Goal: Task Accomplishment & Management: Manage account settings

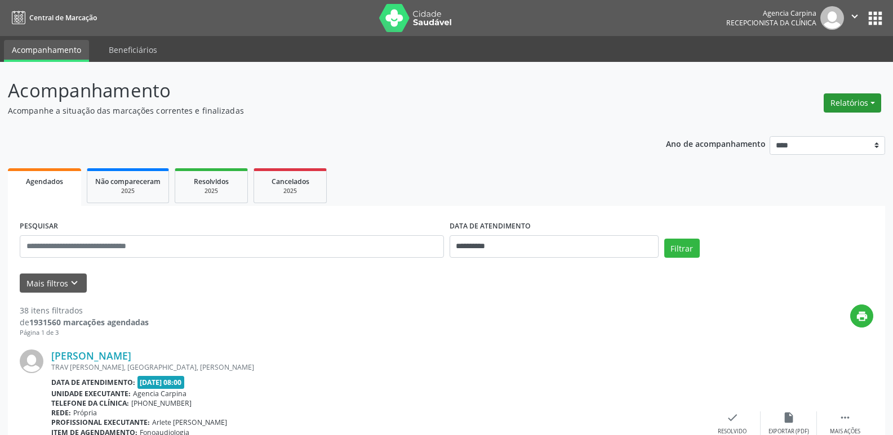
click at [875, 99] on button "Relatórios" at bounding box center [851, 103] width 57 height 19
click at [812, 129] on link "Agendamentos" at bounding box center [820, 127] width 121 height 16
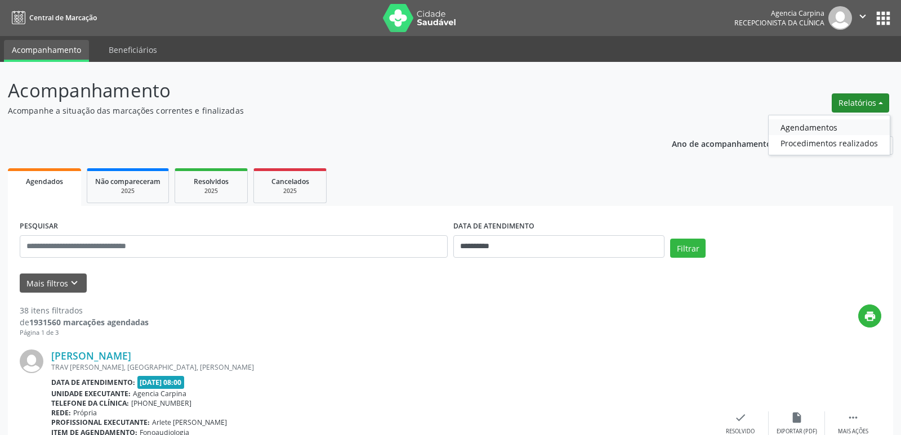
select select "*"
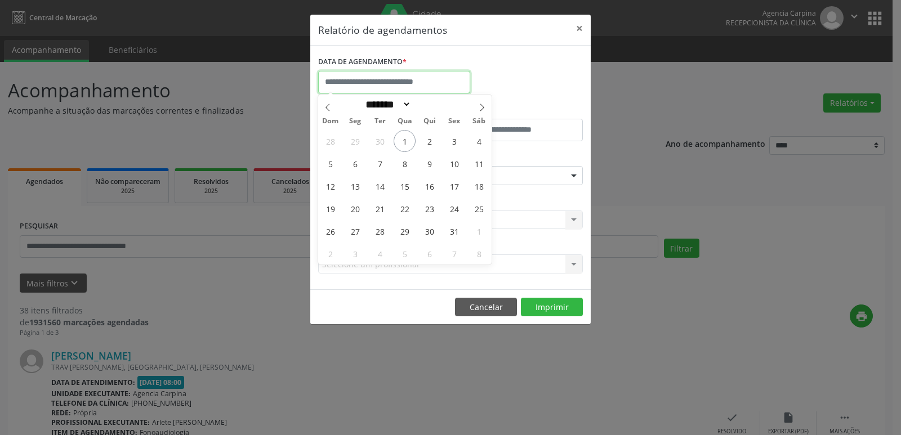
click at [381, 87] on input "text" at bounding box center [394, 82] width 152 height 23
click at [426, 140] on span "2" at bounding box center [430, 141] width 22 height 22
type input "**********"
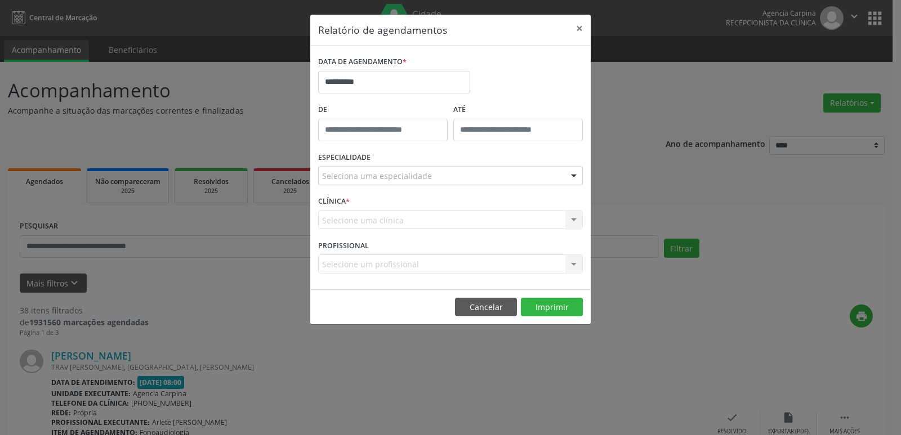
click at [576, 176] on div at bounding box center [574, 176] width 17 height 19
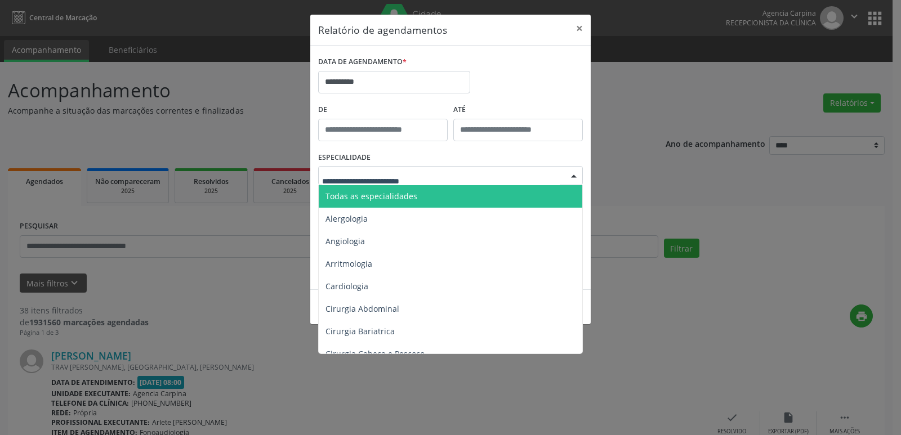
click at [463, 199] on span "Todas as especialidades" at bounding box center [451, 196] width 265 height 23
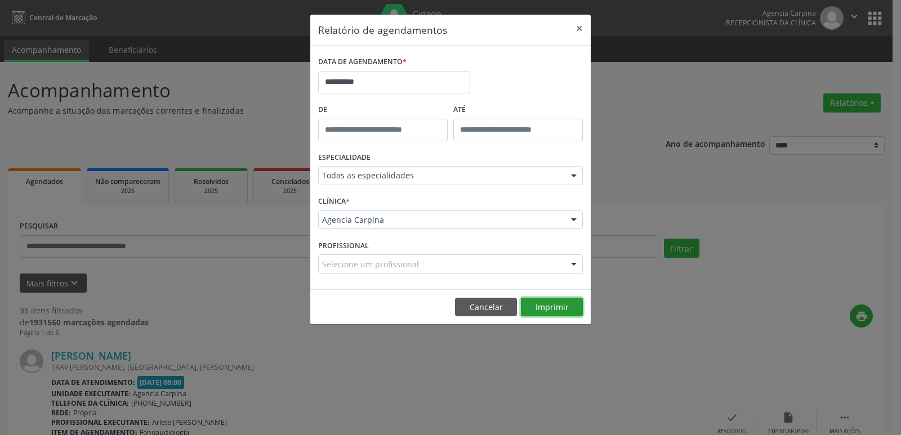
click at [546, 309] on button "Imprimir" at bounding box center [552, 307] width 62 height 19
click at [578, 28] on button "×" at bounding box center [579, 29] width 23 height 28
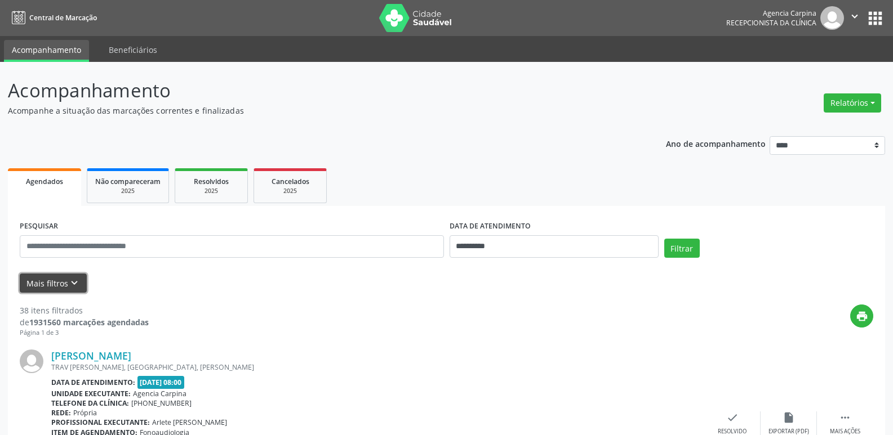
click at [72, 284] on icon "keyboard_arrow_down" at bounding box center [74, 283] width 12 height 12
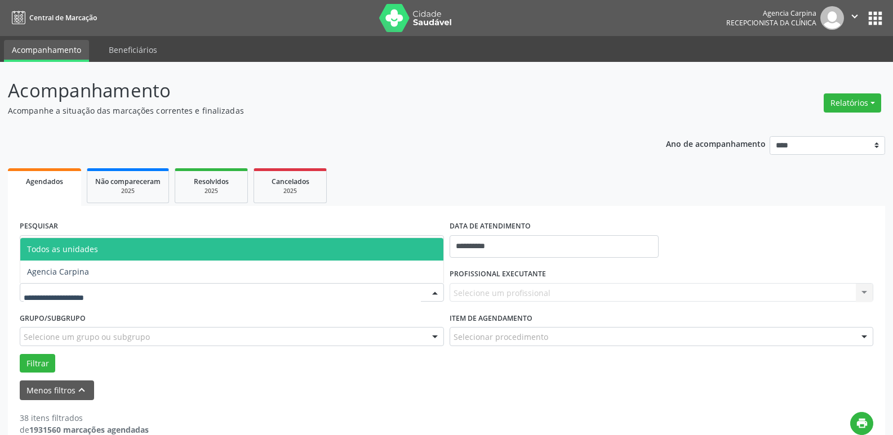
click at [433, 290] on div at bounding box center [434, 293] width 17 height 19
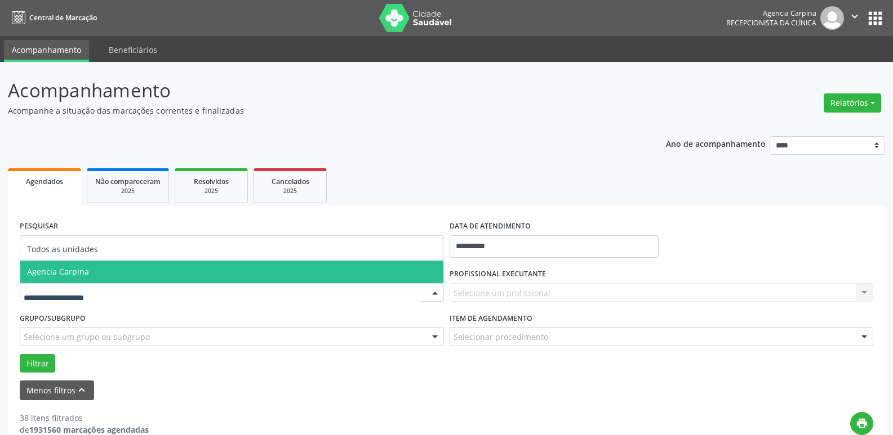
click at [274, 273] on span "Agencia Carpina" at bounding box center [231, 272] width 423 height 23
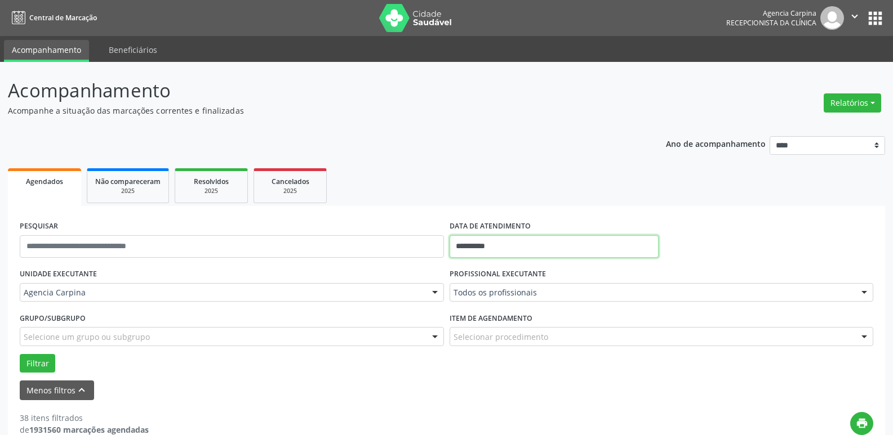
click at [533, 244] on input "**********" at bounding box center [553, 246] width 209 height 23
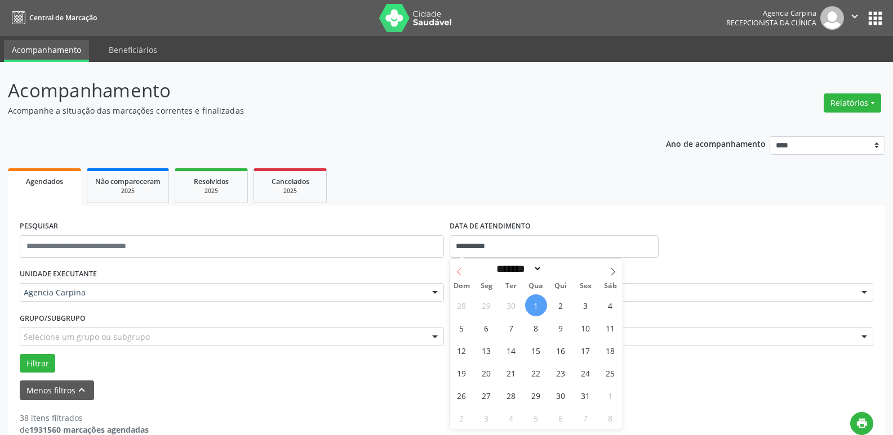
click at [459, 274] on icon at bounding box center [459, 272] width 4 height 7
select select "*"
click at [561, 374] on span "25" at bounding box center [561, 373] width 22 height 22
type input "**********"
click at [561, 374] on span "25" at bounding box center [561, 373] width 22 height 22
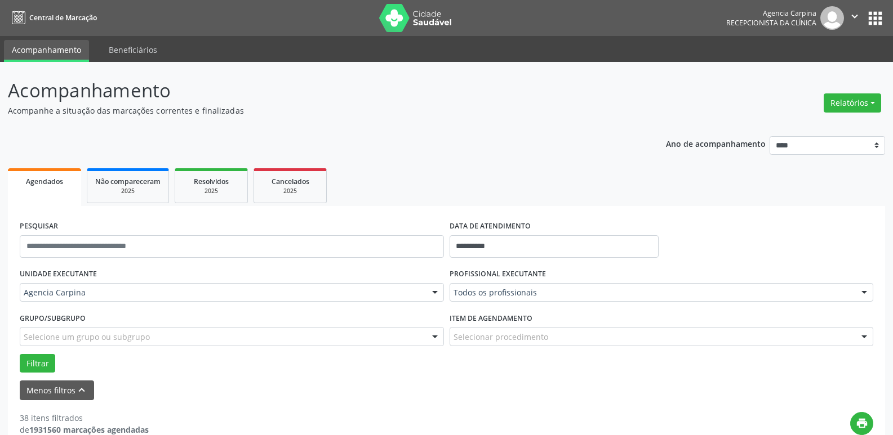
click at [862, 295] on div at bounding box center [864, 293] width 17 height 19
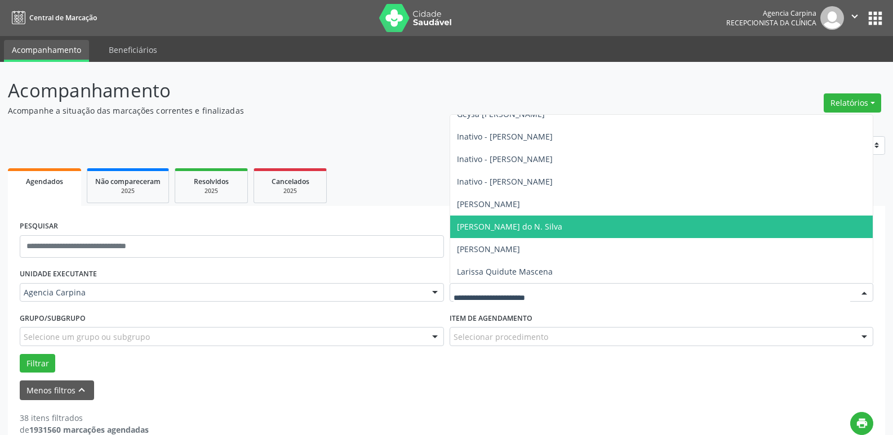
scroll to position [169, 0]
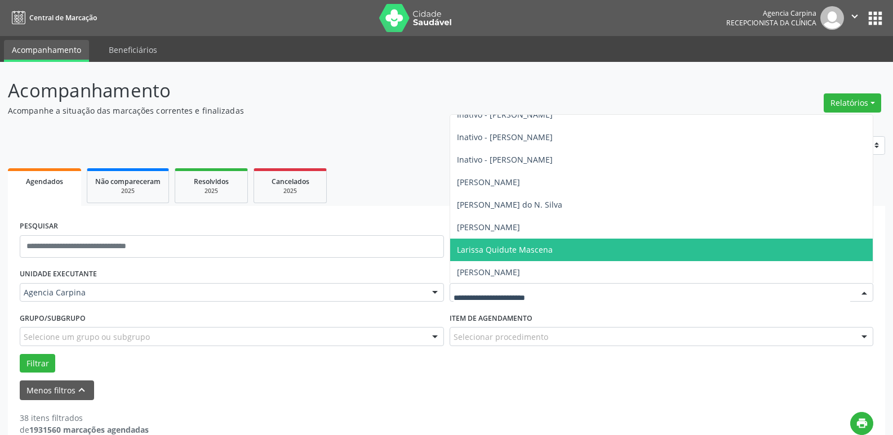
click at [589, 247] on span "Larissa Quidute Mascena" at bounding box center [661, 250] width 423 height 23
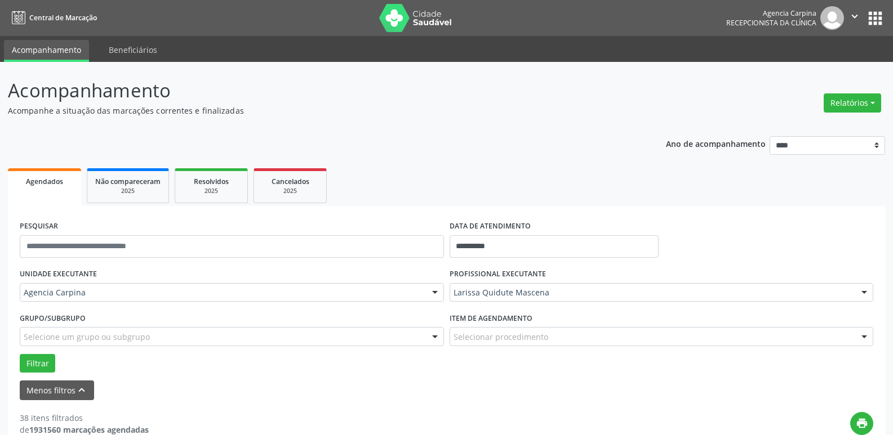
click at [866, 340] on div at bounding box center [864, 337] width 17 height 19
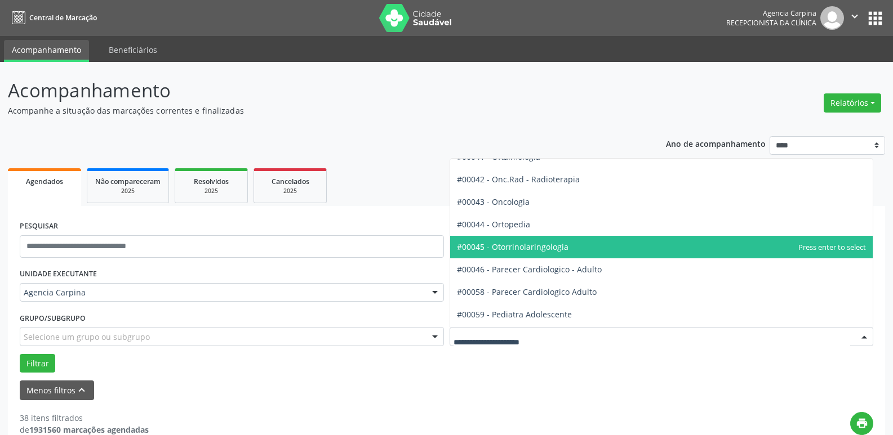
scroll to position [1633, 0]
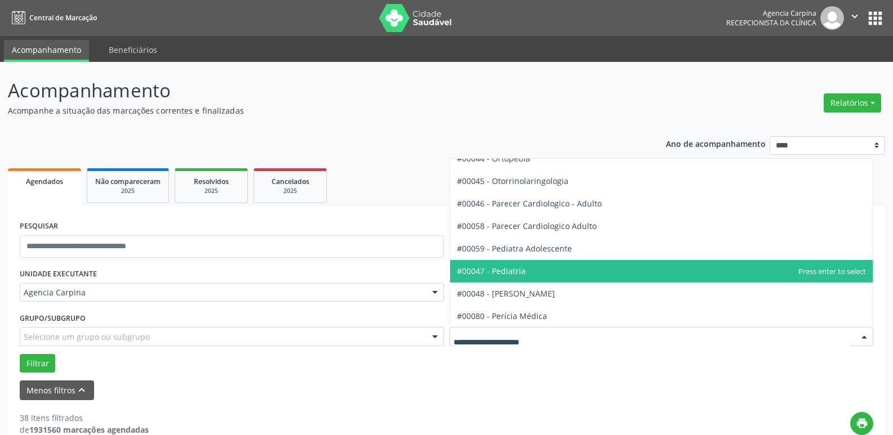
click at [571, 269] on span "#00047 - Pediatria" at bounding box center [661, 271] width 423 height 23
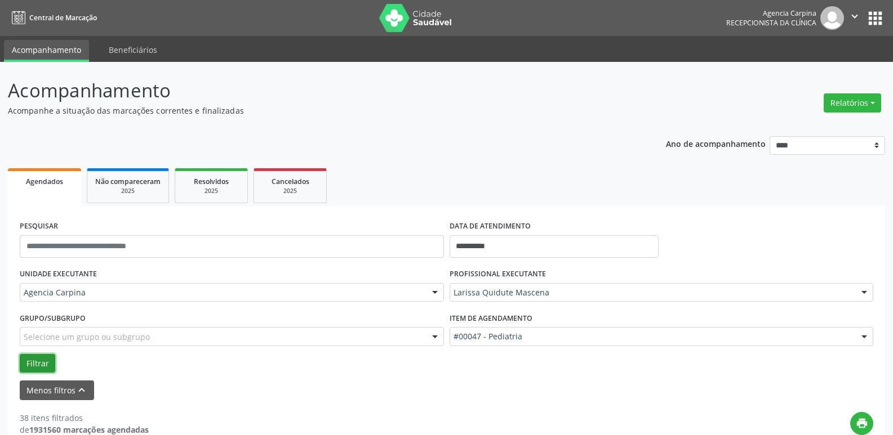
click at [44, 363] on button "Filtrar" at bounding box center [37, 363] width 35 height 19
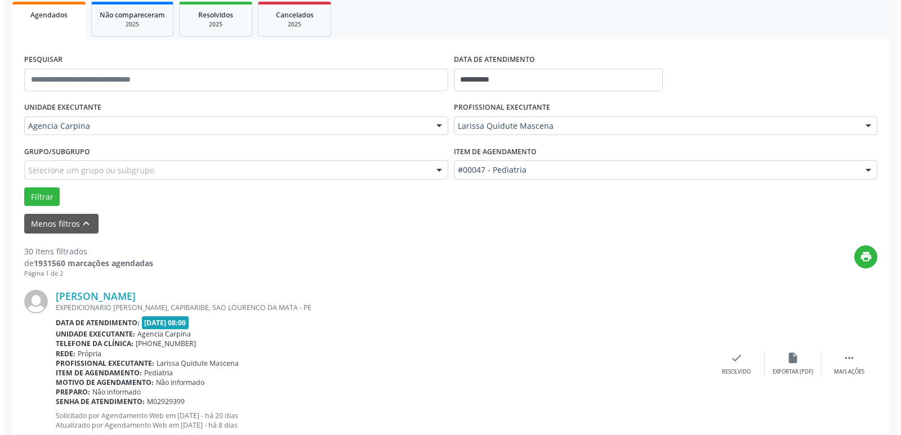
scroll to position [225, 0]
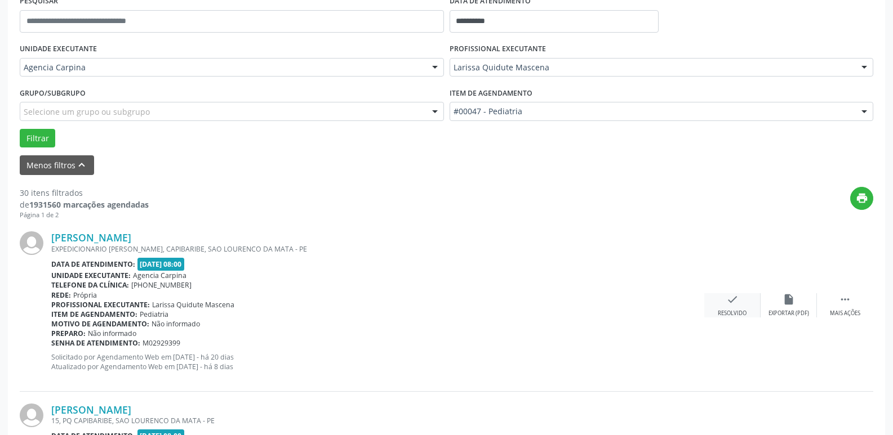
click at [729, 296] on icon "check" at bounding box center [732, 299] width 12 height 12
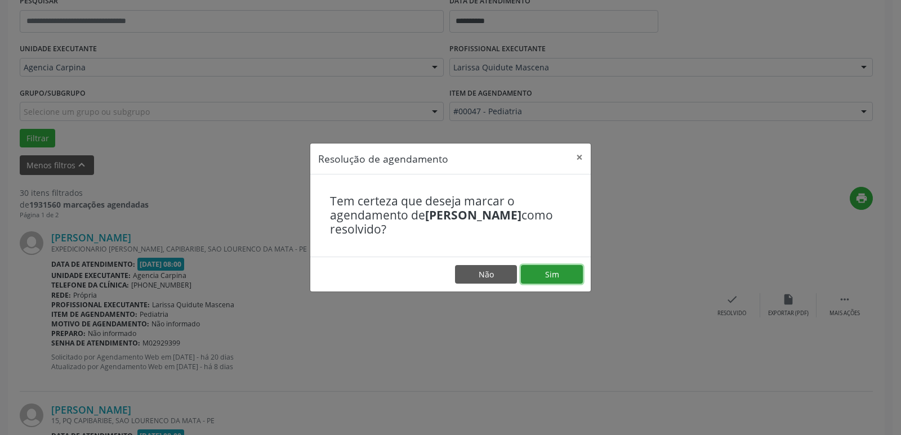
click at [563, 277] on button "Sim" at bounding box center [552, 274] width 62 height 19
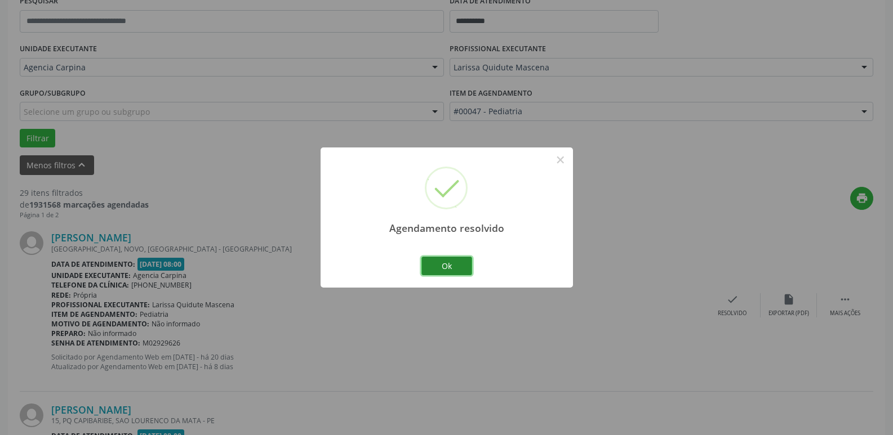
click at [455, 269] on button "Ok" at bounding box center [446, 266] width 51 height 19
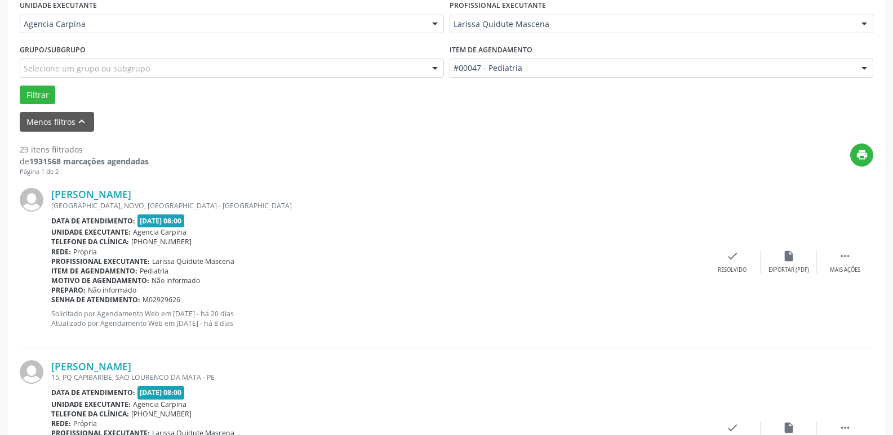
scroll to position [338, 0]
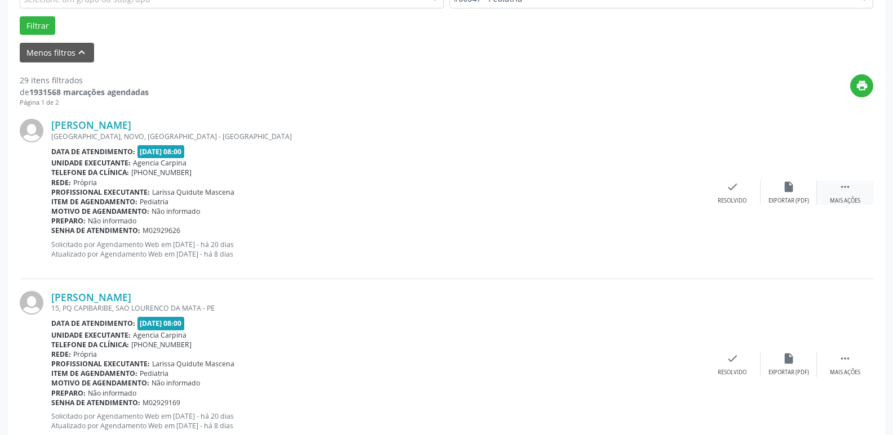
click at [844, 193] on icon "" at bounding box center [845, 187] width 12 height 12
click at [786, 193] on icon "alarm_off" at bounding box center [788, 187] width 12 height 12
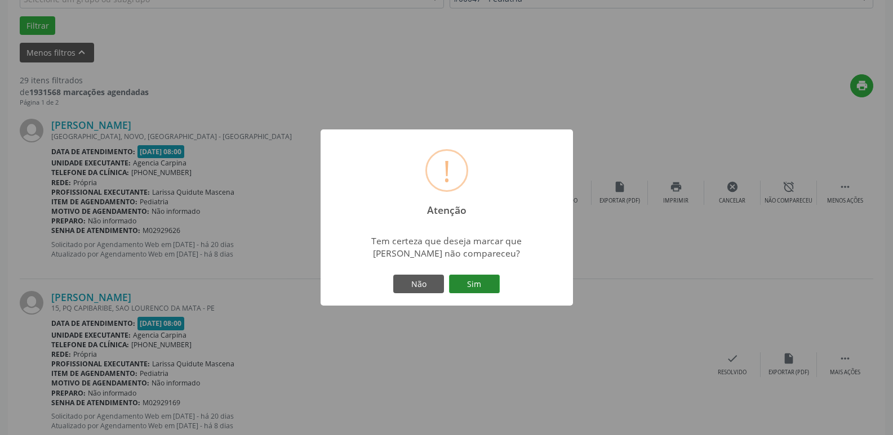
click at [476, 287] on button "Sim" at bounding box center [474, 284] width 51 height 19
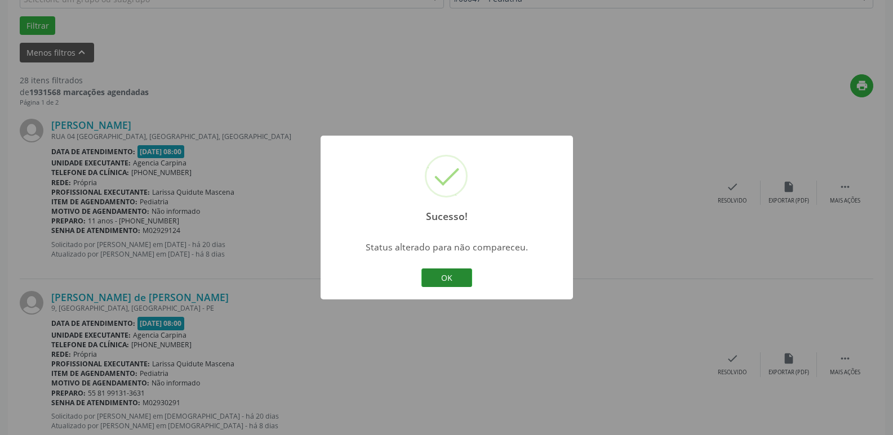
click at [454, 282] on button "OK" at bounding box center [446, 278] width 51 height 19
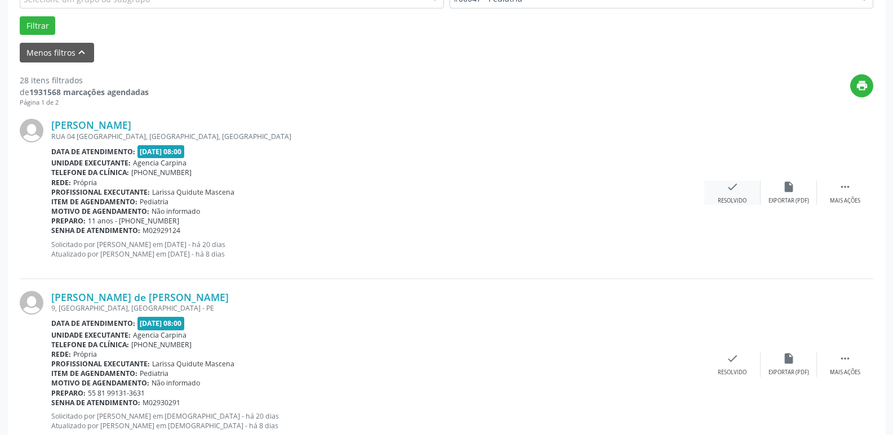
click at [731, 193] on icon "check" at bounding box center [732, 187] width 12 height 12
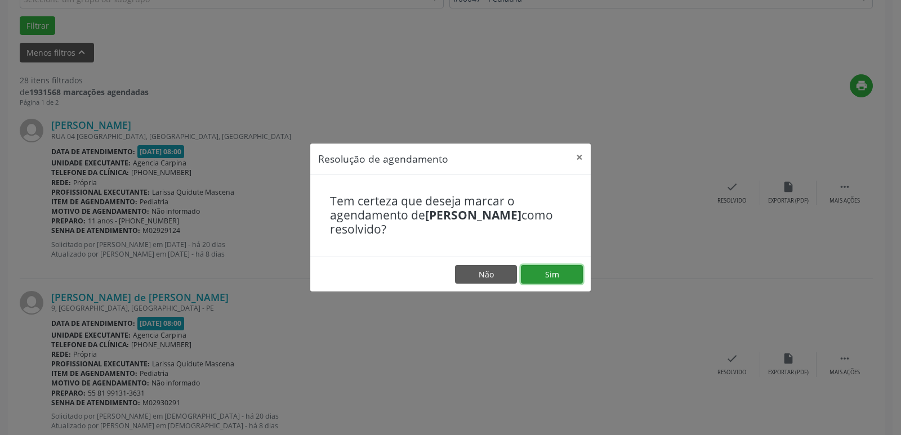
click at [572, 280] on button "Sim" at bounding box center [552, 274] width 62 height 19
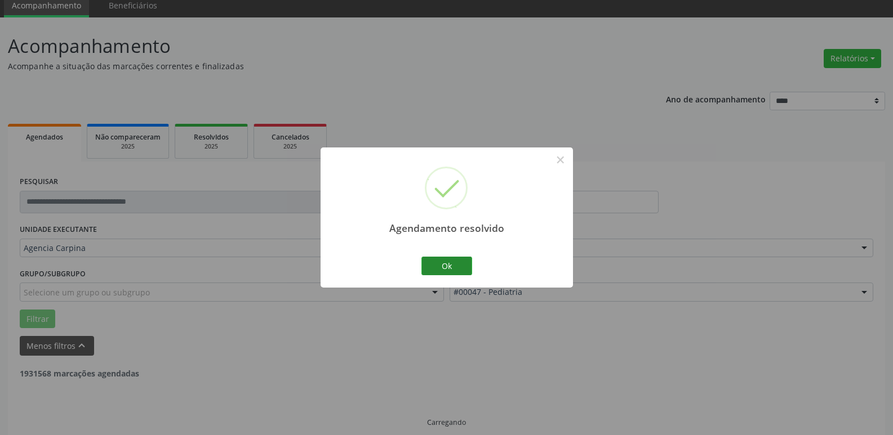
scroll to position [56, 0]
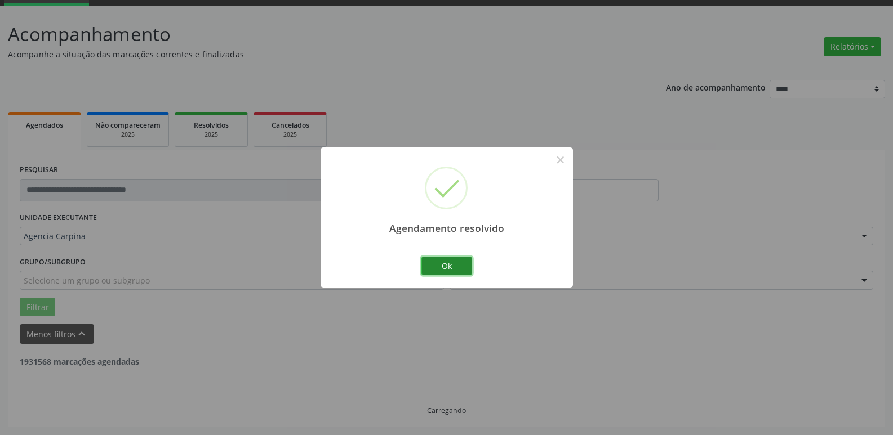
click at [455, 272] on button "Ok" at bounding box center [446, 266] width 51 height 19
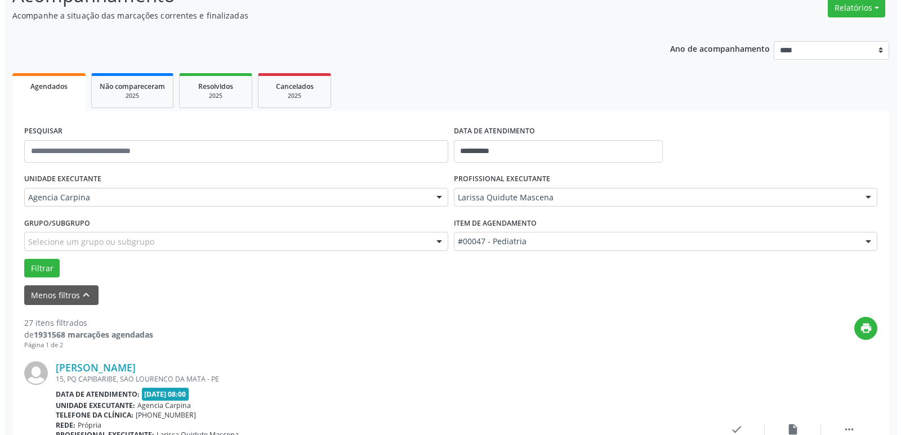
scroll to position [225, 0]
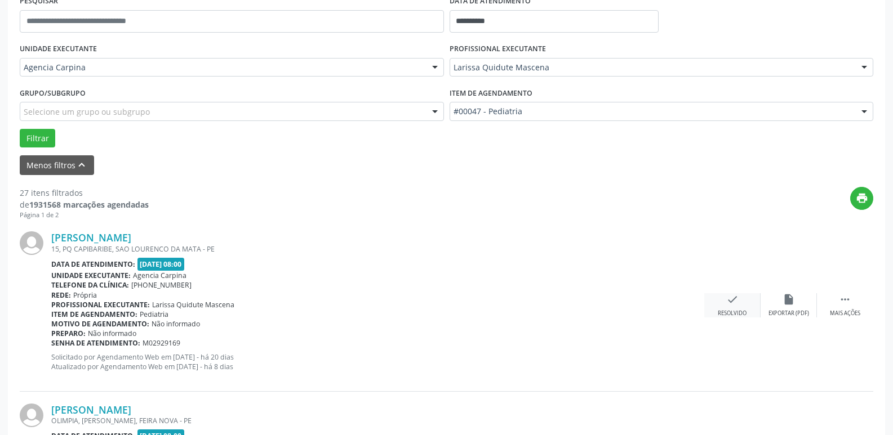
click at [731, 301] on icon "check" at bounding box center [732, 299] width 12 height 12
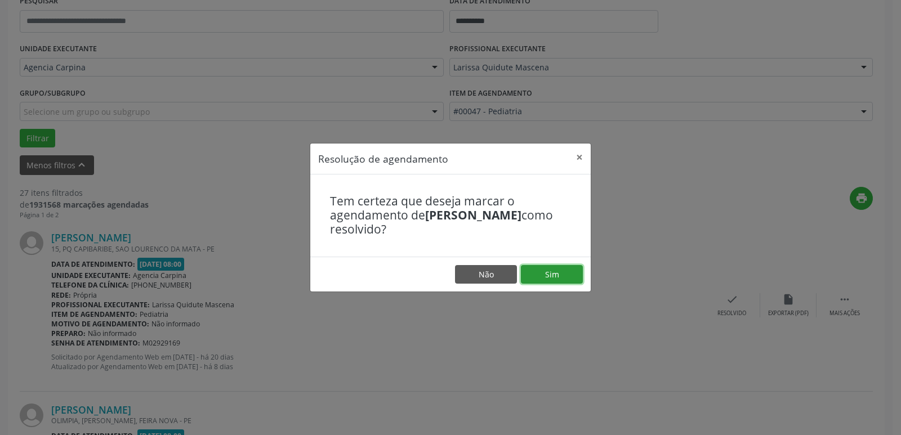
click at [559, 274] on button "Sim" at bounding box center [552, 274] width 62 height 19
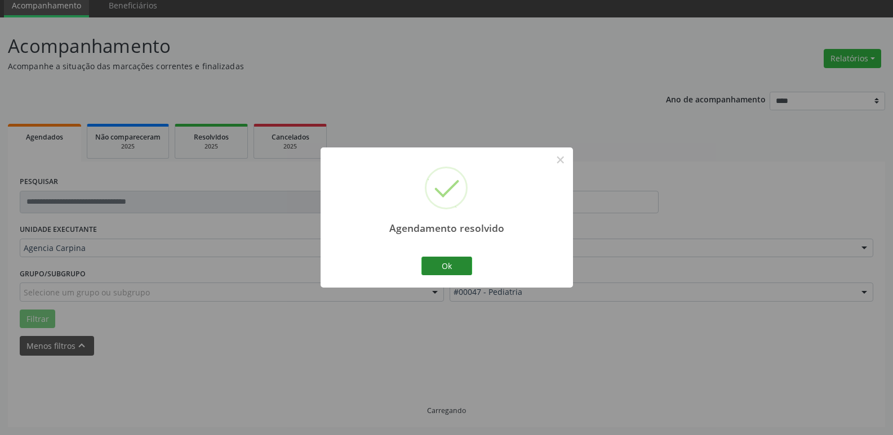
scroll to position [56, 0]
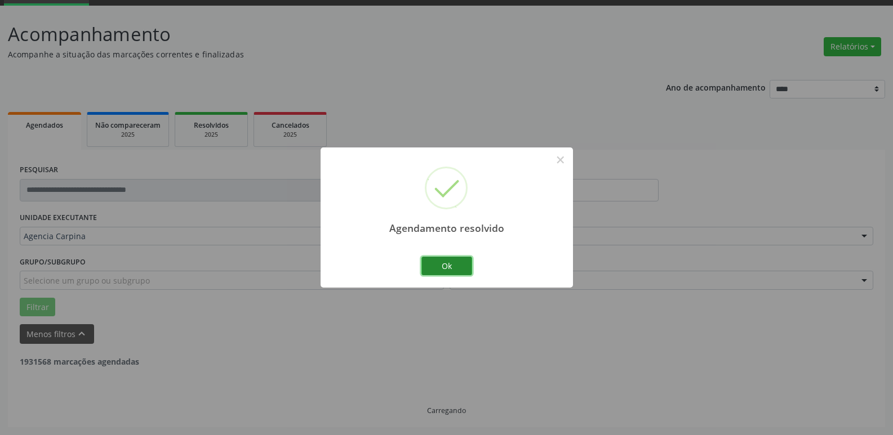
click at [446, 264] on button "Ok" at bounding box center [446, 266] width 51 height 19
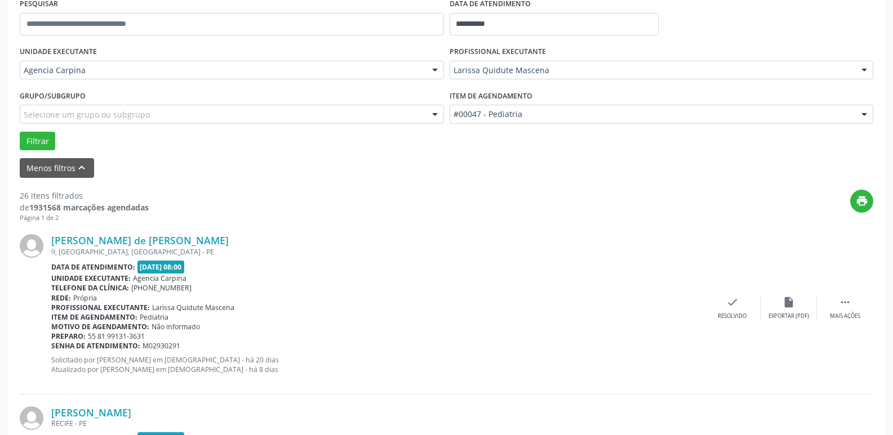
scroll to position [225, 0]
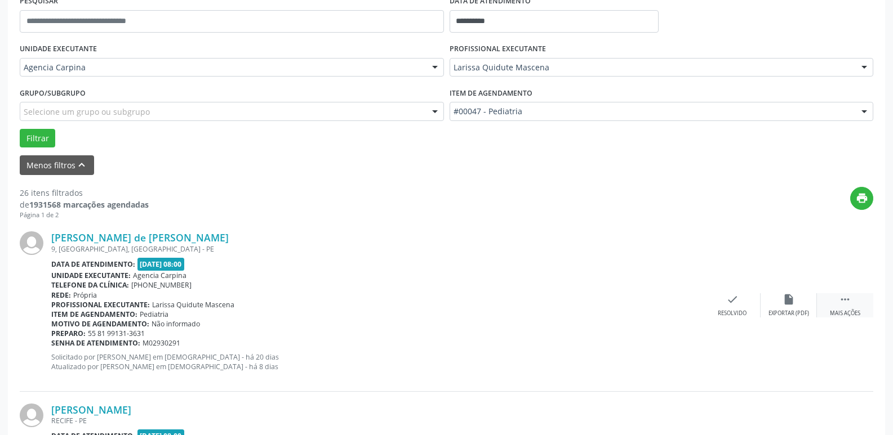
click at [842, 300] on icon "" at bounding box center [845, 299] width 12 height 12
click at [785, 310] on div "Não compareceu" at bounding box center [788, 314] width 48 height 8
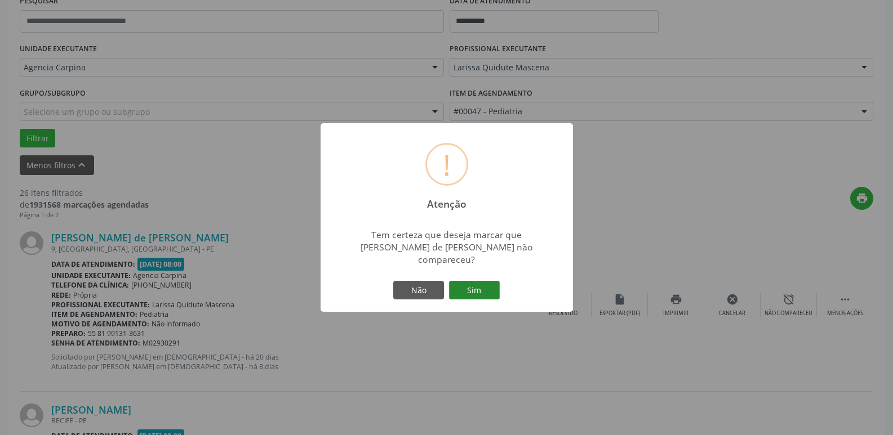
click at [484, 281] on button "Sim" at bounding box center [474, 290] width 51 height 19
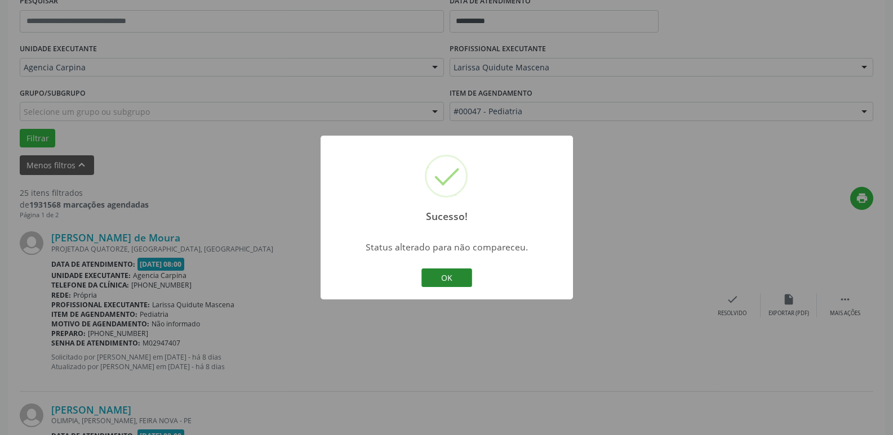
click at [461, 280] on button "OK" at bounding box center [446, 278] width 51 height 19
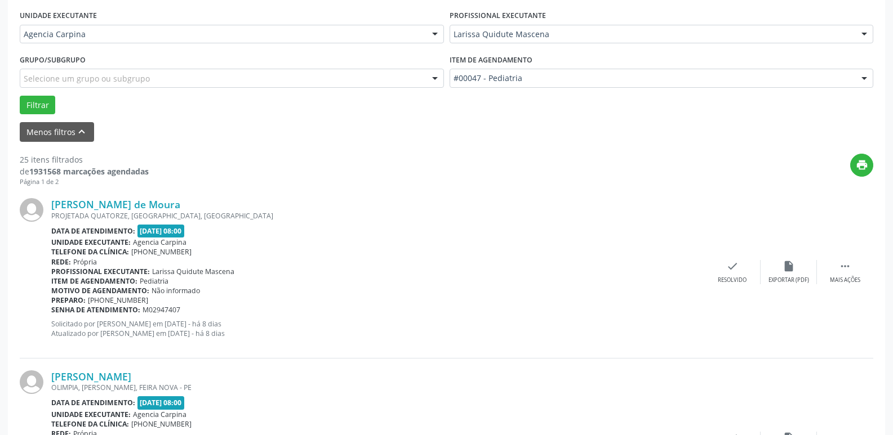
scroll to position [282, 0]
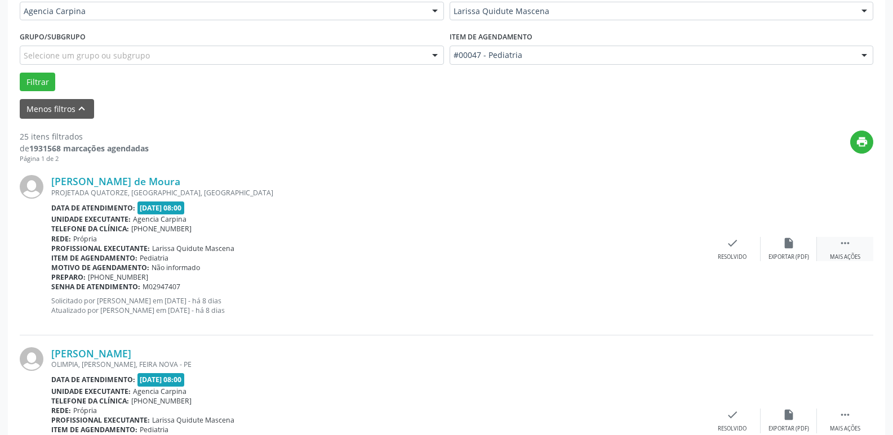
click at [843, 246] on icon "" at bounding box center [845, 243] width 12 height 12
click at [788, 250] on icon "alarm_off" at bounding box center [788, 243] width 12 height 12
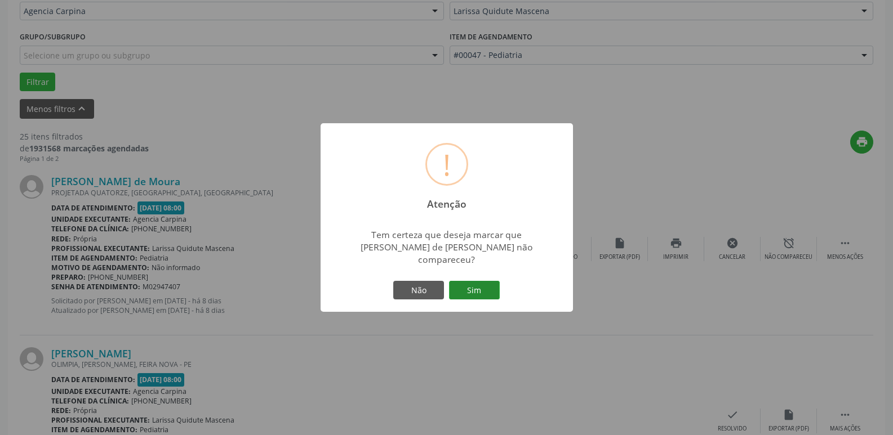
click at [481, 284] on button "Sim" at bounding box center [474, 290] width 51 height 19
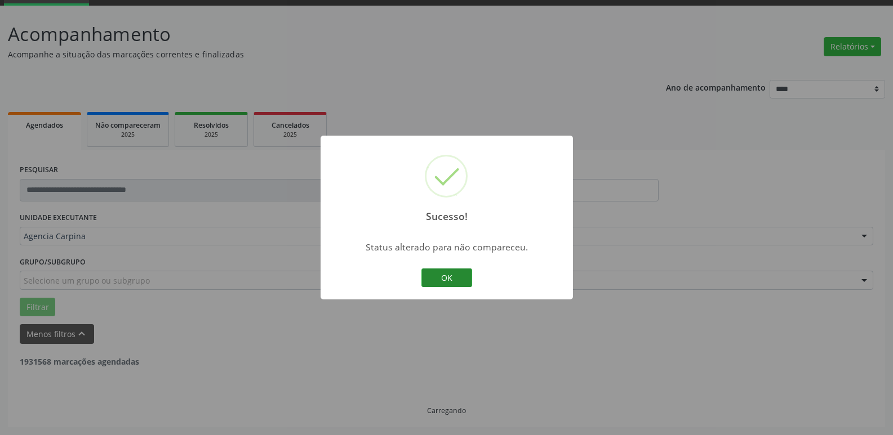
click at [439, 282] on button "OK" at bounding box center [446, 278] width 51 height 19
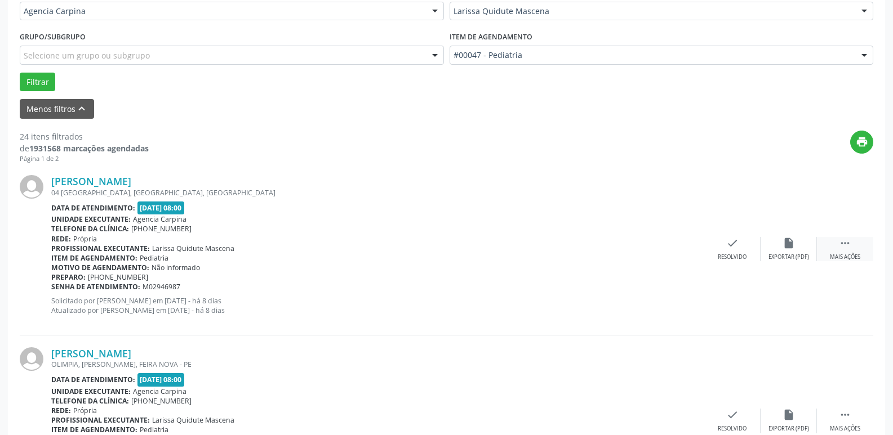
click at [851, 248] on div " Mais ações" at bounding box center [845, 249] width 56 height 24
click at [780, 243] on div "alarm_off Não compareceu" at bounding box center [788, 249] width 56 height 24
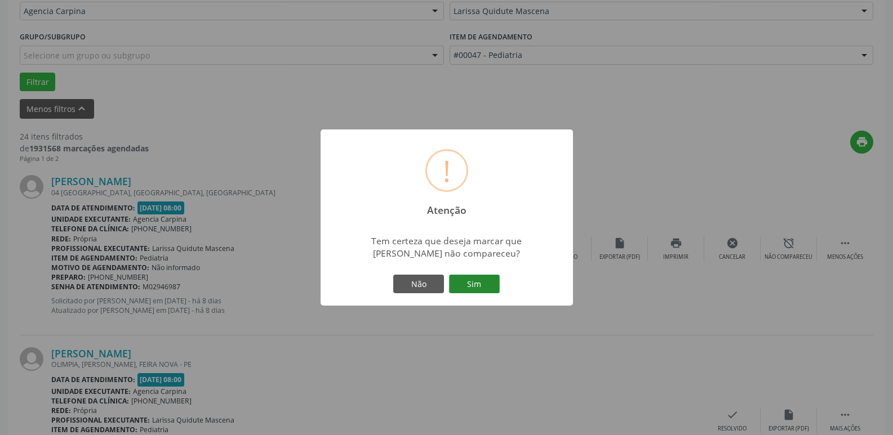
click at [470, 282] on button "Sim" at bounding box center [474, 284] width 51 height 19
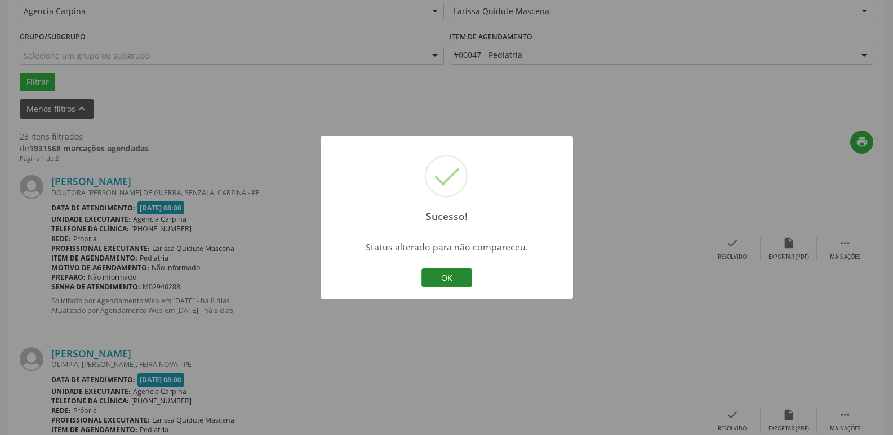
click at [457, 277] on button "OK" at bounding box center [446, 278] width 51 height 19
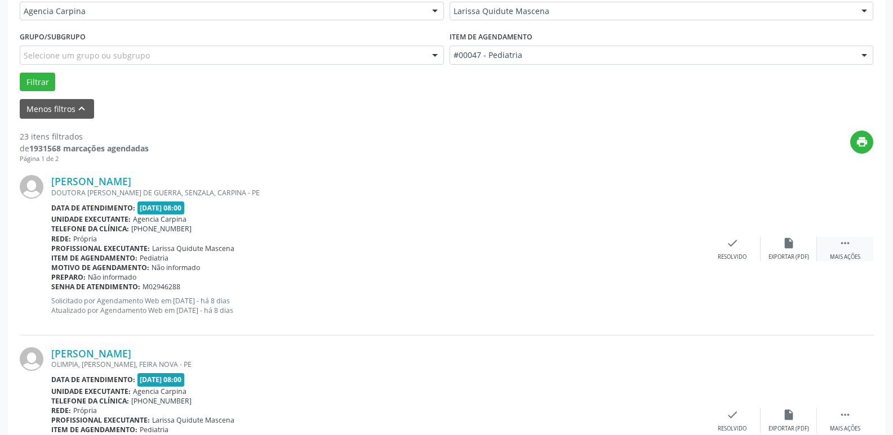
click at [846, 243] on icon "" at bounding box center [845, 243] width 12 height 12
click at [790, 252] on div "alarm_off Não compareceu" at bounding box center [788, 249] width 56 height 24
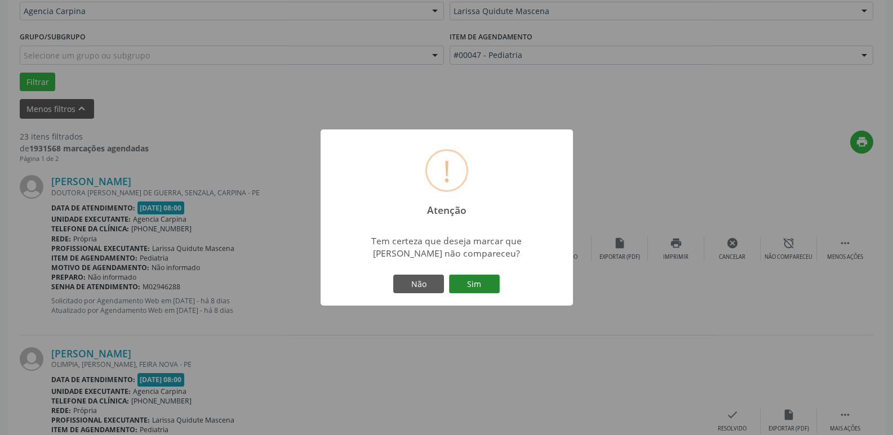
click at [479, 287] on button "Sim" at bounding box center [474, 284] width 51 height 19
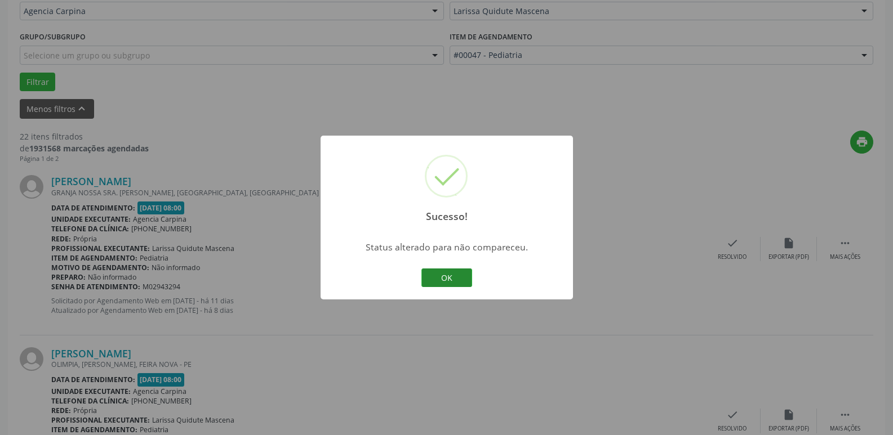
click at [460, 277] on button "OK" at bounding box center [446, 278] width 51 height 19
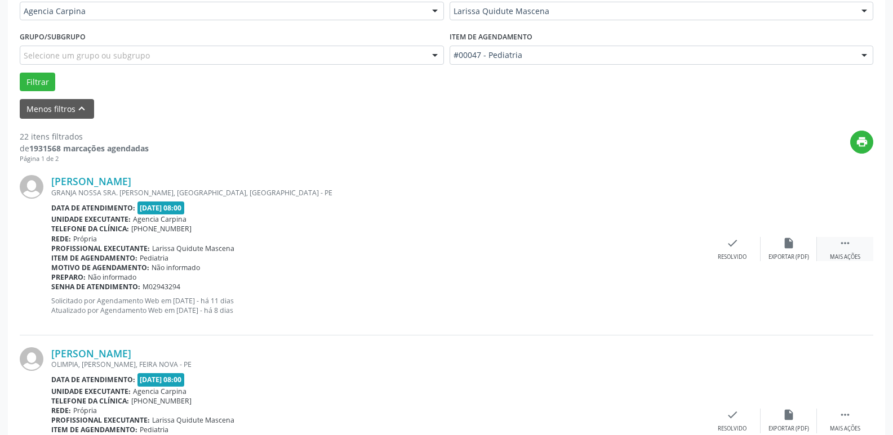
click at [846, 244] on icon "" at bounding box center [845, 243] width 12 height 12
click at [786, 253] on div "Não compareceu" at bounding box center [788, 257] width 48 height 8
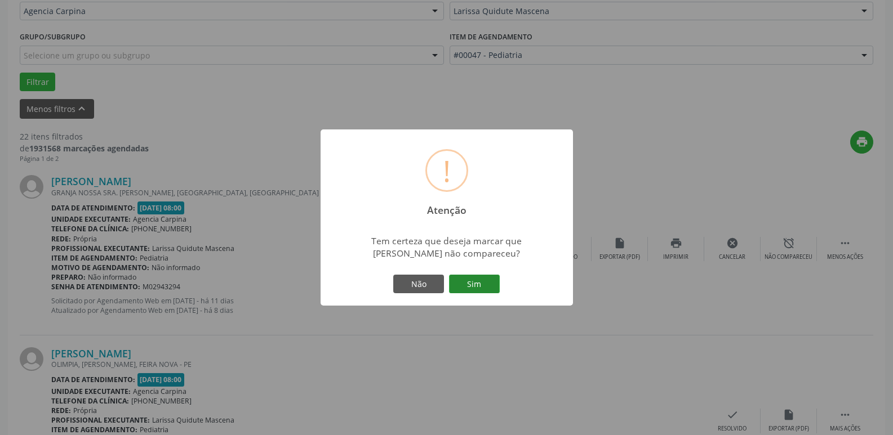
click at [462, 284] on button "Sim" at bounding box center [474, 284] width 51 height 19
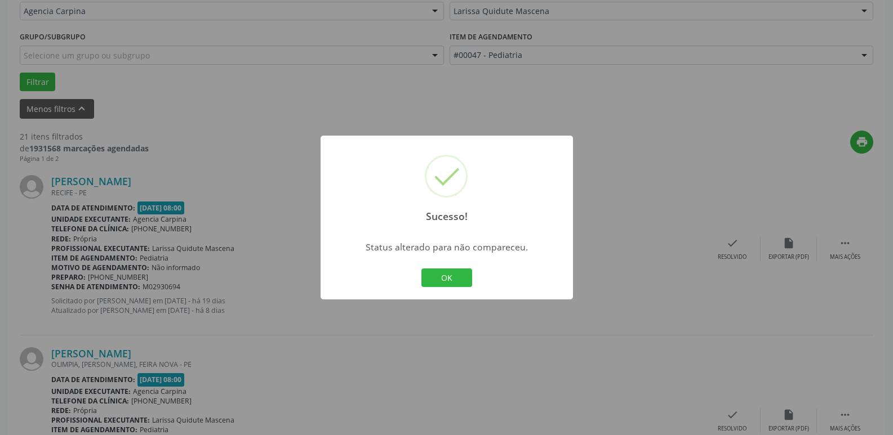
click at [442, 268] on div "OK Cancel" at bounding box center [447, 278] width 56 height 24
click at [437, 279] on button "OK" at bounding box center [446, 278] width 51 height 19
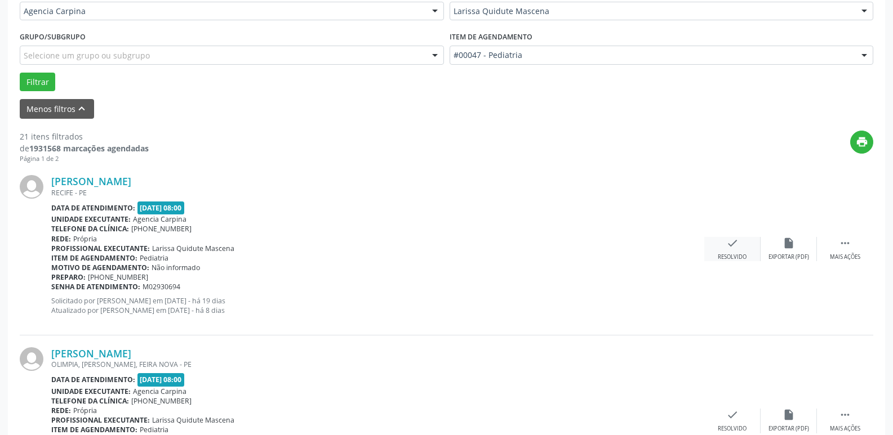
click at [733, 246] on icon "check" at bounding box center [732, 243] width 12 height 12
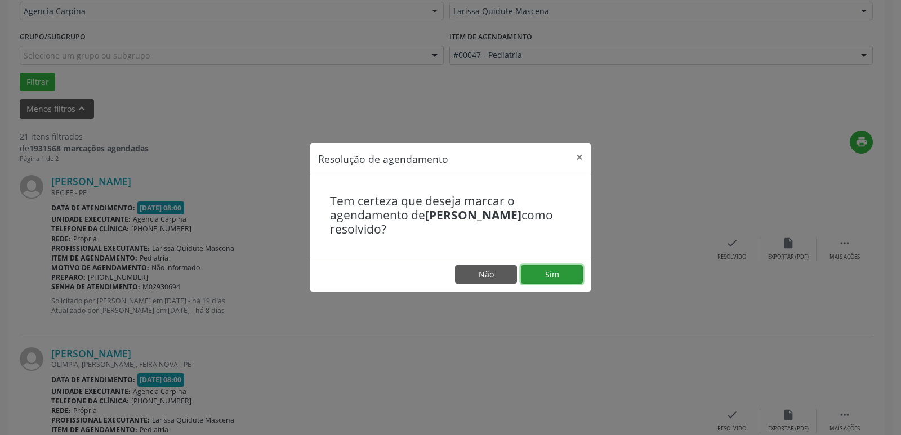
click at [562, 270] on button "Sim" at bounding box center [552, 274] width 62 height 19
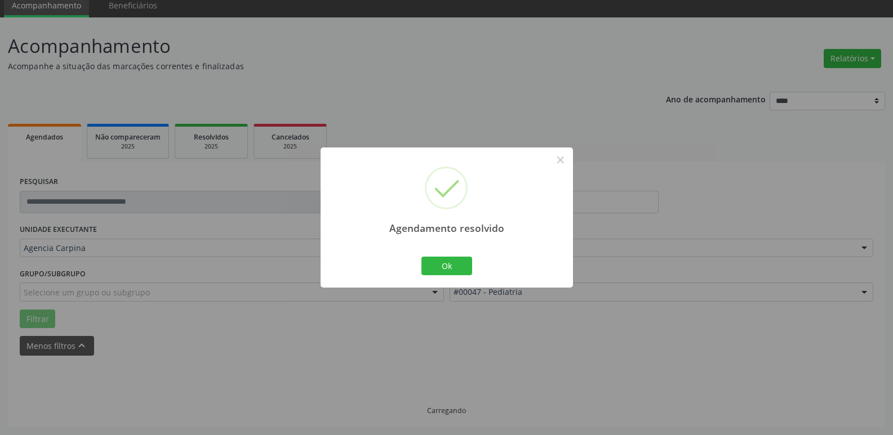
scroll to position [56, 0]
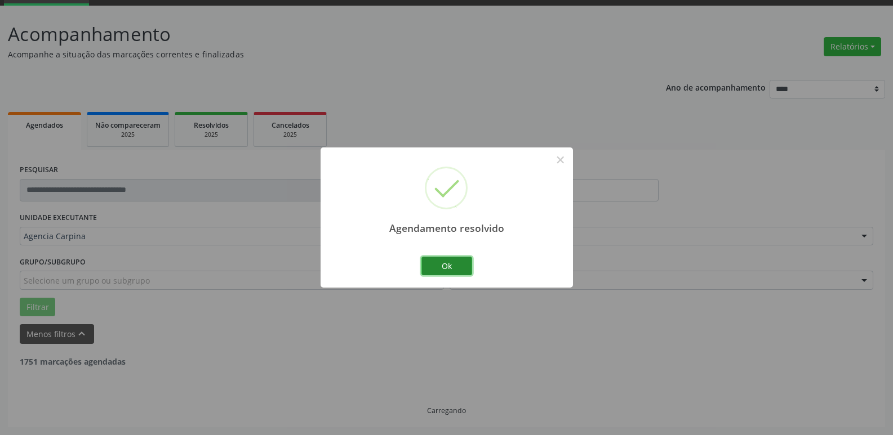
click at [448, 271] on button "Ok" at bounding box center [446, 266] width 51 height 19
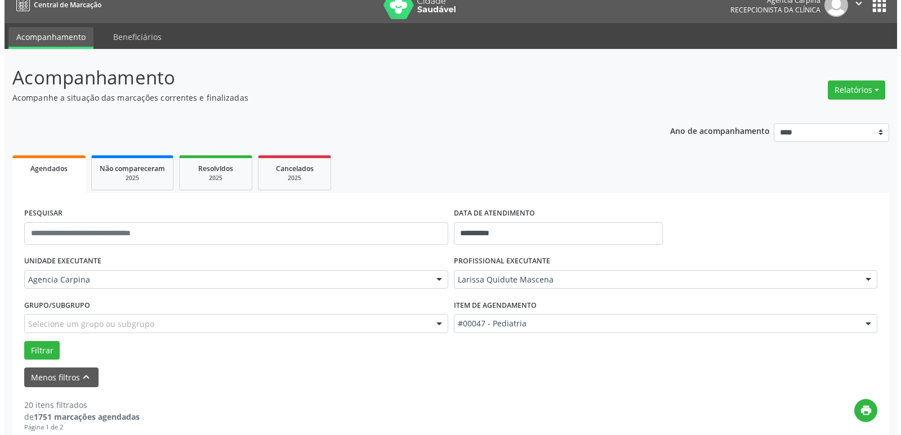
scroll to position [0, 0]
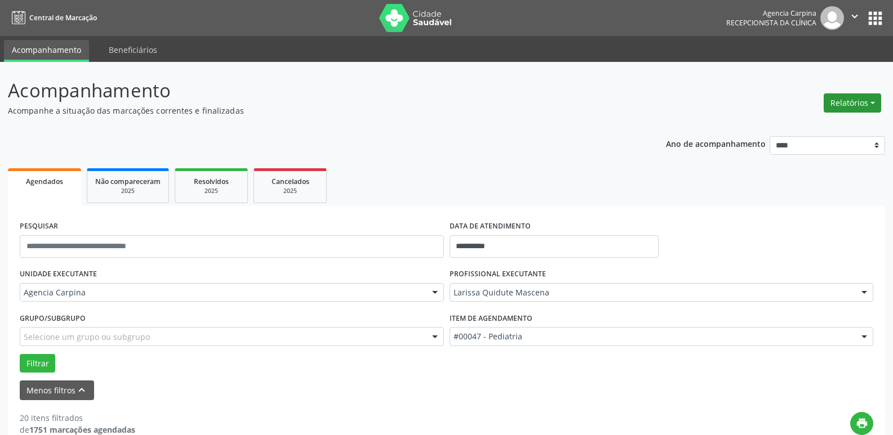
click at [871, 101] on button "Relatórios" at bounding box center [851, 103] width 57 height 19
click at [805, 130] on link "Agendamentos" at bounding box center [820, 127] width 121 height 16
select select "*"
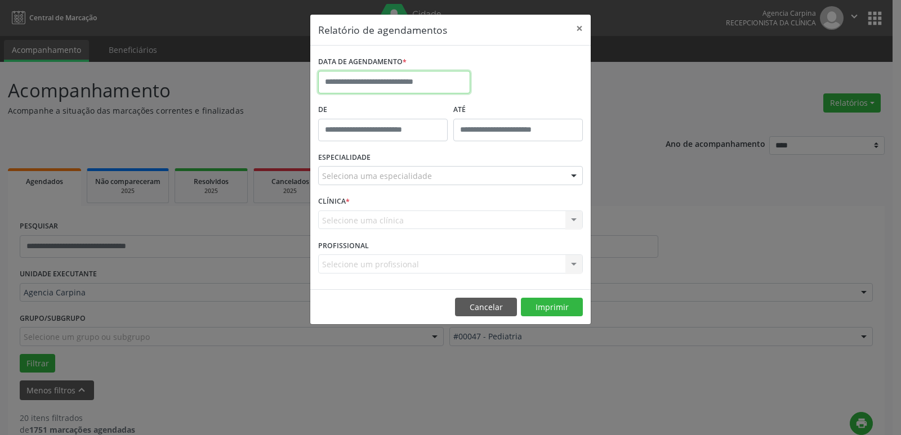
click at [395, 82] on input "text" at bounding box center [394, 82] width 152 height 23
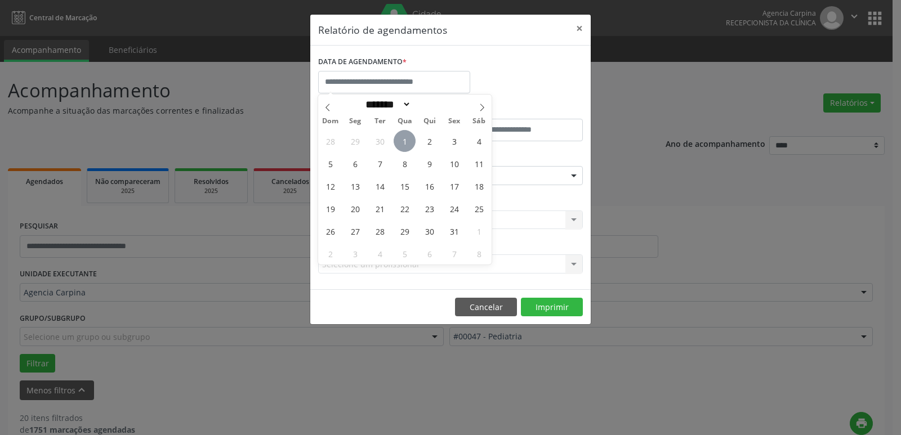
click at [405, 144] on span "1" at bounding box center [405, 141] width 22 height 22
type input "**********"
click at [405, 144] on span "1" at bounding box center [405, 141] width 22 height 22
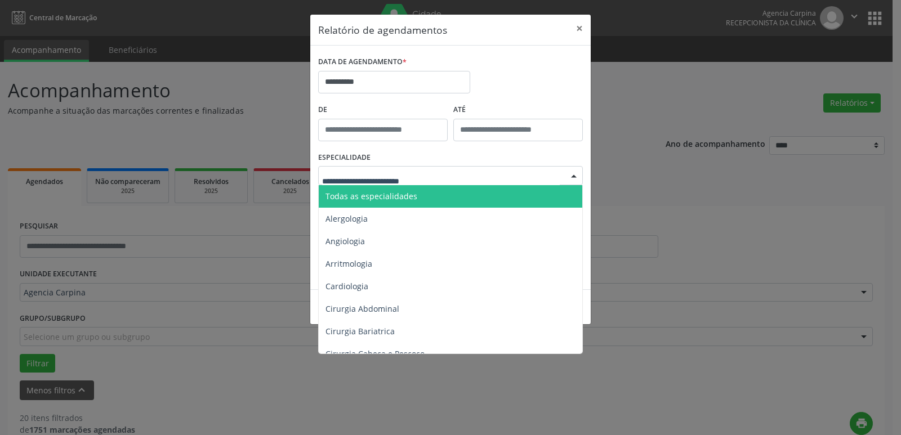
click at [569, 175] on div at bounding box center [574, 176] width 17 height 19
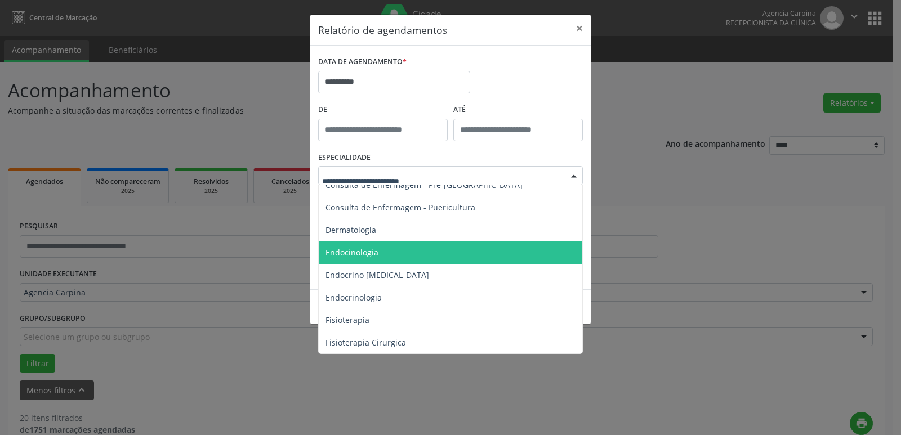
scroll to position [563, 0]
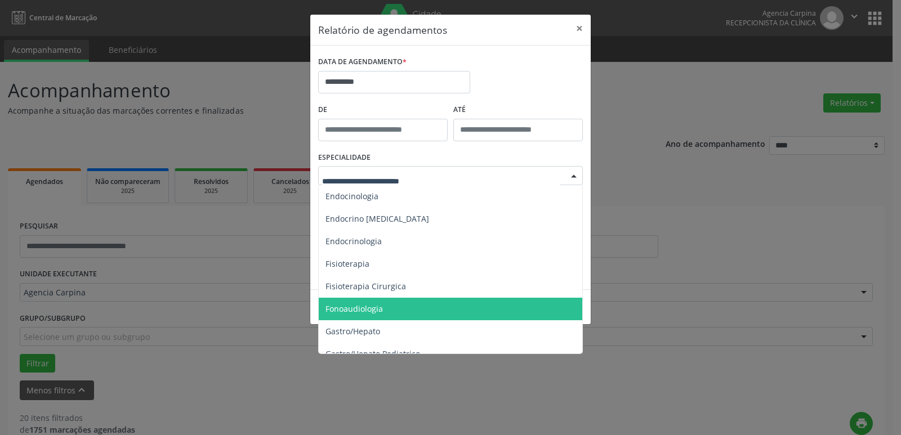
click at [426, 308] on span "Fonoaudiologia" at bounding box center [451, 309] width 265 height 23
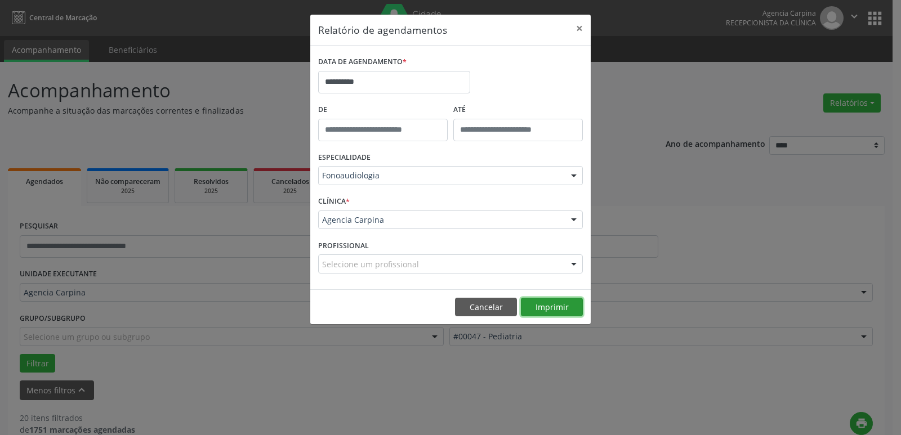
click at [538, 307] on button "Imprimir" at bounding box center [552, 307] width 62 height 19
click at [387, 86] on input "**********" at bounding box center [394, 82] width 152 height 23
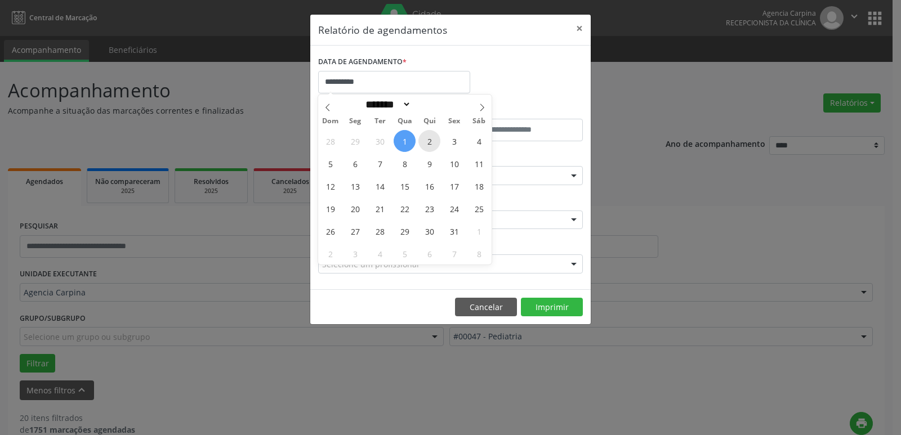
click at [430, 144] on span "2" at bounding box center [430, 141] width 22 height 22
type input "**********"
click at [430, 144] on span "2" at bounding box center [430, 141] width 22 height 22
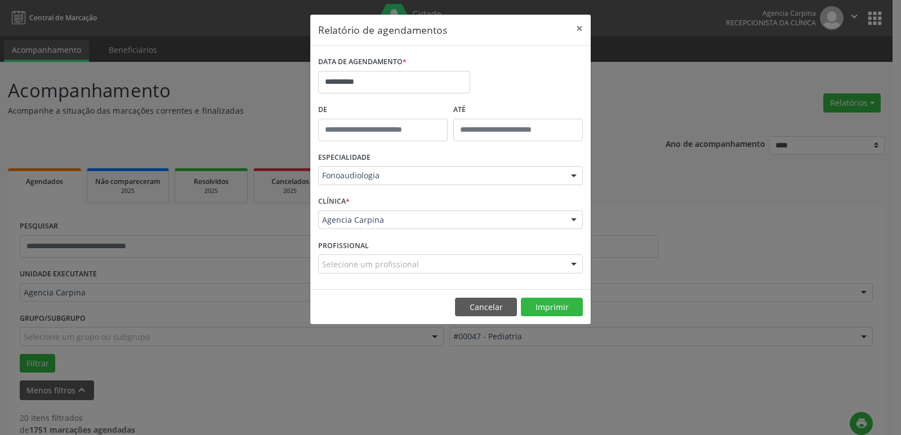
click at [575, 176] on div at bounding box center [574, 176] width 17 height 19
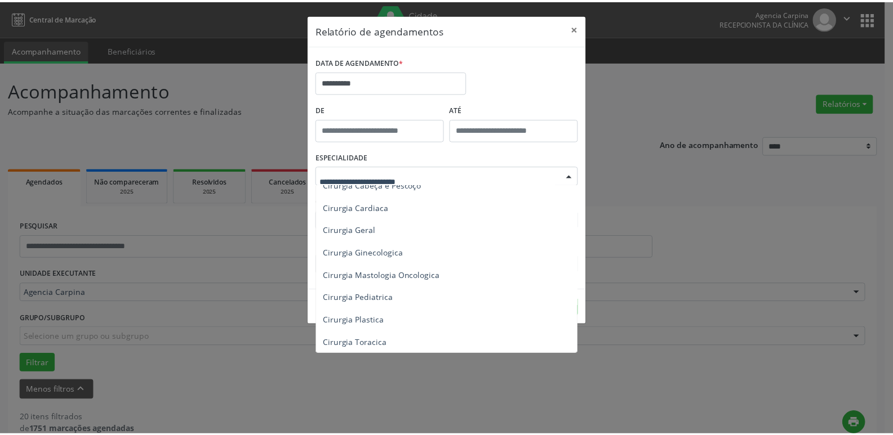
scroll to position [0, 0]
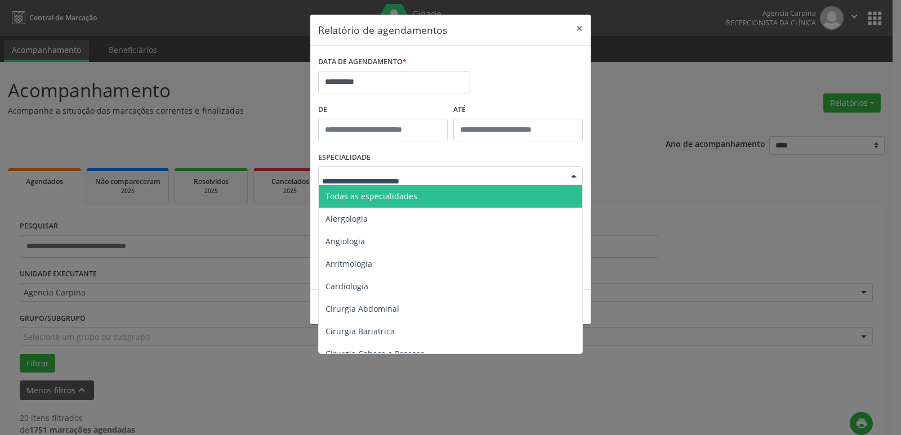
click at [444, 197] on span "Todas as especialidades" at bounding box center [451, 196] width 265 height 23
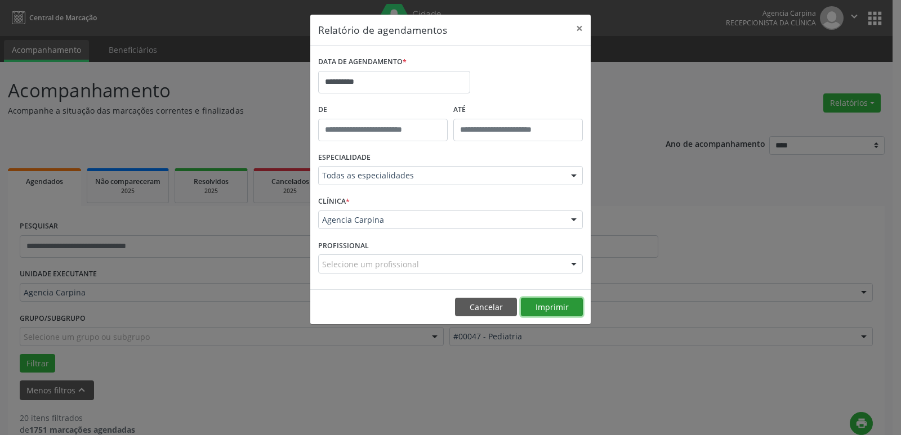
click at [559, 304] on button "Imprimir" at bounding box center [552, 307] width 62 height 19
click at [392, 87] on input "**********" at bounding box center [394, 82] width 152 height 23
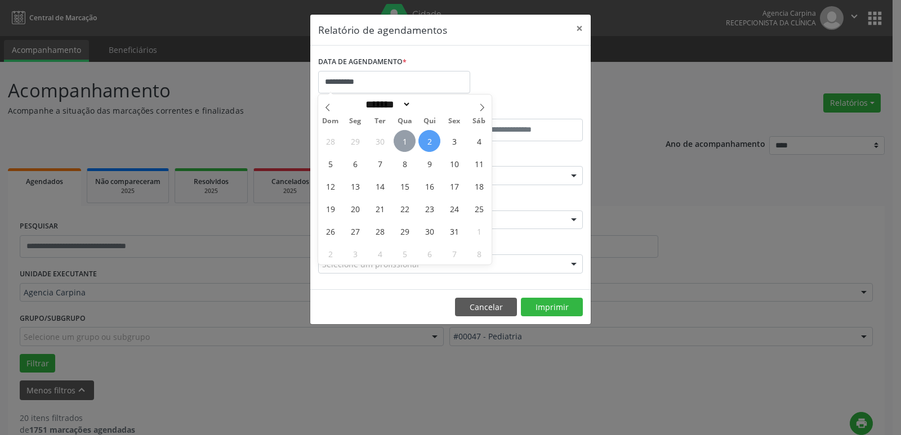
click at [404, 144] on span "1" at bounding box center [405, 141] width 22 height 22
type input "**********"
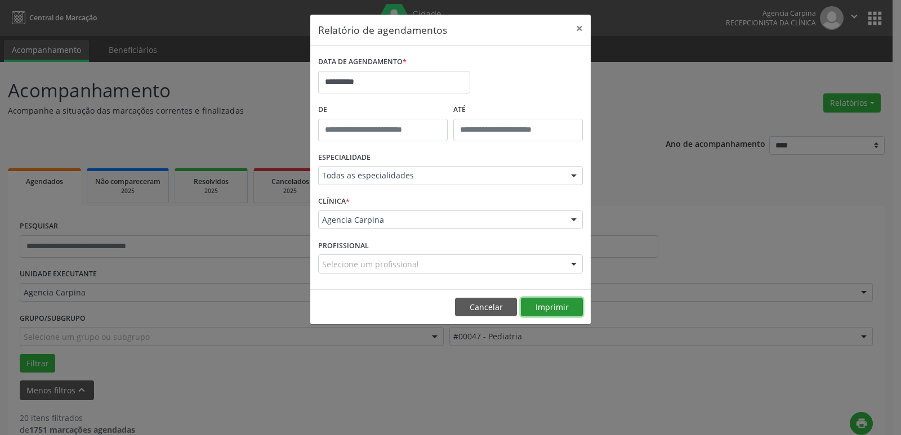
click at [571, 308] on button "Imprimir" at bounding box center [552, 307] width 62 height 19
click at [583, 25] on button "×" at bounding box center [579, 29] width 23 height 28
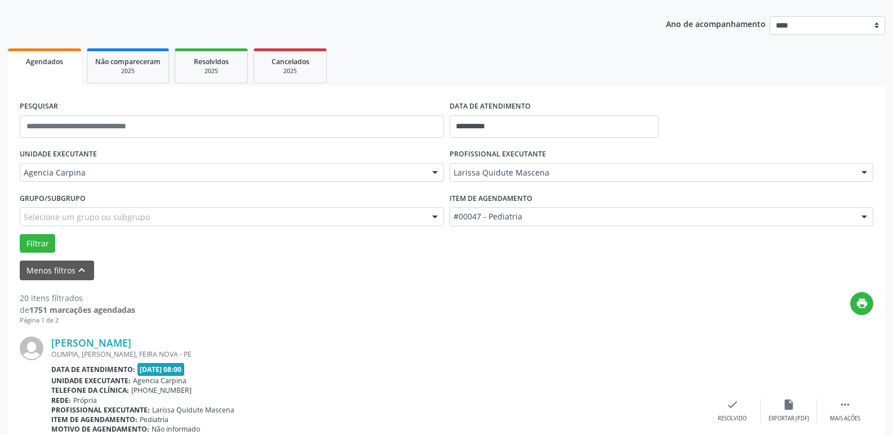
scroll to position [169, 0]
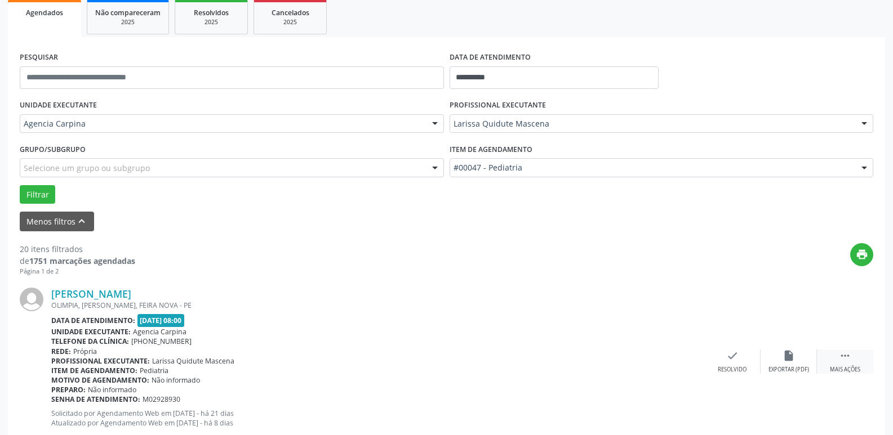
click at [849, 363] on div " Mais ações" at bounding box center [845, 362] width 56 height 24
click at [792, 358] on icon "alarm_off" at bounding box center [788, 356] width 12 height 12
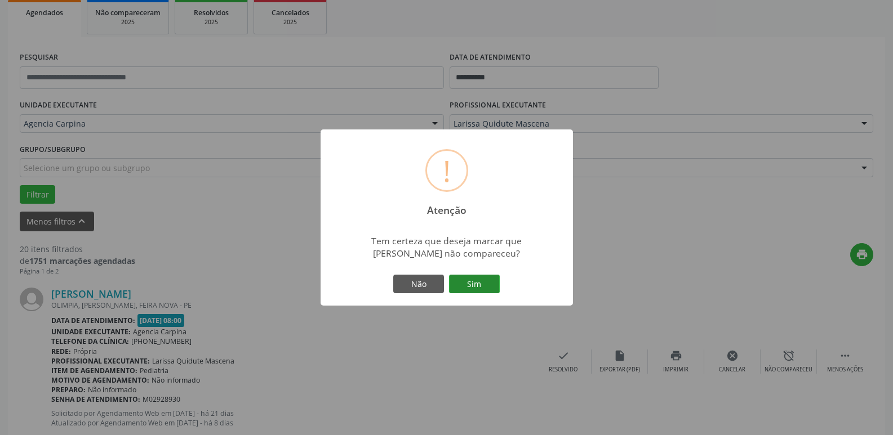
click at [480, 288] on button "Sim" at bounding box center [474, 284] width 51 height 19
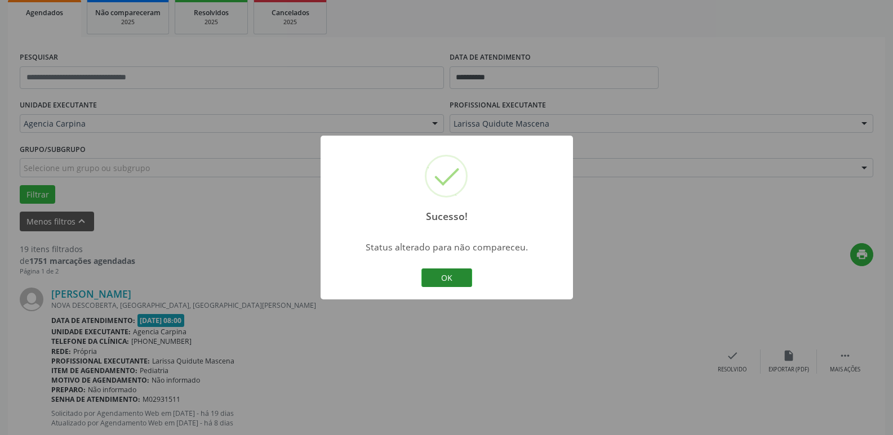
click at [462, 276] on button "OK" at bounding box center [446, 278] width 51 height 19
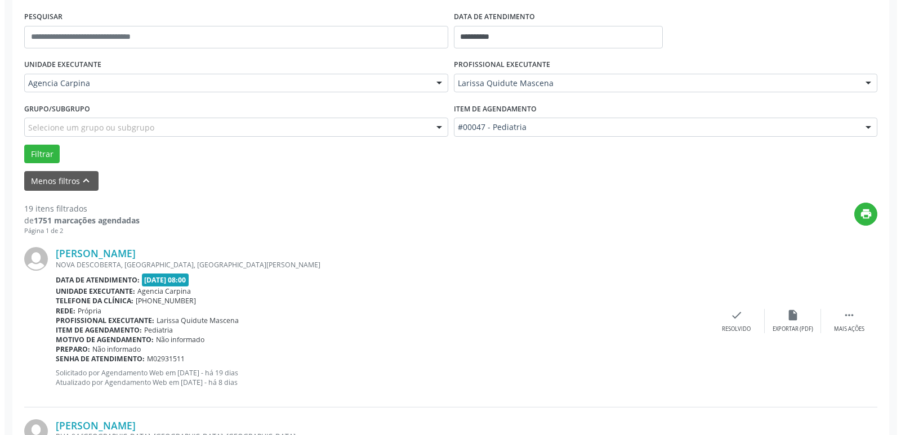
scroll to position [225, 0]
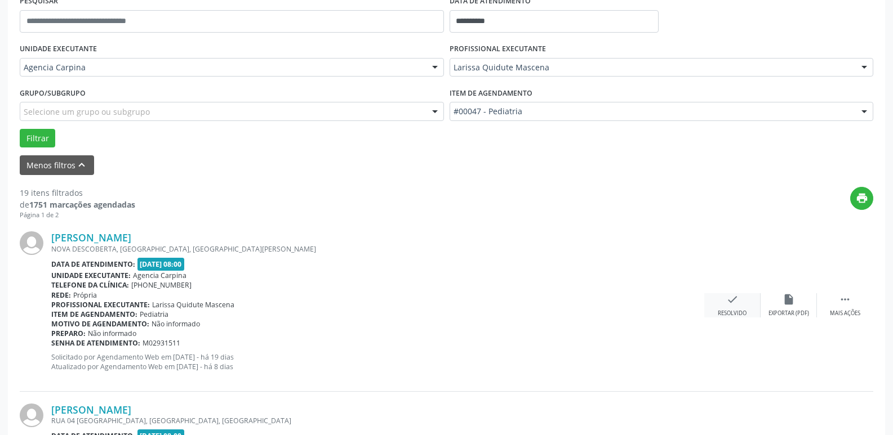
click at [728, 301] on icon "check" at bounding box center [732, 299] width 12 height 12
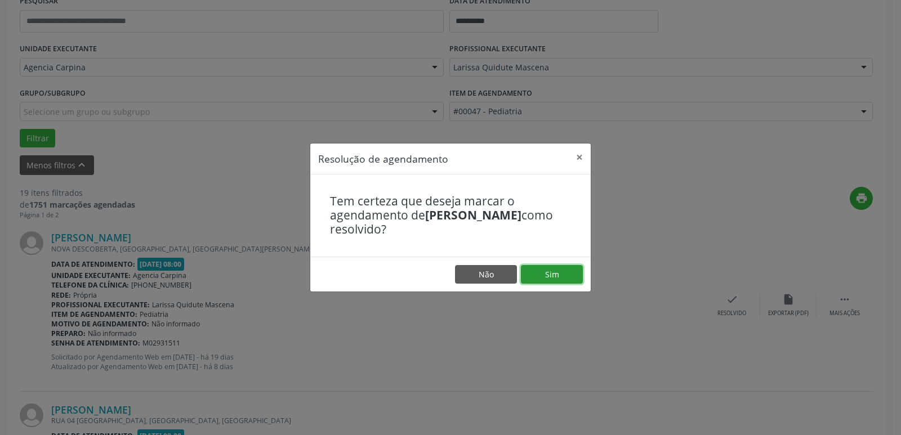
click at [566, 271] on button "Sim" at bounding box center [552, 274] width 62 height 19
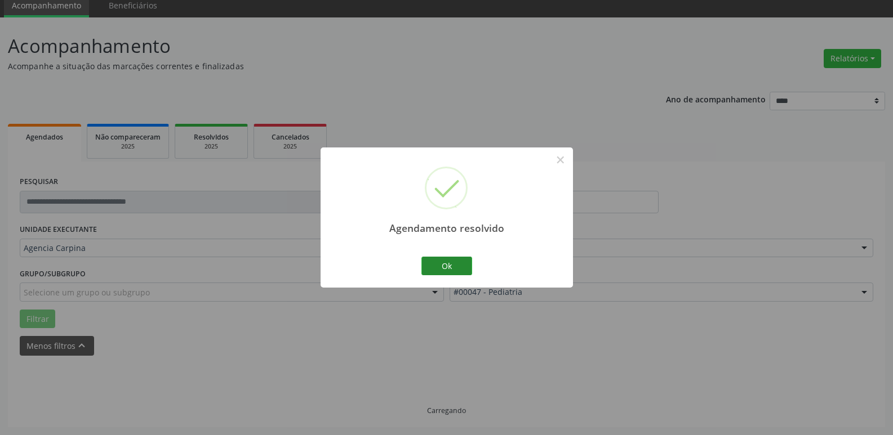
scroll to position [56, 0]
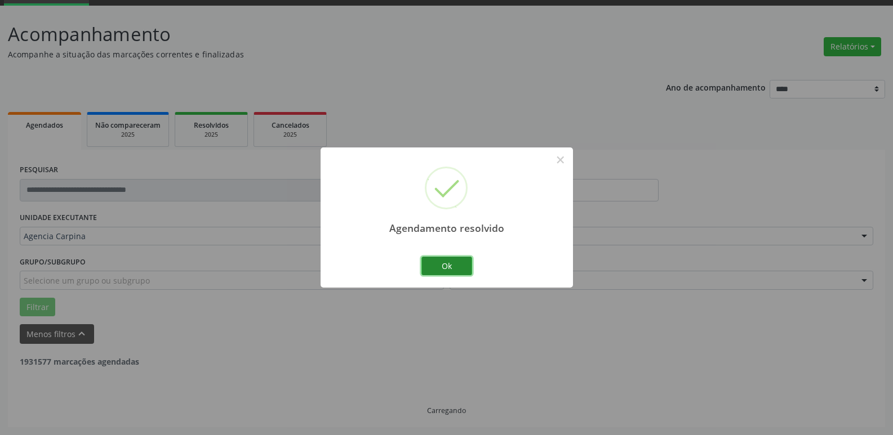
click at [431, 271] on button "Ok" at bounding box center [446, 266] width 51 height 19
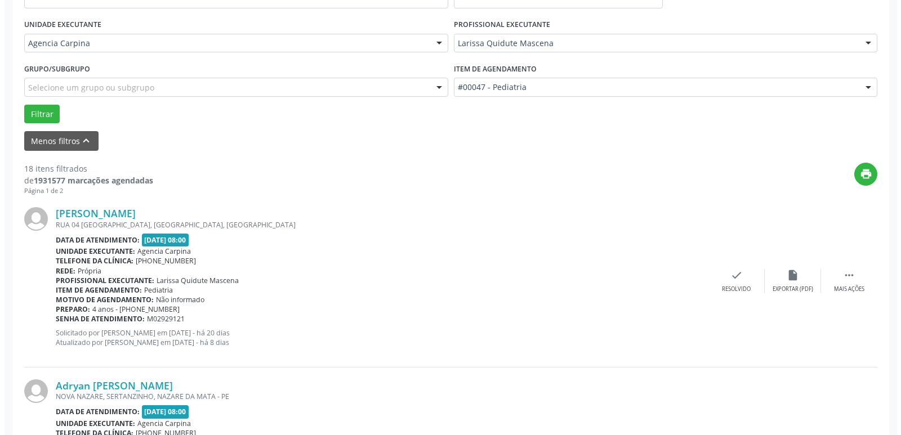
scroll to position [282, 0]
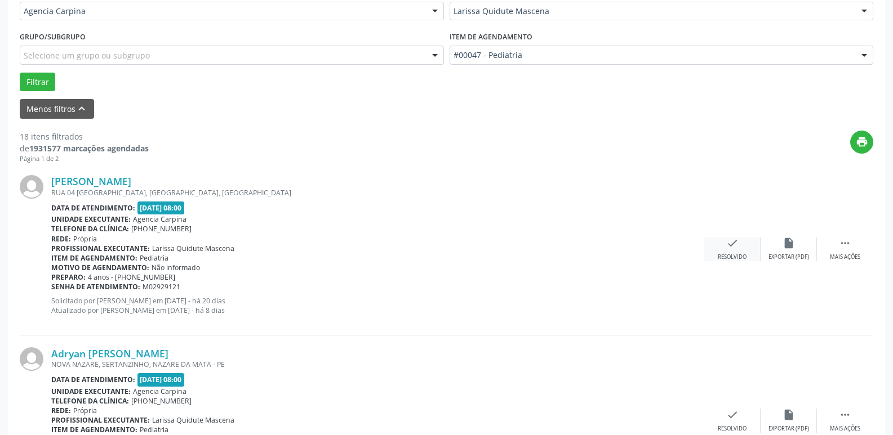
click at [728, 250] on icon "check" at bounding box center [732, 243] width 12 height 12
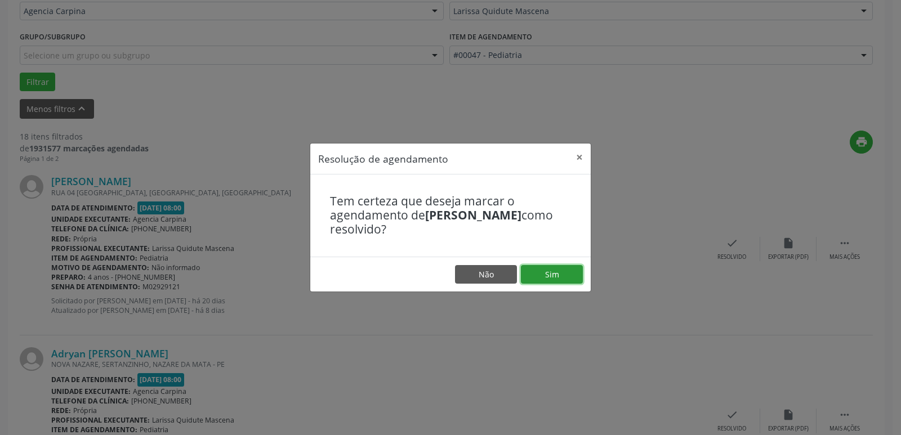
click at [568, 278] on button "Sim" at bounding box center [552, 274] width 62 height 19
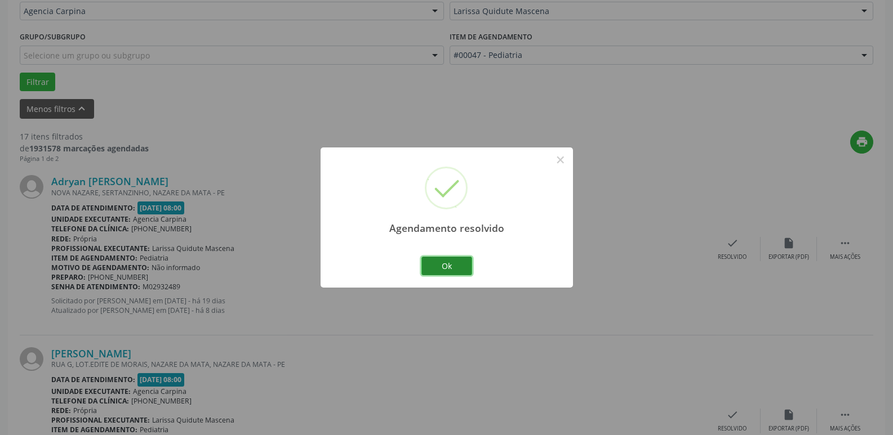
click at [464, 265] on button "Ok" at bounding box center [446, 266] width 51 height 19
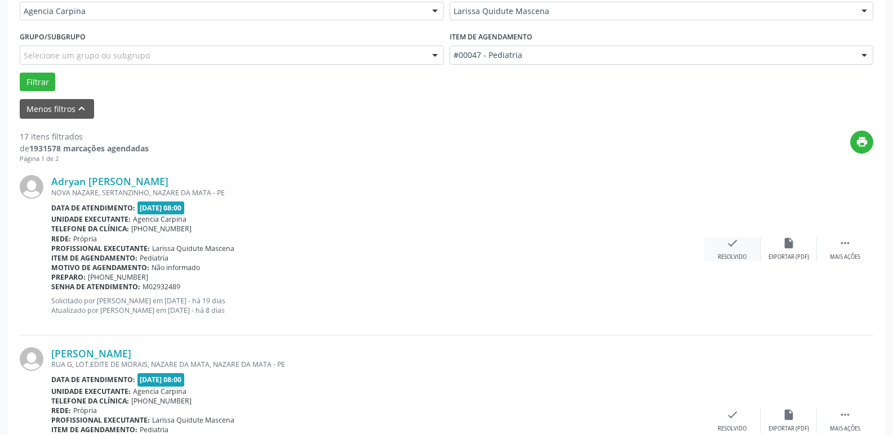
click at [733, 252] on div "check Resolvido" at bounding box center [732, 249] width 56 height 24
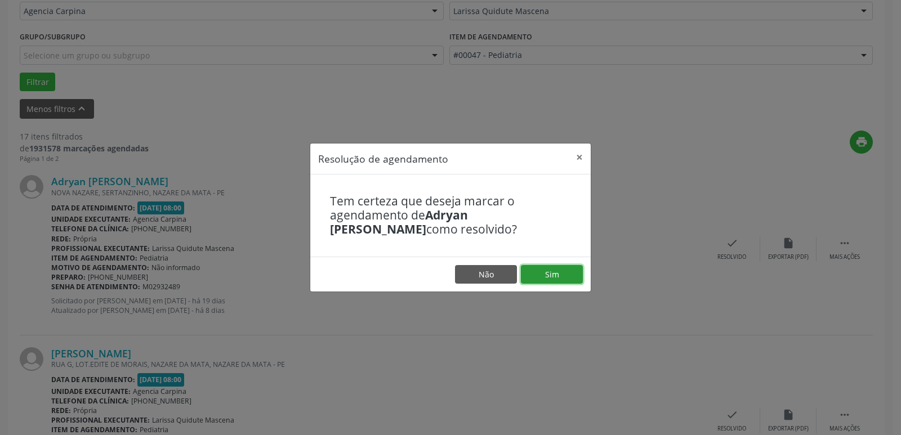
click at [567, 273] on button "Sim" at bounding box center [552, 274] width 62 height 19
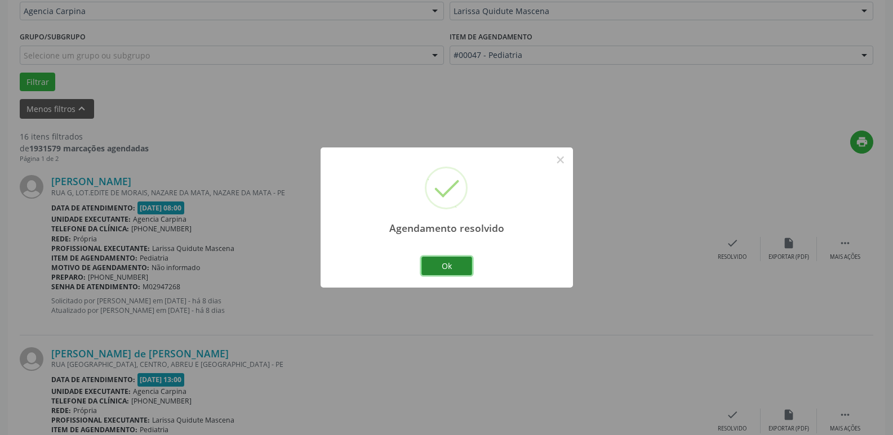
click at [446, 268] on button "Ok" at bounding box center [446, 266] width 51 height 19
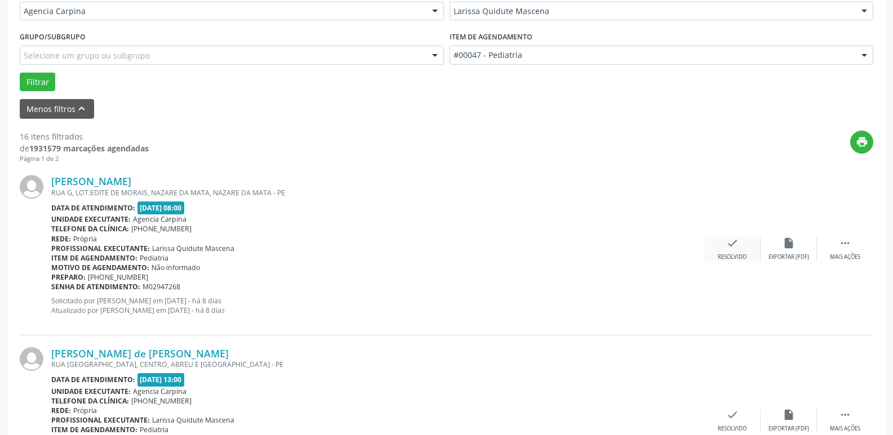
click at [728, 250] on div "check Resolvido" at bounding box center [732, 249] width 56 height 24
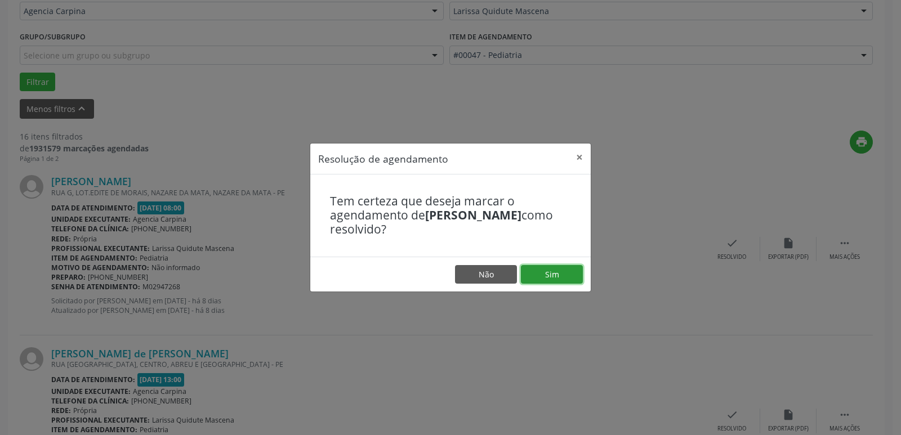
click at [557, 277] on button "Sim" at bounding box center [552, 274] width 62 height 19
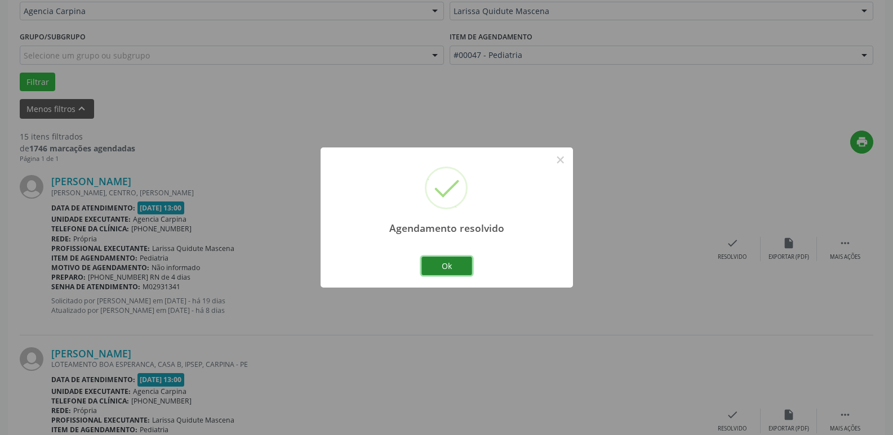
click at [455, 261] on button "Ok" at bounding box center [446, 266] width 51 height 19
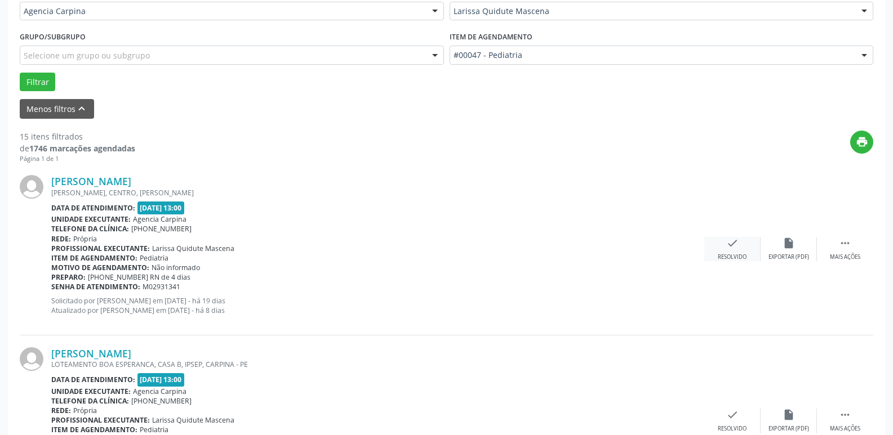
click at [728, 252] on div "check Resolvido" at bounding box center [732, 249] width 56 height 24
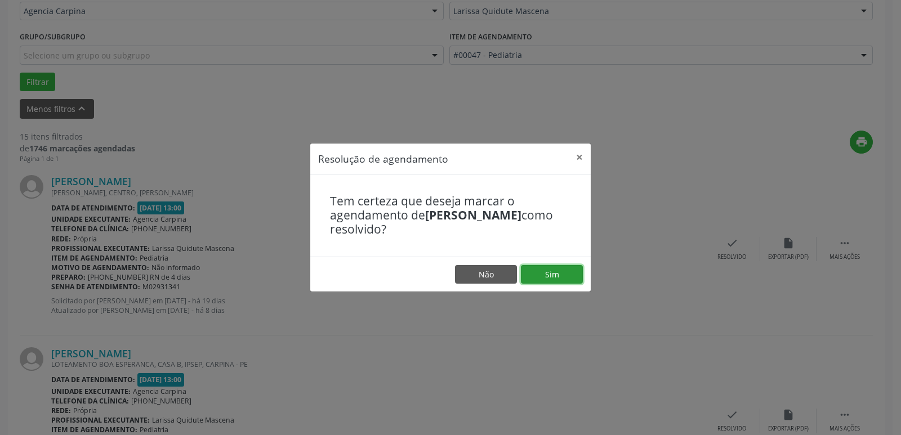
click at [564, 275] on button "Sim" at bounding box center [552, 274] width 62 height 19
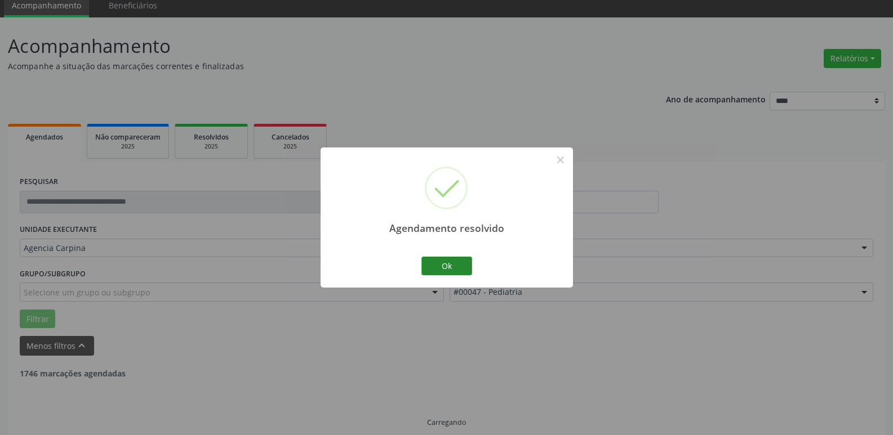
scroll to position [56, 0]
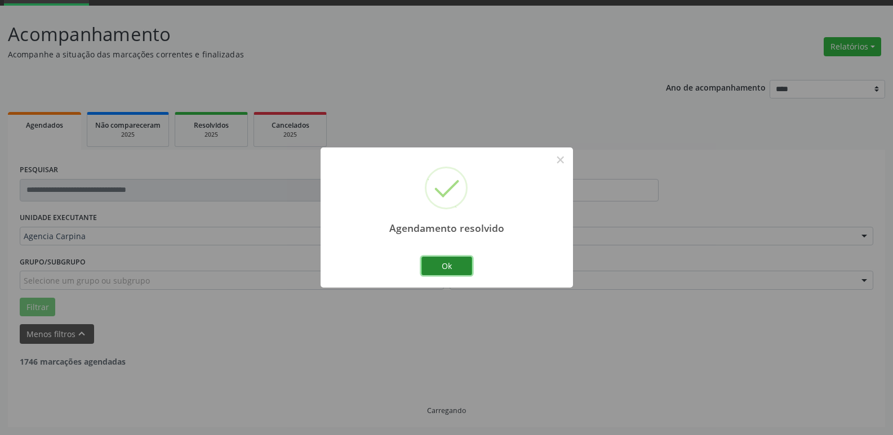
click at [456, 268] on button "Ok" at bounding box center [446, 266] width 51 height 19
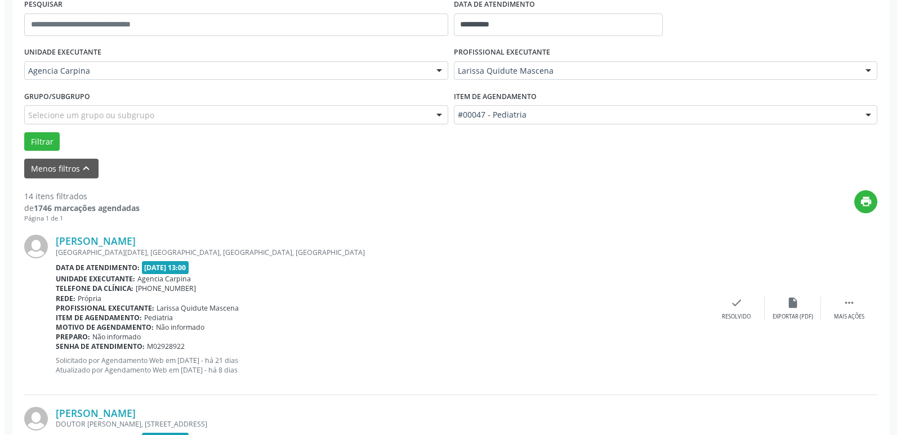
scroll to position [225, 0]
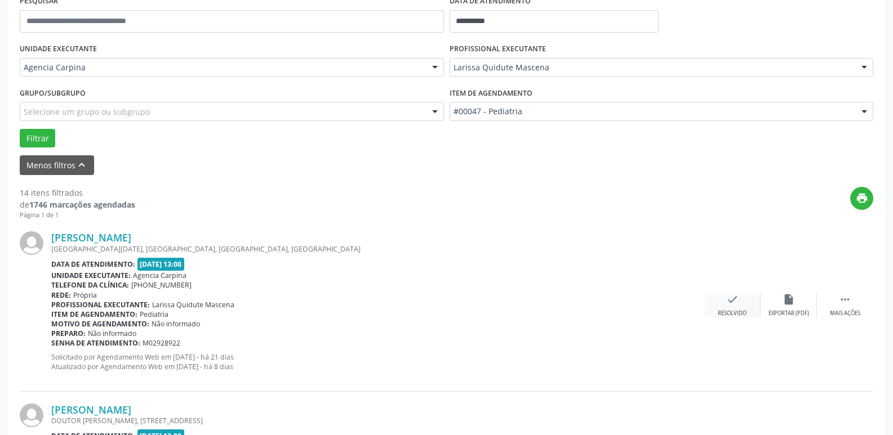
click at [728, 302] on icon "check" at bounding box center [732, 299] width 12 height 12
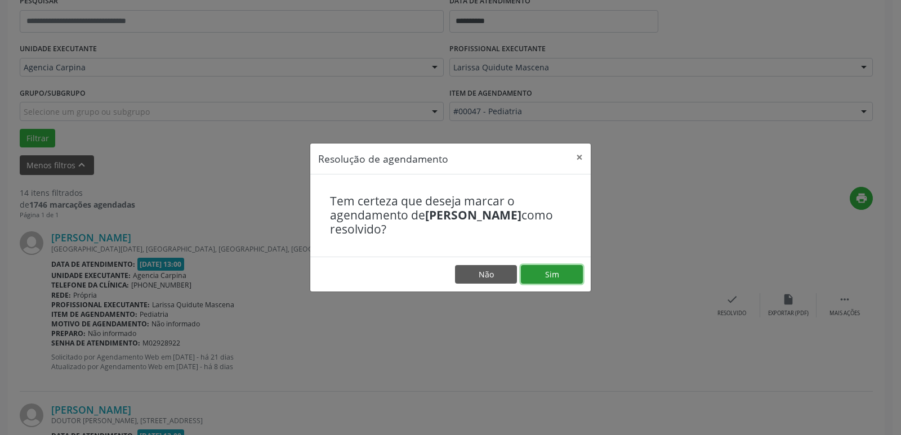
click at [556, 273] on button "Sim" at bounding box center [552, 274] width 62 height 19
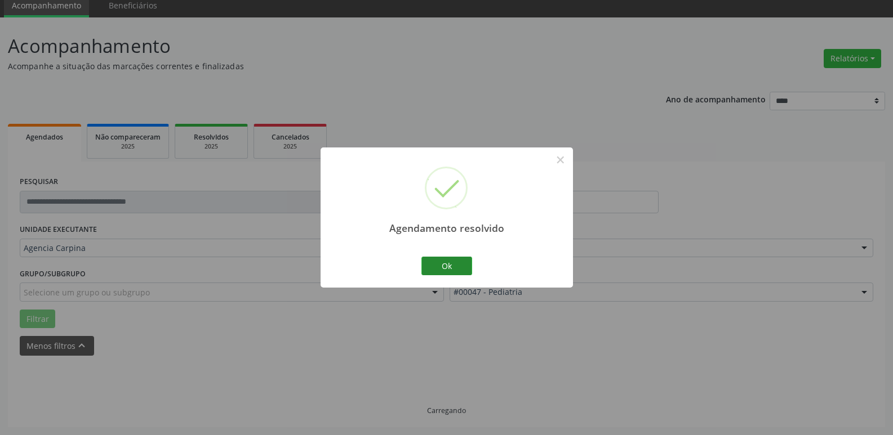
scroll to position [56, 0]
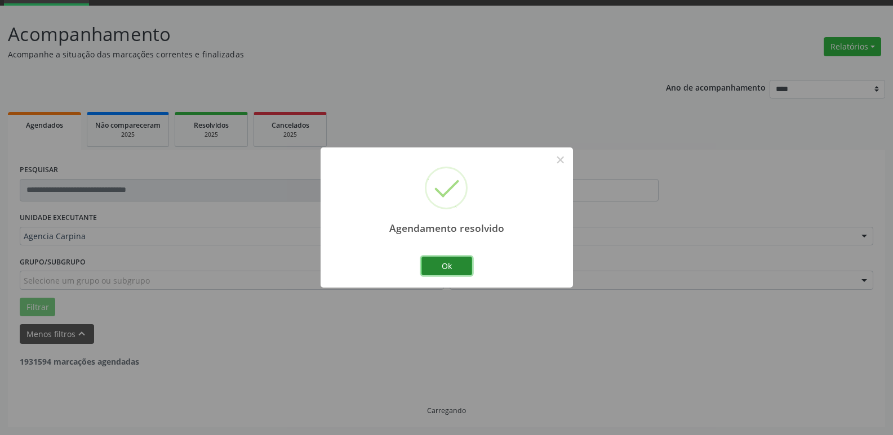
click at [443, 259] on button "Ok" at bounding box center [446, 266] width 51 height 19
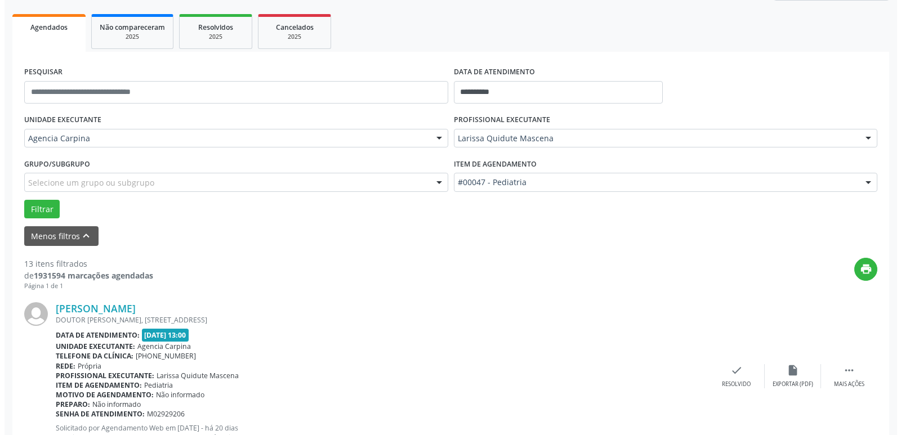
scroll to position [169, 0]
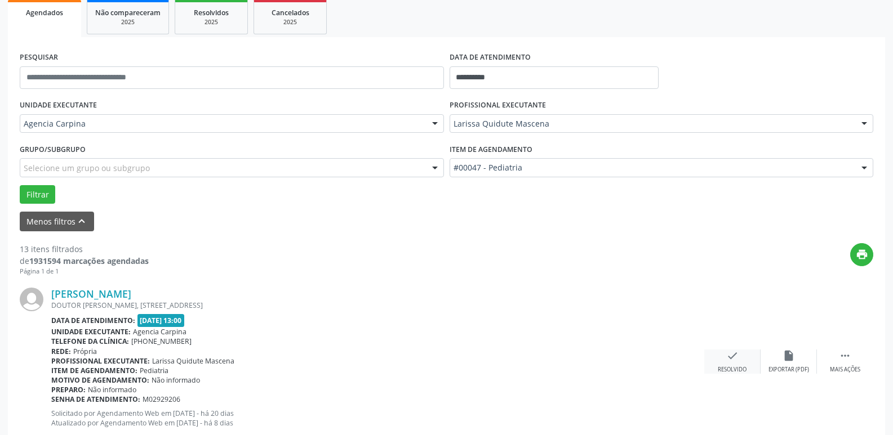
click at [728, 363] on div "check Resolvido" at bounding box center [732, 362] width 56 height 24
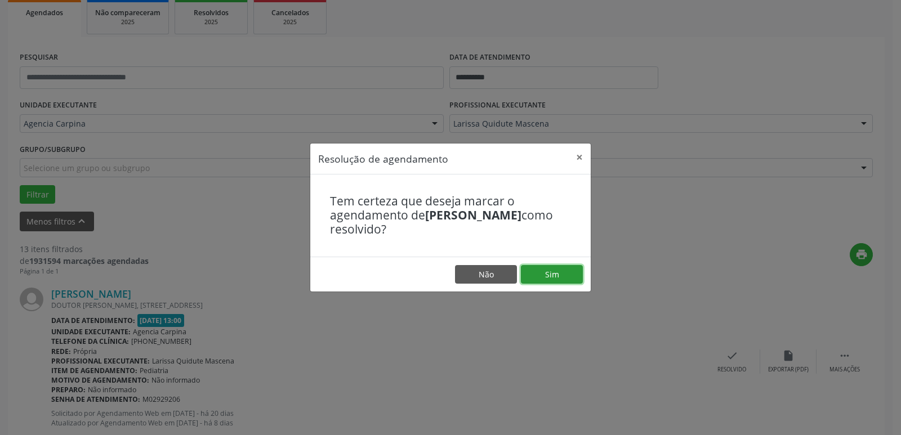
click at [558, 281] on button "Sim" at bounding box center [552, 274] width 62 height 19
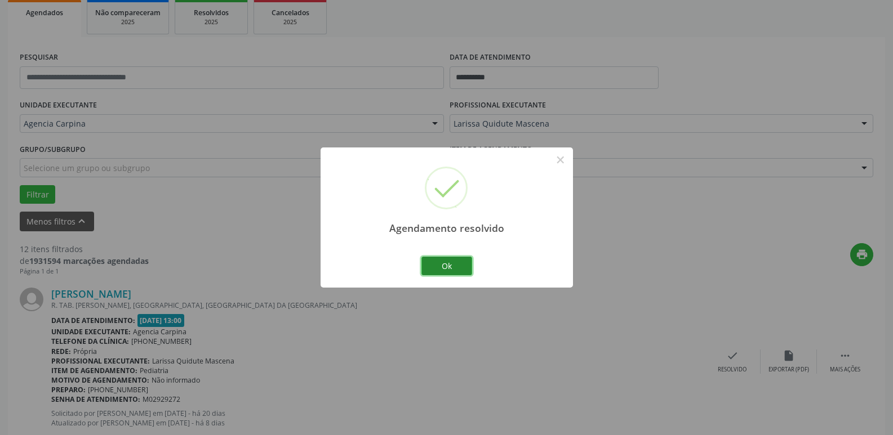
click at [449, 262] on button "Ok" at bounding box center [446, 266] width 51 height 19
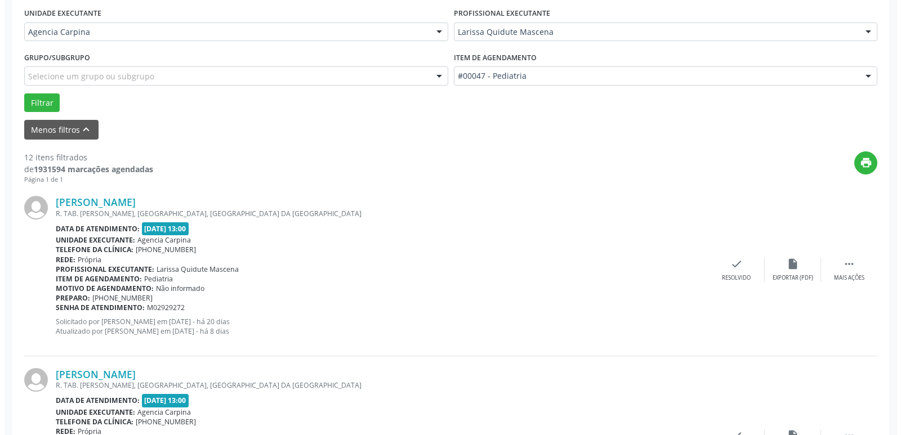
scroll to position [282, 0]
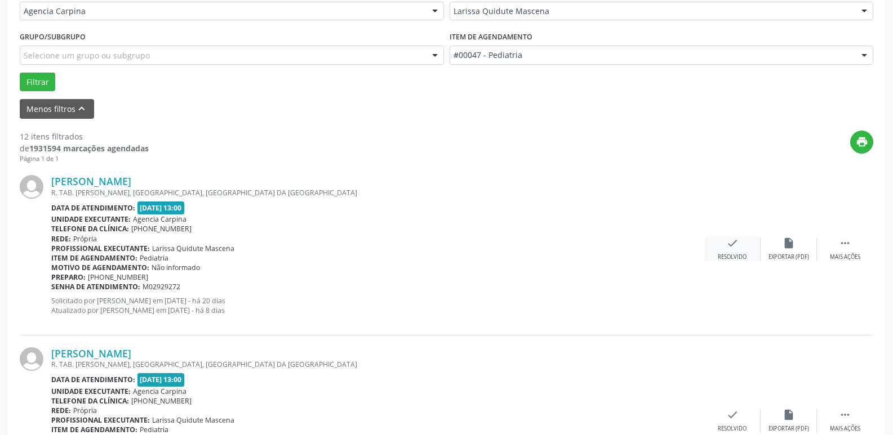
click at [733, 248] on icon "check" at bounding box center [732, 243] width 12 height 12
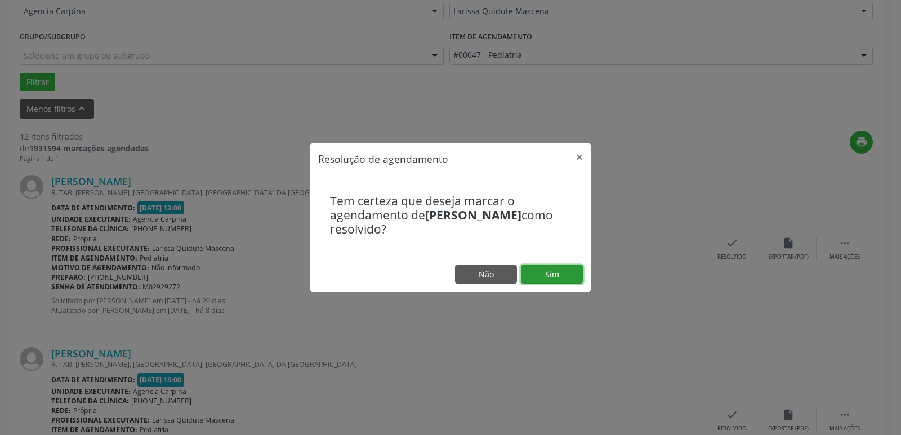
click at [557, 276] on button "Sim" at bounding box center [552, 274] width 62 height 19
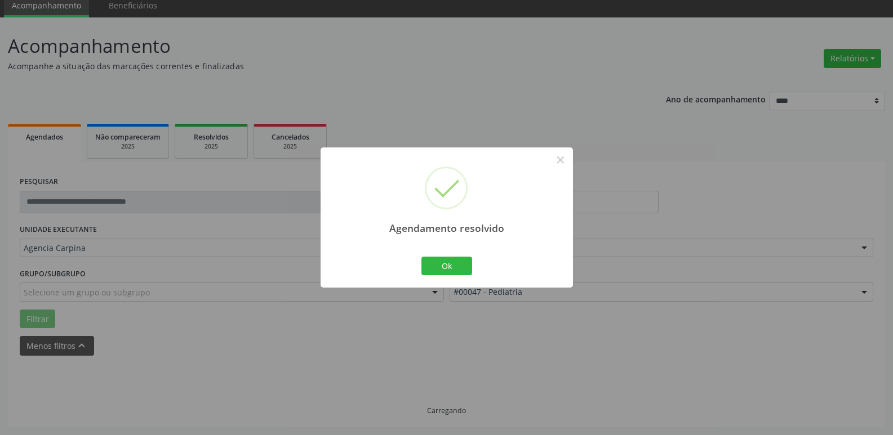
scroll to position [56, 0]
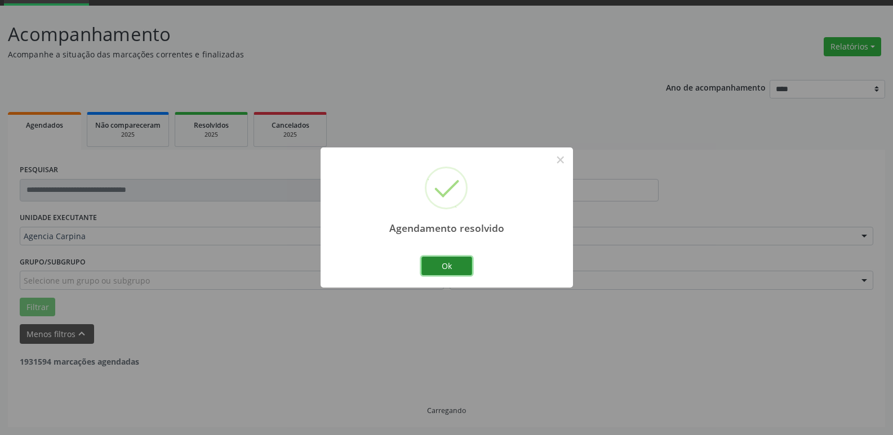
click at [460, 266] on button "Ok" at bounding box center [446, 266] width 51 height 19
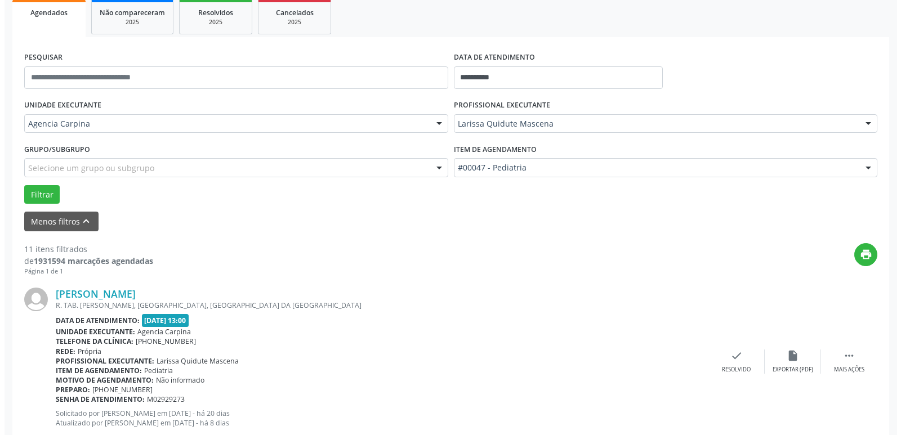
scroll to position [225, 0]
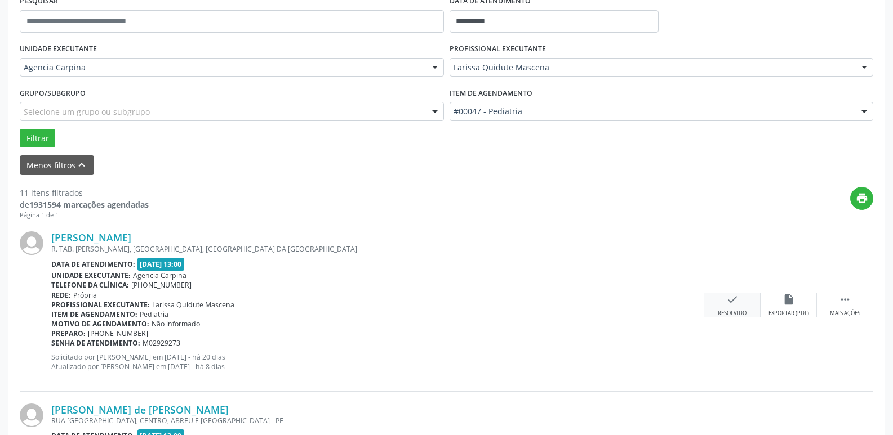
click at [725, 304] on div "check Resolvido" at bounding box center [732, 305] width 56 height 24
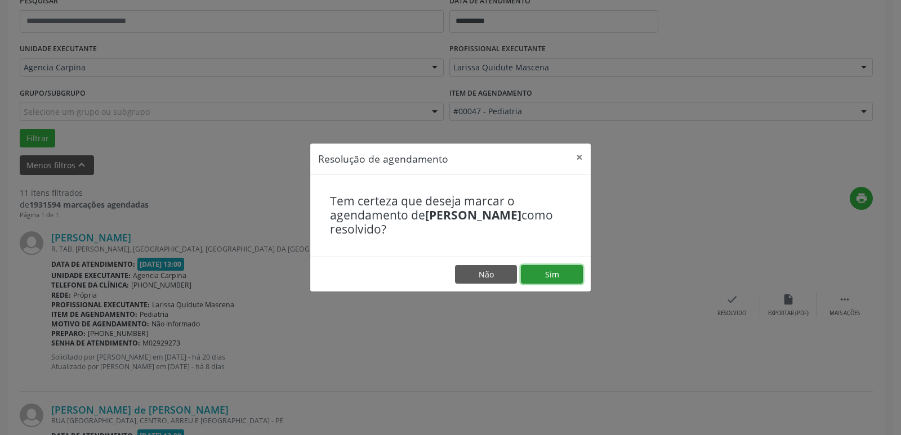
click at [559, 273] on button "Sim" at bounding box center [552, 274] width 62 height 19
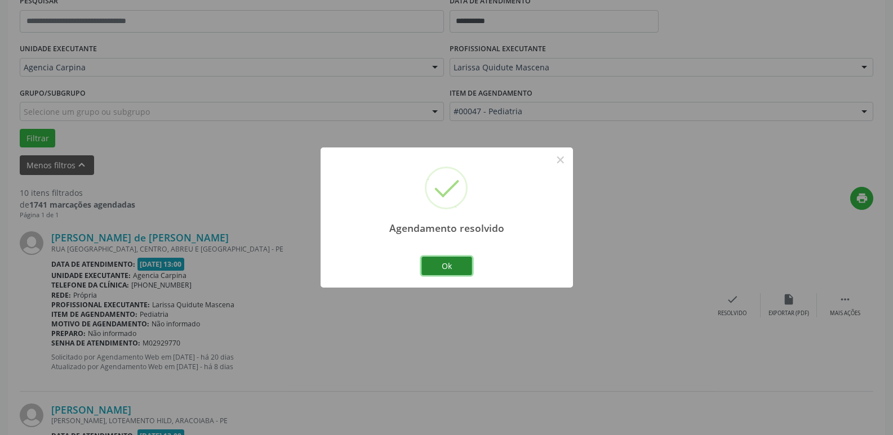
click at [452, 266] on button "Ok" at bounding box center [446, 266] width 51 height 19
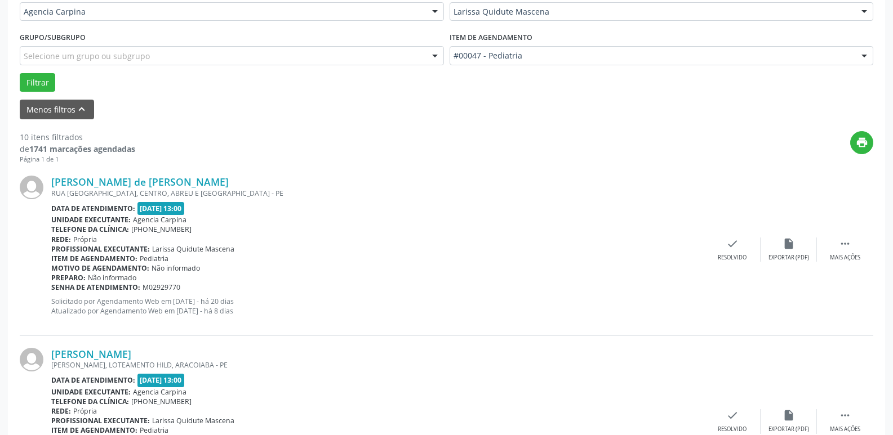
scroll to position [282, 0]
click at [848, 248] on icon "" at bounding box center [845, 243] width 12 height 12
click at [782, 247] on icon "alarm_off" at bounding box center [788, 243] width 12 height 12
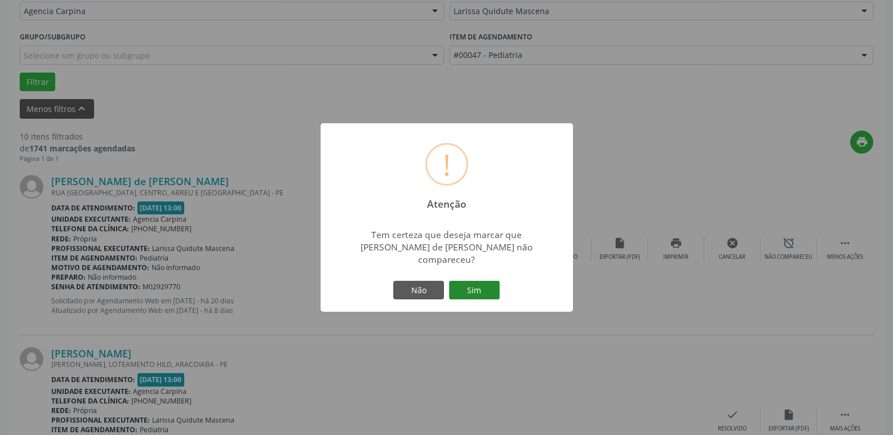
click at [479, 286] on button "Sim" at bounding box center [474, 290] width 51 height 19
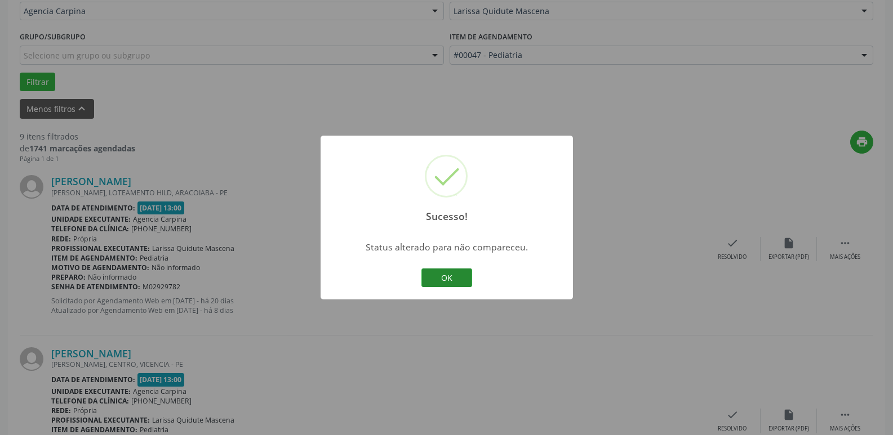
click at [458, 283] on button "OK" at bounding box center [446, 278] width 51 height 19
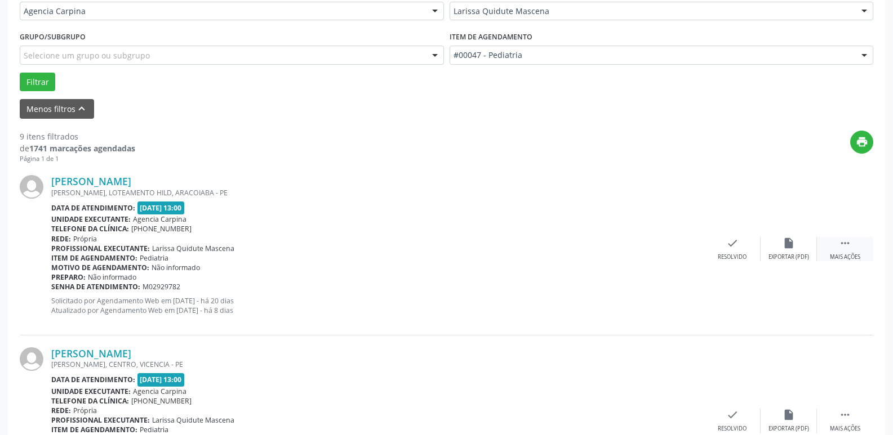
click at [852, 244] on div " Mais ações" at bounding box center [845, 249] width 56 height 24
click at [793, 254] on div "Não compareceu" at bounding box center [788, 257] width 48 height 8
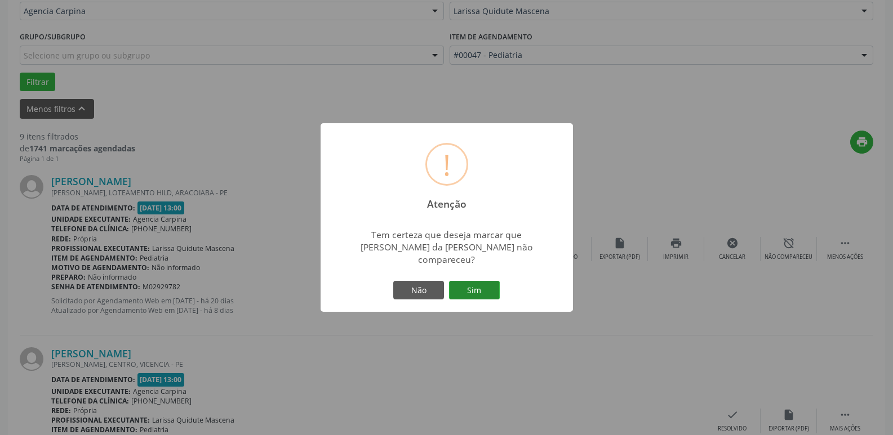
click at [481, 291] on button "Sim" at bounding box center [474, 290] width 51 height 19
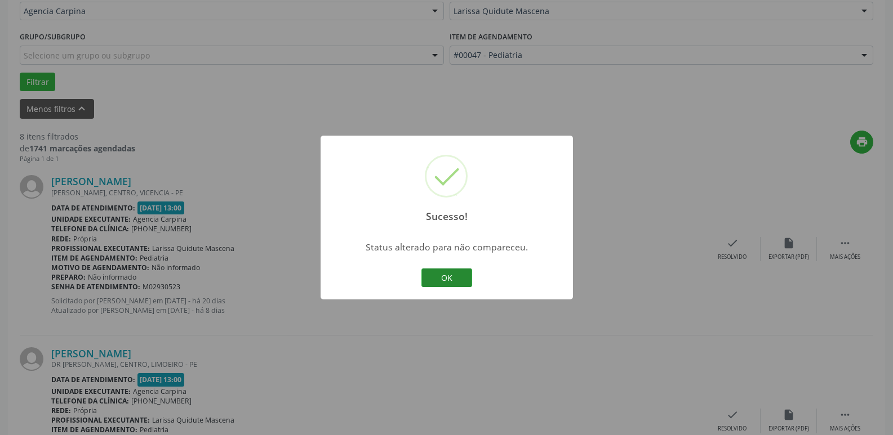
click at [444, 272] on button "OK" at bounding box center [446, 278] width 51 height 19
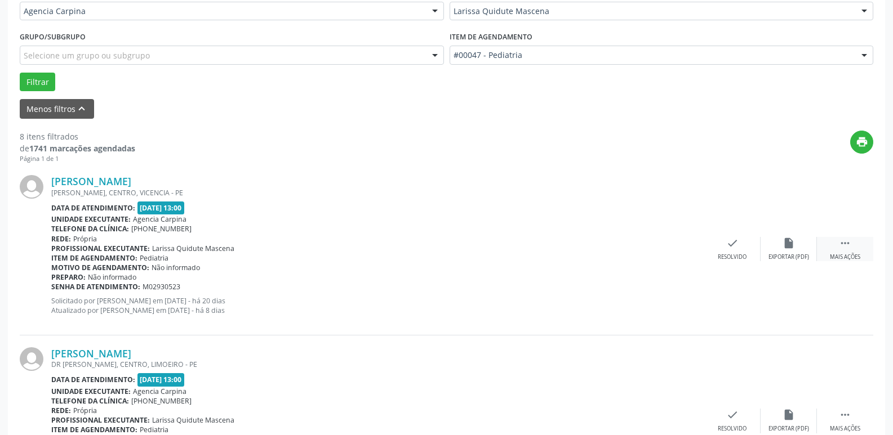
click at [842, 248] on icon "" at bounding box center [845, 243] width 12 height 12
click at [775, 253] on div "alarm_off Não compareceu" at bounding box center [788, 249] width 56 height 24
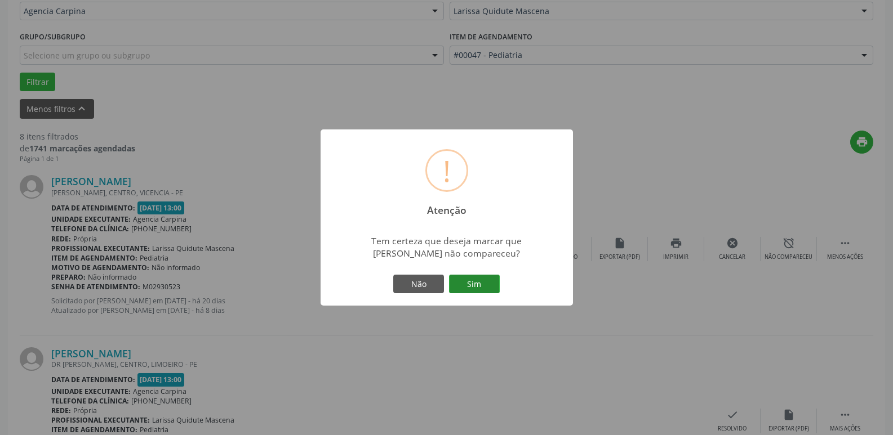
click at [495, 287] on button "Sim" at bounding box center [474, 284] width 51 height 19
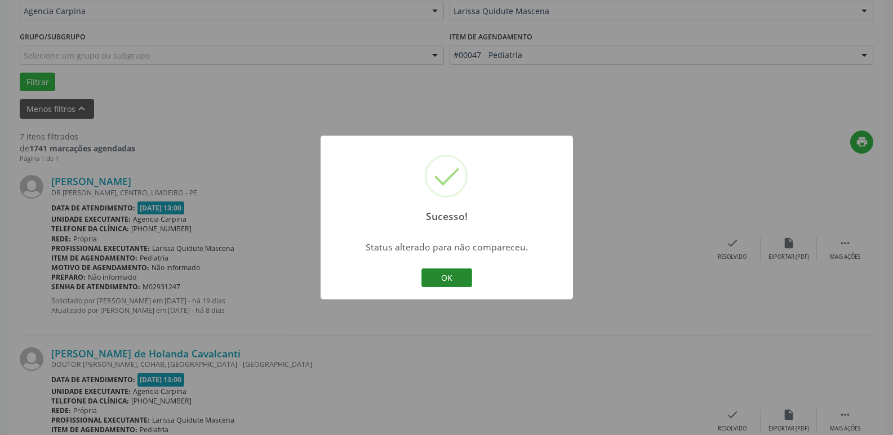
click at [443, 277] on button "OK" at bounding box center [446, 278] width 51 height 19
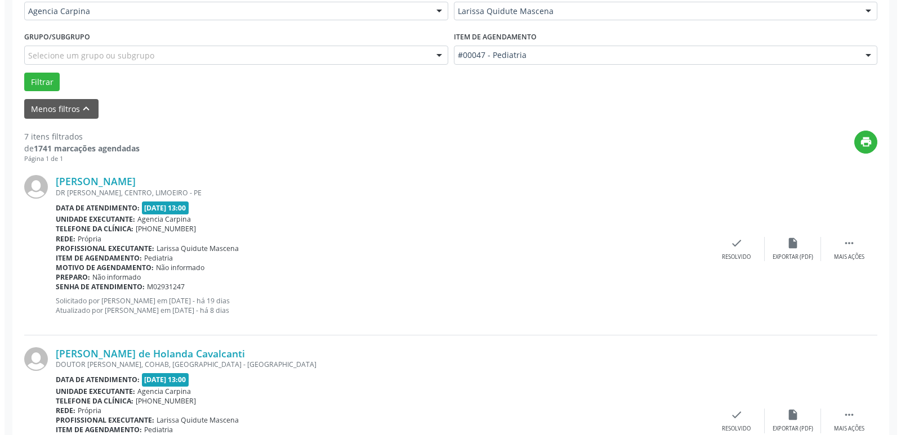
scroll to position [338, 0]
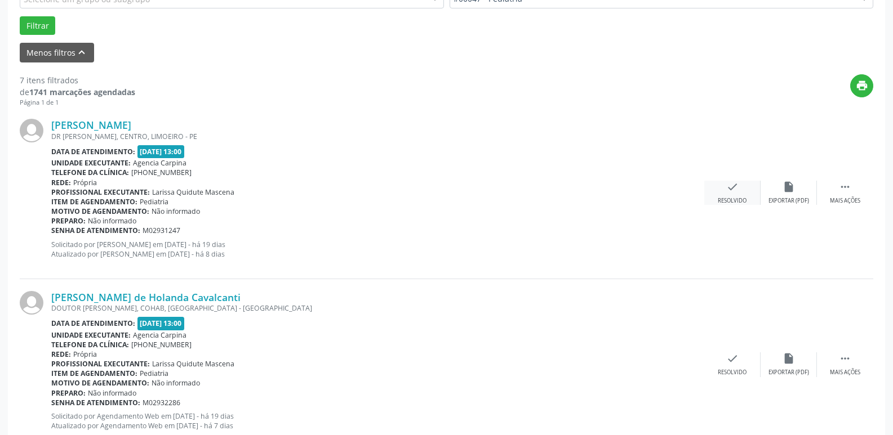
click at [736, 190] on icon "check" at bounding box center [732, 187] width 12 height 12
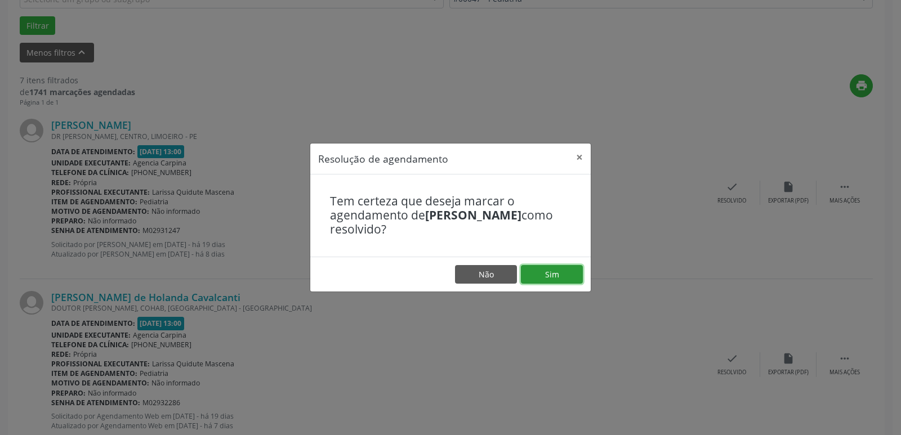
click at [559, 279] on button "Sim" at bounding box center [552, 274] width 62 height 19
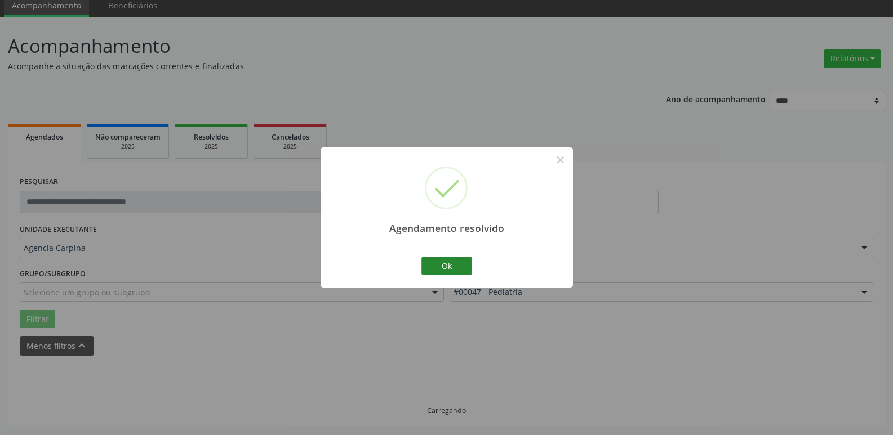
scroll to position [56, 0]
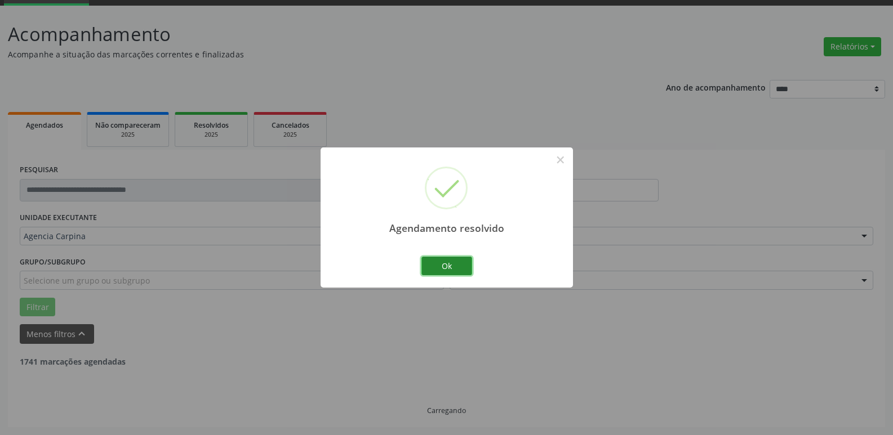
click at [450, 264] on button "Ok" at bounding box center [446, 266] width 51 height 19
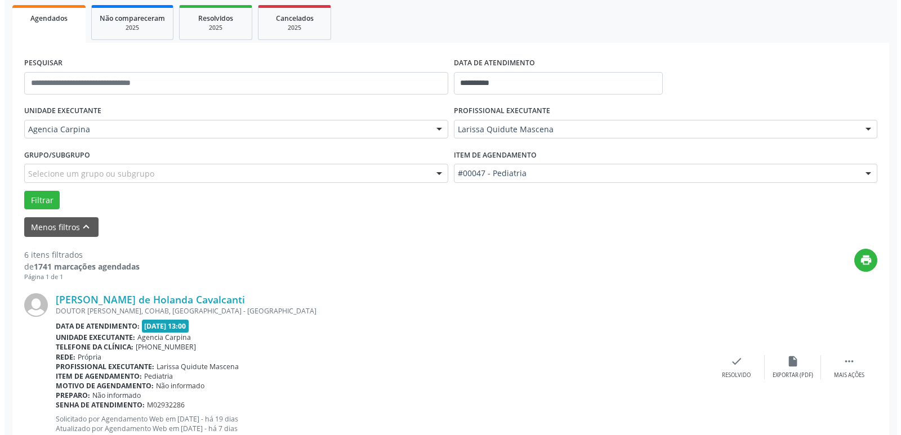
scroll to position [169, 0]
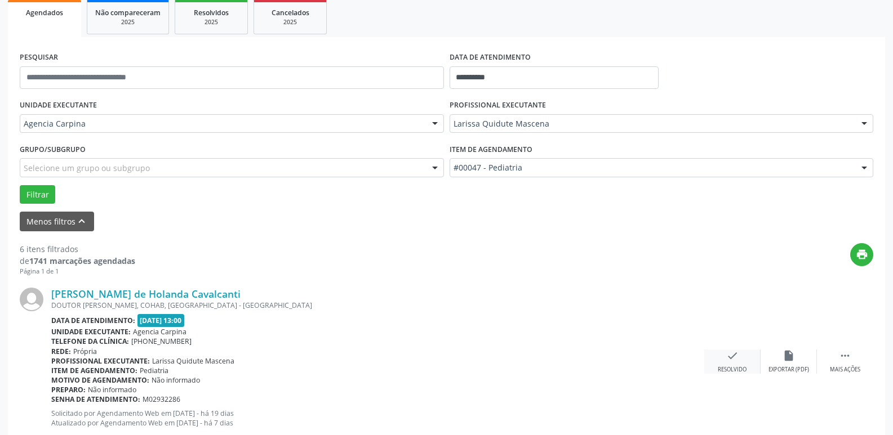
click at [737, 359] on icon "check" at bounding box center [732, 356] width 12 height 12
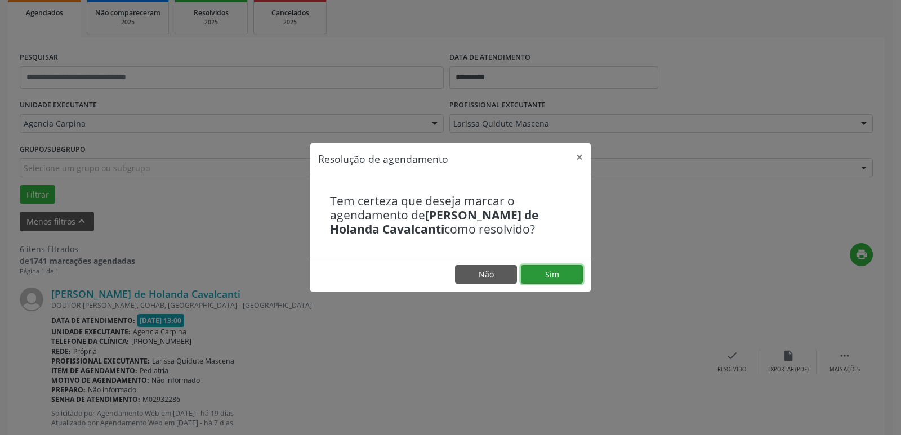
click at [563, 270] on button "Sim" at bounding box center [552, 274] width 62 height 19
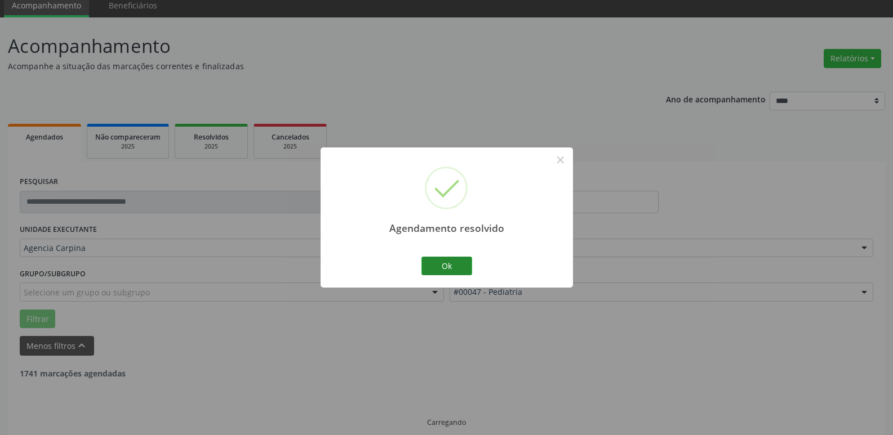
scroll to position [56, 0]
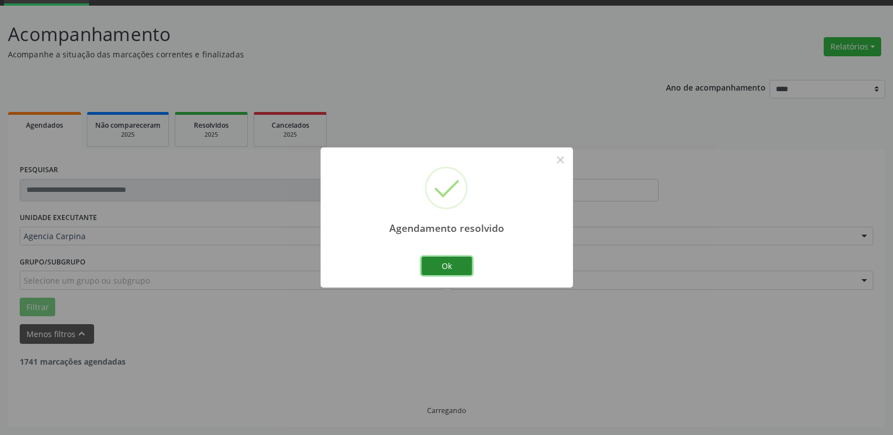
click at [443, 267] on button "Ok" at bounding box center [446, 266] width 51 height 19
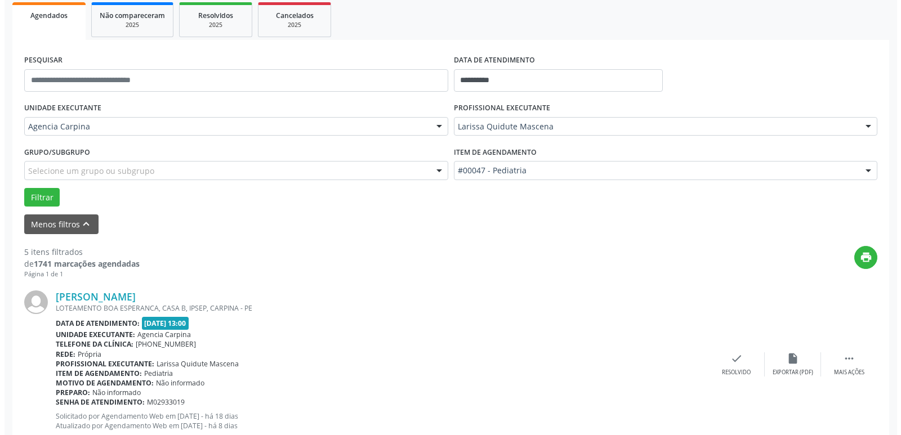
scroll to position [169, 0]
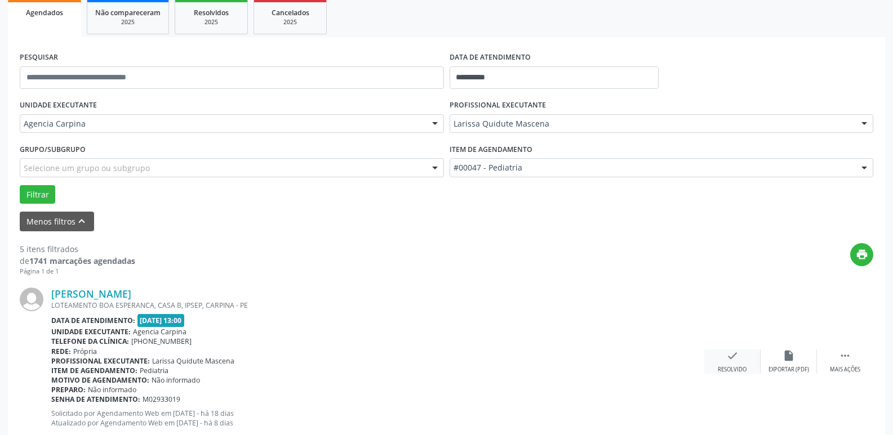
click at [727, 359] on icon "check" at bounding box center [732, 356] width 12 height 12
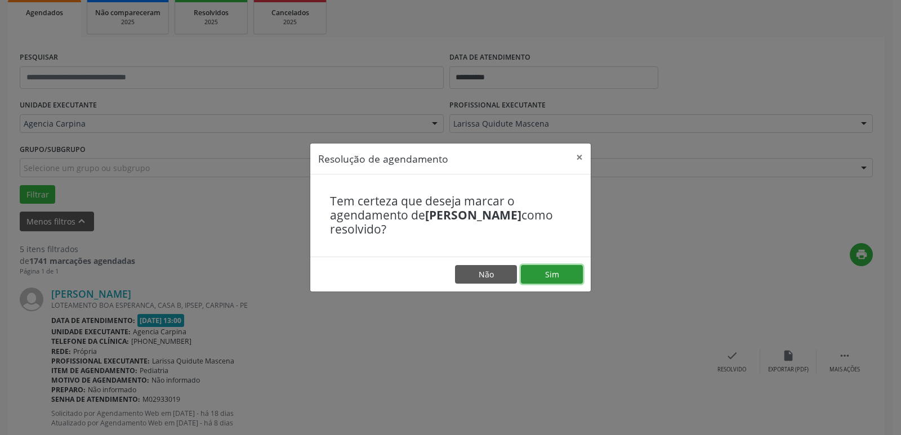
click at [546, 276] on button "Sim" at bounding box center [552, 274] width 62 height 19
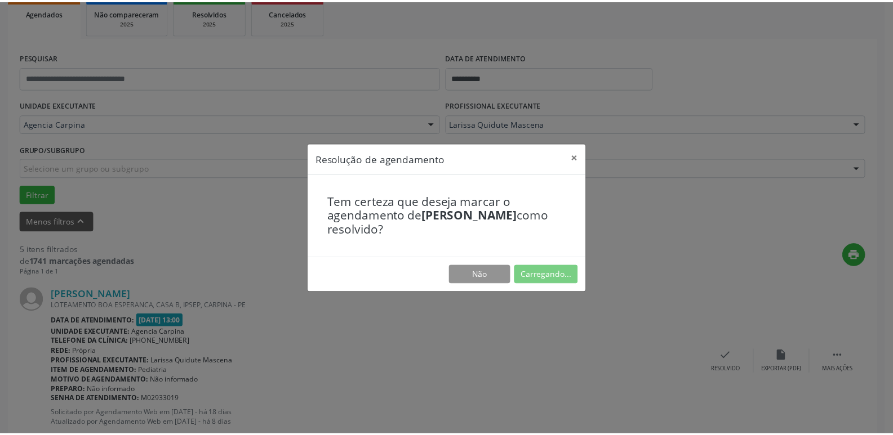
scroll to position [44, 0]
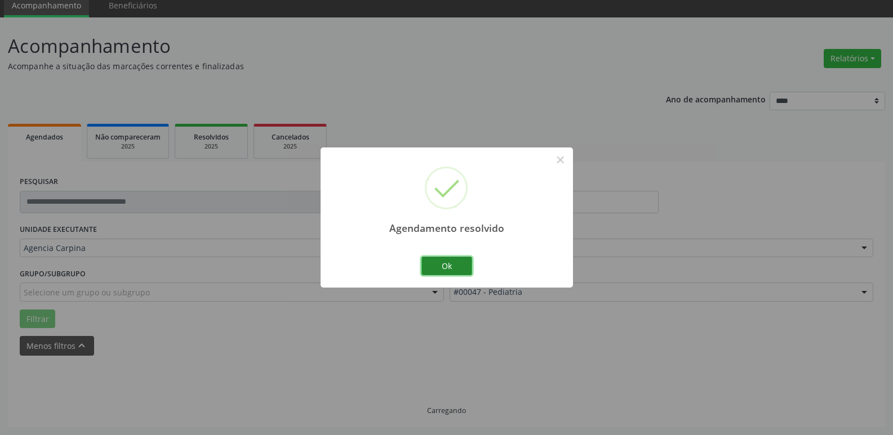
click at [441, 266] on button "Ok" at bounding box center [446, 266] width 51 height 19
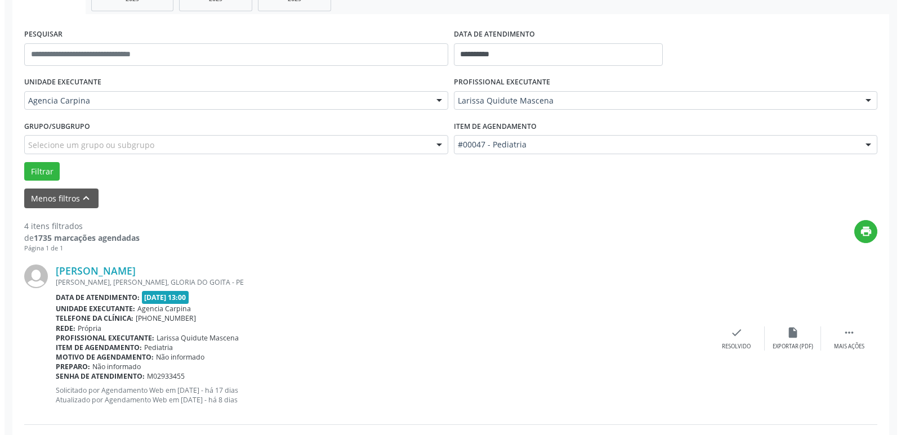
scroll to position [213, 0]
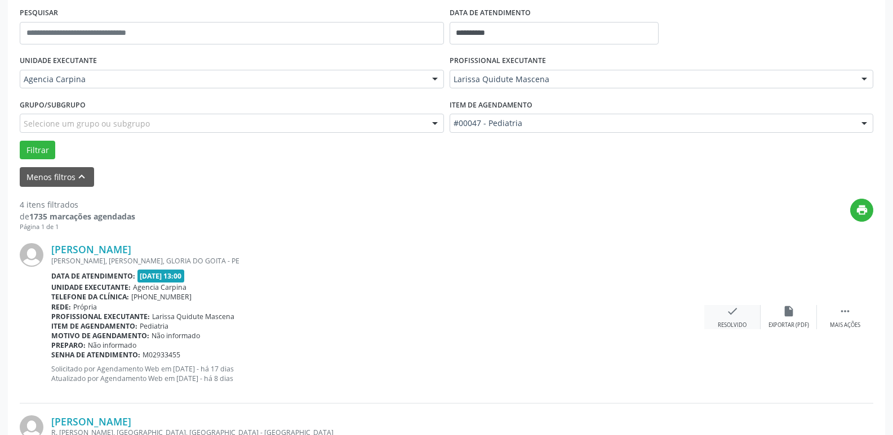
click at [733, 316] on icon "check" at bounding box center [732, 311] width 12 height 12
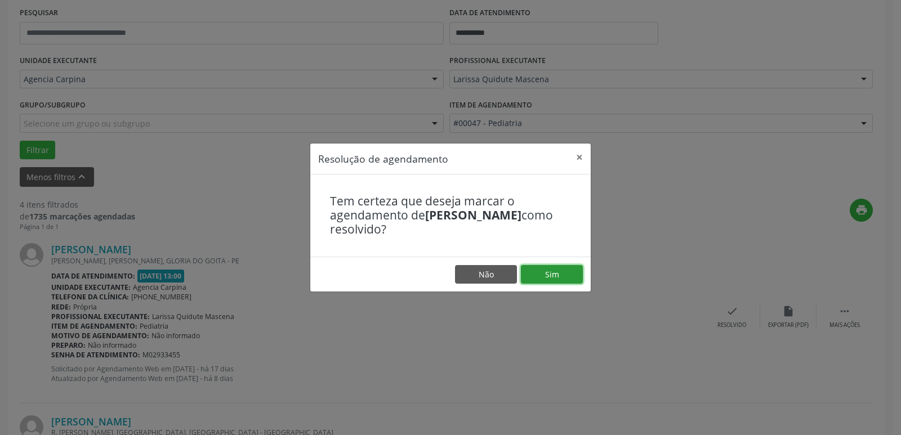
click at [559, 274] on button "Sim" at bounding box center [552, 274] width 62 height 19
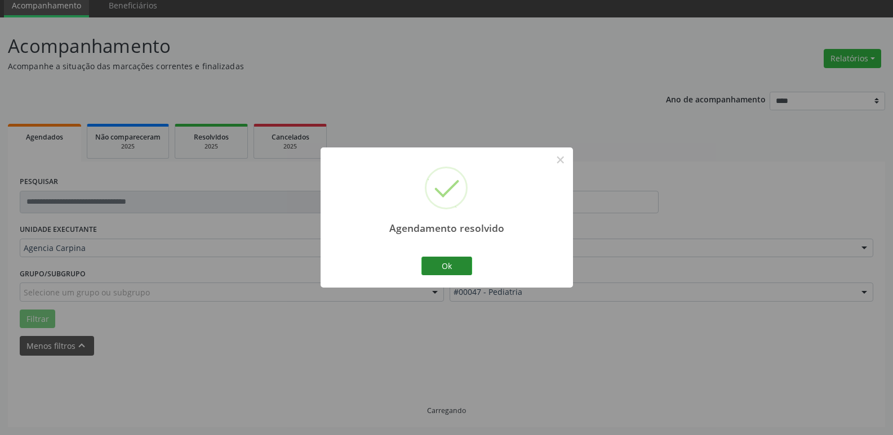
scroll to position [56, 0]
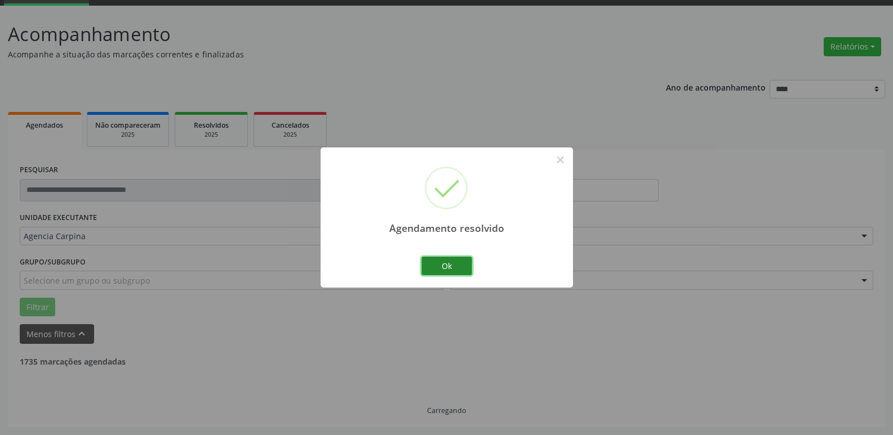
click at [458, 269] on button "Ok" at bounding box center [446, 266] width 51 height 19
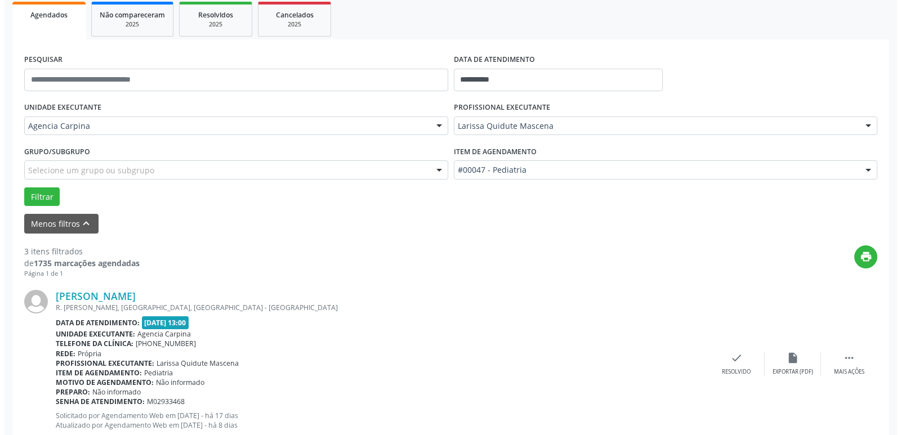
scroll to position [169, 0]
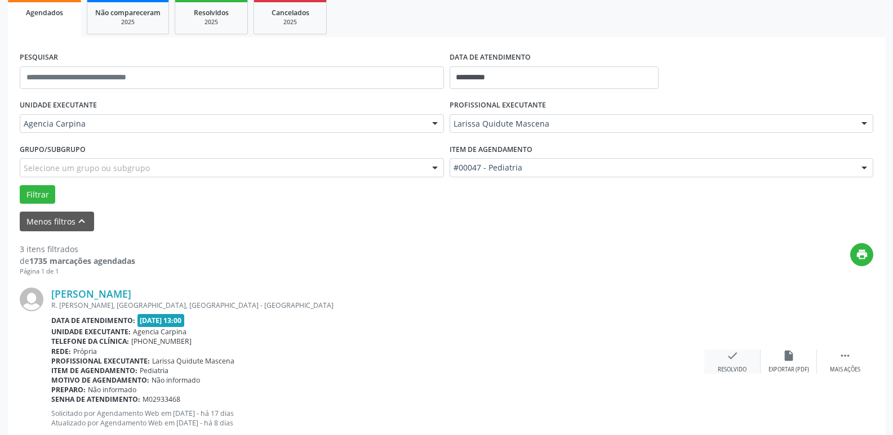
click at [729, 361] on icon "check" at bounding box center [732, 356] width 12 height 12
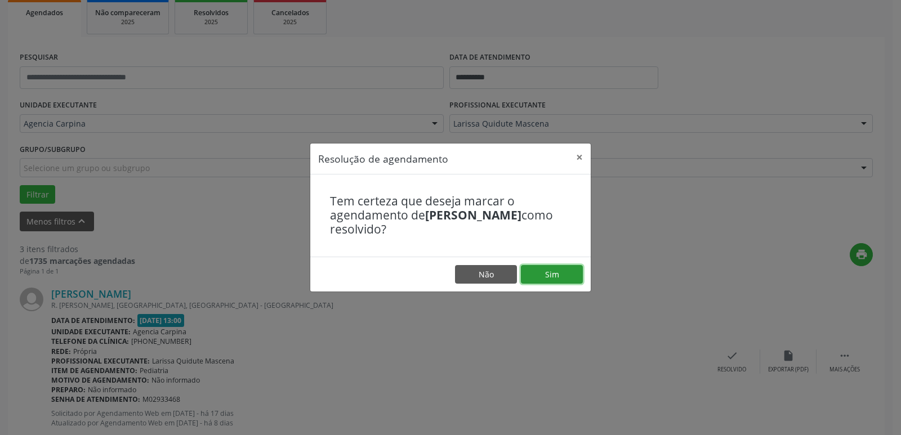
click at [559, 278] on button "Sim" at bounding box center [552, 274] width 62 height 19
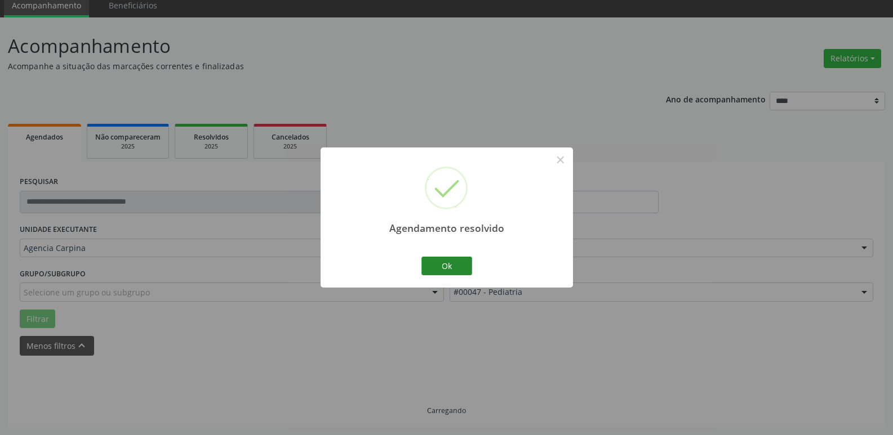
scroll to position [56, 0]
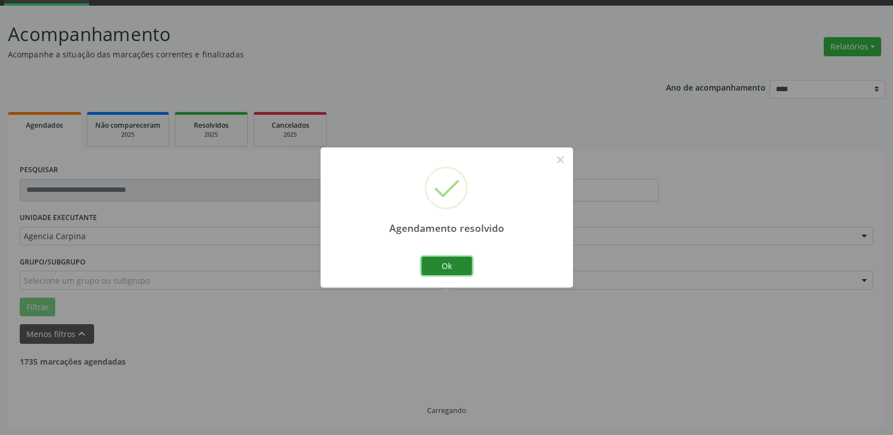
click at [453, 270] on button "Ok" at bounding box center [446, 266] width 51 height 19
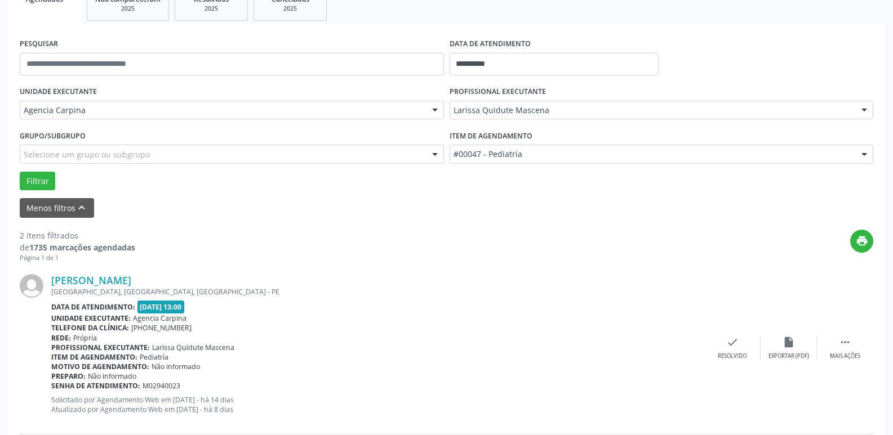
scroll to position [225, 0]
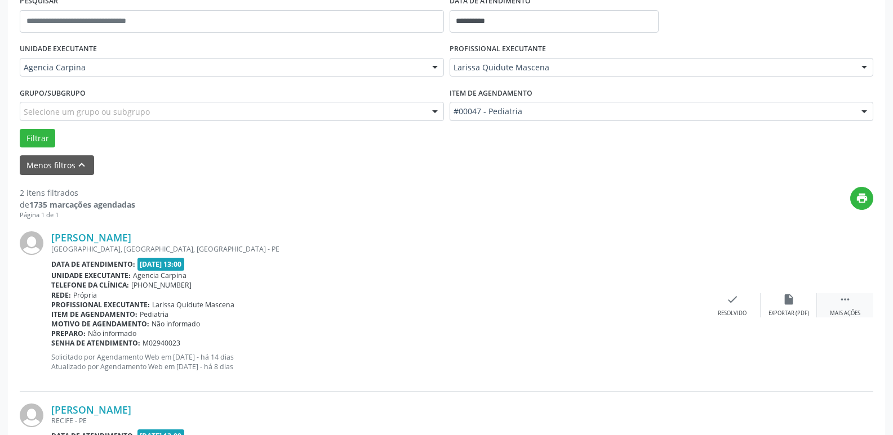
click at [839, 300] on icon "" at bounding box center [845, 299] width 12 height 12
click at [781, 305] on div "alarm_off Não compareceu" at bounding box center [788, 305] width 56 height 24
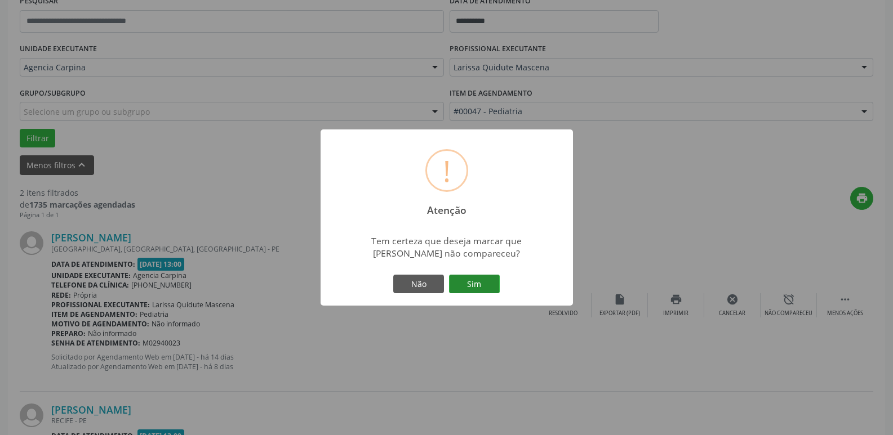
click at [475, 284] on button "Sim" at bounding box center [474, 284] width 51 height 19
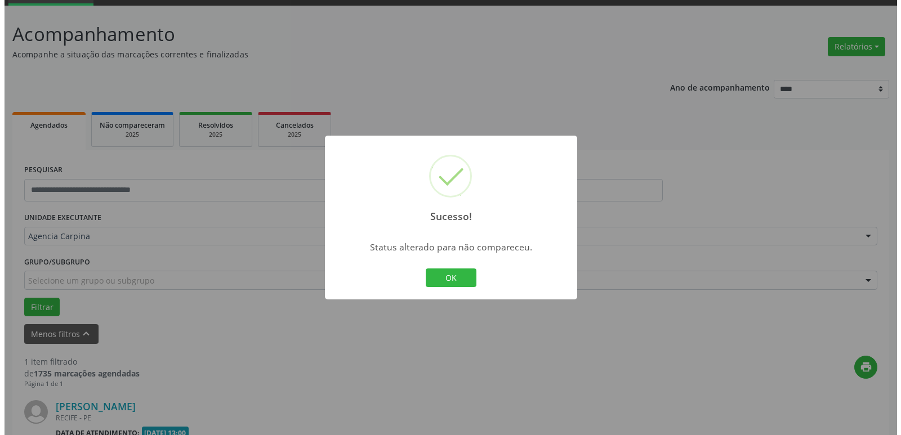
scroll to position [201, 0]
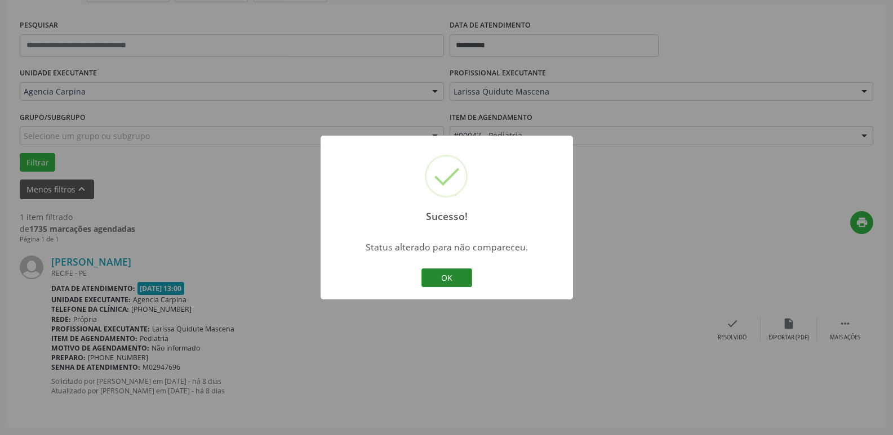
click at [458, 278] on button "OK" at bounding box center [446, 278] width 51 height 19
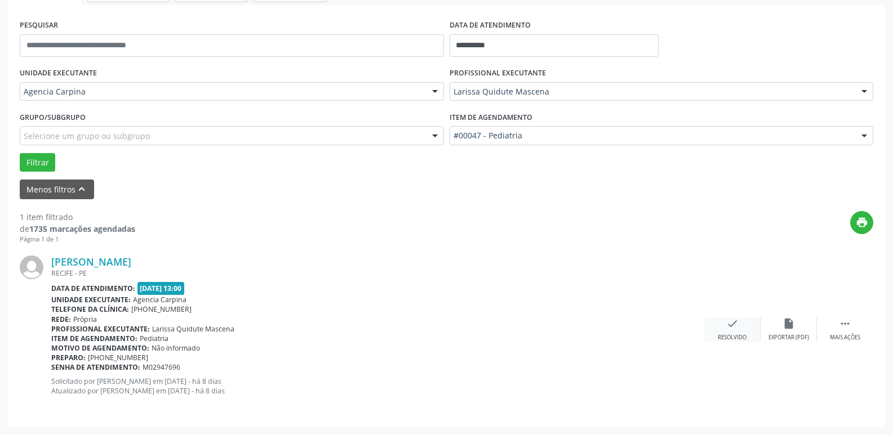
click at [731, 330] on icon "check" at bounding box center [732, 324] width 12 height 12
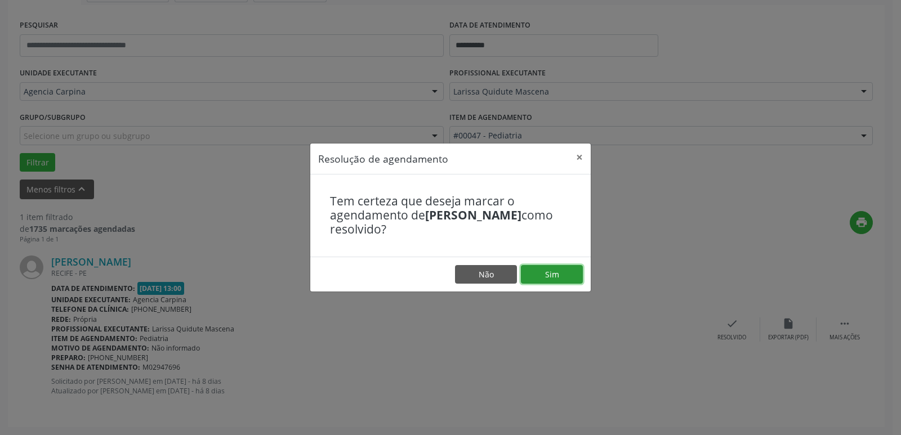
click at [564, 279] on button "Sim" at bounding box center [552, 274] width 62 height 19
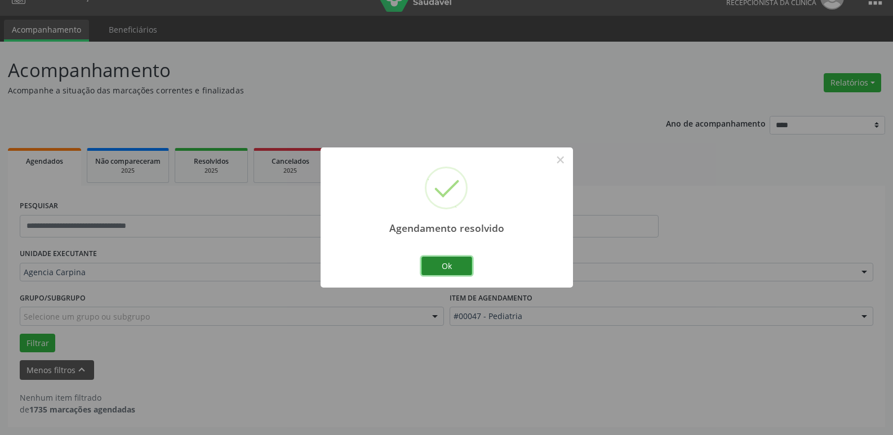
scroll to position [20, 0]
click at [441, 267] on button "Ok" at bounding box center [446, 266] width 51 height 19
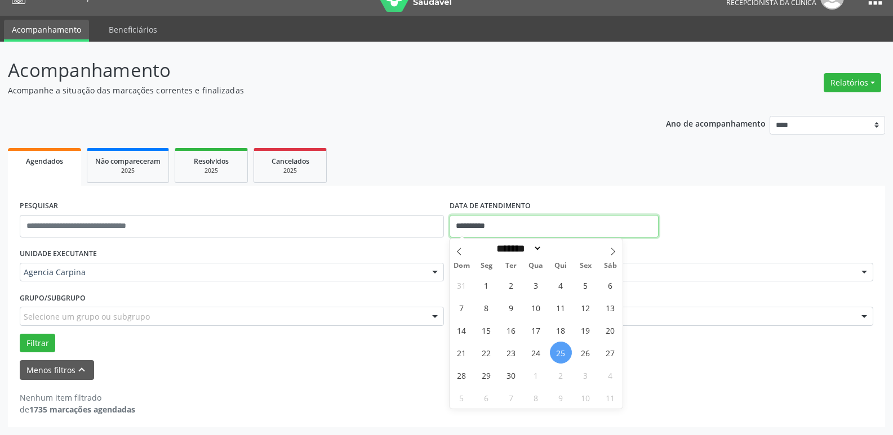
click at [504, 226] on input "**********" at bounding box center [553, 226] width 209 height 23
click at [567, 331] on span "18" at bounding box center [561, 330] width 22 height 22
type input "**********"
click at [567, 331] on span "18" at bounding box center [561, 330] width 22 height 22
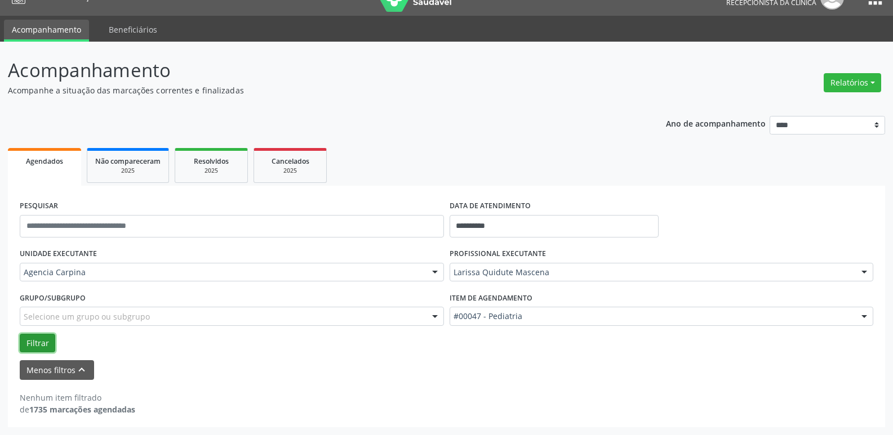
click at [47, 342] on button "Filtrar" at bounding box center [37, 343] width 35 height 19
click at [863, 277] on div at bounding box center [864, 273] width 17 height 19
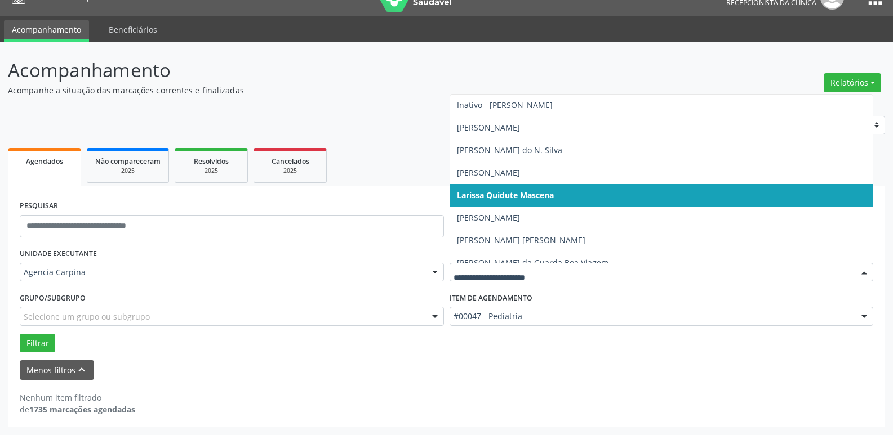
scroll to position [225, 0]
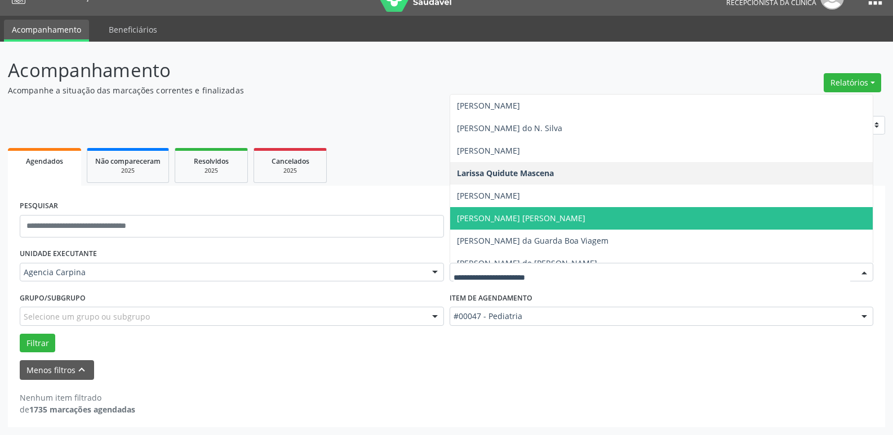
click at [585, 215] on span "[PERSON_NAME] [PERSON_NAME]" at bounding box center [521, 218] width 128 height 11
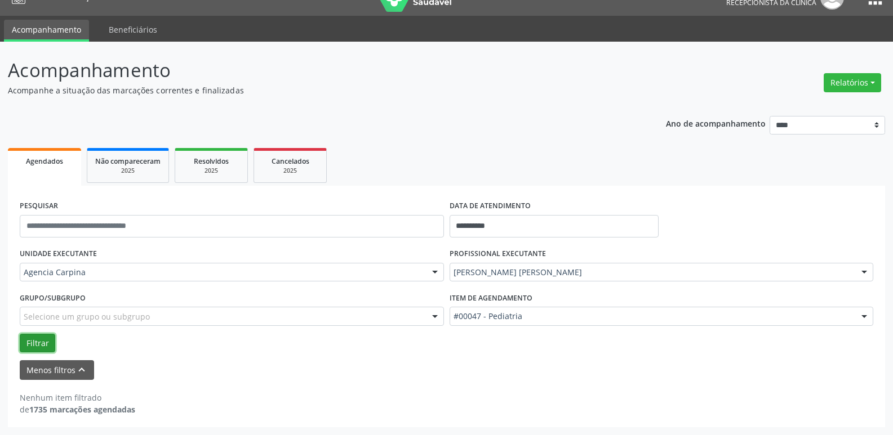
click at [30, 344] on button "Filtrar" at bounding box center [37, 343] width 35 height 19
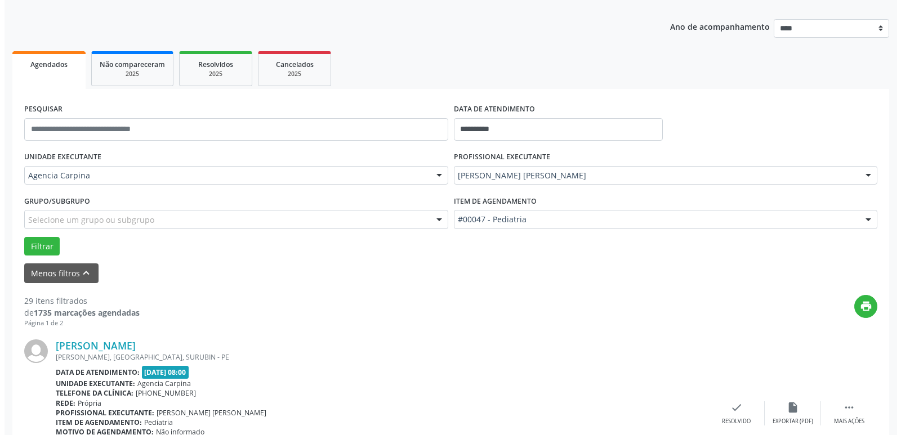
scroll to position [133, 0]
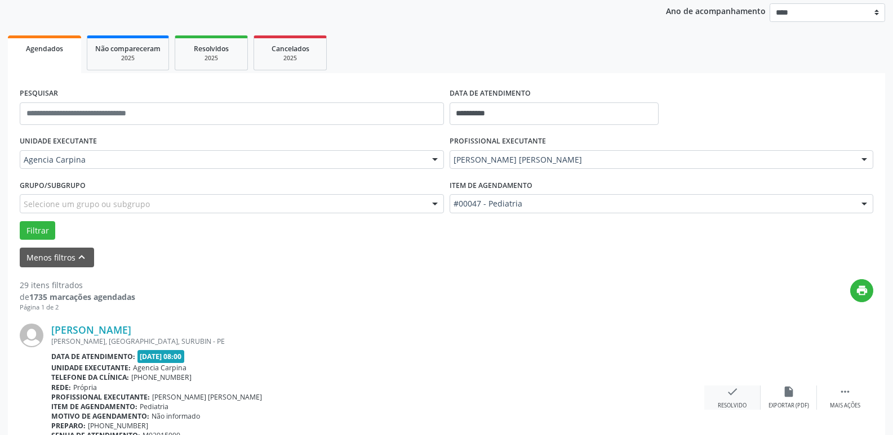
click at [730, 393] on icon "check" at bounding box center [732, 392] width 12 height 12
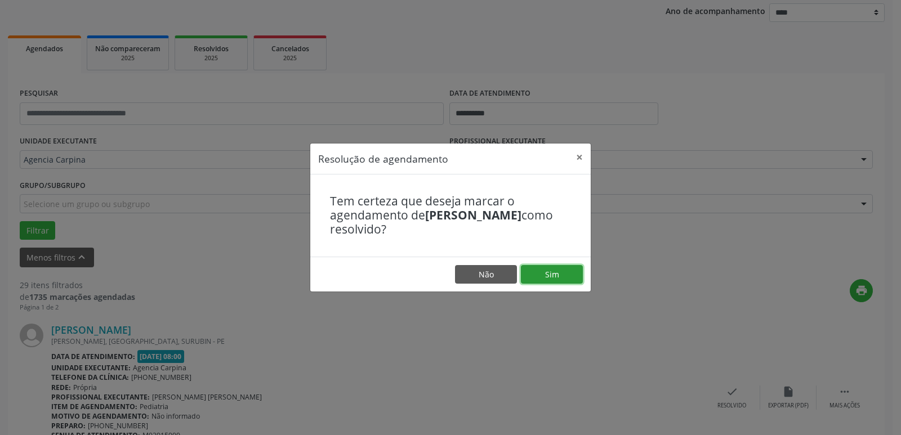
click at [562, 277] on button "Sim" at bounding box center [552, 274] width 62 height 19
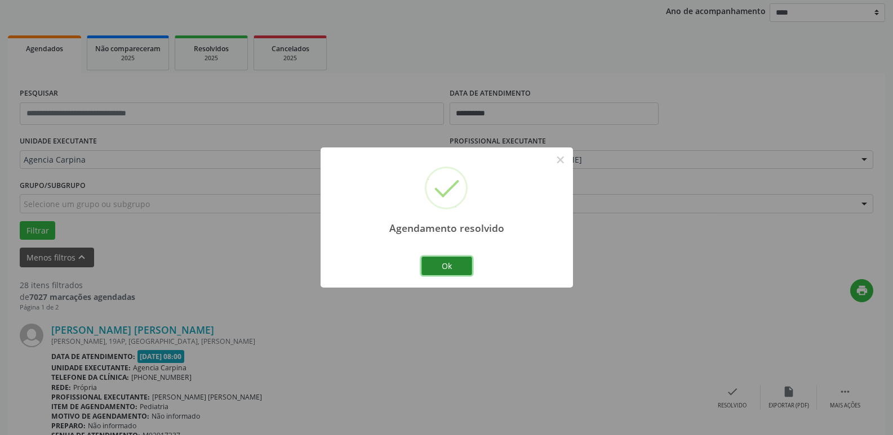
click at [459, 262] on button "Ok" at bounding box center [446, 266] width 51 height 19
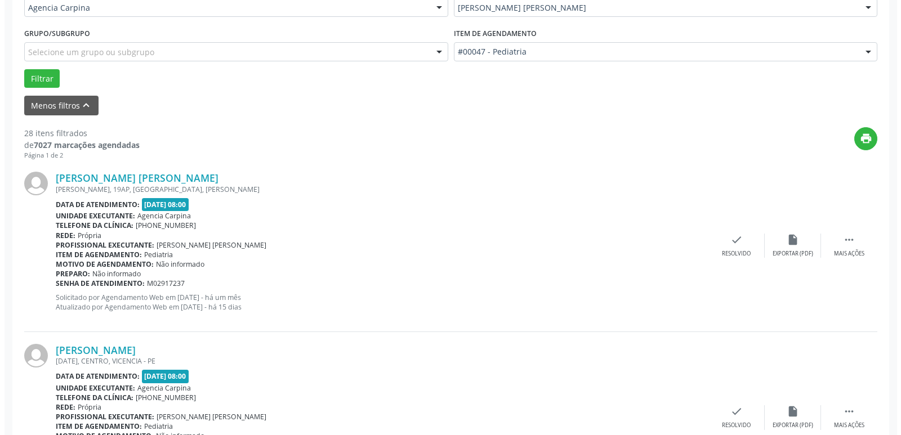
scroll to position [302, 0]
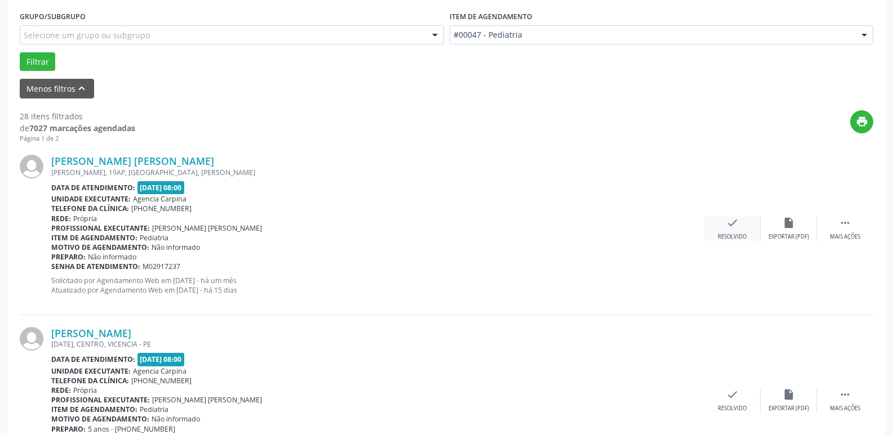
click at [729, 233] on div "Resolvido" at bounding box center [732, 237] width 29 height 8
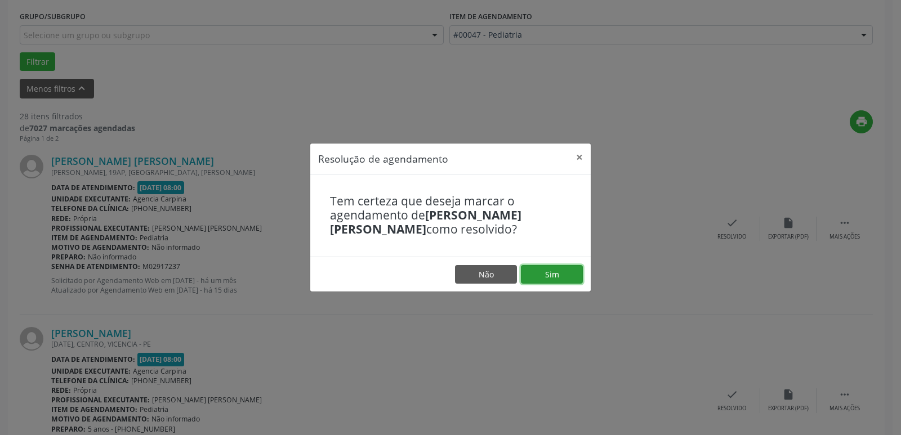
click at [555, 276] on button "Sim" at bounding box center [552, 274] width 62 height 19
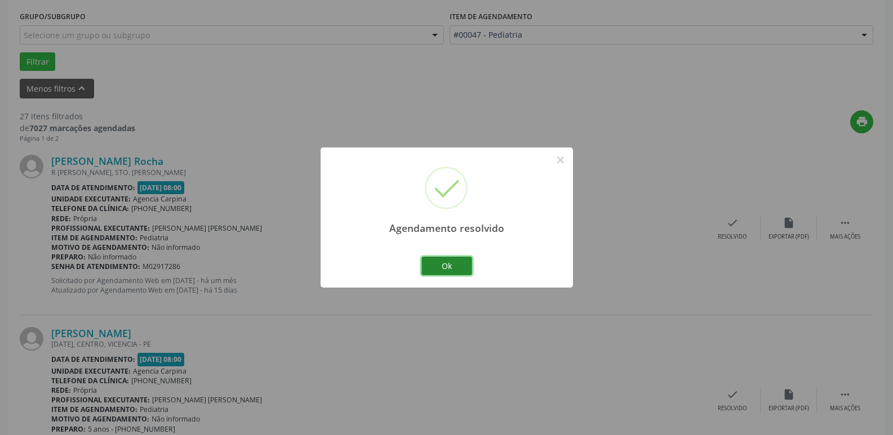
click at [433, 267] on button "Ok" at bounding box center [446, 266] width 51 height 19
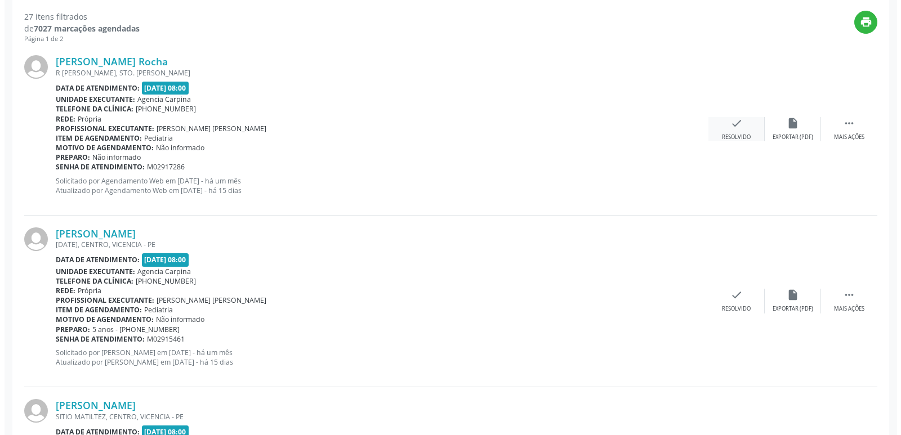
scroll to position [415, 0]
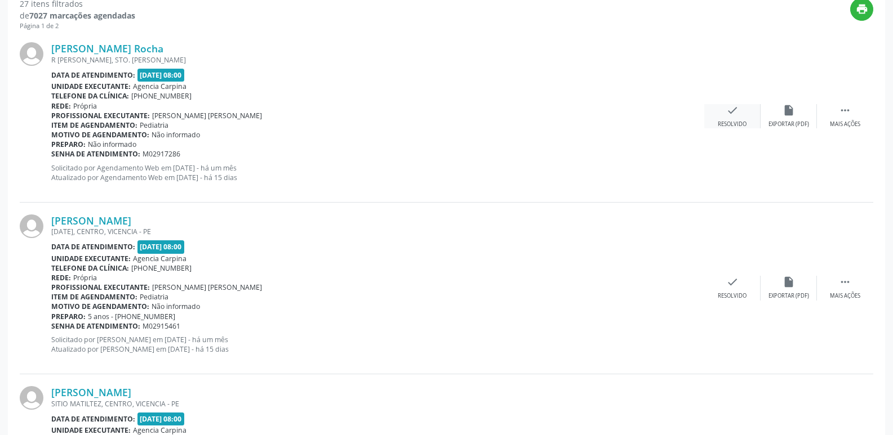
click at [732, 116] on icon "check" at bounding box center [732, 110] width 12 height 12
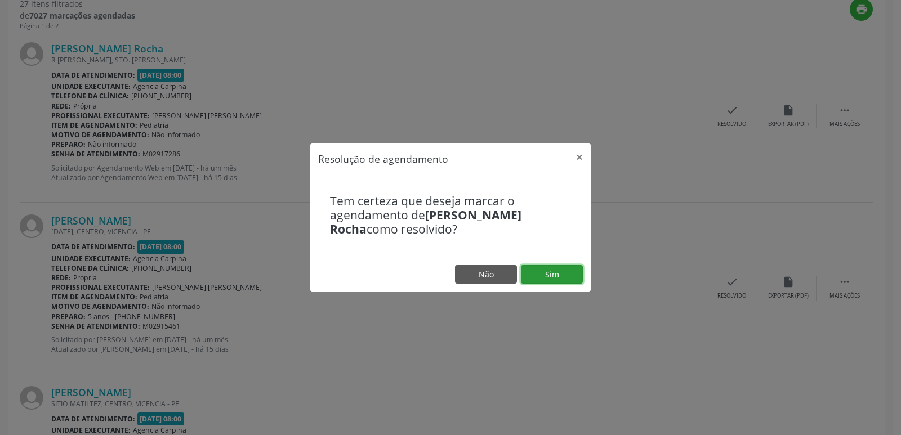
click at [549, 272] on button "Sim" at bounding box center [552, 274] width 62 height 19
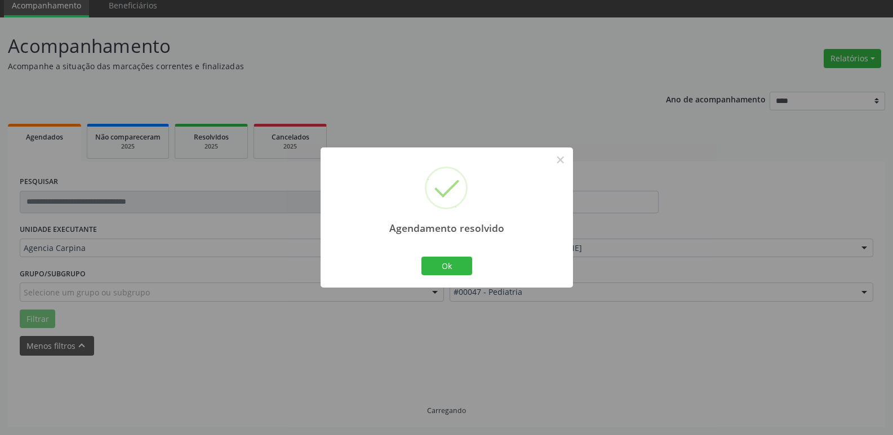
scroll to position [56, 0]
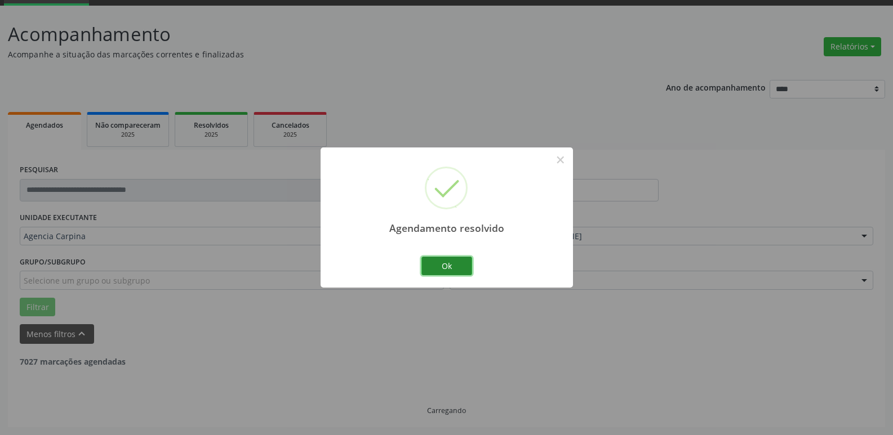
click at [451, 265] on button "Ok" at bounding box center [446, 266] width 51 height 19
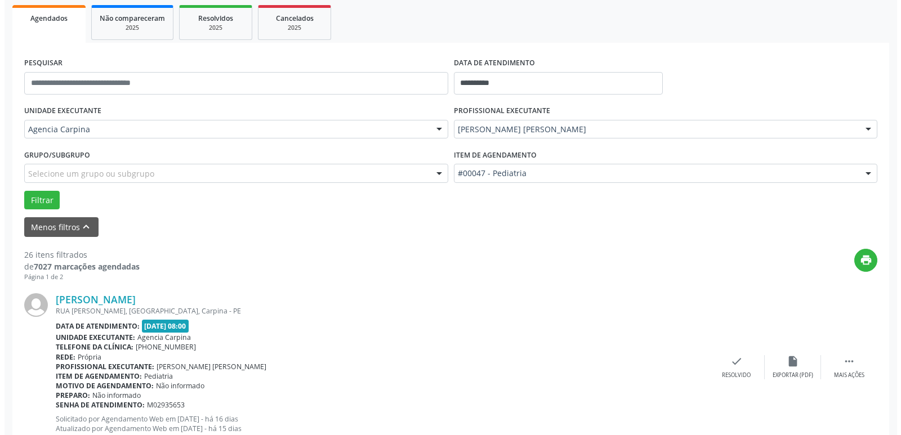
scroll to position [169, 0]
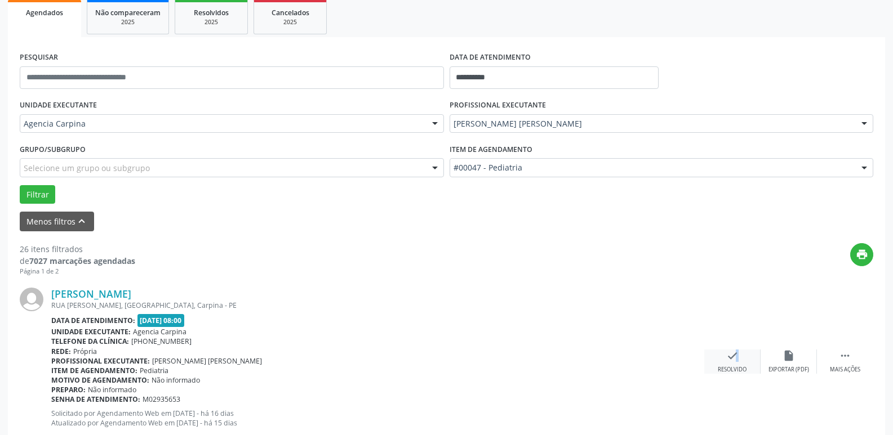
click at [731, 363] on div "check Resolvido" at bounding box center [732, 362] width 56 height 24
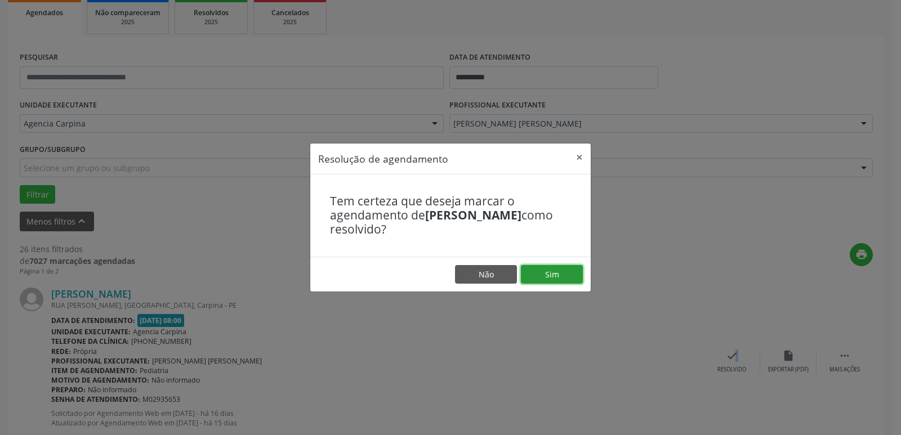
click at [554, 278] on button "Sim" at bounding box center [552, 274] width 62 height 19
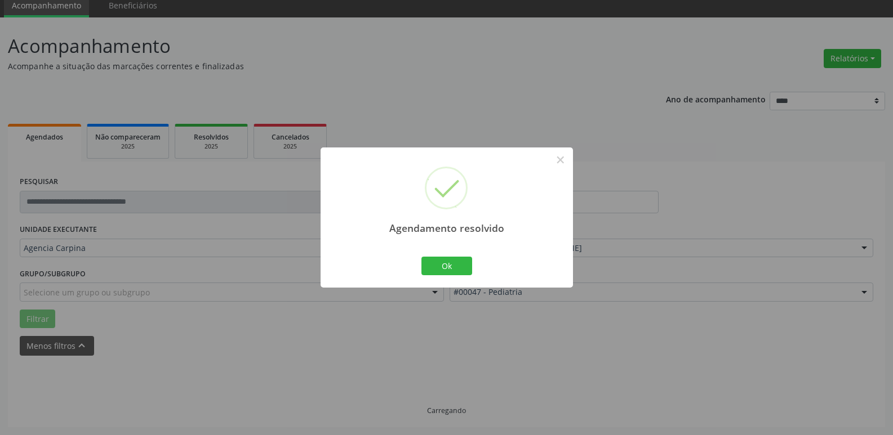
scroll to position [56, 0]
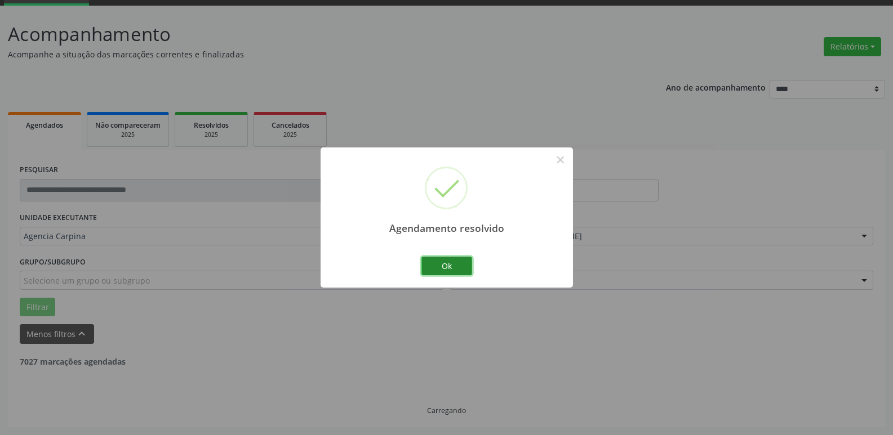
click at [456, 269] on button "Ok" at bounding box center [446, 266] width 51 height 19
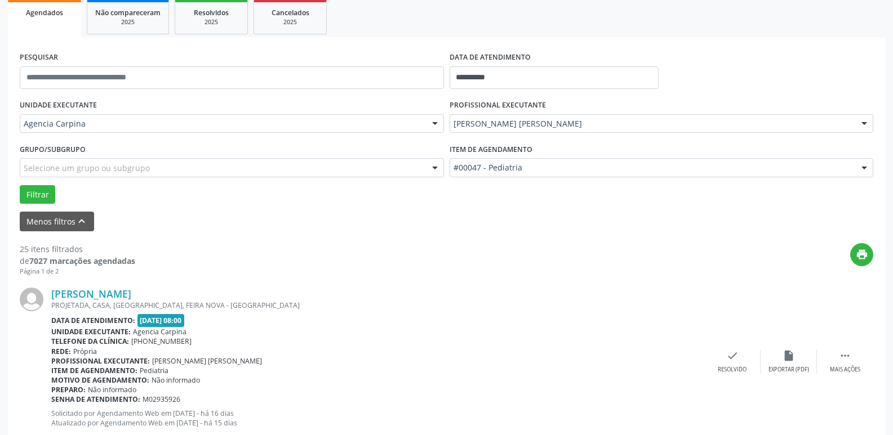
scroll to position [225, 0]
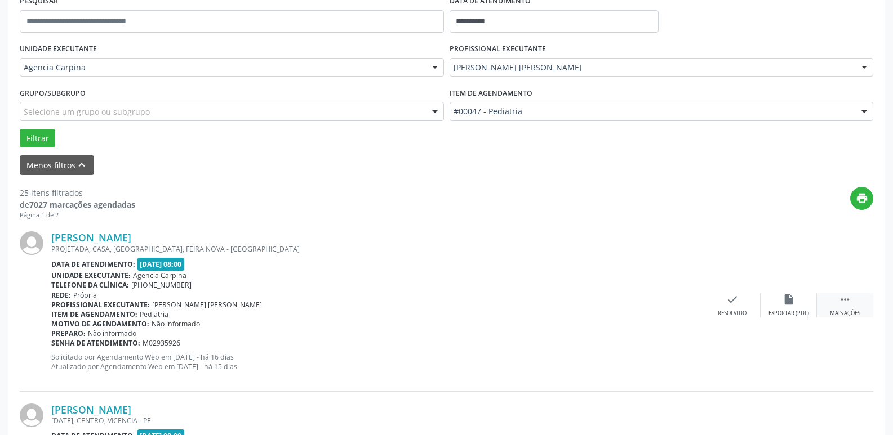
click at [839, 301] on icon "" at bounding box center [845, 299] width 12 height 12
click at [785, 308] on div "alarm_off Não compareceu" at bounding box center [788, 305] width 56 height 24
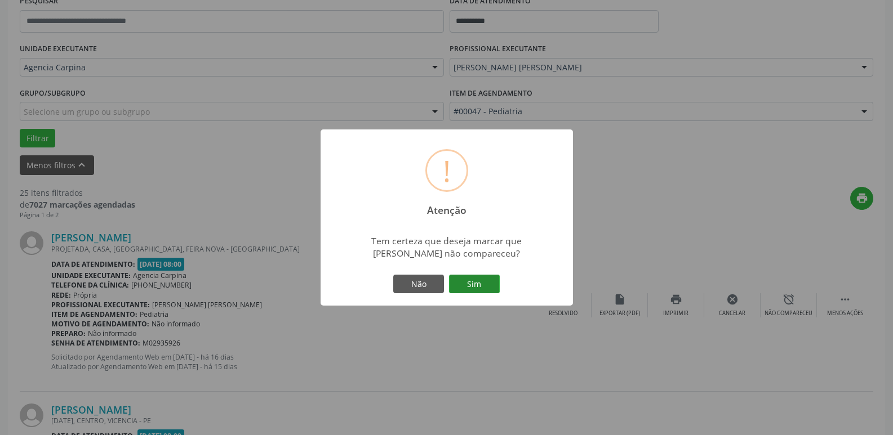
click at [485, 287] on button "Sim" at bounding box center [474, 284] width 51 height 19
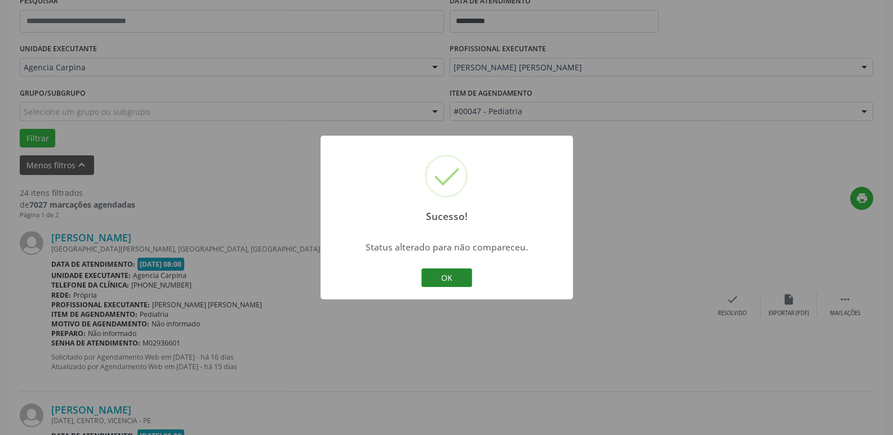
click at [439, 282] on button "OK" at bounding box center [446, 278] width 51 height 19
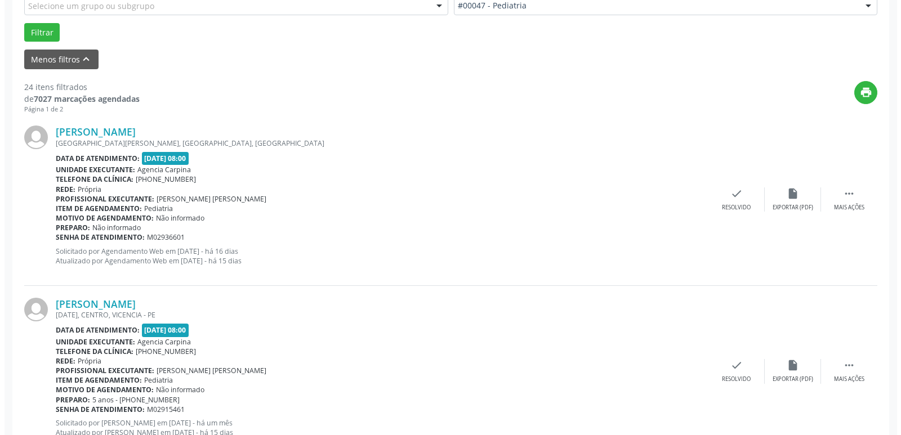
scroll to position [338, 0]
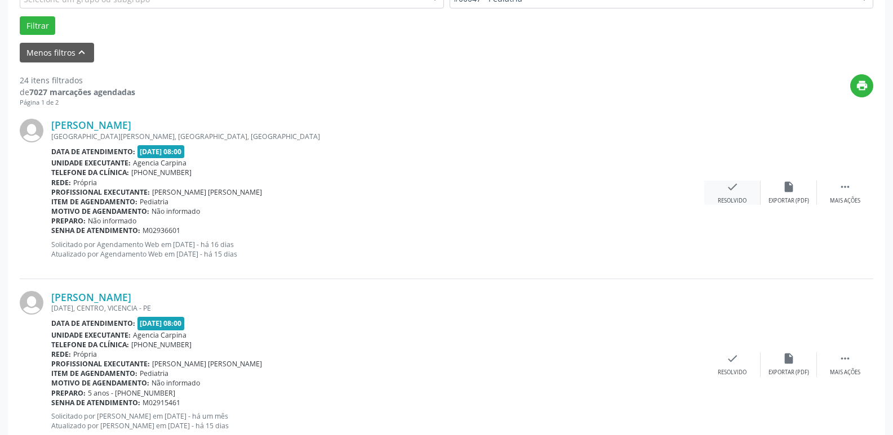
click at [734, 194] on div "check Resolvido" at bounding box center [732, 193] width 56 height 24
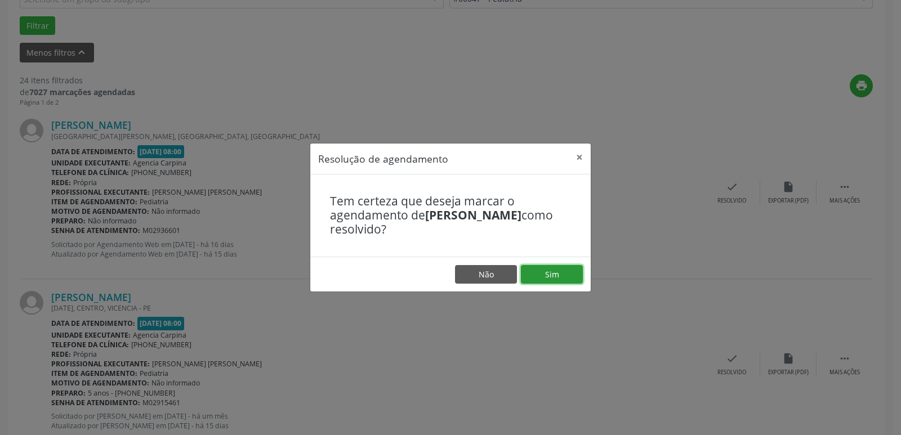
click at [565, 271] on button "Sim" at bounding box center [552, 274] width 62 height 19
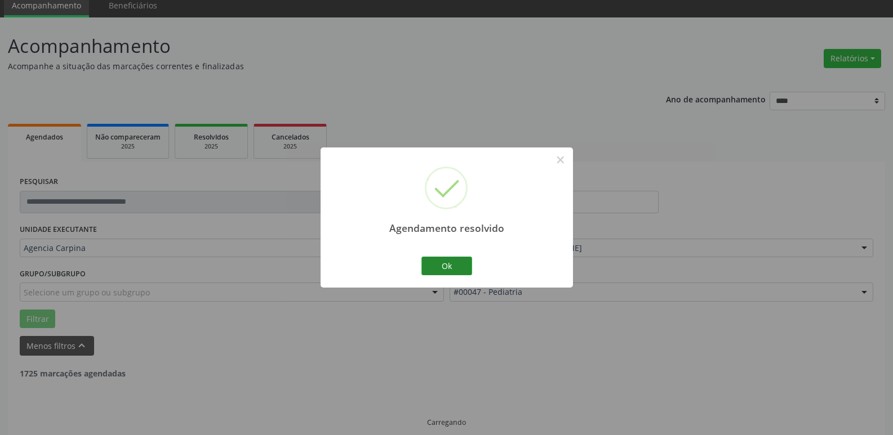
scroll to position [56, 0]
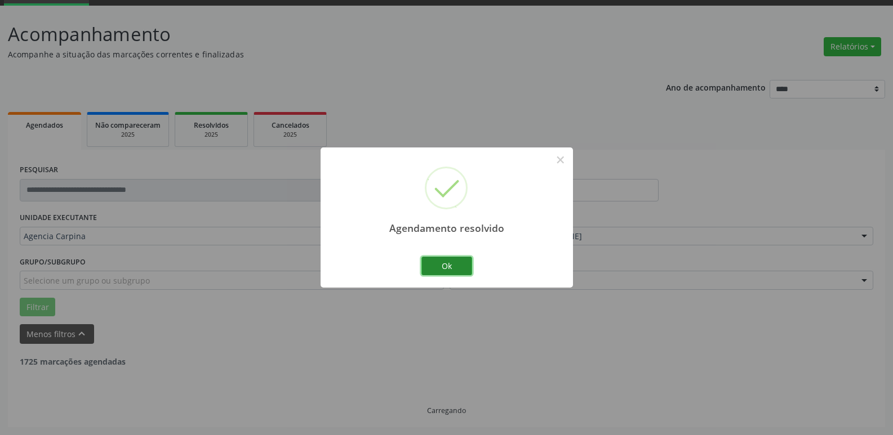
click at [456, 269] on button "Ok" at bounding box center [446, 266] width 51 height 19
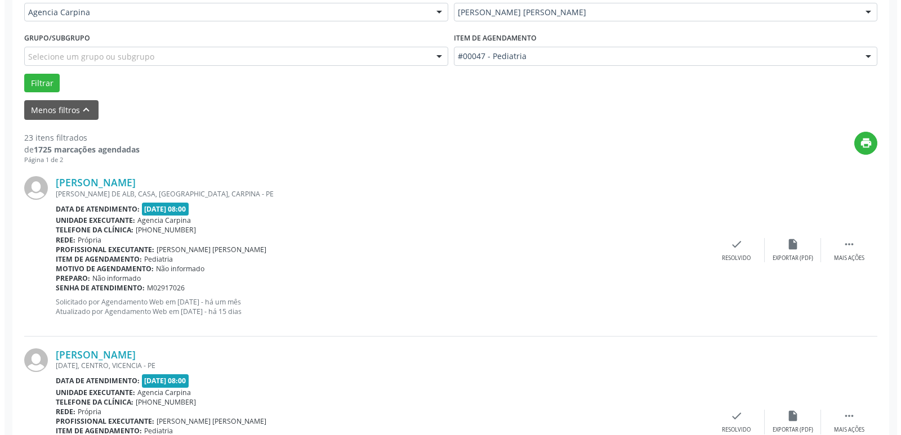
scroll to position [282, 0]
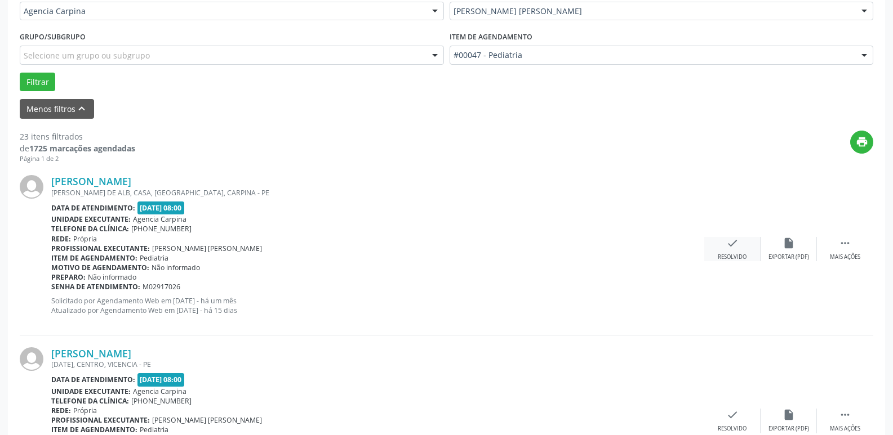
click at [729, 244] on icon "check" at bounding box center [732, 243] width 12 height 12
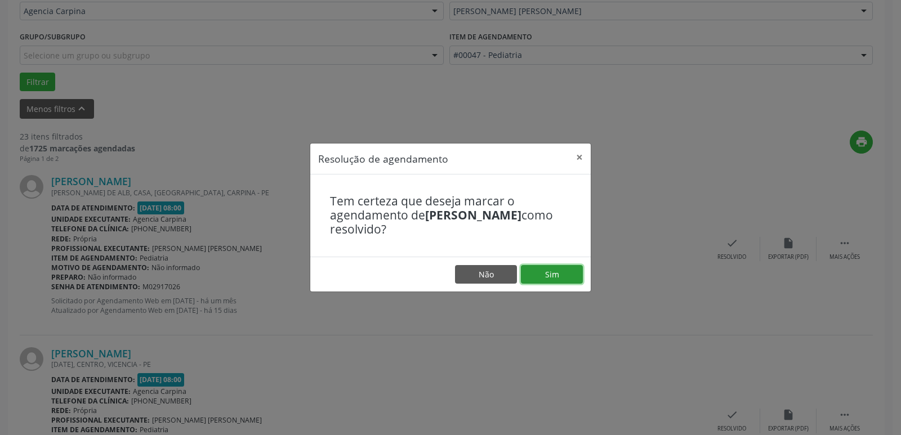
click at [559, 282] on button "Sim" at bounding box center [552, 274] width 62 height 19
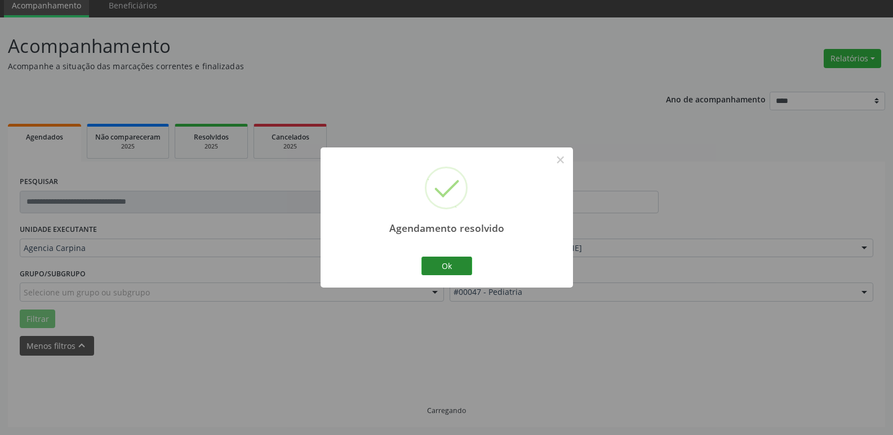
scroll to position [56, 0]
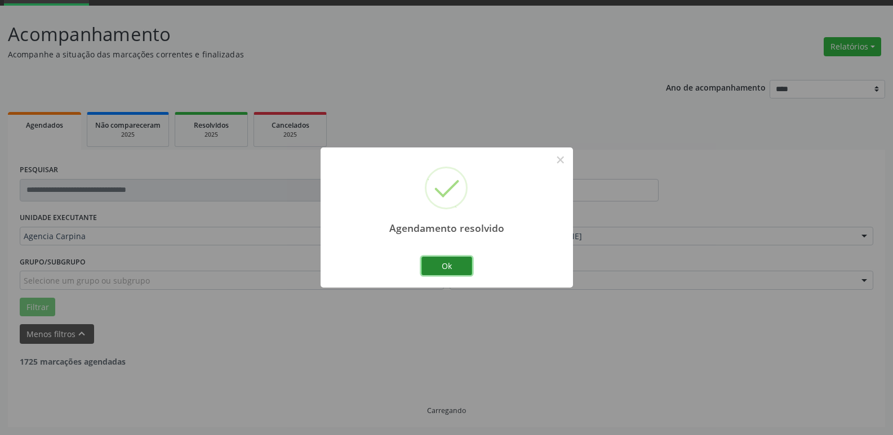
click at [456, 260] on button "Ok" at bounding box center [446, 266] width 51 height 19
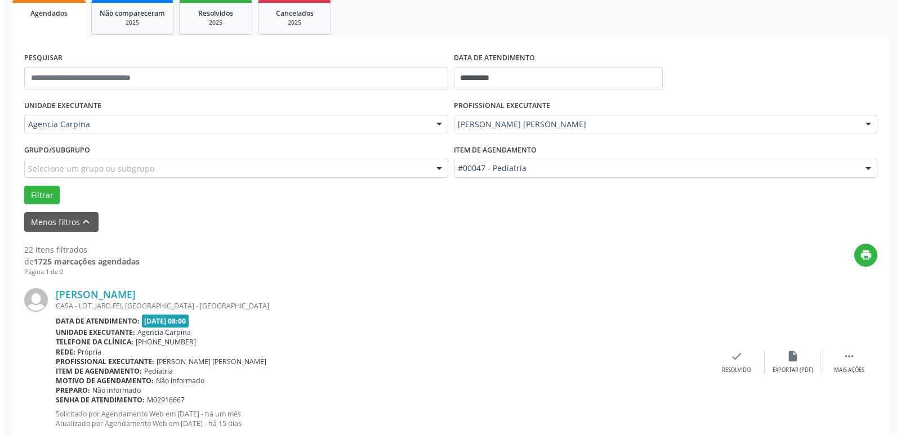
scroll to position [169, 0]
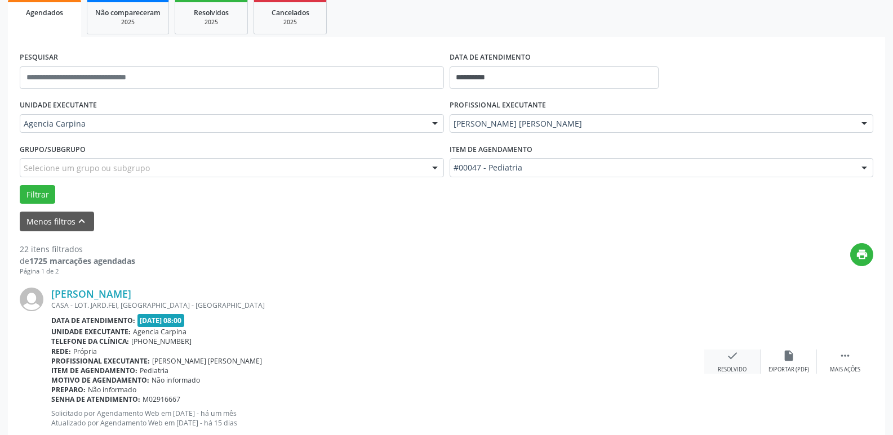
click at [728, 360] on icon "check" at bounding box center [732, 356] width 12 height 12
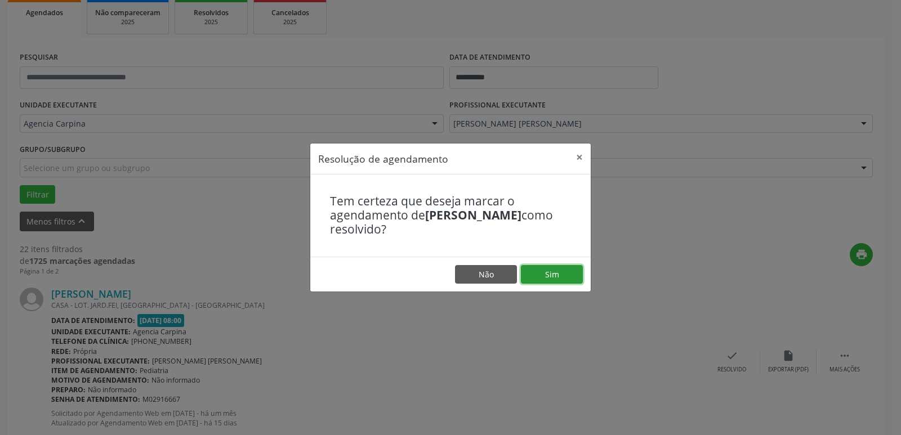
click at [556, 272] on button "Sim" at bounding box center [552, 274] width 62 height 19
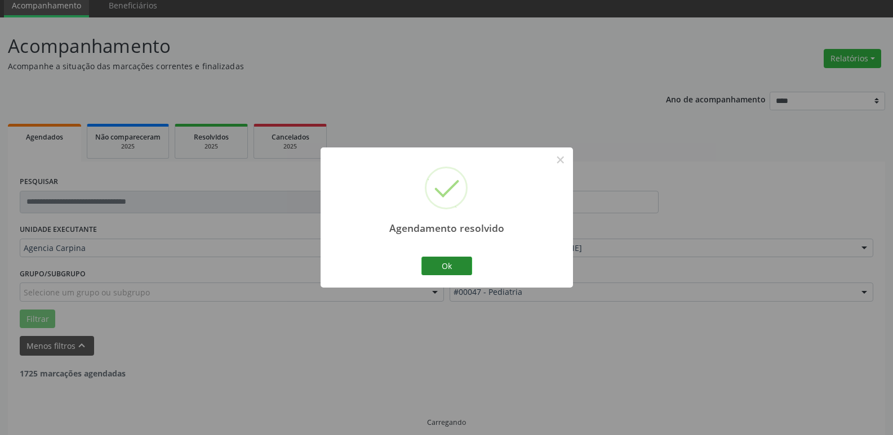
scroll to position [56, 0]
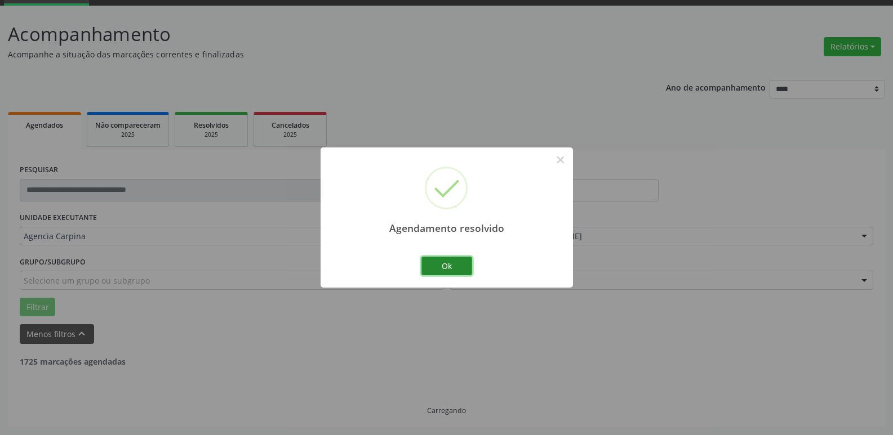
click at [455, 269] on button "Ok" at bounding box center [446, 266] width 51 height 19
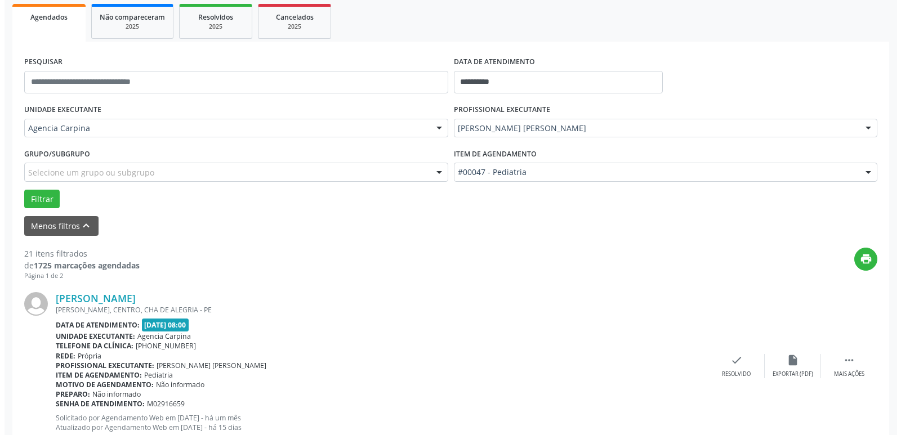
scroll to position [169, 0]
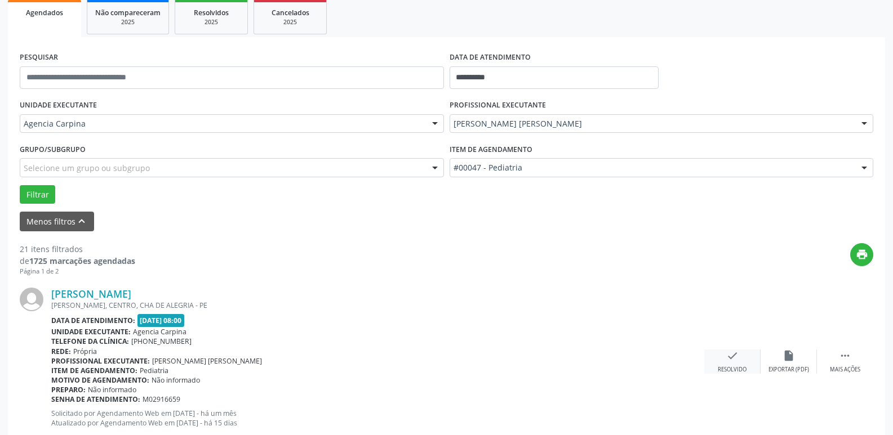
click at [729, 360] on icon "check" at bounding box center [732, 356] width 12 height 12
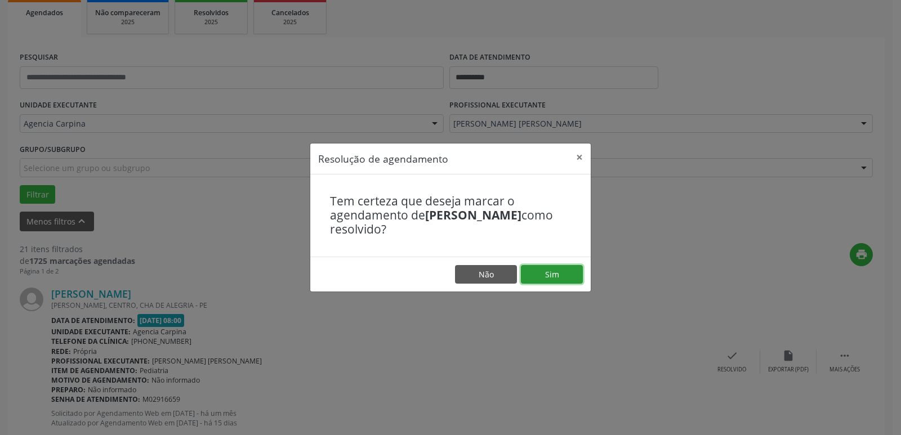
click at [562, 278] on button "Sim" at bounding box center [552, 274] width 62 height 19
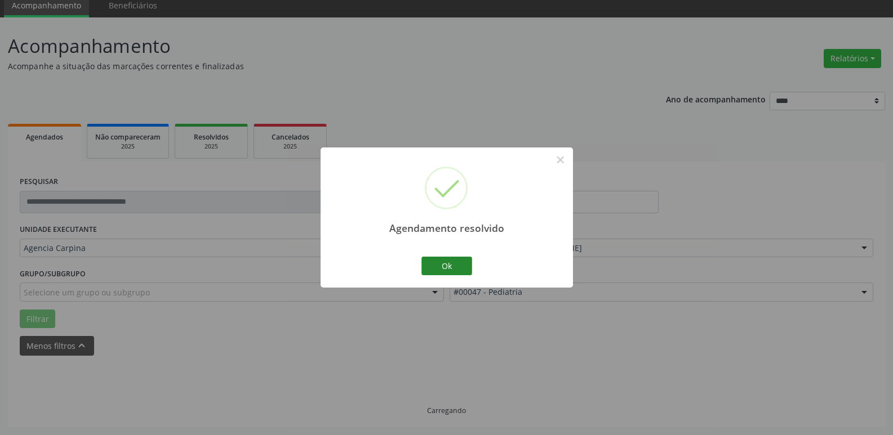
scroll to position [56, 0]
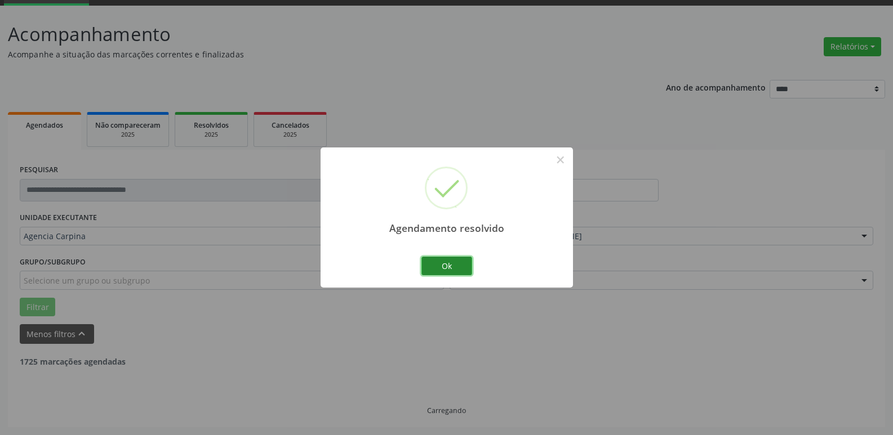
click at [443, 270] on button "Ok" at bounding box center [446, 266] width 51 height 19
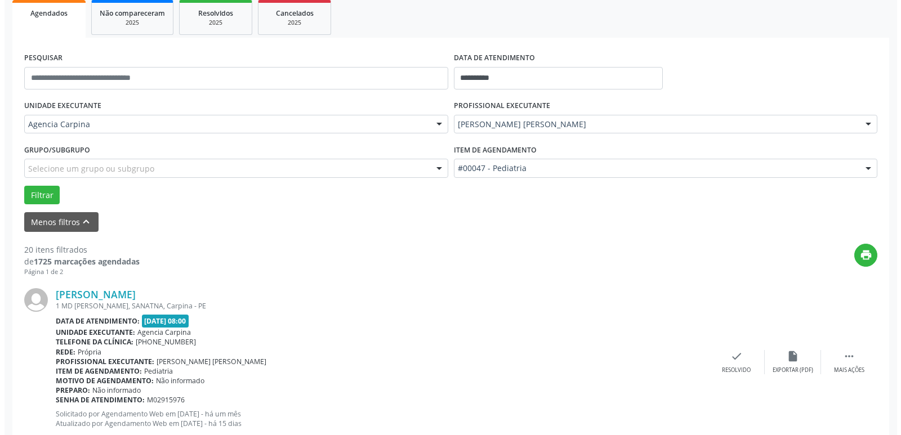
scroll to position [169, 0]
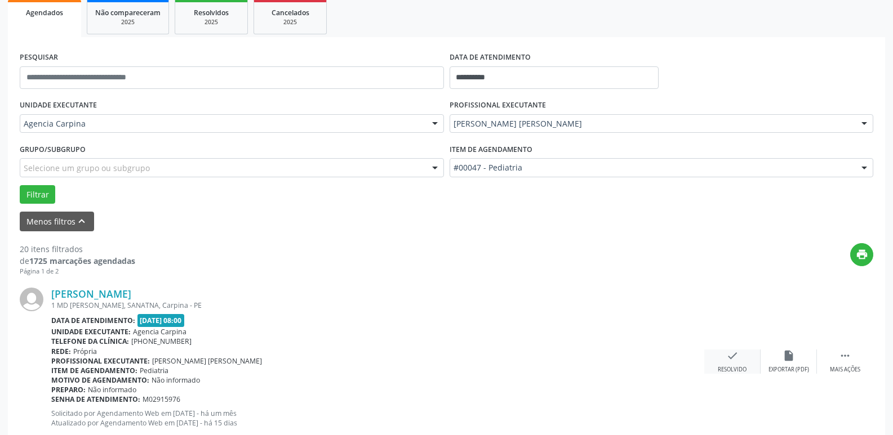
click at [729, 360] on icon "check" at bounding box center [732, 356] width 12 height 12
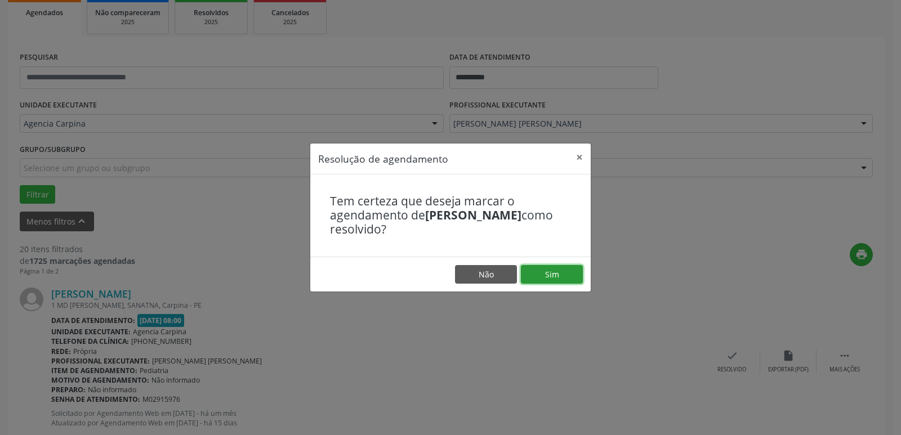
click at [558, 271] on button "Sim" at bounding box center [552, 274] width 62 height 19
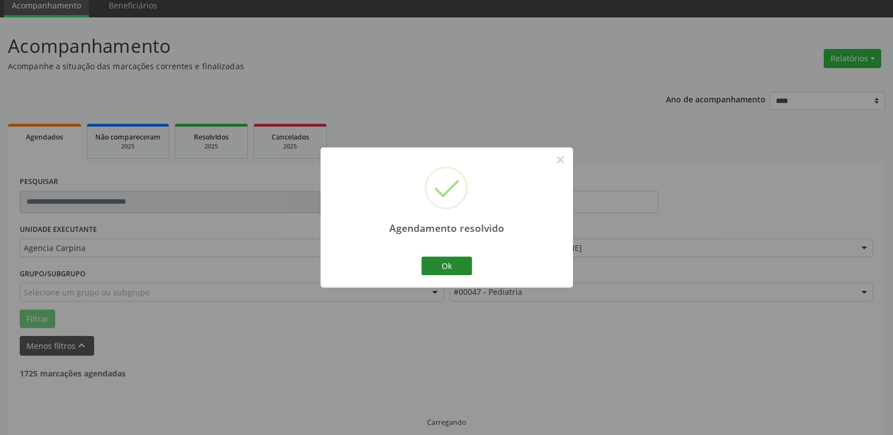
scroll to position [56, 0]
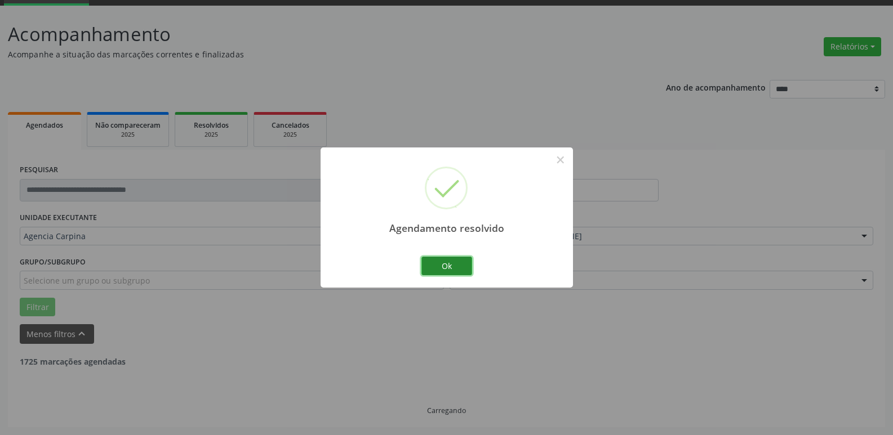
click at [464, 267] on button "Ok" at bounding box center [446, 266] width 51 height 19
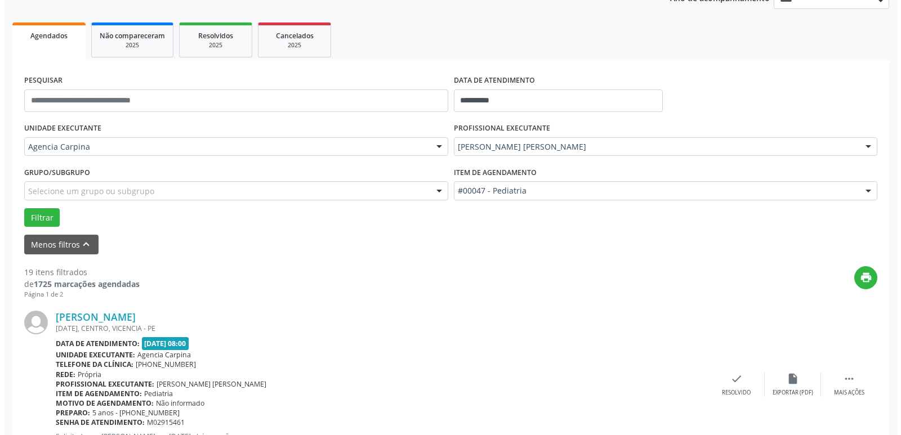
scroll to position [169, 0]
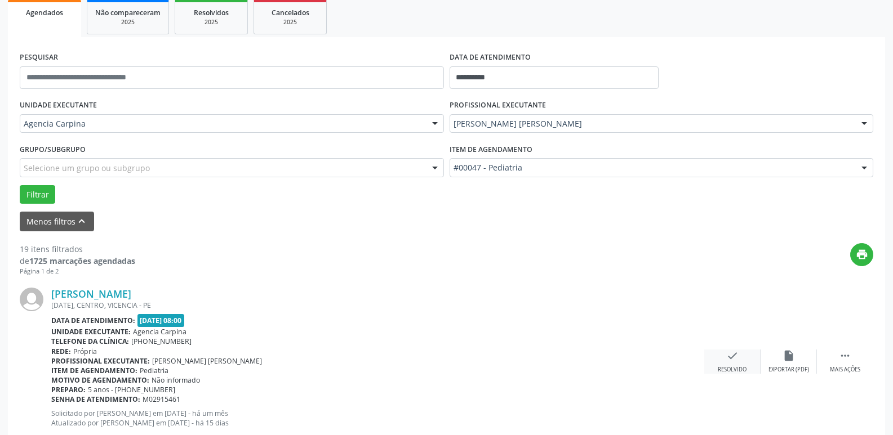
click at [733, 360] on icon "check" at bounding box center [732, 356] width 12 height 12
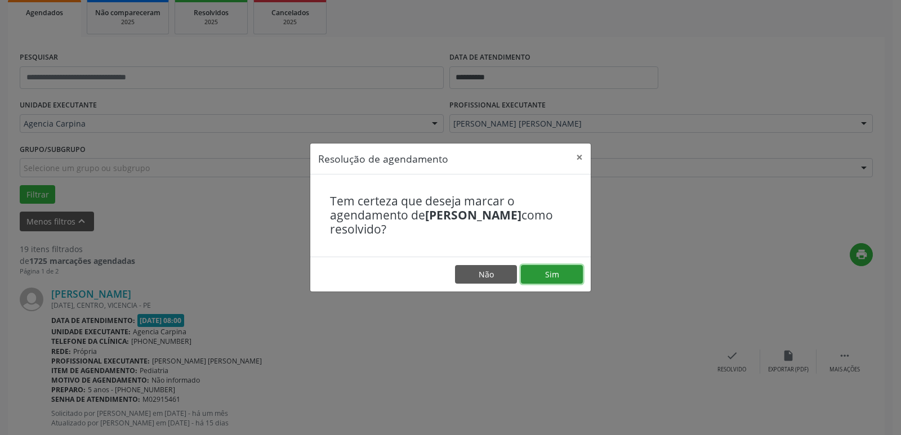
click at [549, 279] on button "Sim" at bounding box center [552, 274] width 62 height 19
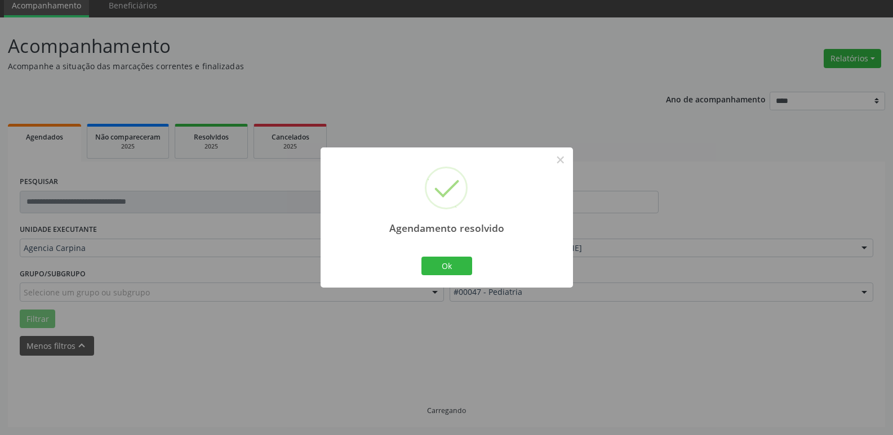
scroll to position [56, 0]
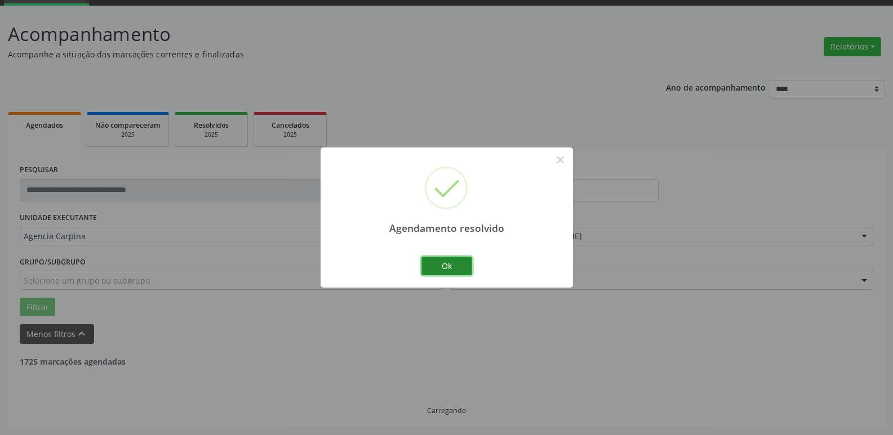
click at [444, 270] on button "Ok" at bounding box center [446, 266] width 51 height 19
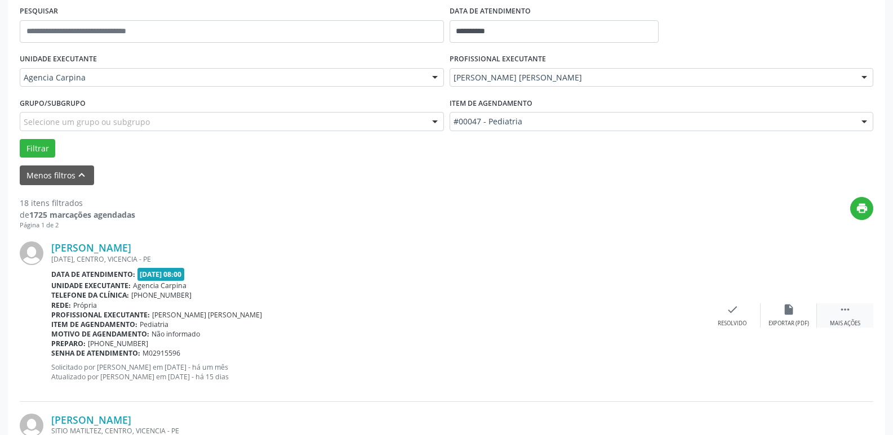
scroll to position [225, 0]
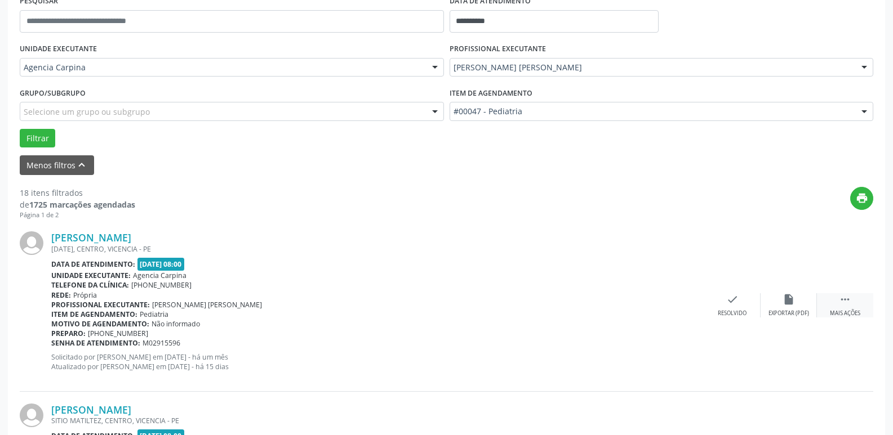
click at [850, 302] on icon "" at bounding box center [845, 299] width 12 height 12
click at [780, 304] on div "alarm_off Não compareceu" at bounding box center [788, 305] width 56 height 24
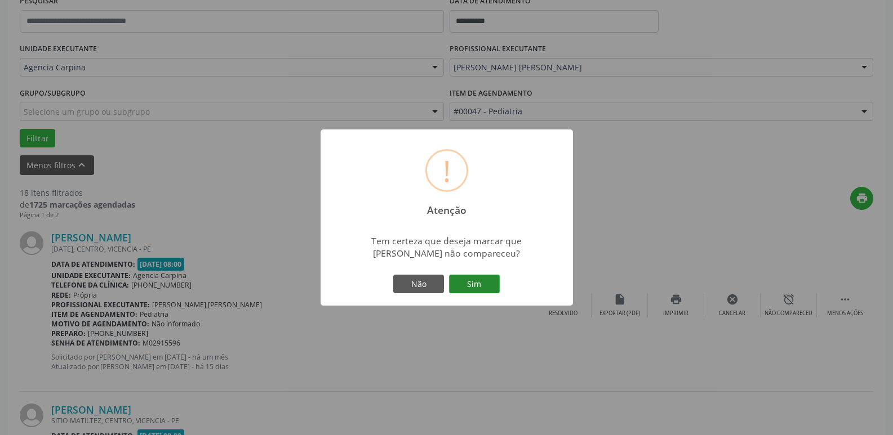
click at [480, 292] on button "Sim" at bounding box center [474, 284] width 51 height 19
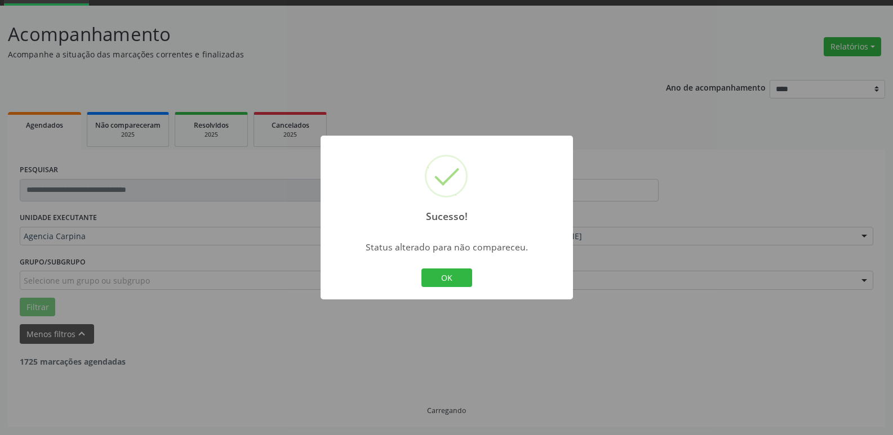
scroll to position [56, 0]
click at [465, 278] on button "OK" at bounding box center [446, 278] width 51 height 19
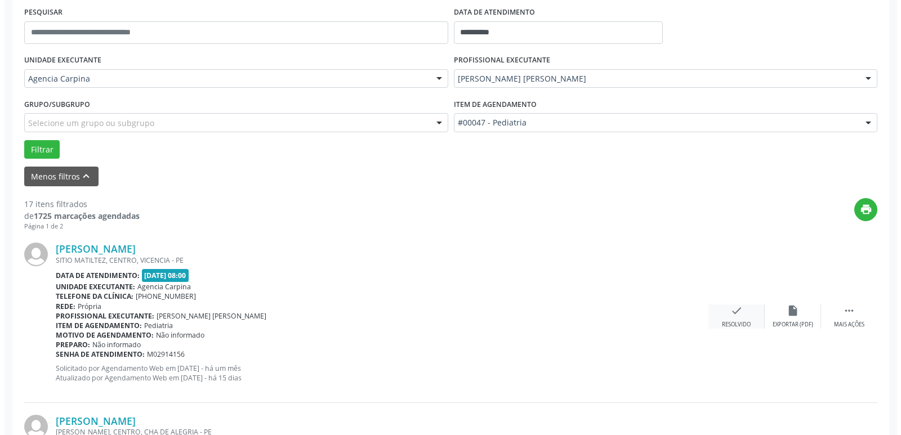
scroll to position [225, 0]
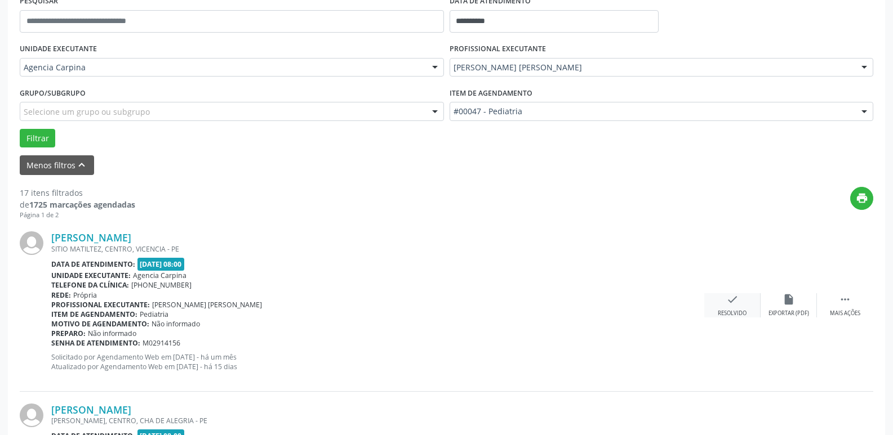
click at [729, 303] on icon "check" at bounding box center [732, 299] width 12 height 12
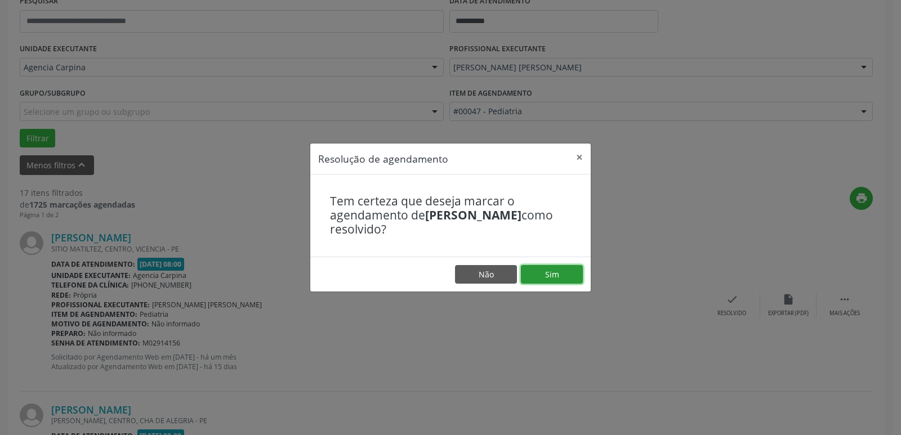
click at [551, 271] on button "Sim" at bounding box center [552, 274] width 62 height 19
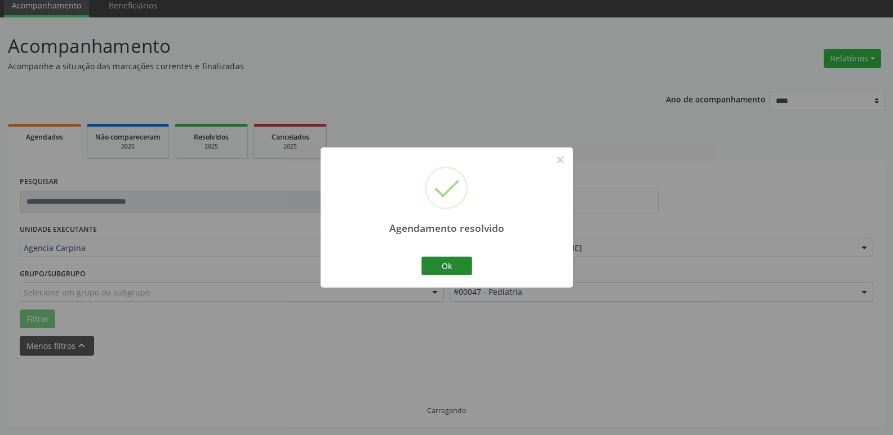
scroll to position [56, 0]
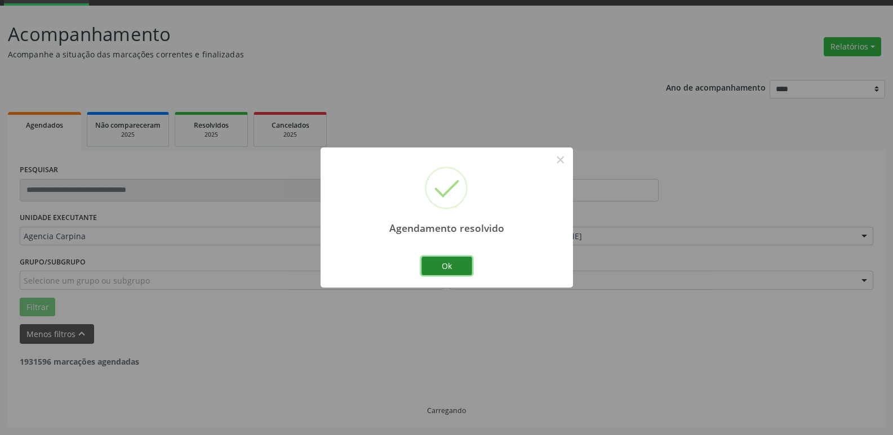
click at [446, 261] on button "Ok" at bounding box center [446, 266] width 51 height 19
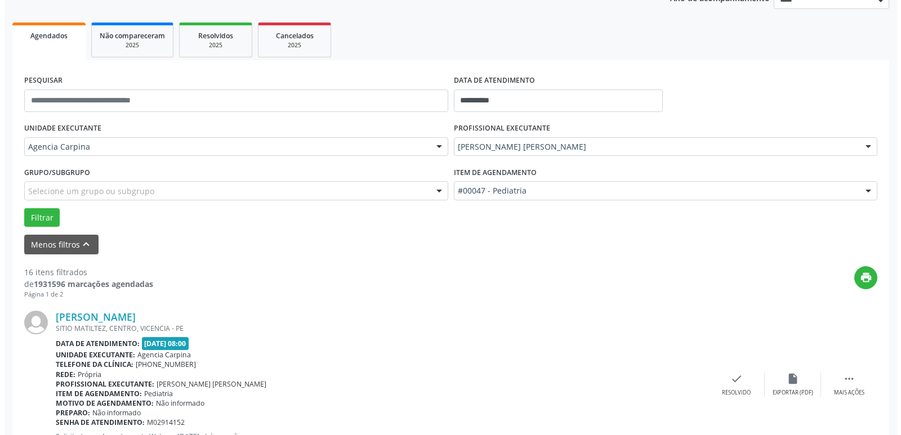
scroll to position [169, 0]
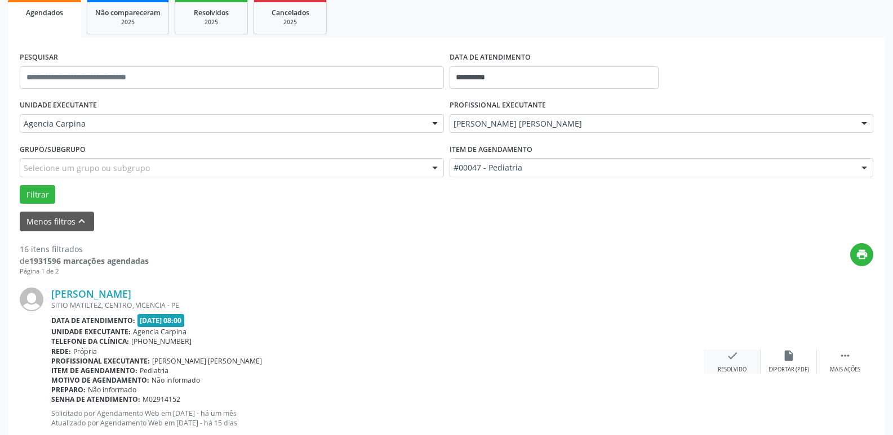
click at [730, 360] on icon "check" at bounding box center [732, 356] width 12 height 12
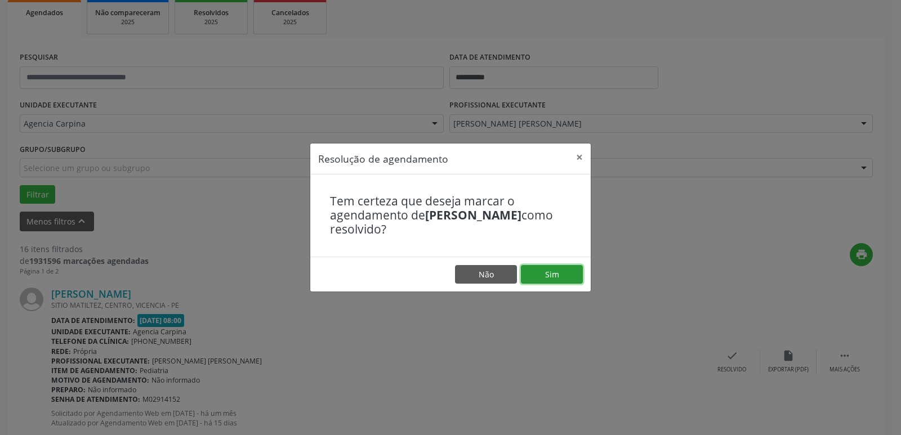
click at [565, 279] on button "Sim" at bounding box center [552, 274] width 62 height 19
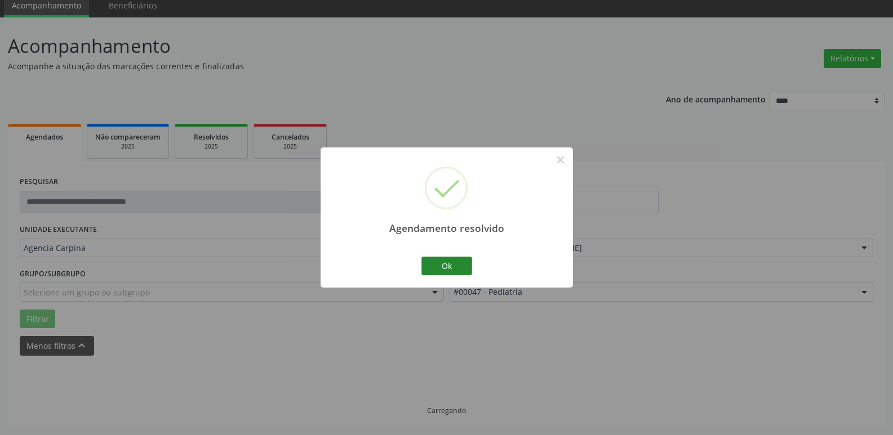
scroll to position [56, 0]
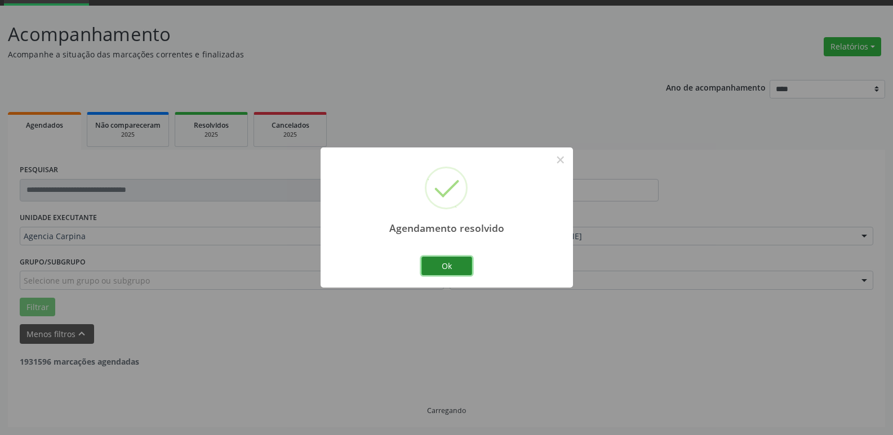
click at [449, 272] on button "Ok" at bounding box center [446, 266] width 51 height 19
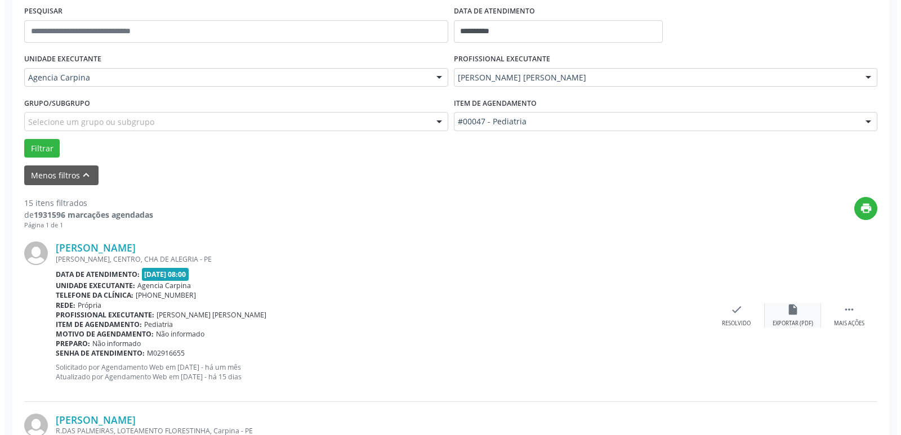
scroll to position [225, 0]
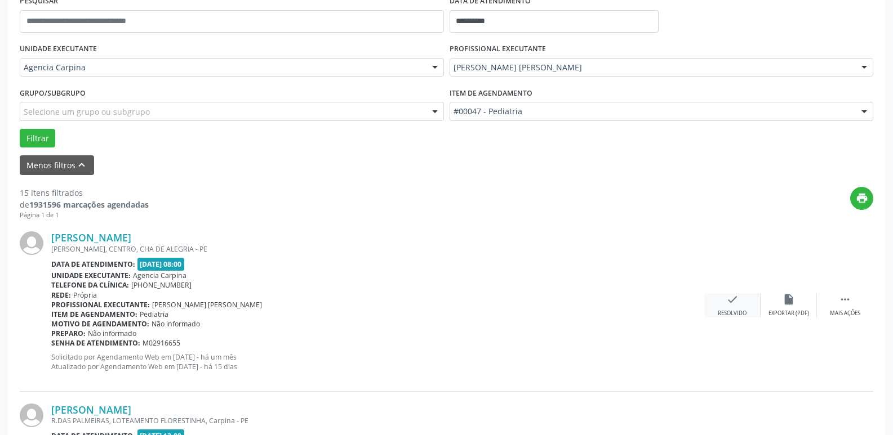
click at [729, 306] on div "check Resolvido" at bounding box center [732, 305] width 56 height 24
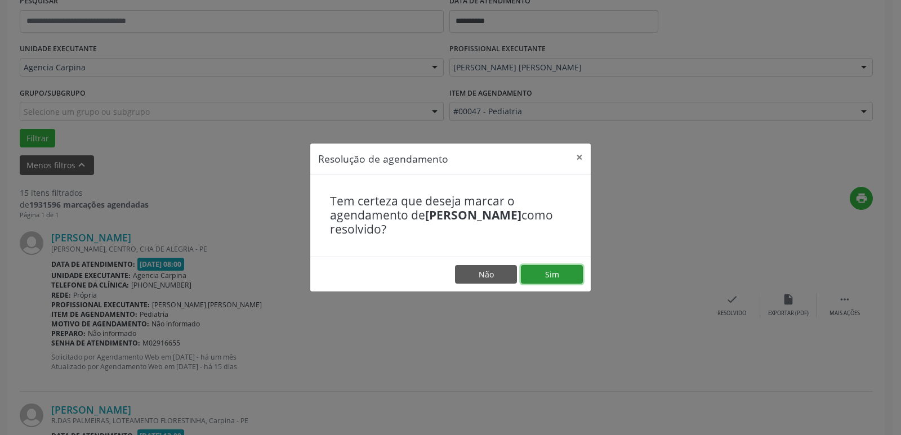
click at [556, 273] on button "Sim" at bounding box center [552, 274] width 62 height 19
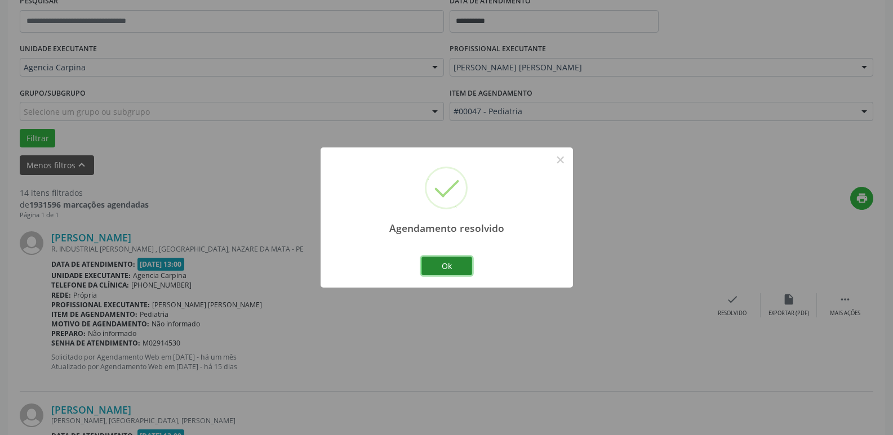
click at [458, 261] on button "Ok" at bounding box center [446, 266] width 51 height 19
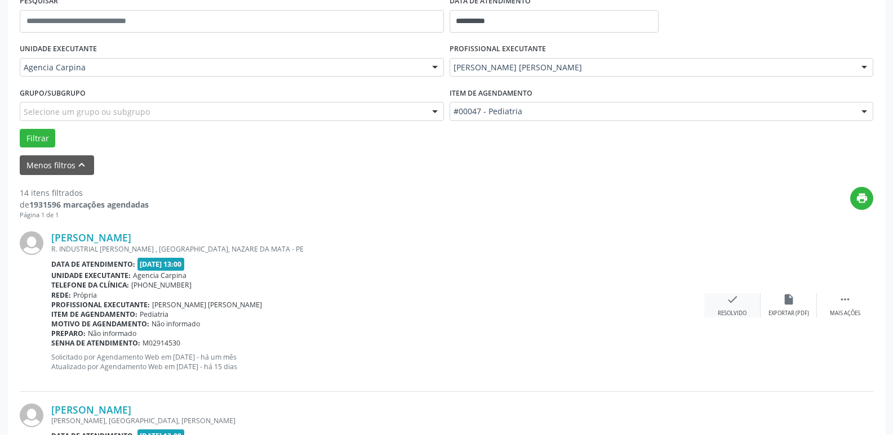
click at [729, 303] on icon "check" at bounding box center [732, 299] width 12 height 12
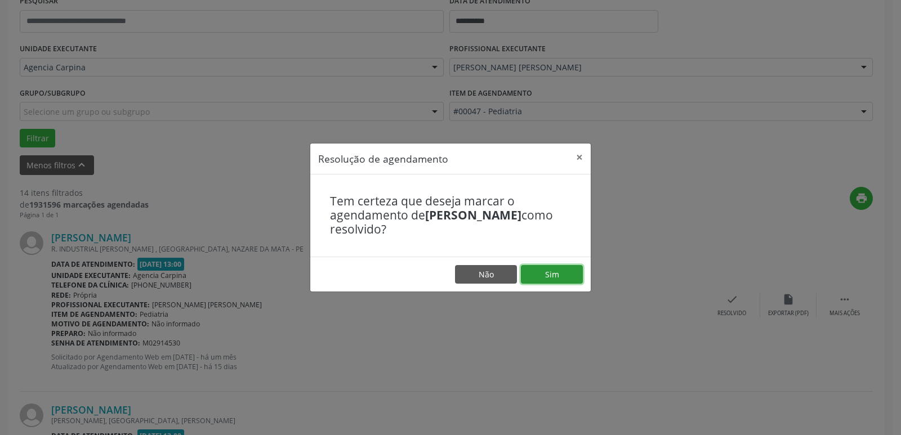
click at [554, 273] on button "Sim" at bounding box center [552, 274] width 62 height 19
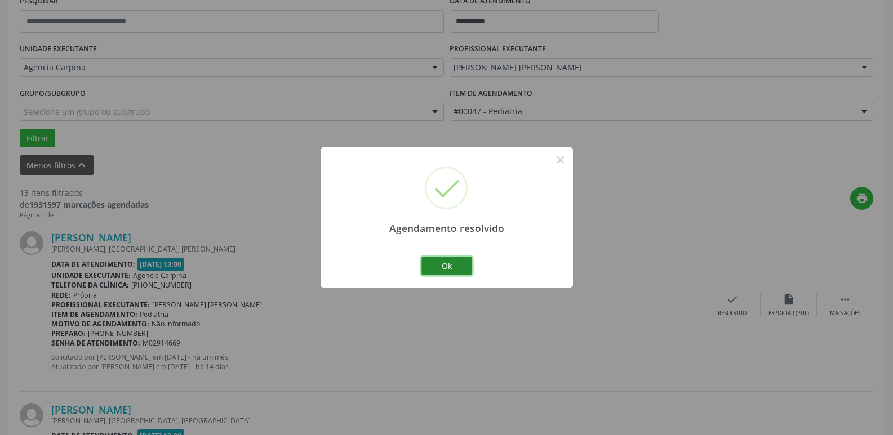
click at [452, 265] on button "Ok" at bounding box center [446, 266] width 51 height 19
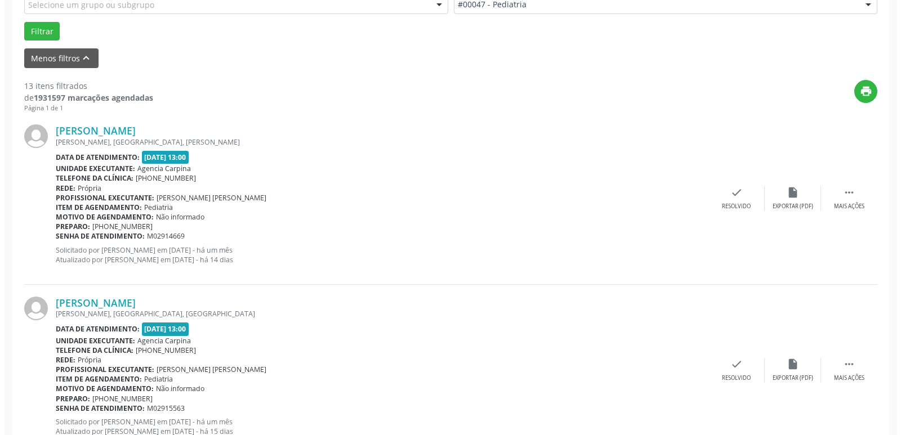
scroll to position [338, 0]
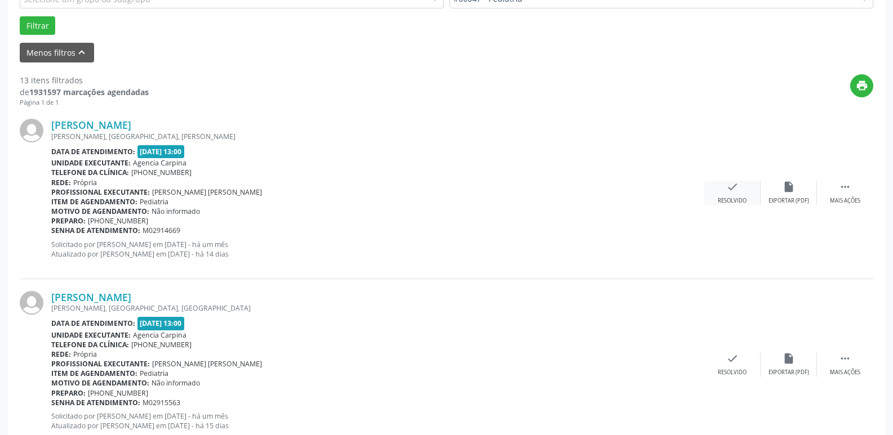
click at [727, 198] on div "Resolvido" at bounding box center [732, 201] width 29 height 8
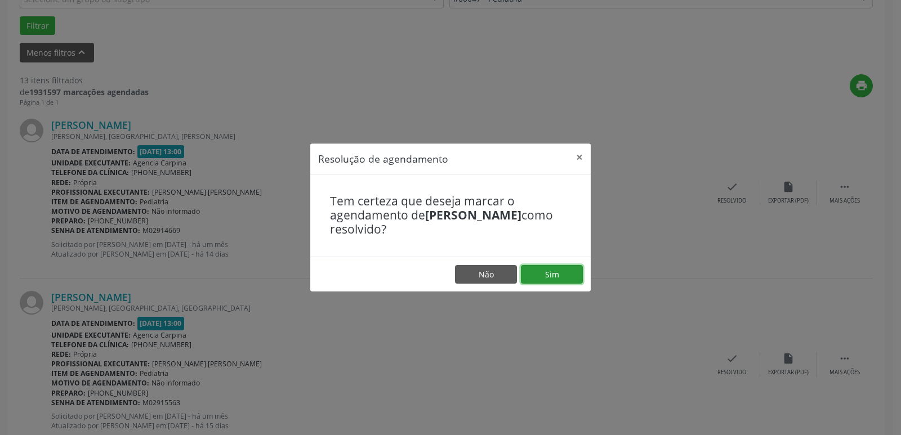
click at [549, 273] on button "Sim" at bounding box center [552, 274] width 62 height 19
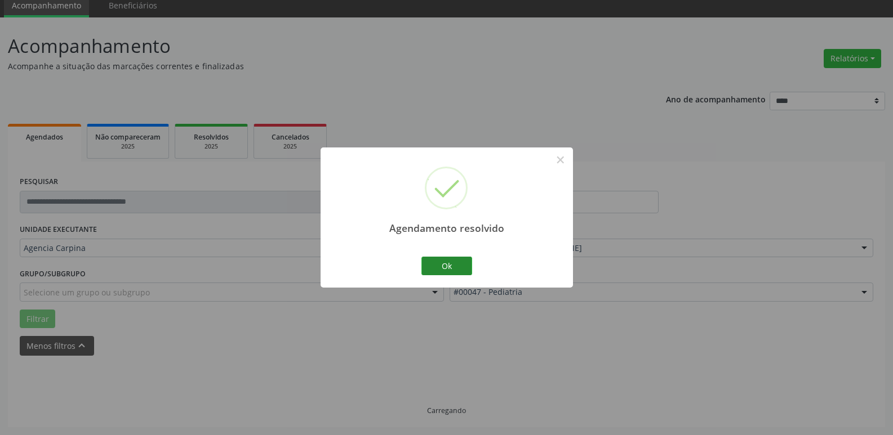
scroll to position [56, 0]
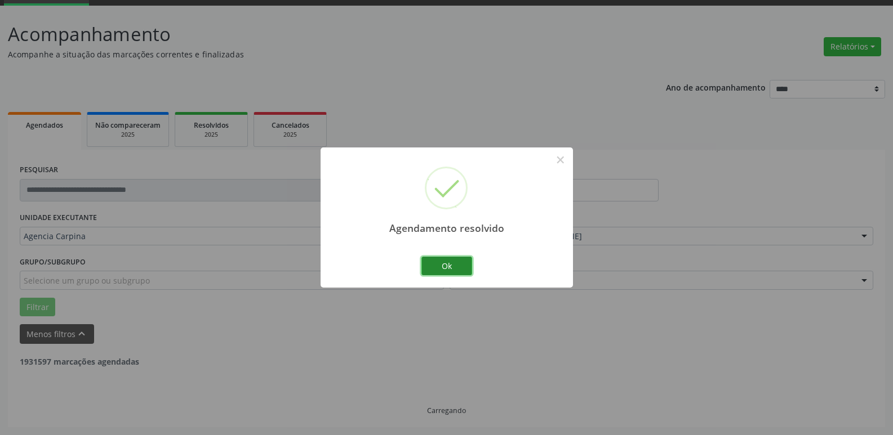
click at [455, 262] on button "Ok" at bounding box center [446, 266] width 51 height 19
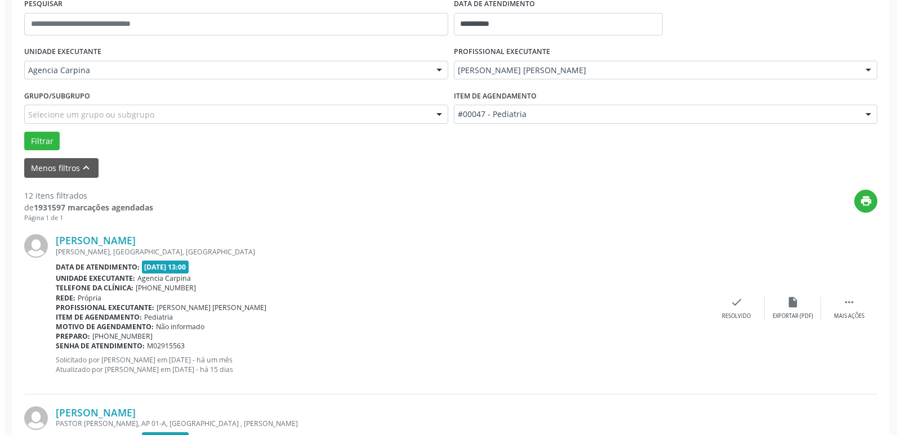
scroll to position [225, 0]
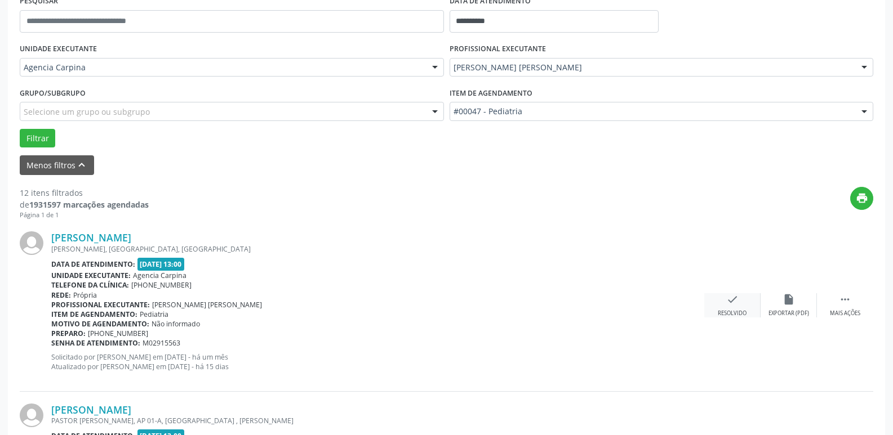
click at [733, 302] on icon "check" at bounding box center [732, 299] width 12 height 12
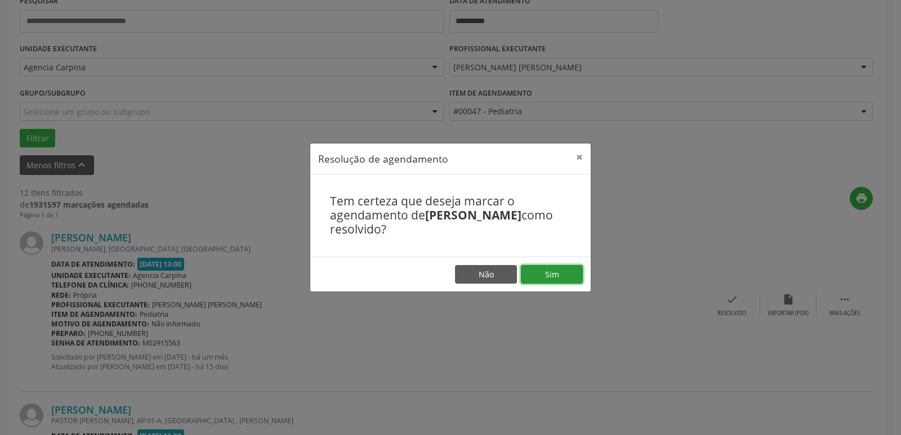
click at [558, 267] on button "Sim" at bounding box center [552, 274] width 62 height 19
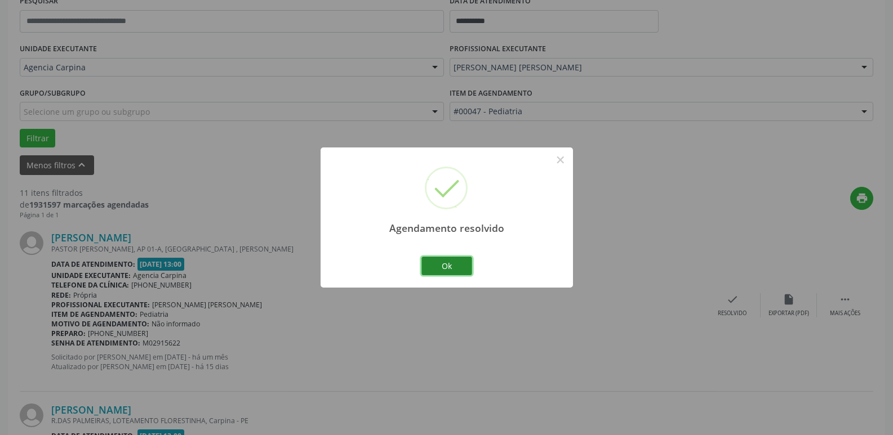
click at [435, 265] on button "Ok" at bounding box center [446, 266] width 51 height 19
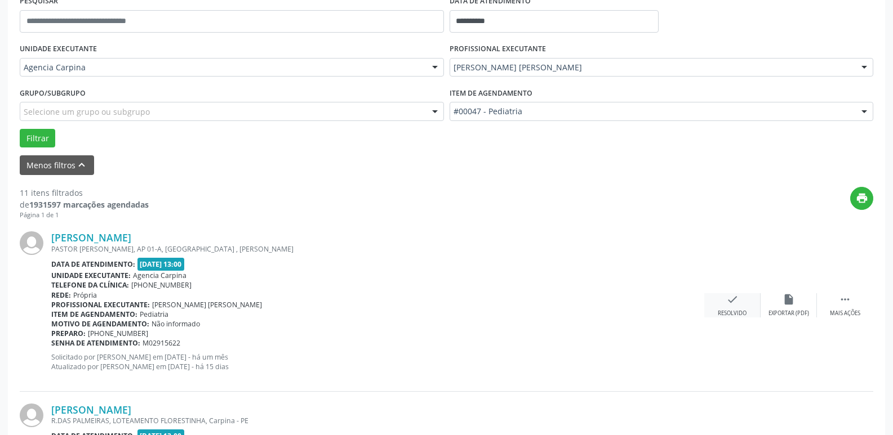
click at [726, 306] on div "check Resolvido" at bounding box center [732, 305] width 56 height 24
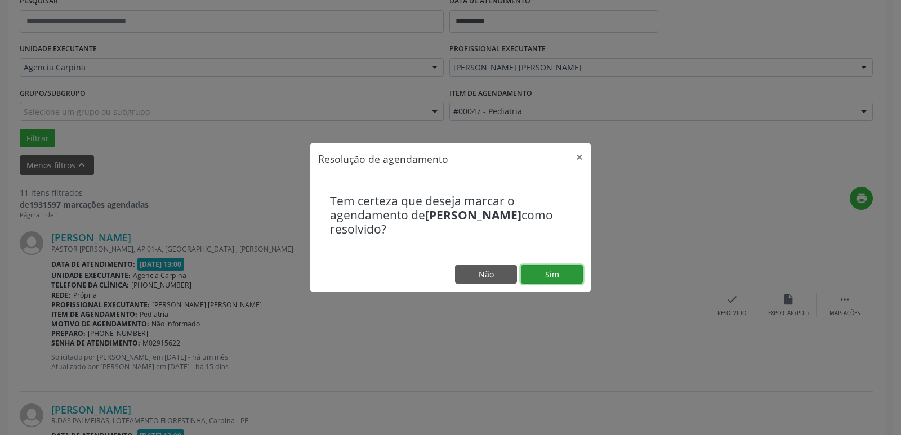
click at [563, 271] on button "Sim" at bounding box center [552, 274] width 62 height 19
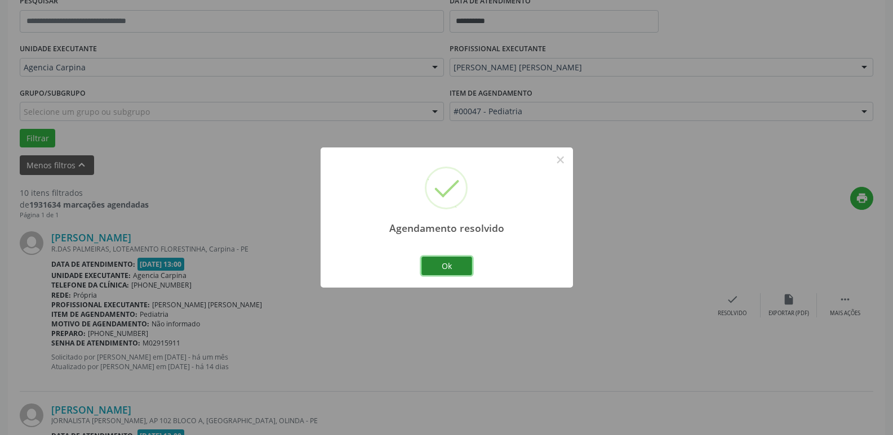
click at [445, 263] on button "Ok" at bounding box center [446, 266] width 51 height 19
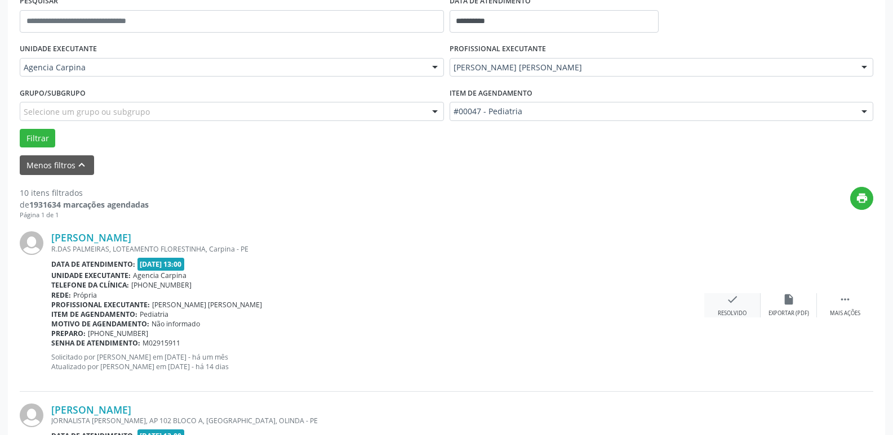
click at [733, 305] on icon "check" at bounding box center [732, 299] width 12 height 12
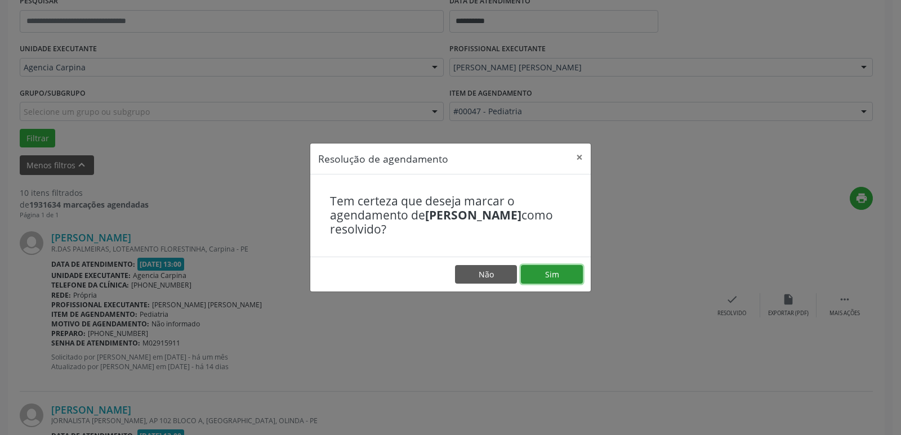
click at [542, 273] on button "Sim" at bounding box center [552, 274] width 62 height 19
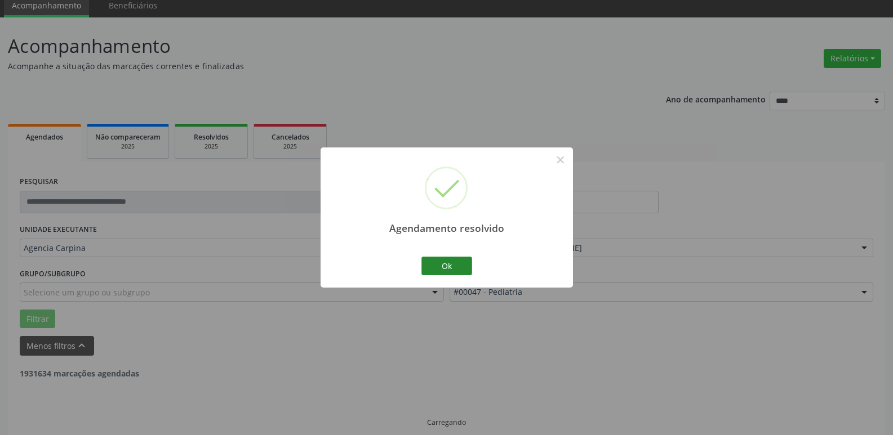
scroll to position [56, 0]
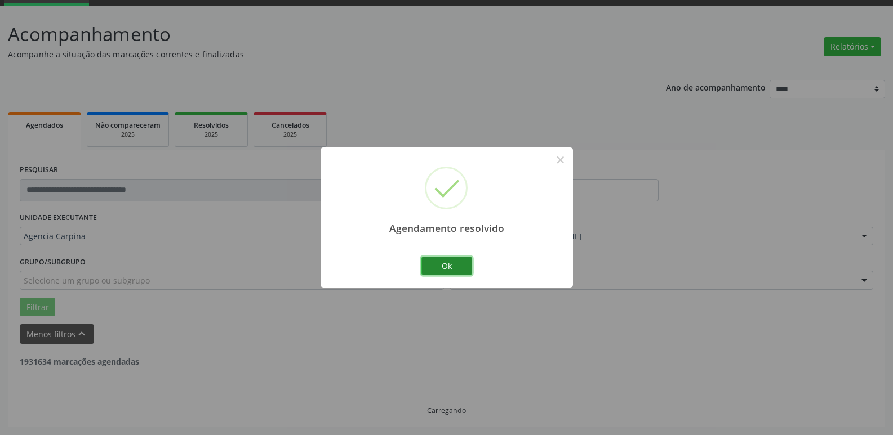
click at [448, 267] on button "Ok" at bounding box center [446, 266] width 51 height 19
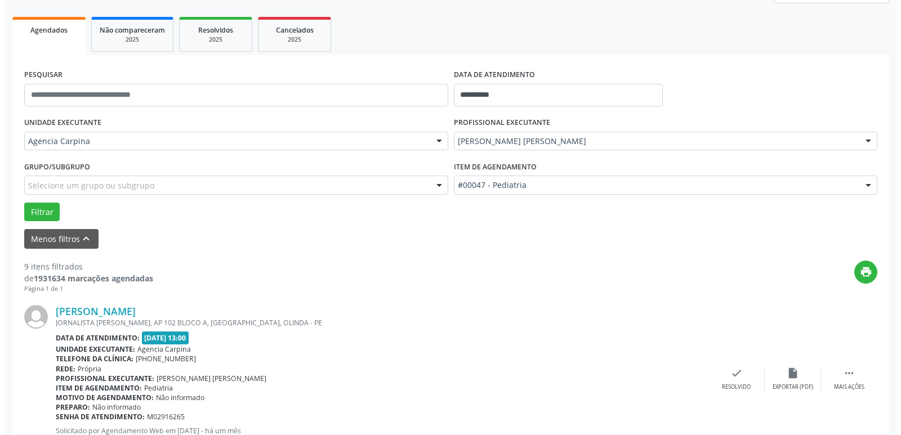
scroll to position [282, 0]
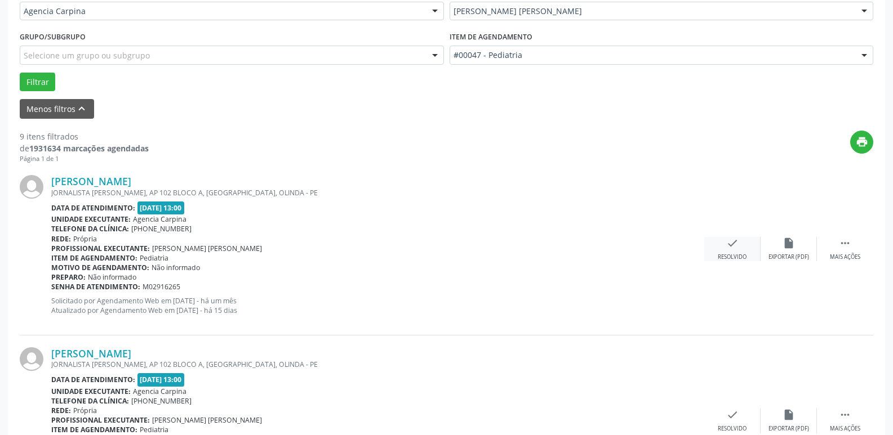
click at [731, 241] on icon "check" at bounding box center [732, 243] width 12 height 12
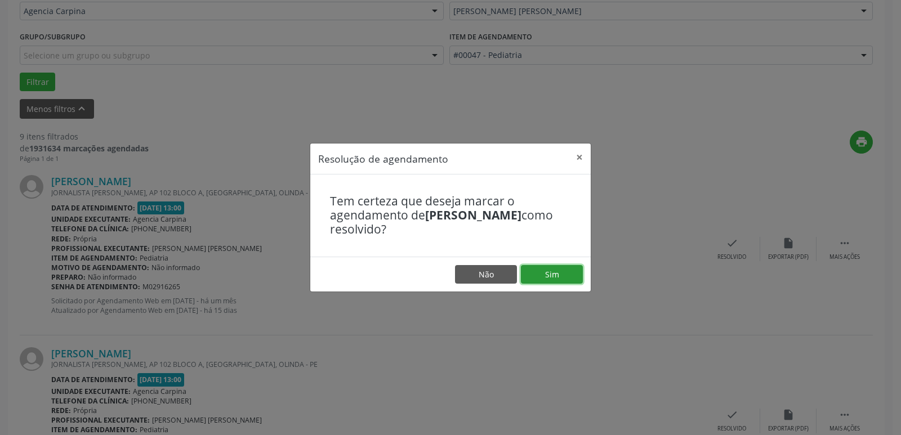
click at [569, 275] on button "Sim" at bounding box center [552, 274] width 62 height 19
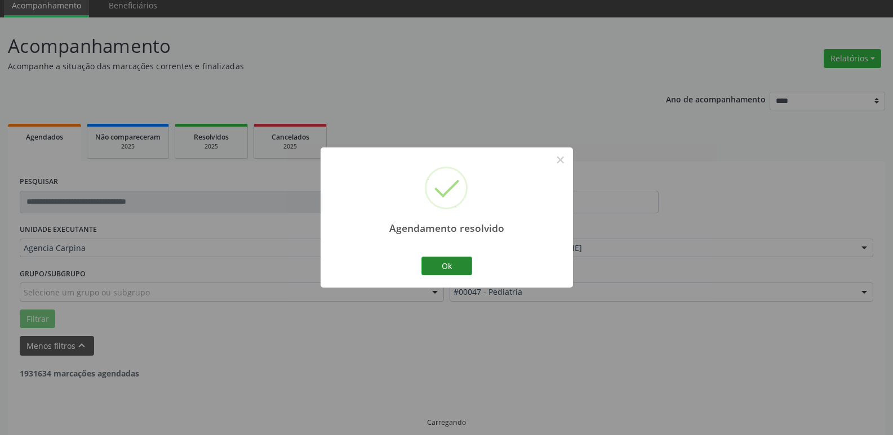
scroll to position [56, 0]
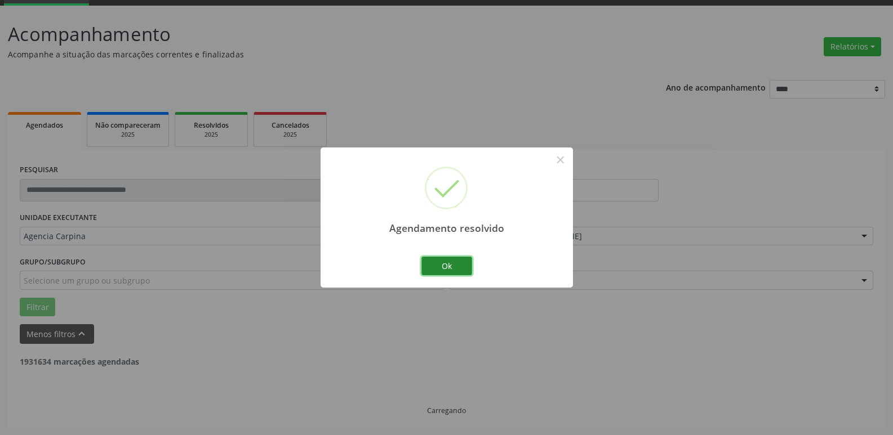
click at [453, 268] on button "Ok" at bounding box center [446, 266] width 51 height 19
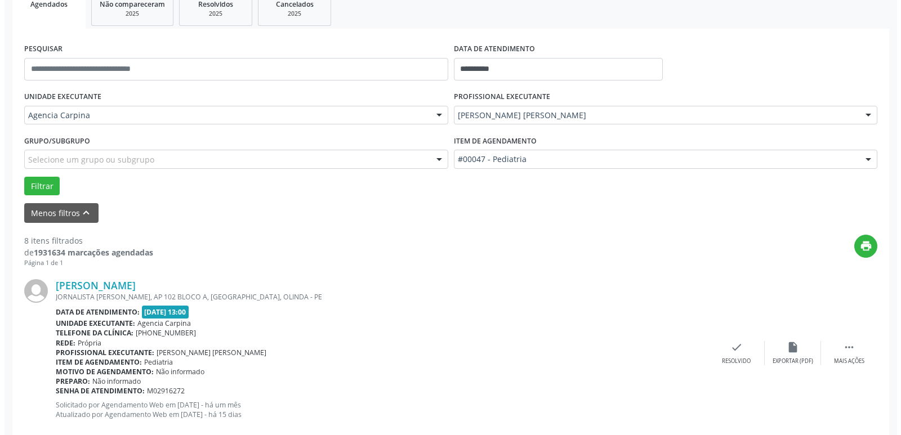
scroll to position [225, 0]
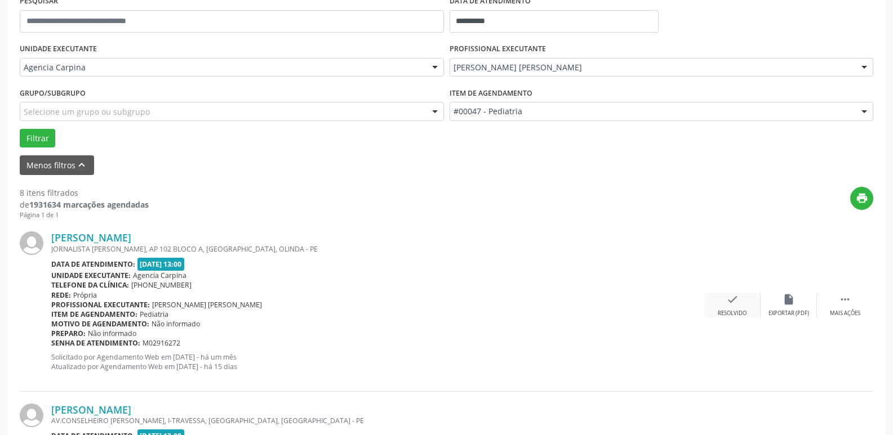
click at [732, 303] on icon "check" at bounding box center [732, 299] width 12 height 12
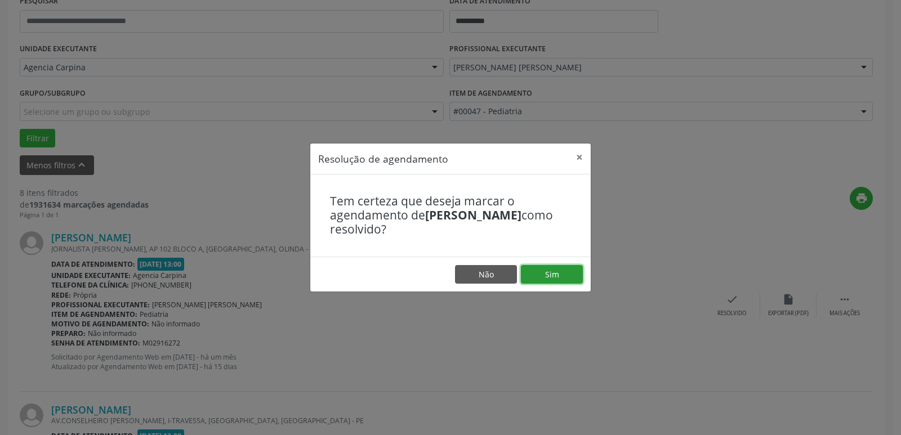
click at [566, 278] on button "Sim" at bounding box center [552, 274] width 62 height 19
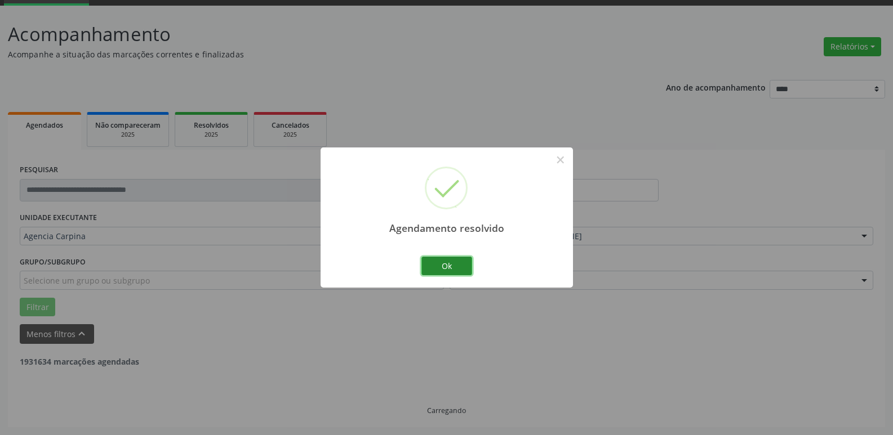
click at [443, 267] on button "Ok" at bounding box center [446, 266] width 51 height 19
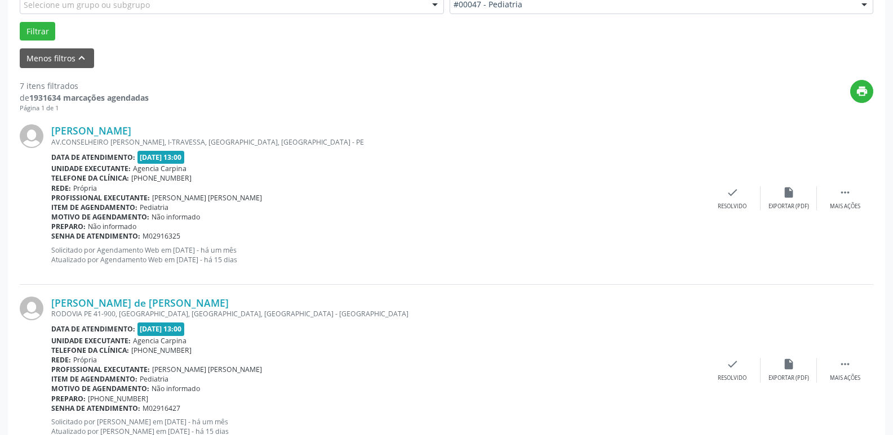
scroll to position [338, 0]
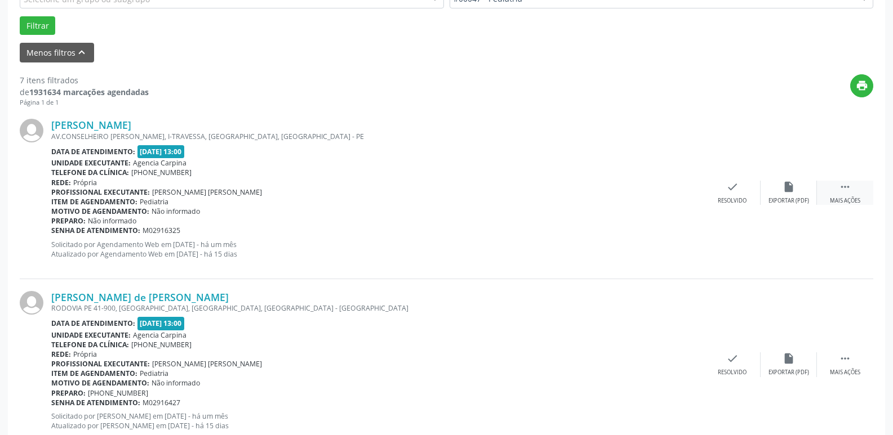
click at [842, 194] on div " Mais ações" at bounding box center [845, 193] width 56 height 24
click at [788, 184] on icon "alarm_off" at bounding box center [788, 187] width 12 height 12
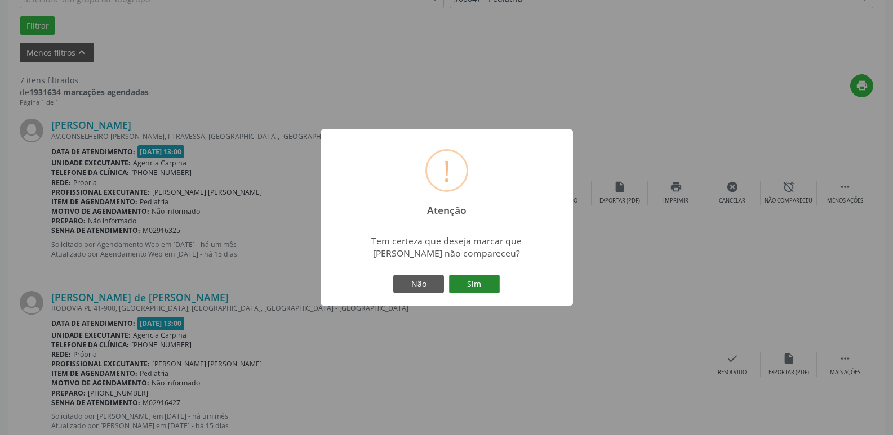
click at [481, 284] on button "Sim" at bounding box center [474, 284] width 51 height 19
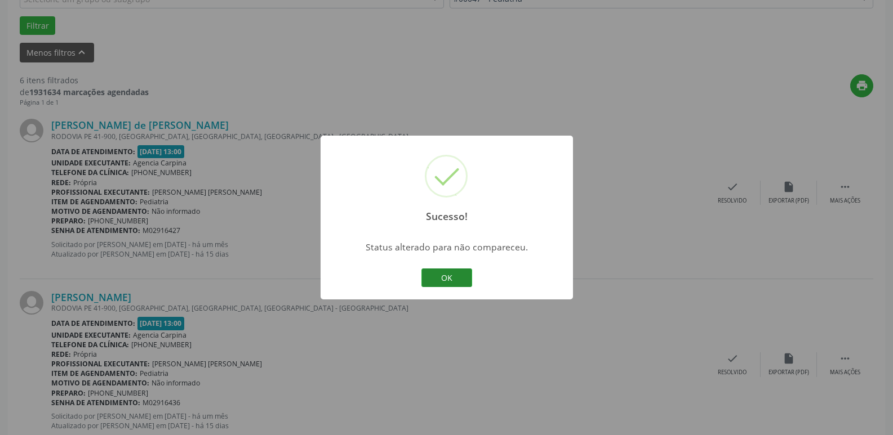
click at [429, 281] on button "OK" at bounding box center [446, 278] width 51 height 19
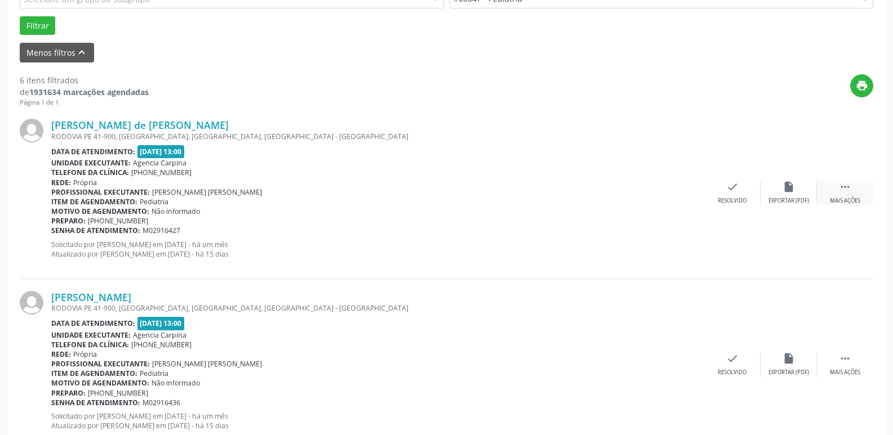
click at [845, 191] on icon "" at bounding box center [845, 187] width 12 height 12
click at [787, 192] on icon "alarm_off" at bounding box center [788, 187] width 12 height 12
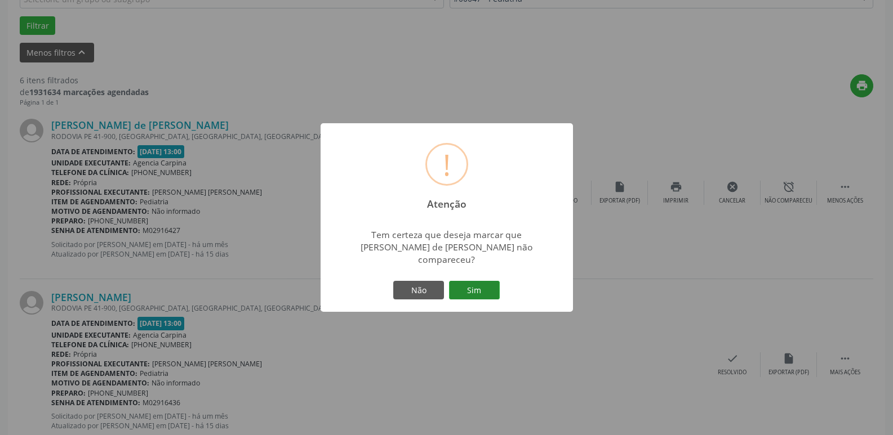
click at [491, 285] on button "Sim" at bounding box center [474, 290] width 51 height 19
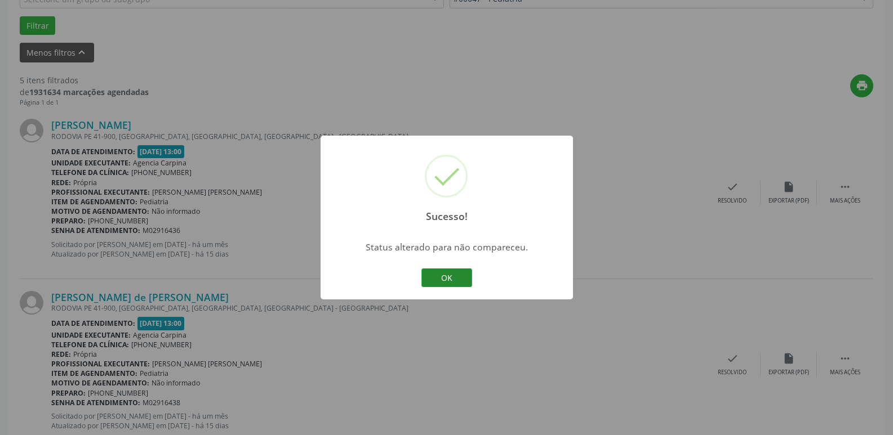
click at [460, 283] on button "OK" at bounding box center [446, 278] width 51 height 19
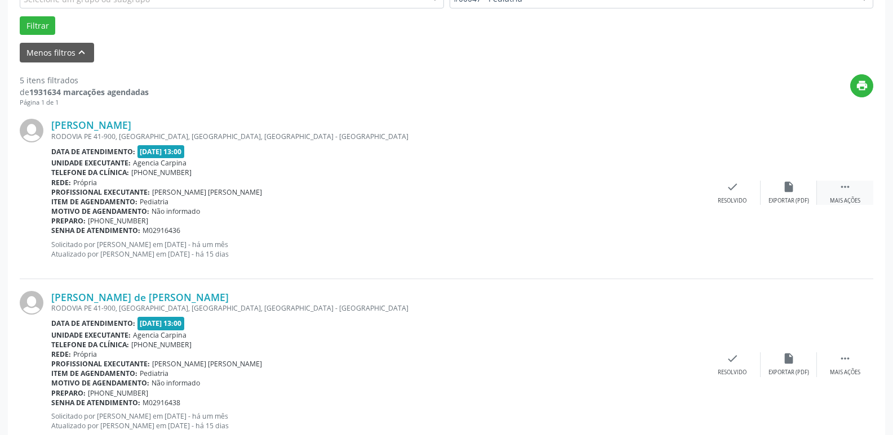
click at [844, 193] on icon "" at bounding box center [845, 187] width 12 height 12
click at [789, 193] on icon "alarm_off" at bounding box center [788, 187] width 12 height 12
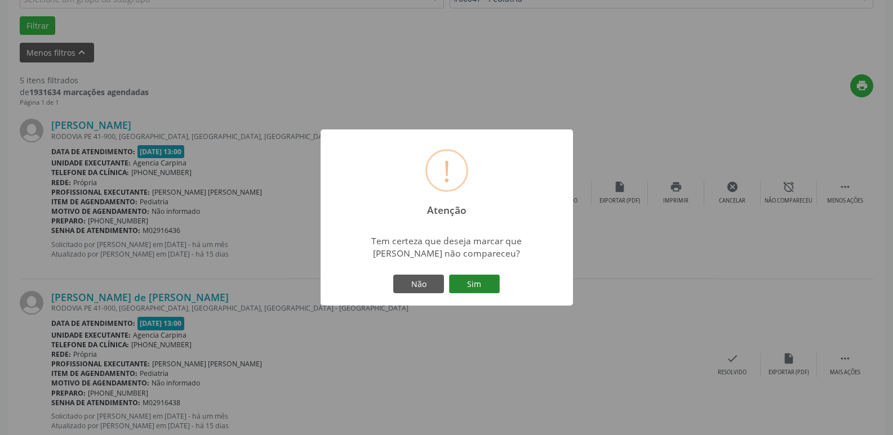
click at [474, 285] on button "Sim" at bounding box center [474, 284] width 51 height 19
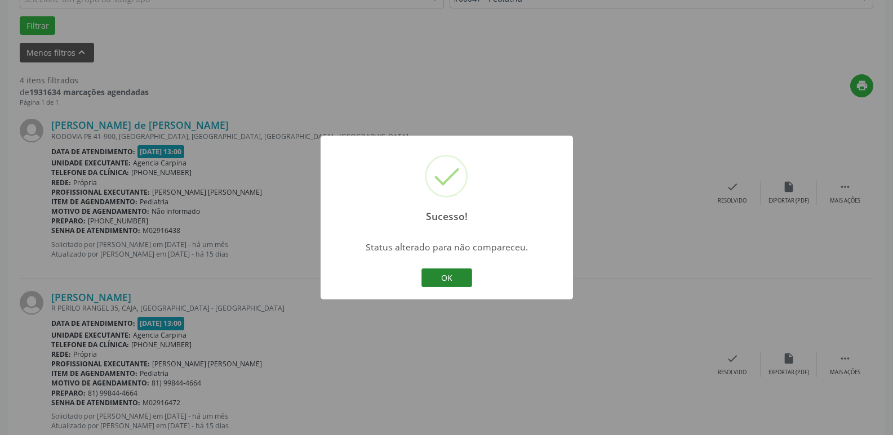
click at [455, 281] on button "OK" at bounding box center [446, 278] width 51 height 19
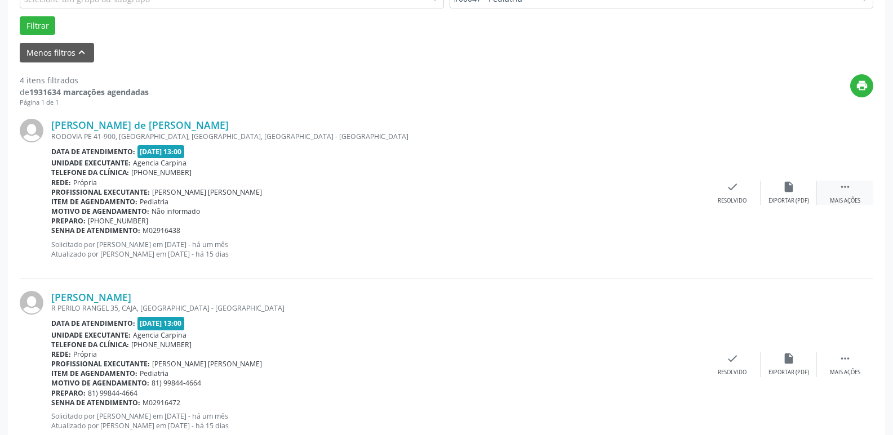
click at [842, 188] on icon "" at bounding box center [845, 187] width 12 height 12
click at [783, 193] on icon "alarm_off" at bounding box center [788, 187] width 12 height 12
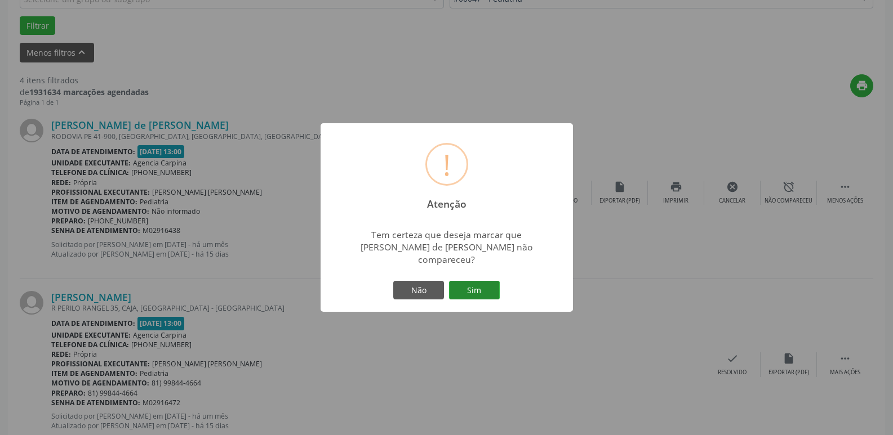
click at [478, 287] on button "Sim" at bounding box center [474, 290] width 51 height 19
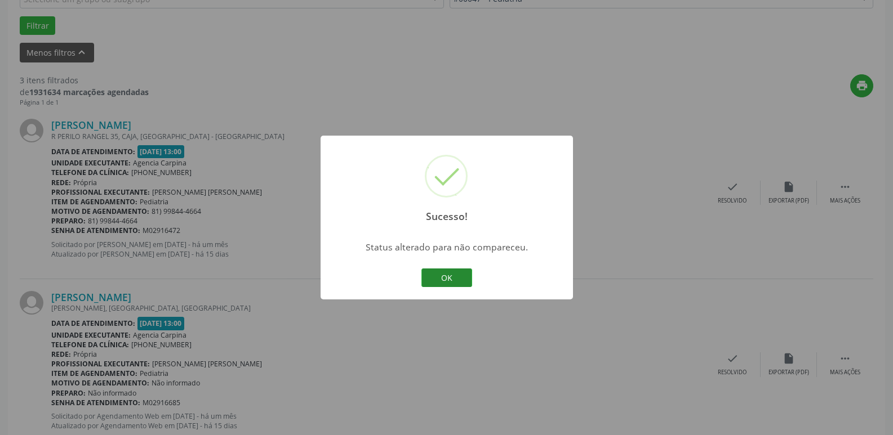
click at [431, 282] on button "OK" at bounding box center [446, 278] width 51 height 19
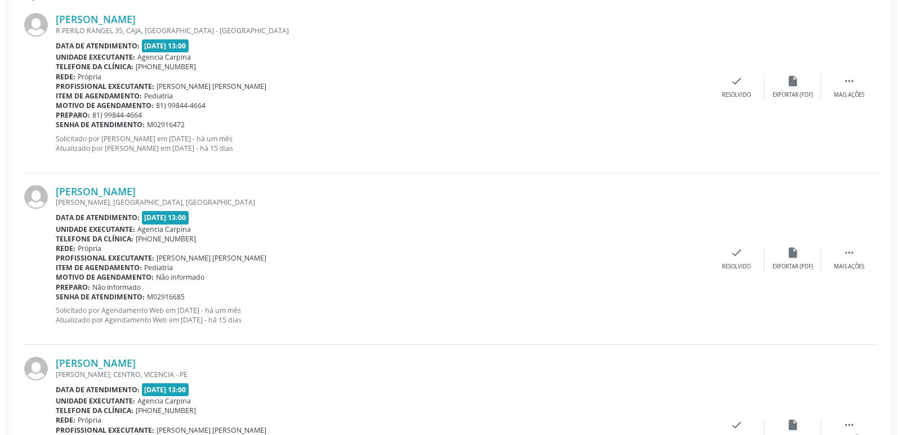
scroll to position [451, 0]
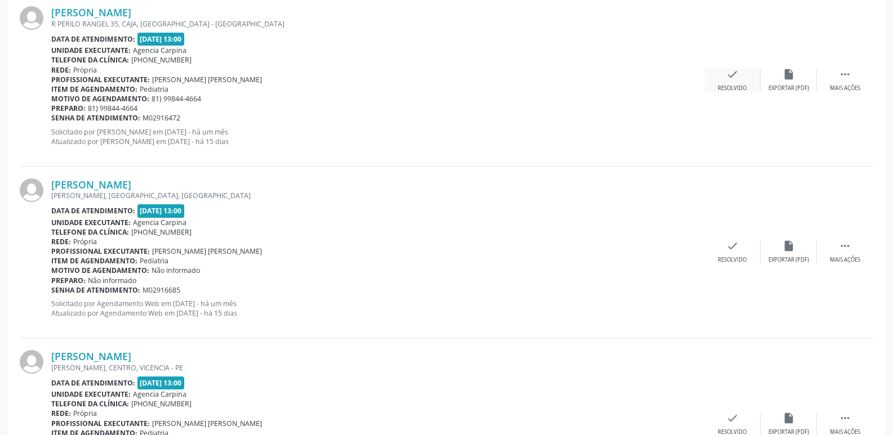
click at [729, 80] on icon "check" at bounding box center [732, 74] width 12 height 12
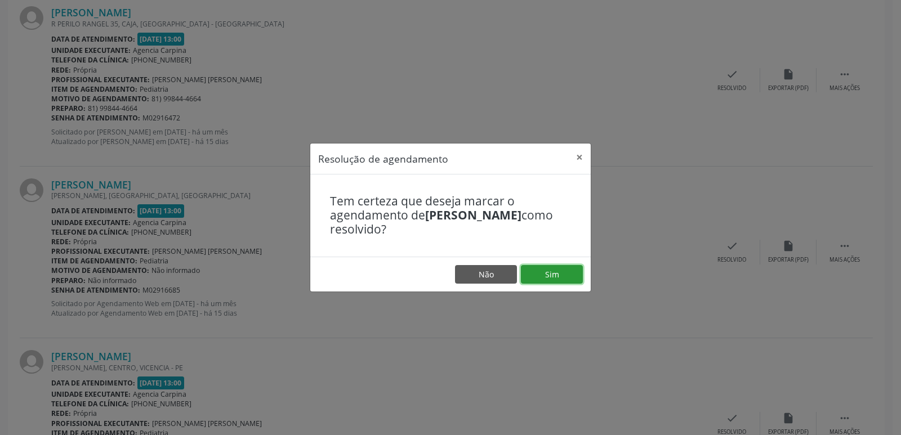
click at [552, 271] on button "Sim" at bounding box center [552, 274] width 62 height 19
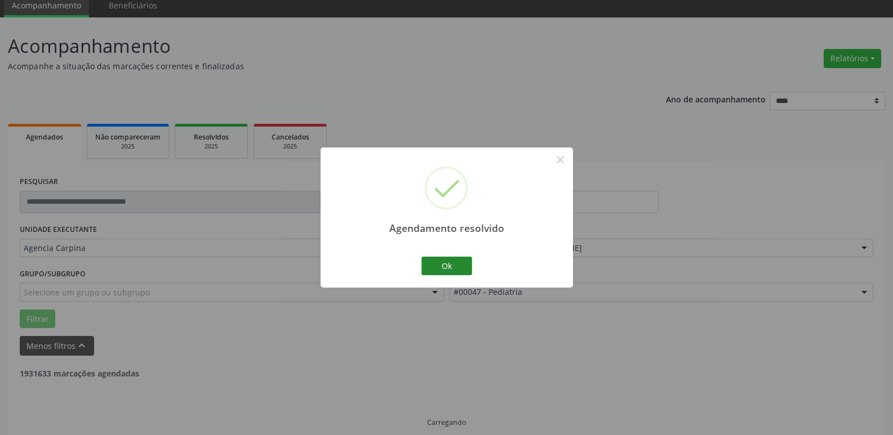
scroll to position [56, 0]
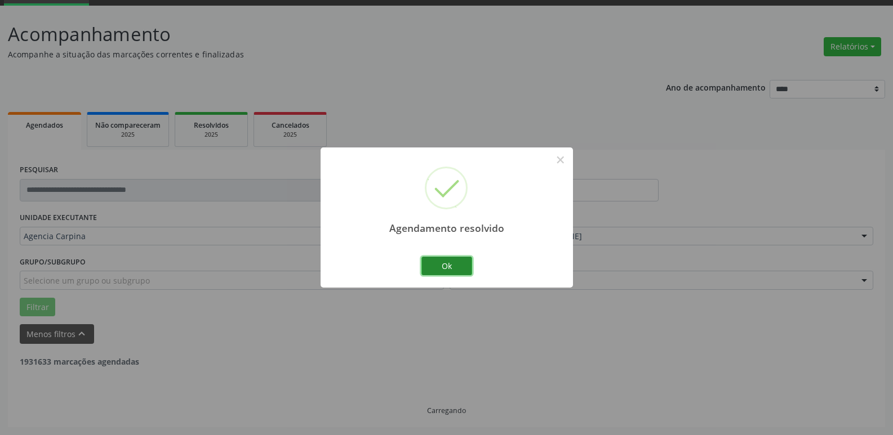
click at [450, 265] on button "Ok" at bounding box center [446, 266] width 51 height 19
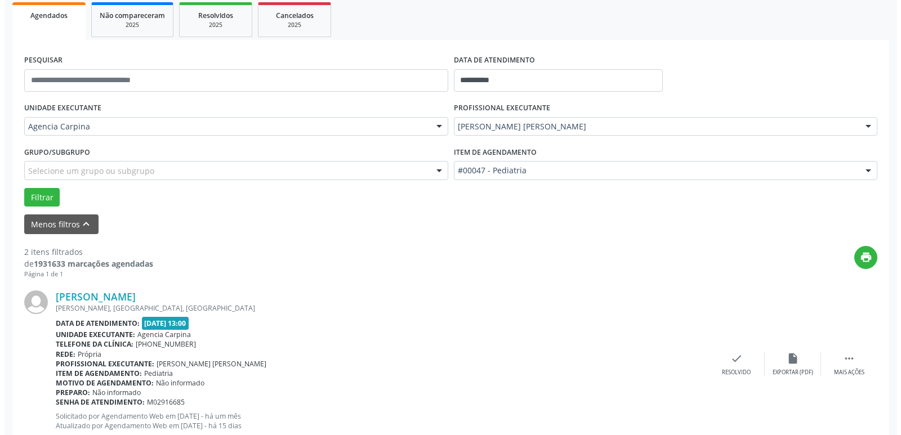
scroll to position [169, 0]
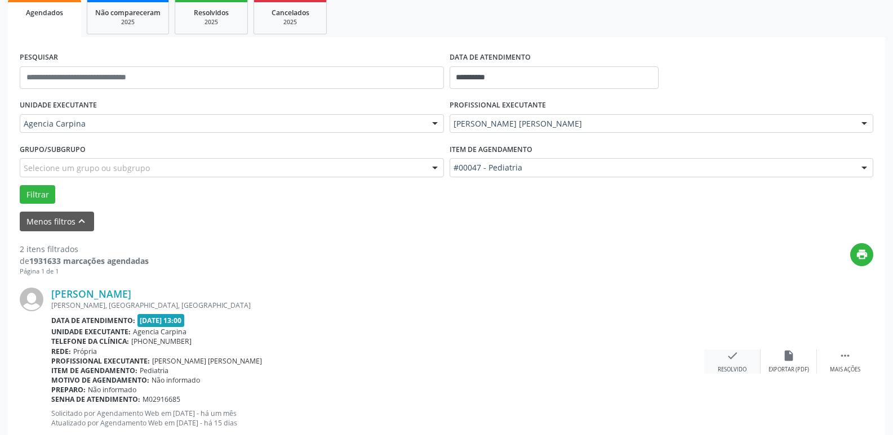
click at [728, 362] on icon "check" at bounding box center [732, 356] width 12 height 12
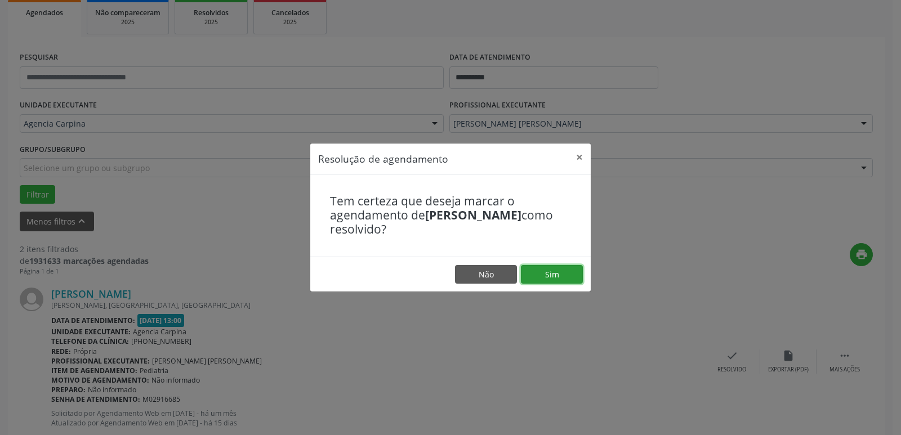
click at [575, 277] on button "Sim" at bounding box center [552, 274] width 62 height 19
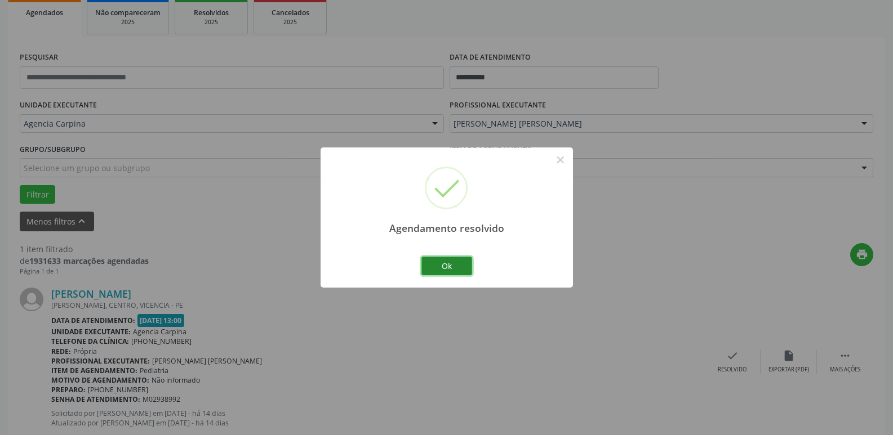
click at [462, 268] on button "Ok" at bounding box center [446, 266] width 51 height 19
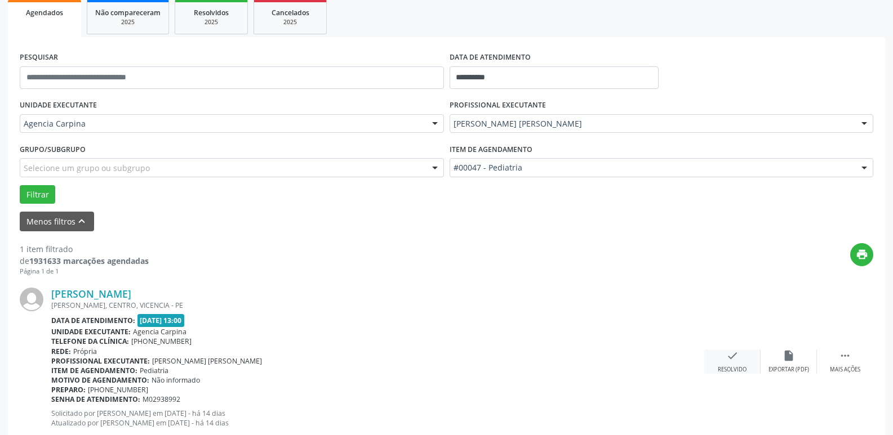
click at [723, 367] on div "Resolvido" at bounding box center [732, 370] width 29 height 8
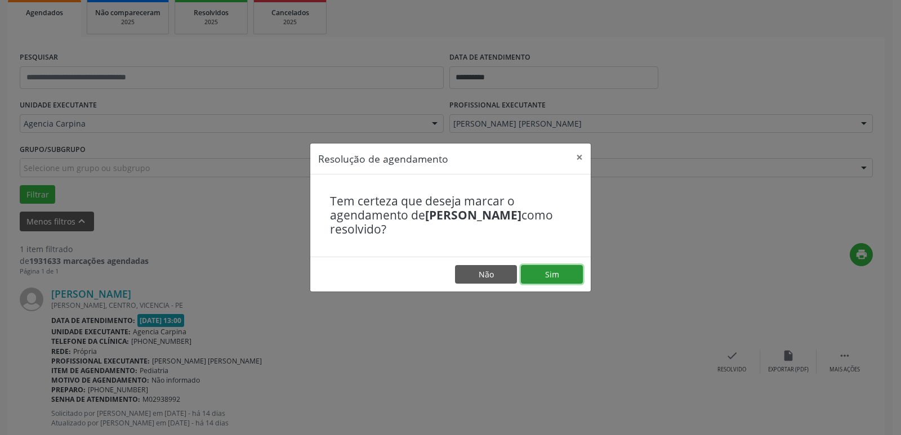
click at [558, 270] on button "Sim" at bounding box center [552, 274] width 62 height 19
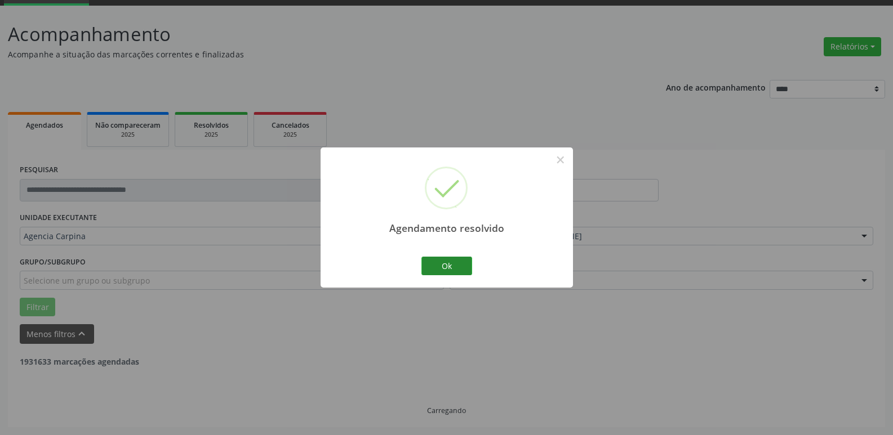
scroll to position [20, 0]
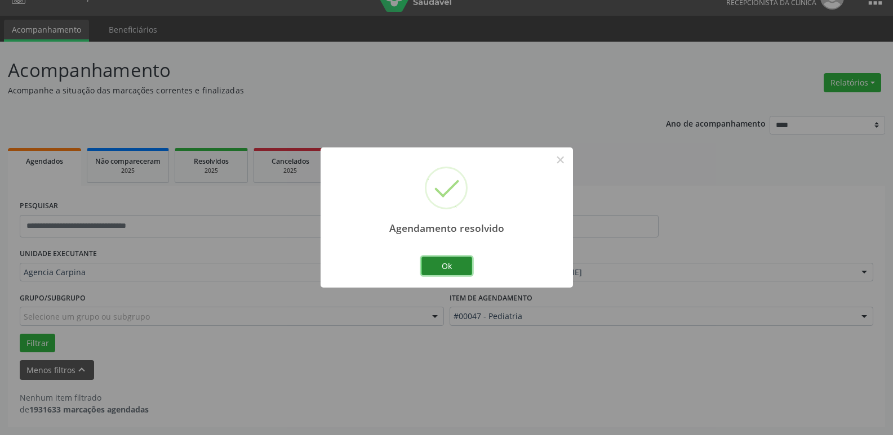
click at [451, 268] on button "Ok" at bounding box center [446, 266] width 51 height 19
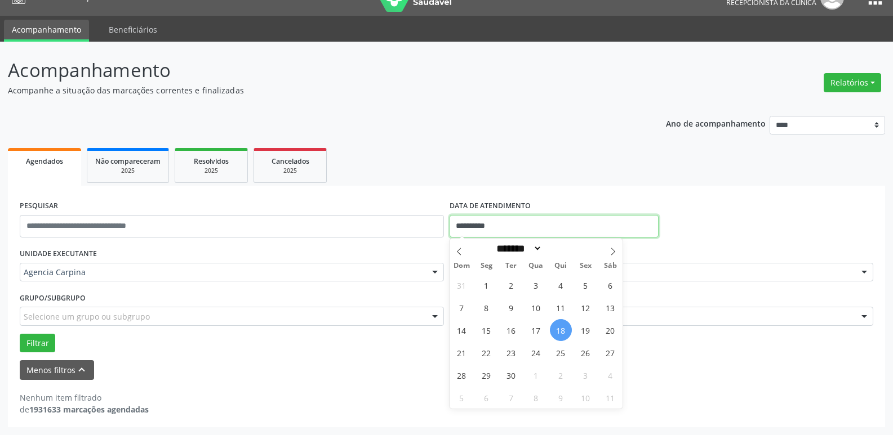
click at [504, 222] on input "**********" at bounding box center [553, 226] width 209 height 23
click at [509, 355] on span "23" at bounding box center [511, 353] width 22 height 22
type input "**********"
click at [509, 355] on span "23" at bounding box center [511, 353] width 22 height 22
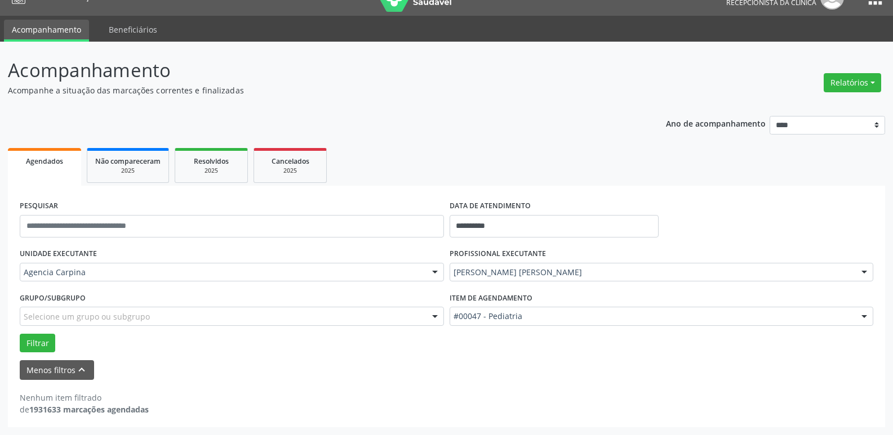
click at [865, 269] on div at bounding box center [864, 273] width 17 height 19
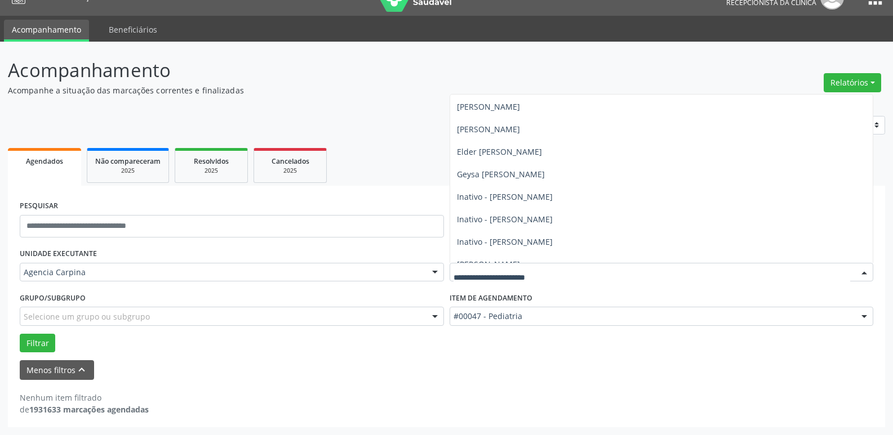
scroll to position [56, 0]
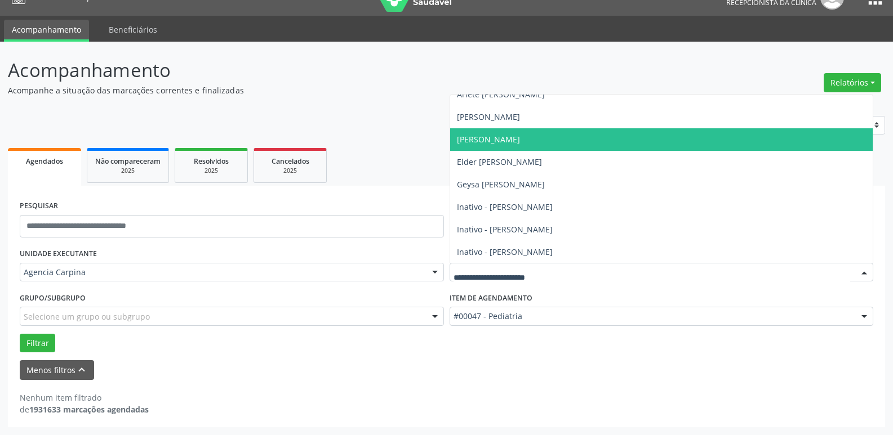
click at [657, 143] on span "[PERSON_NAME]" at bounding box center [661, 139] width 423 height 23
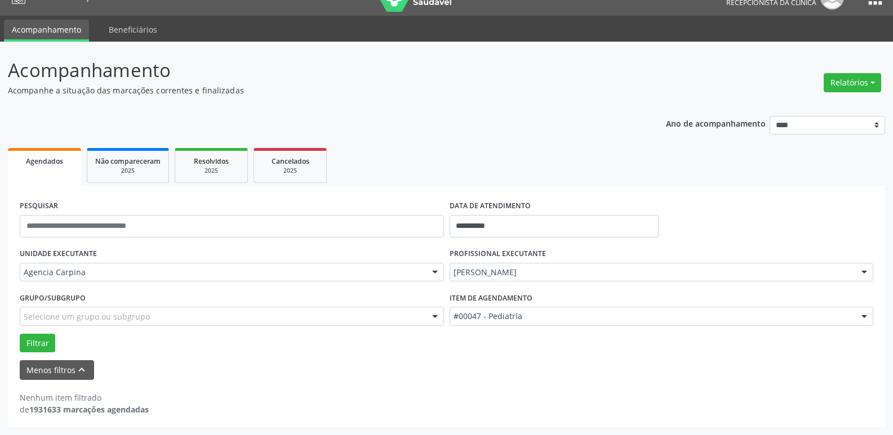
click at [867, 319] on div at bounding box center [864, 317] width 17 height 19
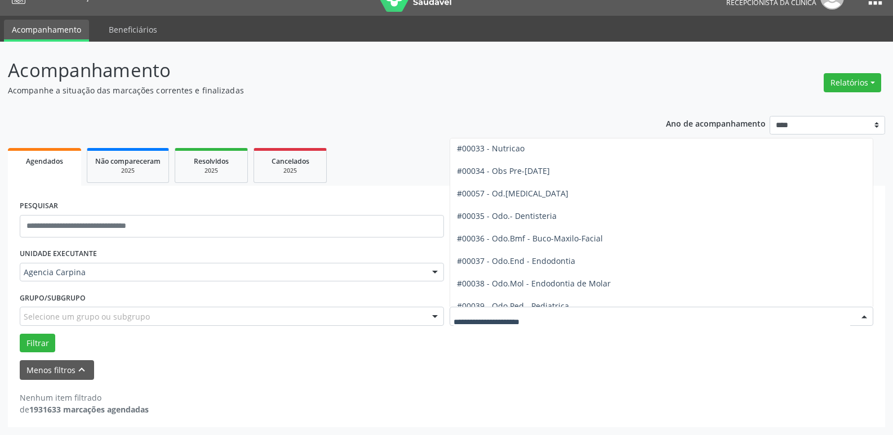
scroll to position [1082, 0]
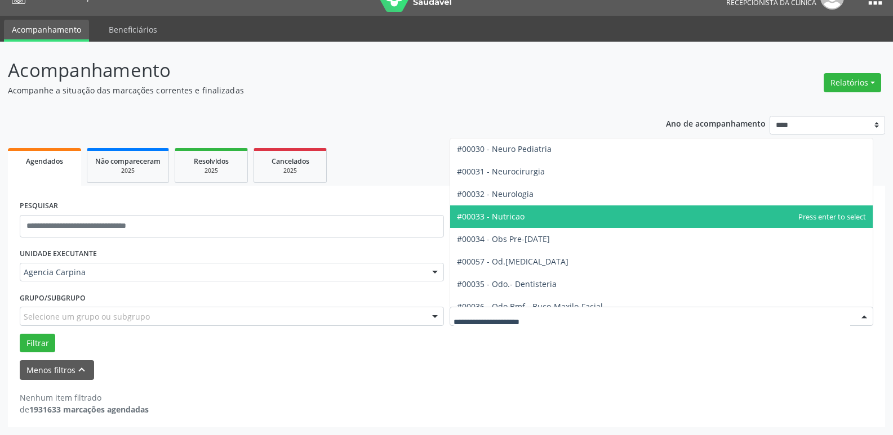
click at [629, 212] on span "#00033 - Nutricao" at bounding box center [661, 217] width 423 height 23
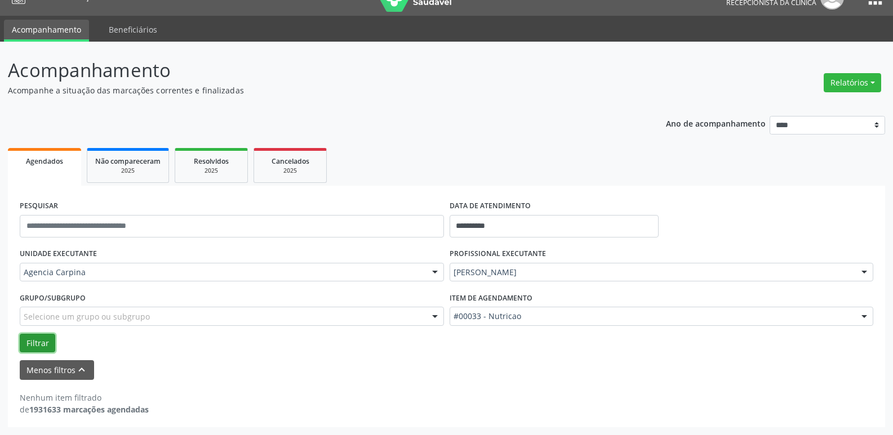
click at [38, 347] on button "Filtrar" at bounding box center [37, 343] width 35 height 19
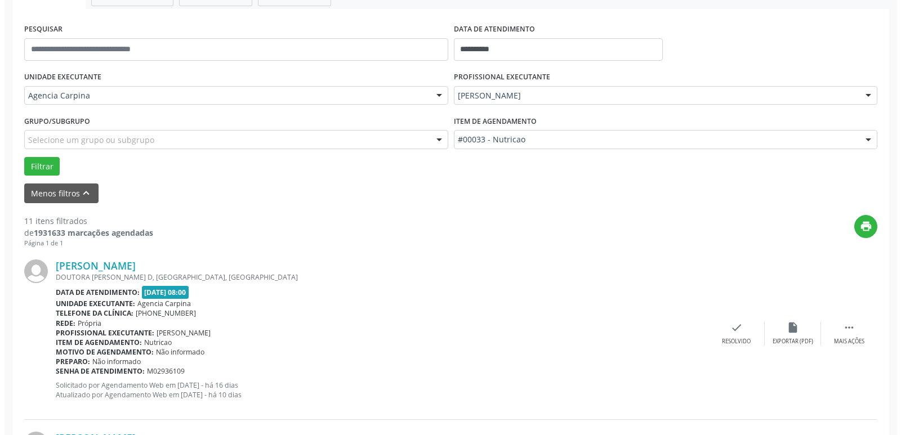
scroll to position [246, 0]
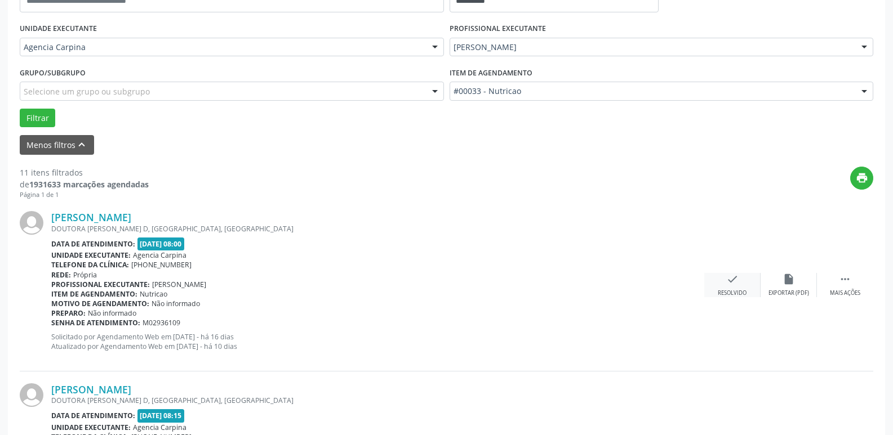
click at [728, 285] on icon "check" at bounding box center [732, 279] width 12 height 12
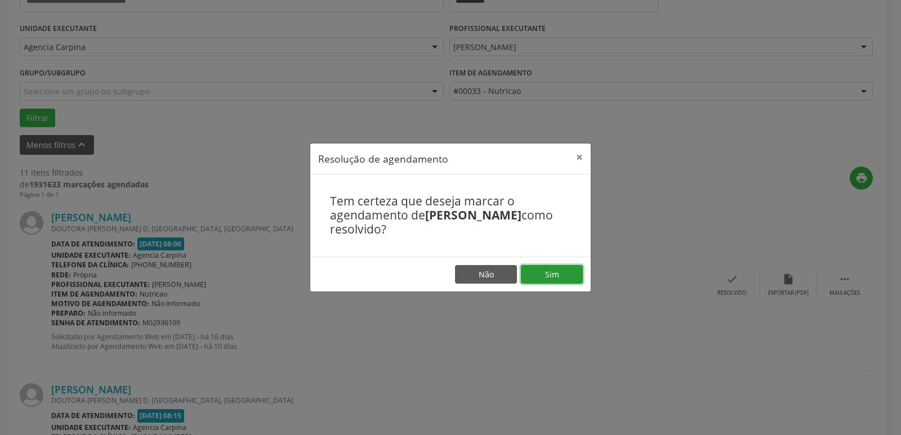
click at [564, 271] on button "Sim" at bounding box center [552, 274] width 62 height 19
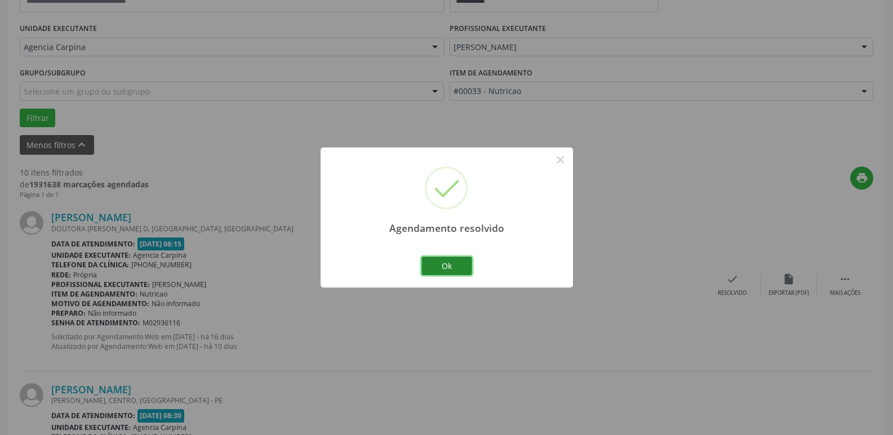
click at [450, 273] on button "Ok" at bounding box center [446, 266] width 51 height 19
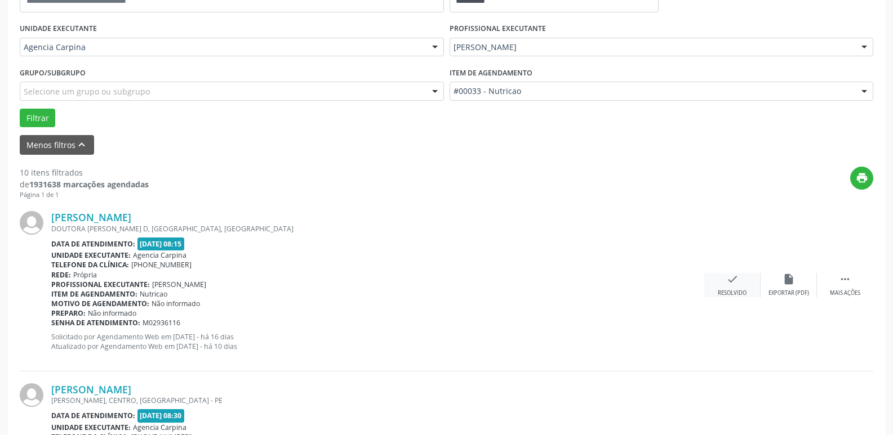
click at [729, 283] on icon "check" at bounding box center [732, 279] width 12 height 12
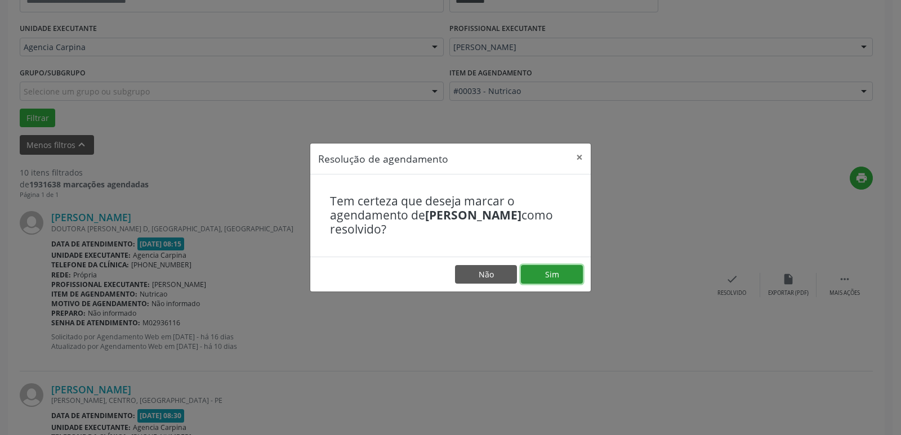
click at [559, 276] on button "Sim" at bounding box center [552, 274] width 62 height 19
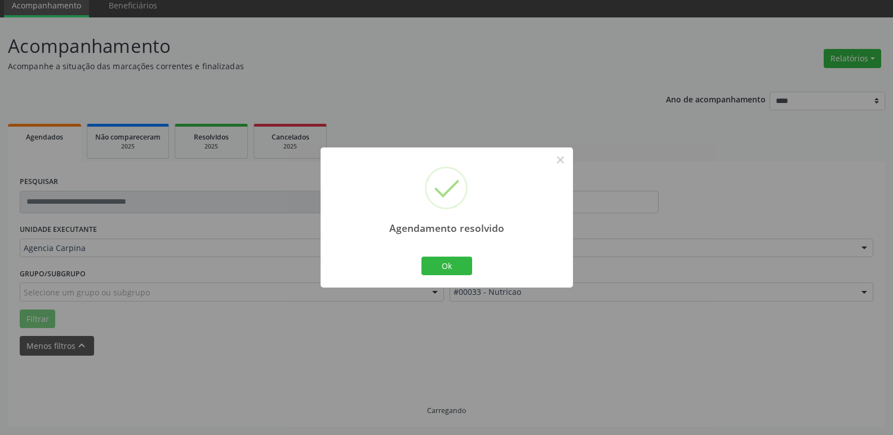
scroll to position [56, 0]
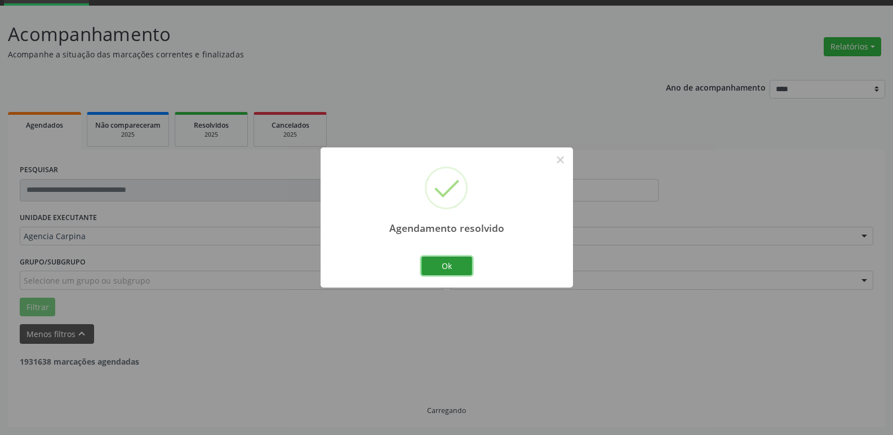
click at [456, 268] on button "Ok" at bounding box center [446, 266] width 51 height 19
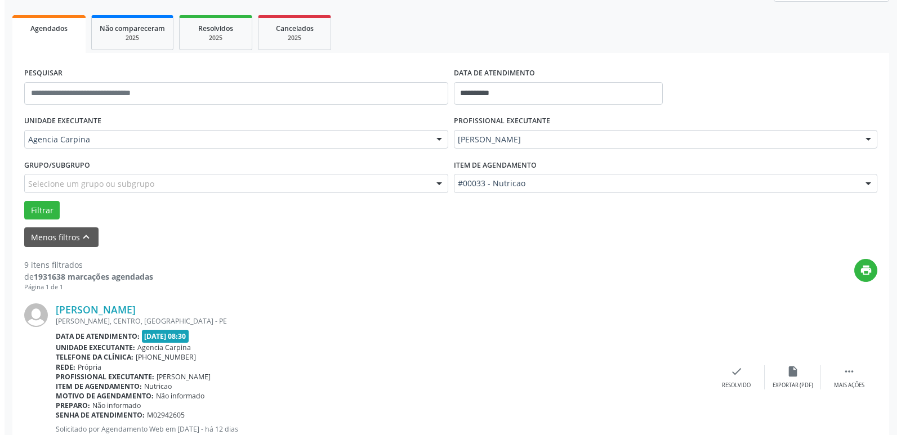
scroll to position [169, 0]
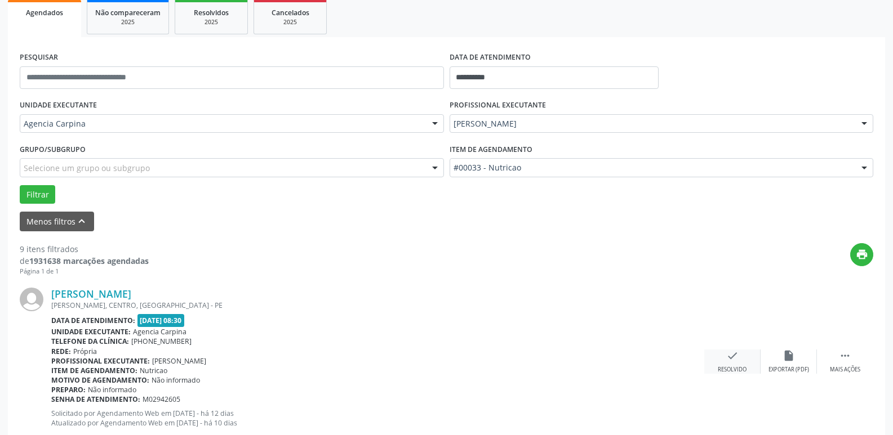
click at [732, 358] on icon "check" at bounding box center [732, 356] width 12 height 12
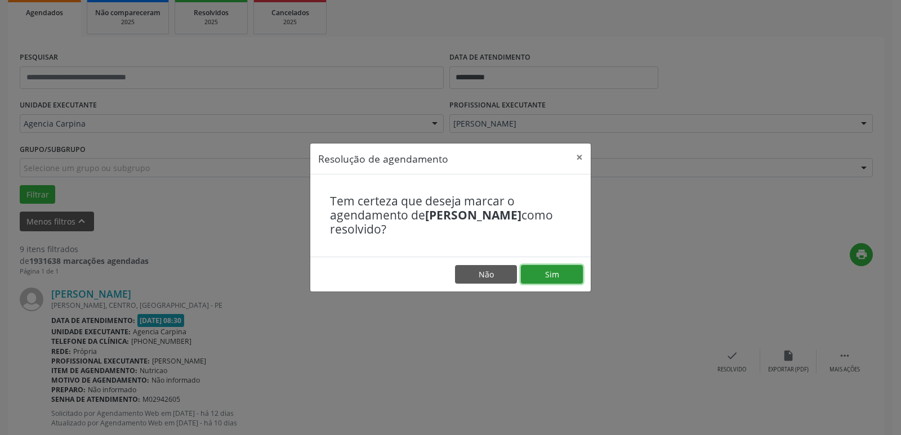
click at [545, 277] on button "Sim" at bounding box center [552, 274] width 62 height 19
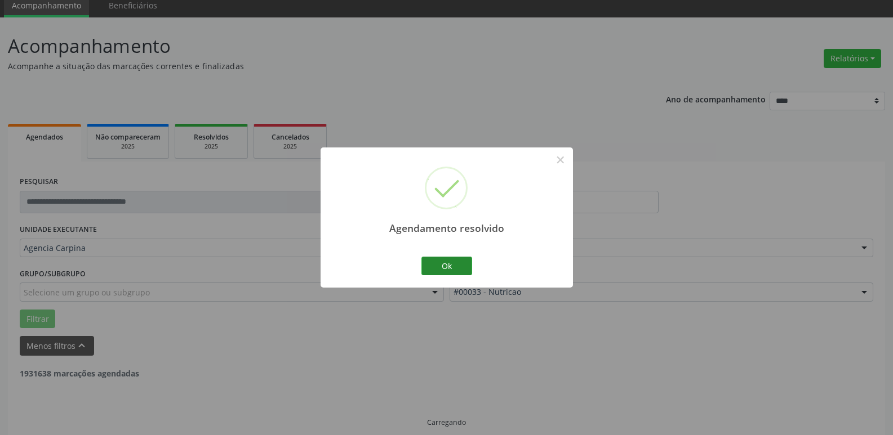
scroll to position [56, 0]
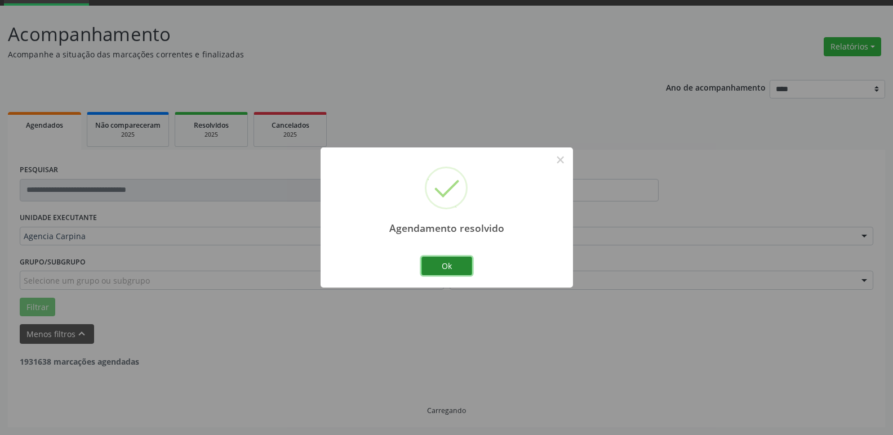
click at [440, 268] on button "Ok" at bounding box center [446, 266] width 51 height 19
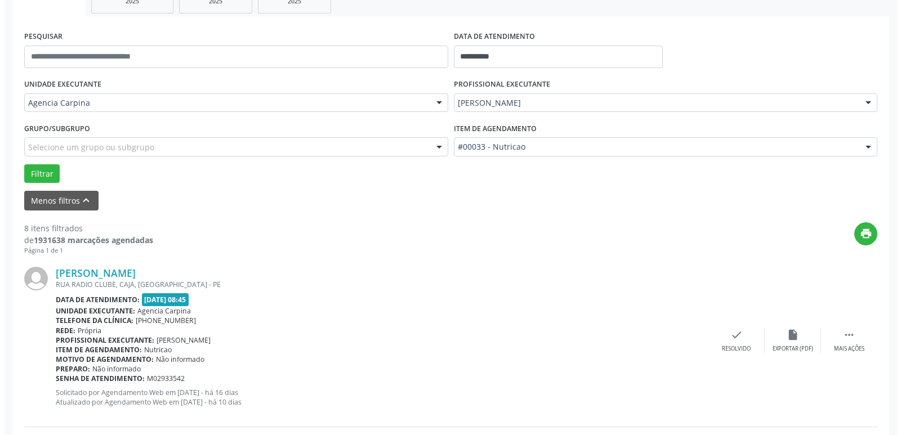
scroll to position [225, 0]
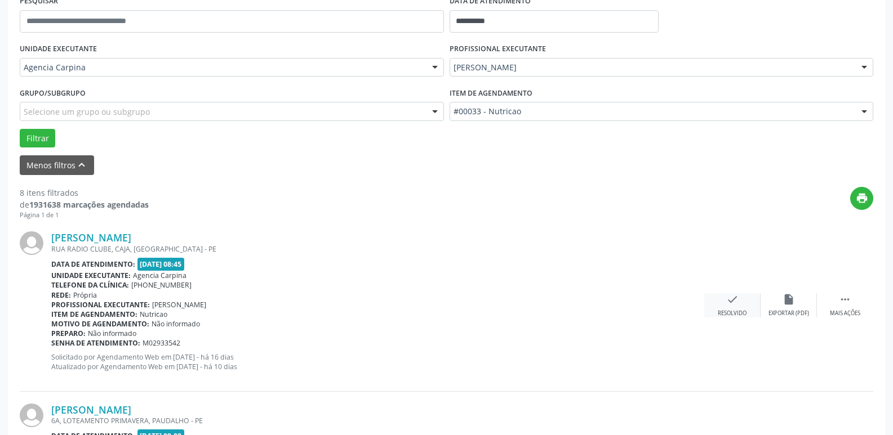
click at [733, 302] on icon "check" at bounding box center [732, 299] width 12 height 12
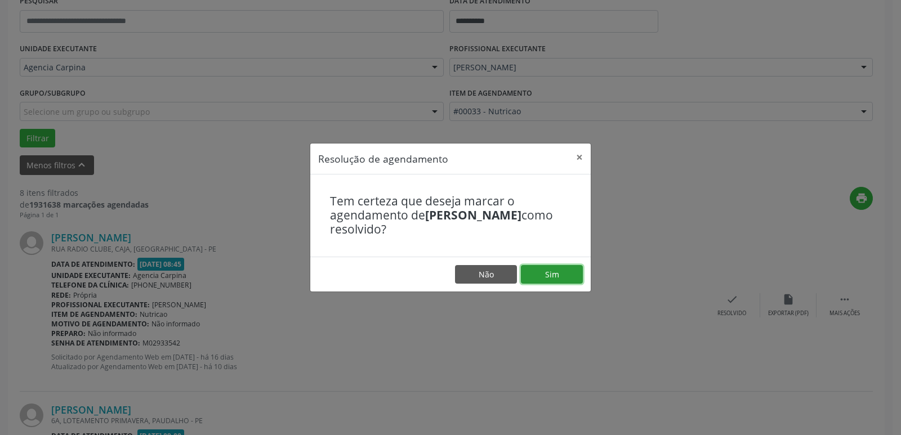
click at [553, 270] on button "Sim" at bounding box center [552, 274] width 62 height 19
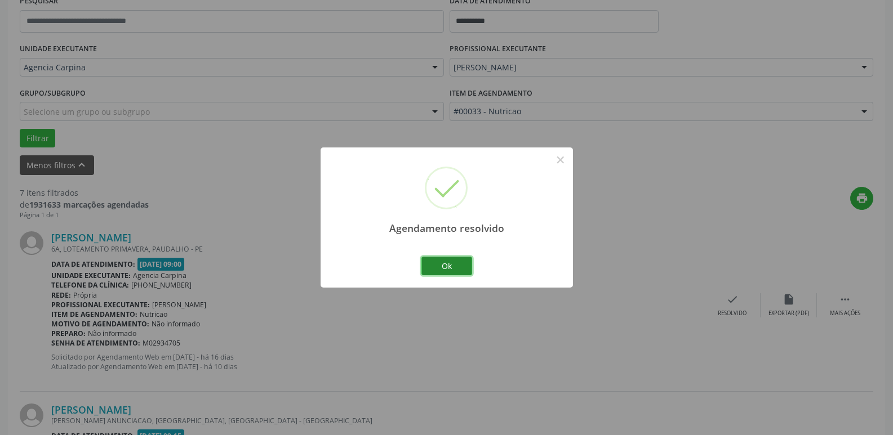
click at [457, 260] on button "Ok" at bounding box center [446, 266] width 51 height 19
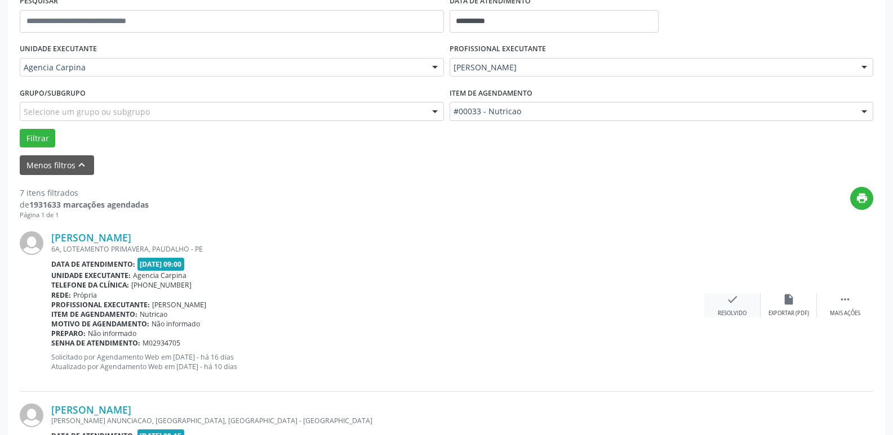
click at [732, 306] on div "check Resolvido" at bounding box center [732, 305] width 56 height 24
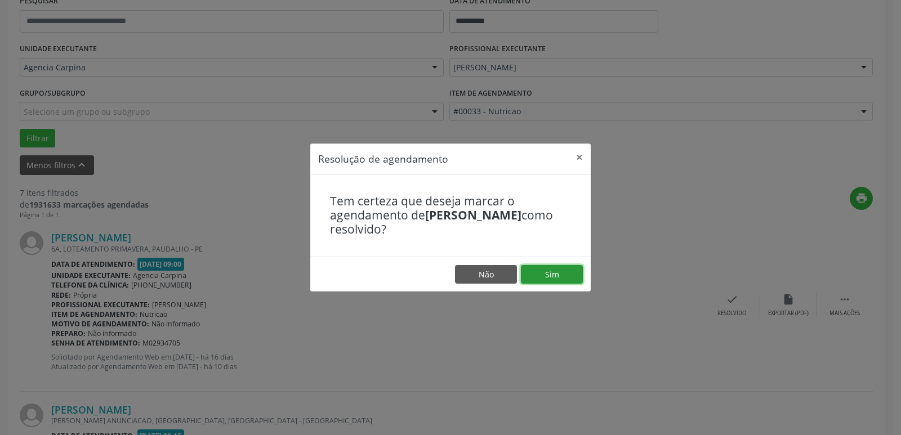
click at [570, 276] on button "Sim" at bounding box center [552, 274] width 62 height 19
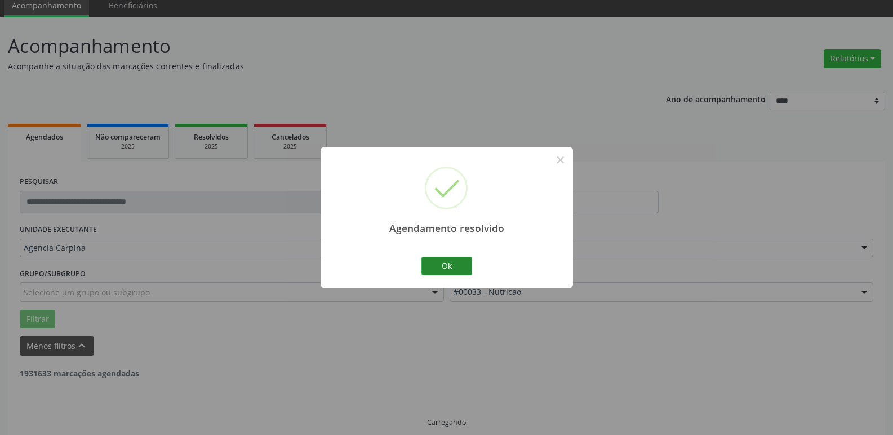
scroll to position [56, 0]
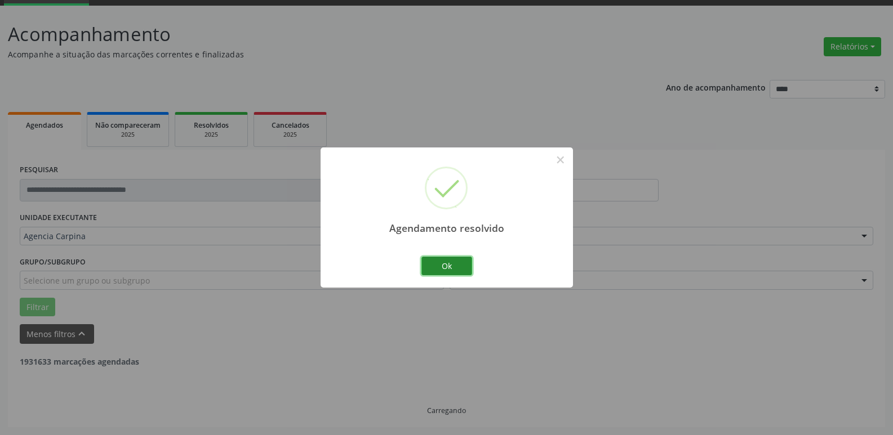
click at [449, 271] on button "Ok" at bounding box center [446, 266] width 51 height 19
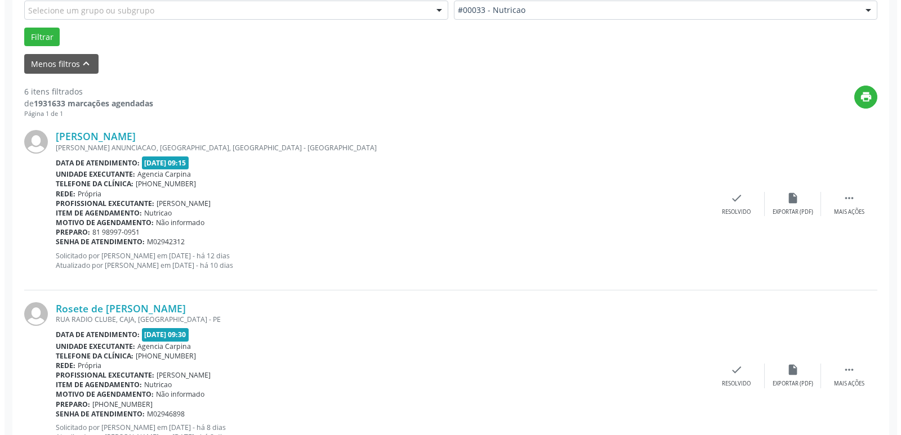
scroll to position [338, 0]
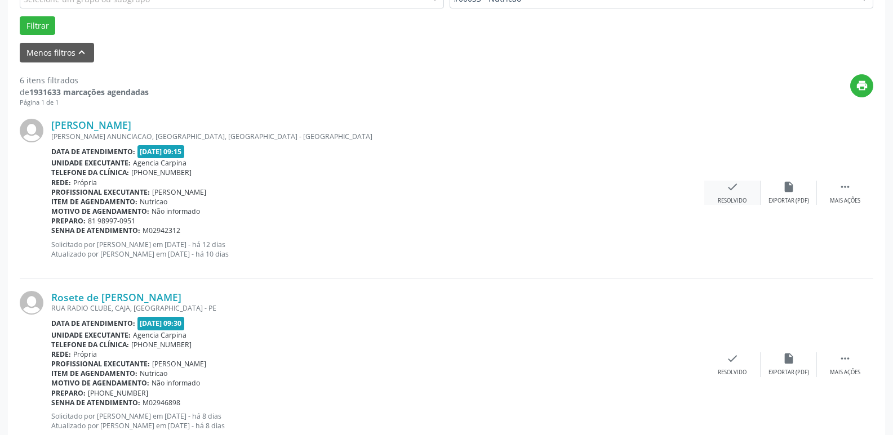
click at [734, 188] on icon "check" at bounding box center [732, 187] width 12 height 12
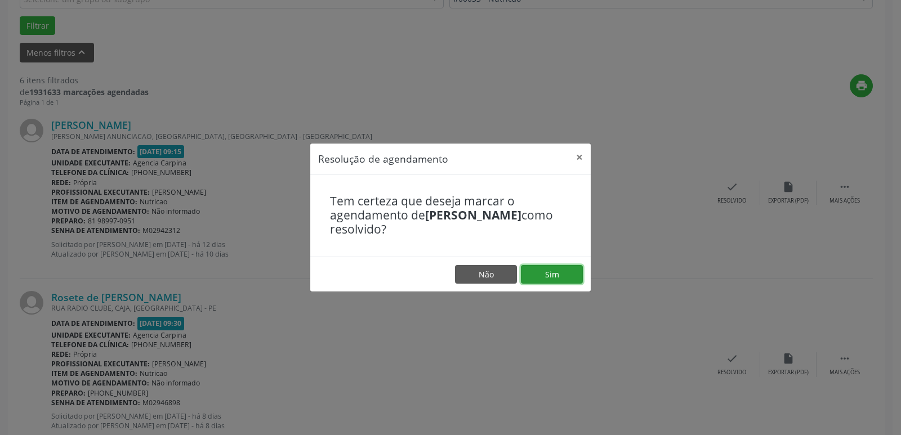
click at [566, 270] on button "Sim" at bounding box center [552, 274] width 62 height 19
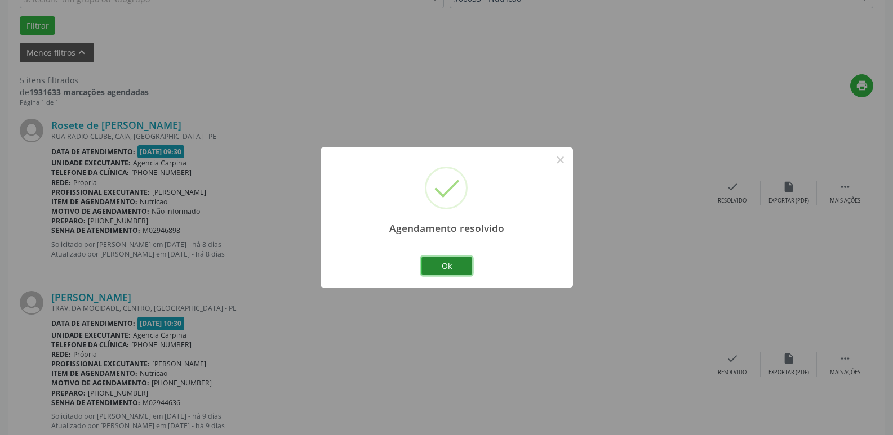
click at [463, 266] on button "Ok" at bounding box center [446, 266] width 51 height 19
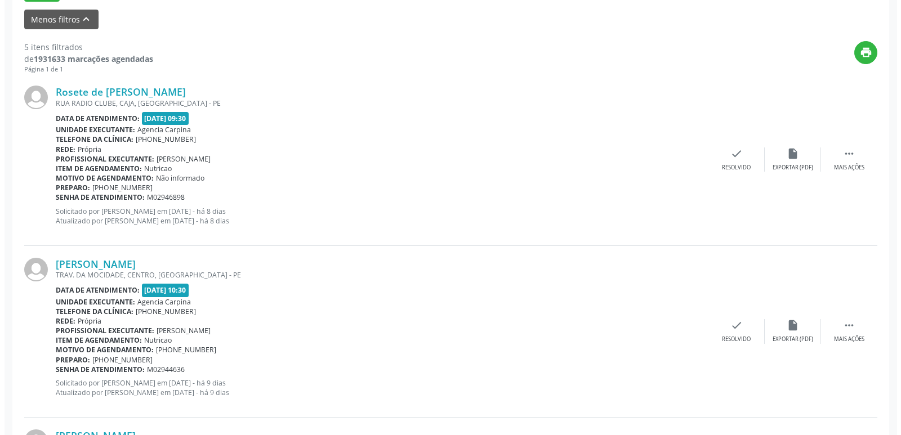
scroll to position [394, 0]
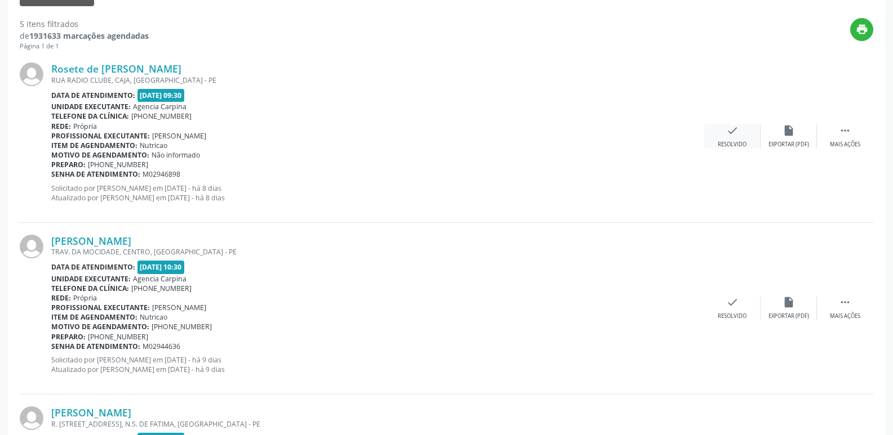
click at [730, 135] on icon "check" at bounding box center [732, 130] width 12 height 12
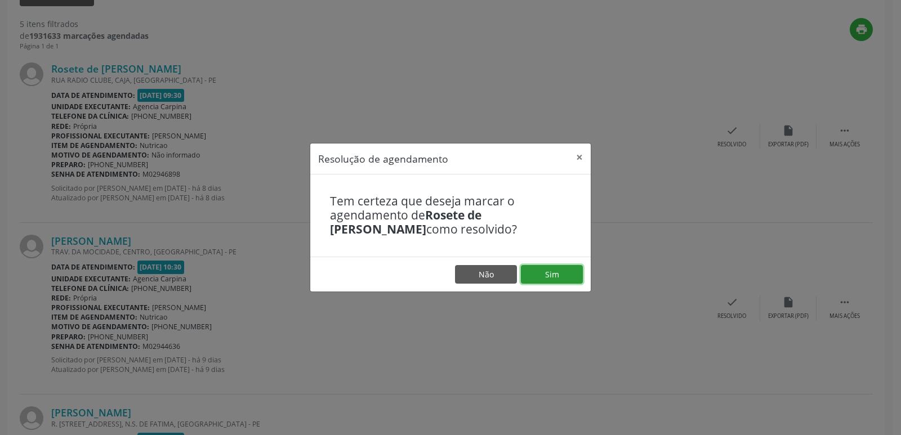
click at [551, 274] on button "Sim" at bounding box center [552, 274] width 62 height 19
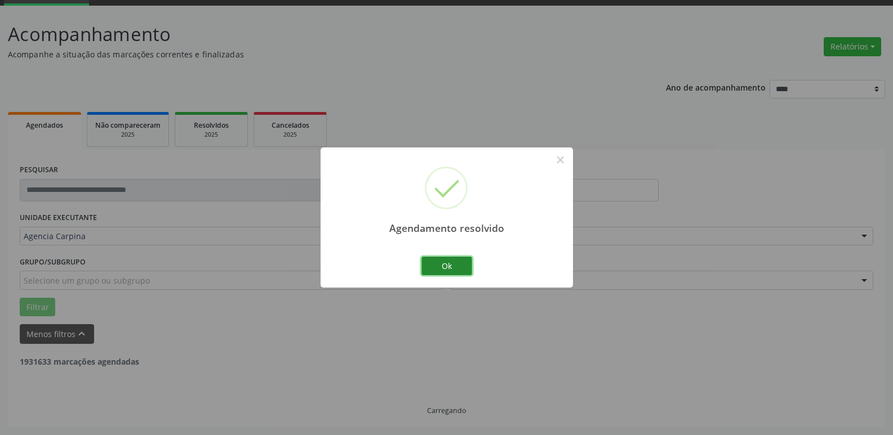
click at [451, 260] on button "Ok" at bounding box center [446, 266] width 51 height 19
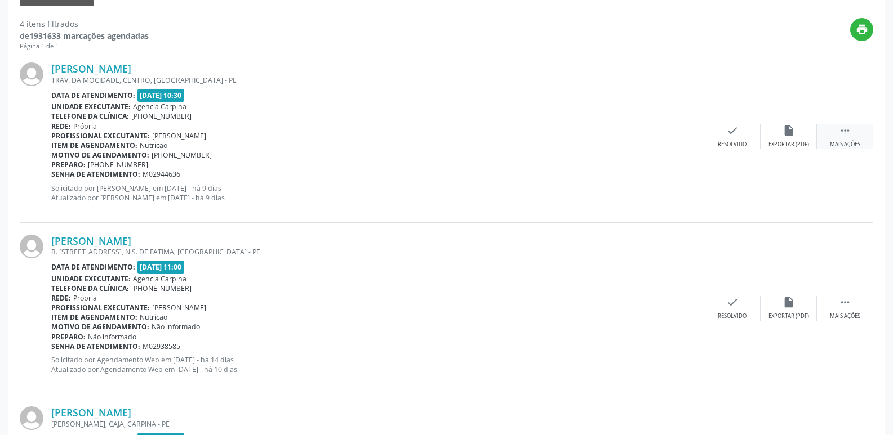
click at [852, 141] on div "Mais ações" at bounding box center [845, 145] width 30 height 8
click at [790, 132] on icon "alarm_off" at bounding box center [788, 130] width 12 height 12
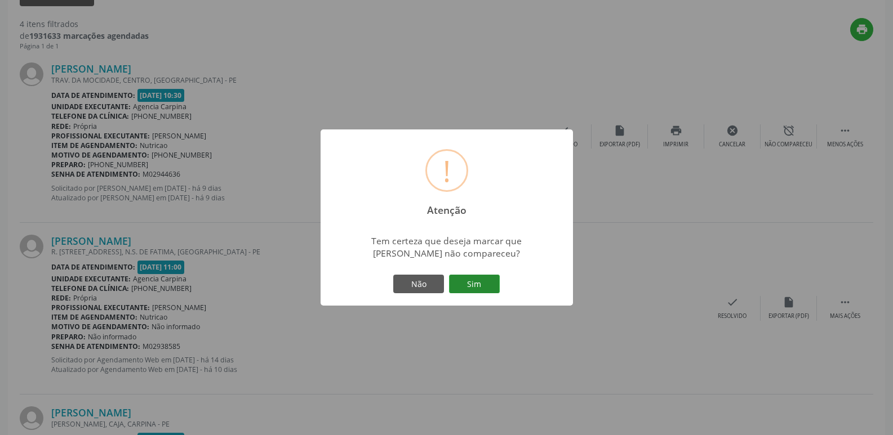
click at [461, 286] on button "Sim" at bounding box center [474, 284] width 51 height 19
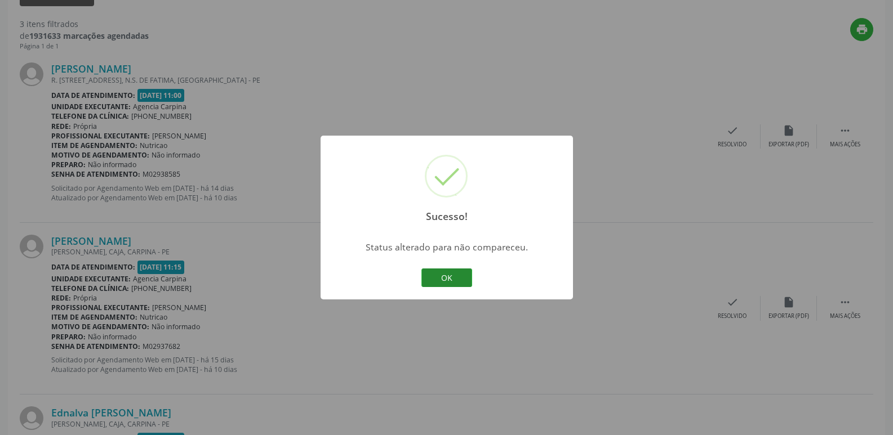
click at [452, 278] on button "OK" at bounding box center [446, 278] width 51 height 19
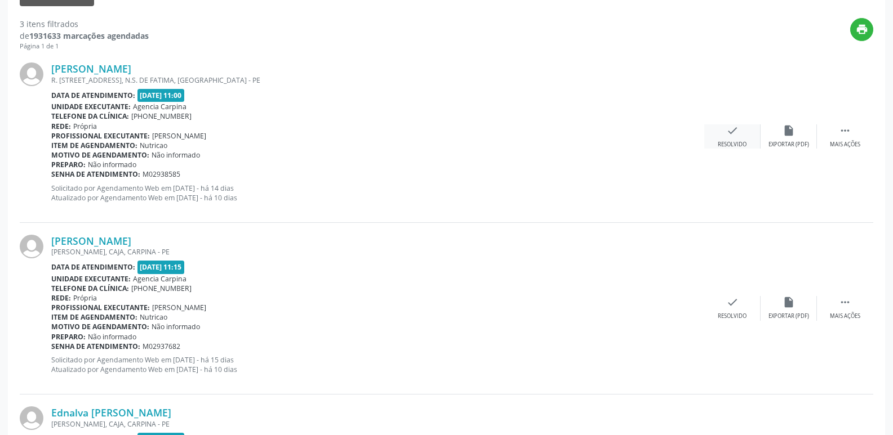
click at [732, 133] on icon "check" at bounding box center [732, 130] width 12 height 12
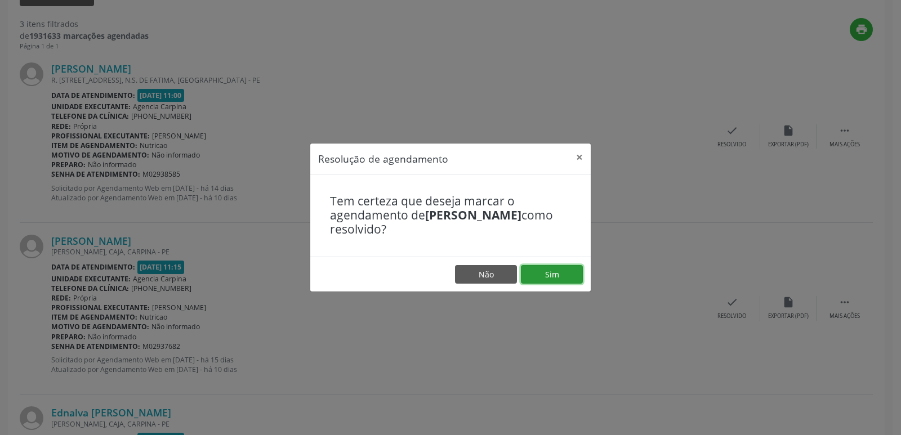
click at [549, 278] on button "Sim" at bounding box center [552, 274] width 62 height 19
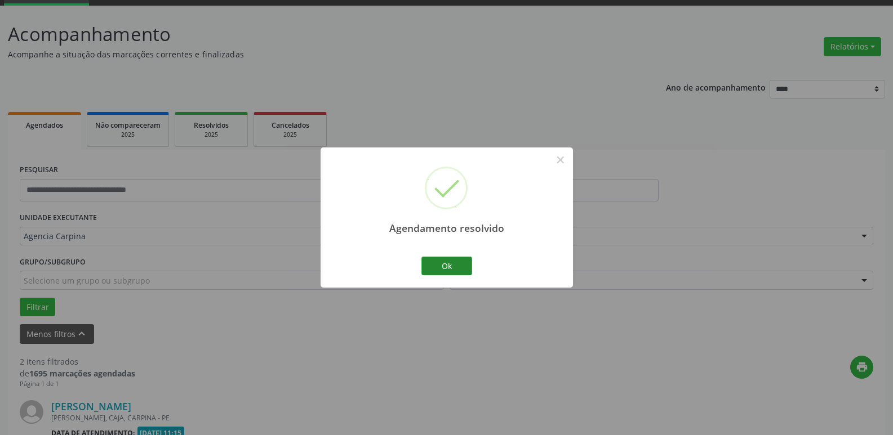
scroll to position [373, 0]
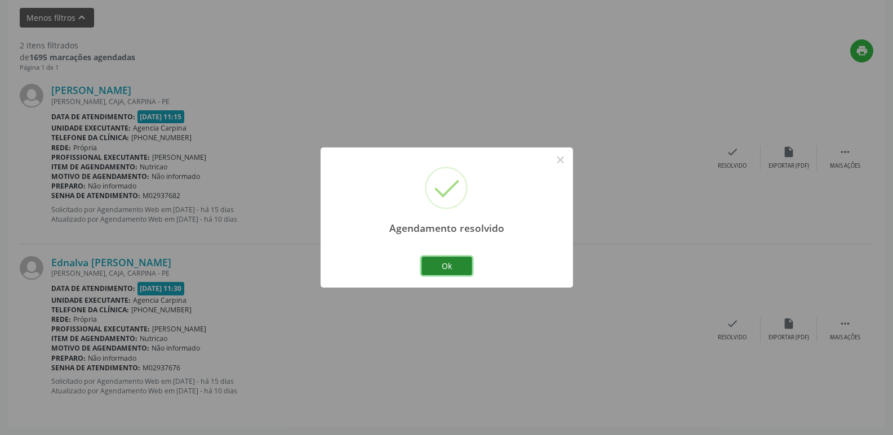
click at [446, 264] on button "Ok" at bounding box center [446, 266] width 51 height 19
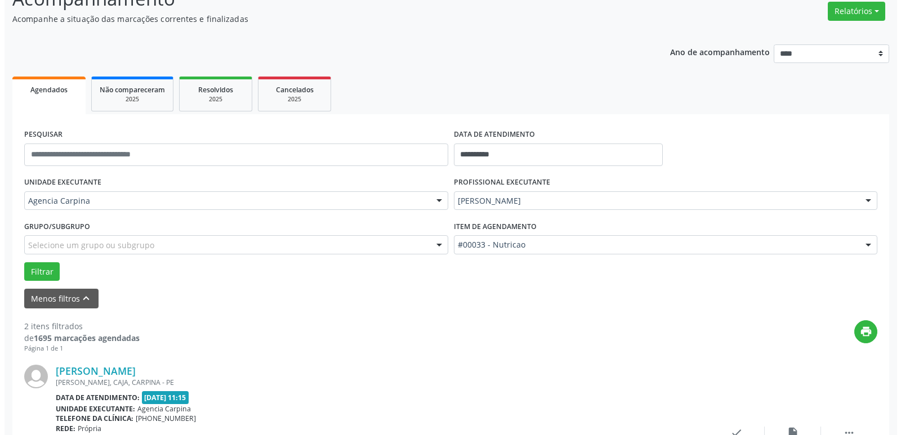
scroll to position [91, 0]
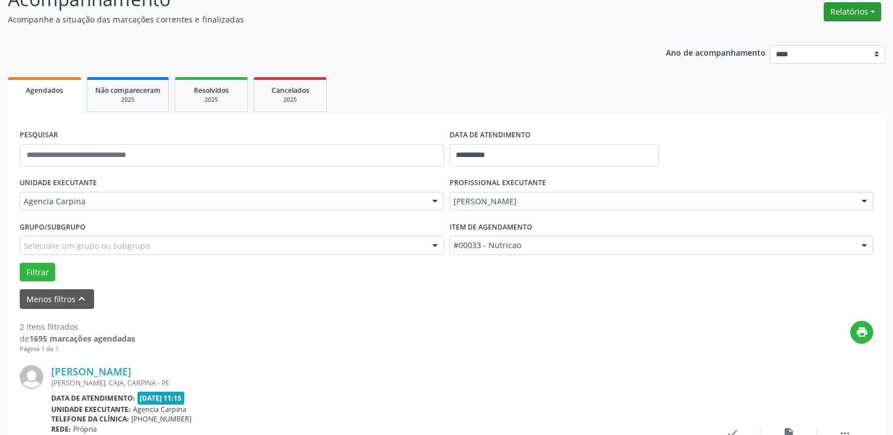
click at [874, 11] on button "Relatórios" at bounding box center [851, 11] width 57 height 19
click at [814, 38] on link "Agendamentos" at bounding box center [820, 36] width 121 height 16
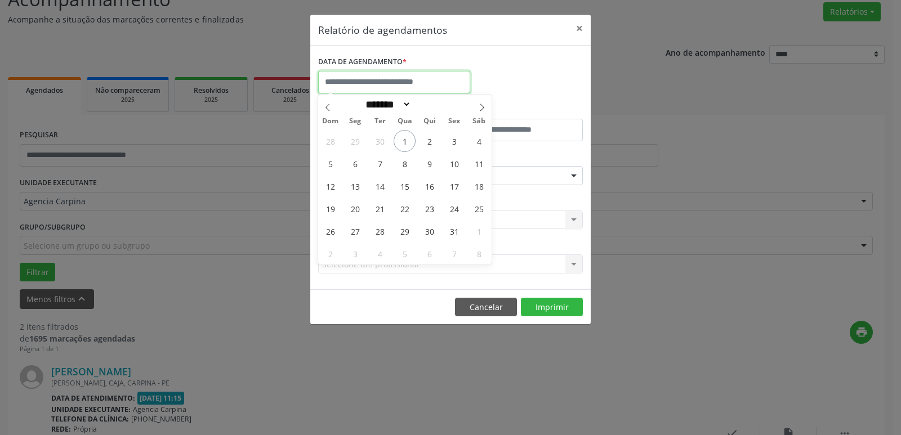
click at [440, 82] on input "text" at bounding box center [394, 82] width 152 height 23
click at [354, 167] on span "6" at bounding box center [355, 164] width 22 height 22
type input "**********"
click at [354, 167] on span "6" at bounding box center [355, 164] width 22 height 22
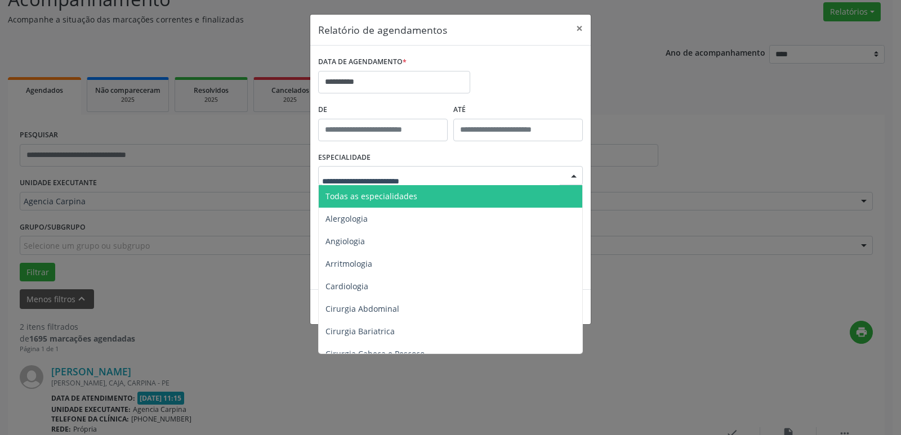
click at [574, 172] on div at bounding box center [574, 176] width 17 height 19
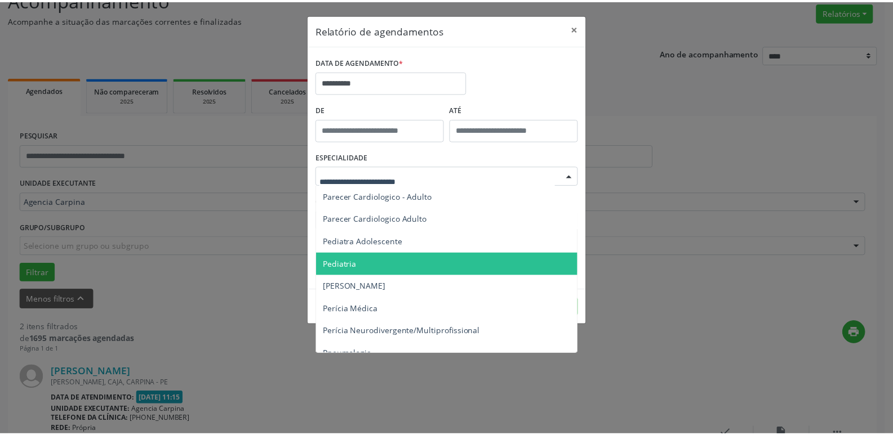
scroll to position [1802, 0]
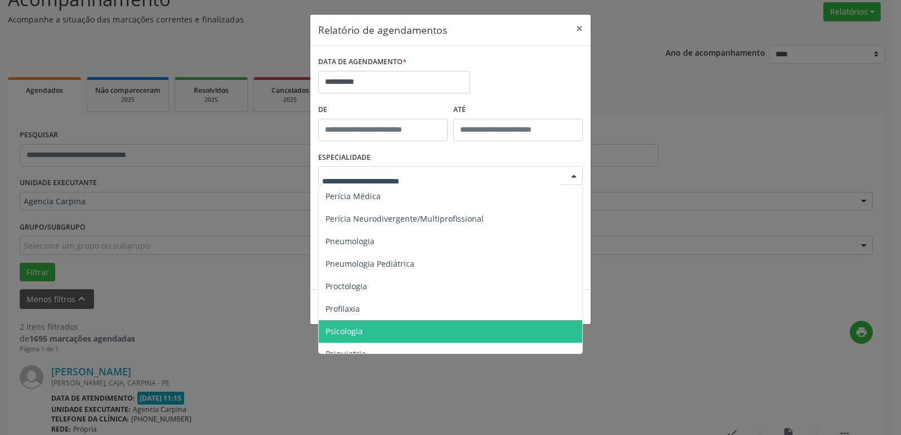
click at [443, 328] on span "Psicologia" at bounding box center [451, 331] width 265 height 23
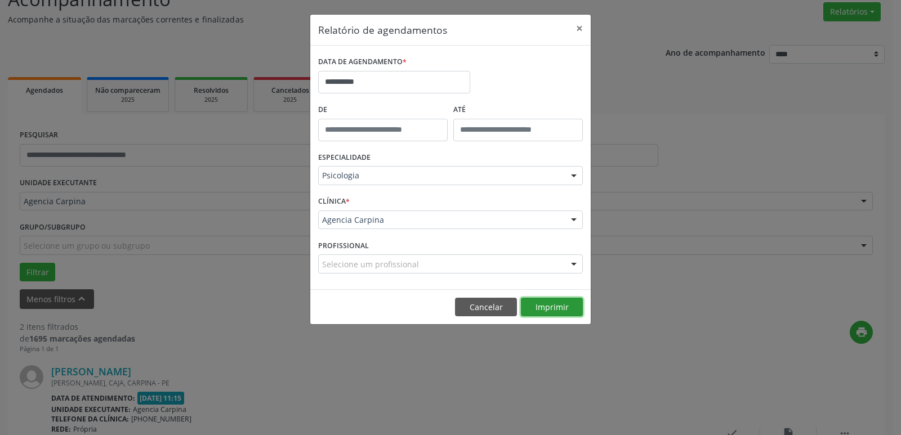
click at [569, 309] on button "Imprimir" at bounding box center [552, 307] width 62 height 19
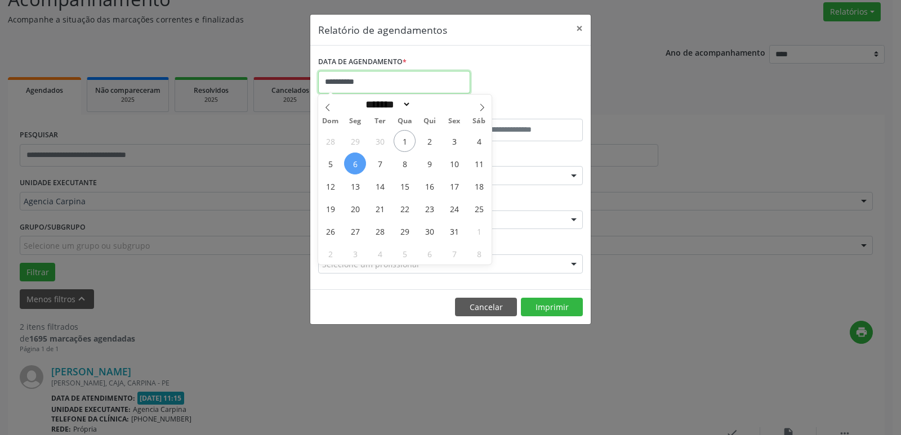
click at [372, 79] on input "**********" at bounding box center [394, 82] width 152 height 23
click at [381, 162] on span "7" at bounding box center [380, 164] width 22 height 22
type input "**********"
click at [381, 162] on span "7" at bounding box center [380, 164] width 22 height 22
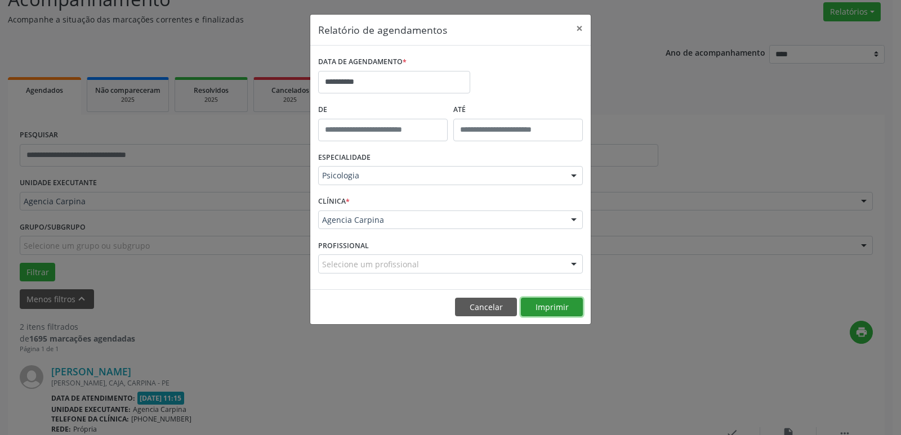
click at [547, 310] on button "Imprimir" at bounding box center [552, 307] width 62 height 19
click at [369, 79] on input "**********" at bounding box center [394, 82] width 152 height 23
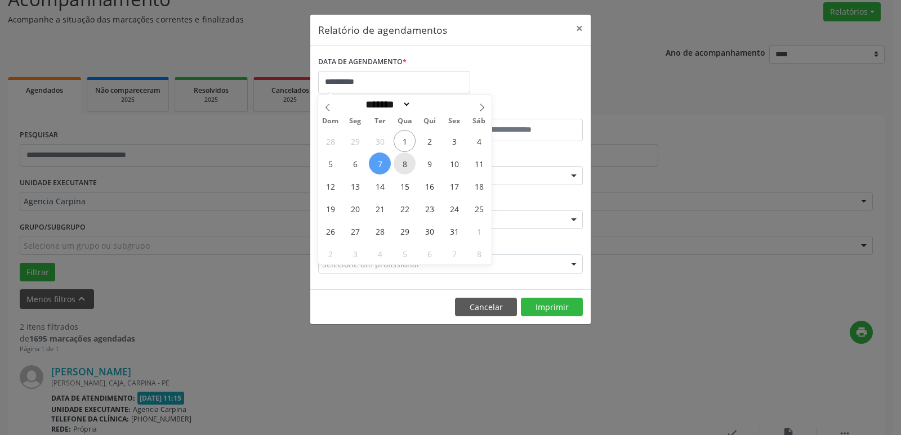
click at [404, 164] on span "8" at bounding box center [405, 164] width 22 height 22
type input "**********"
click at [404, 164] on span "8" at bounding box center [405, 164] width 22 height 22
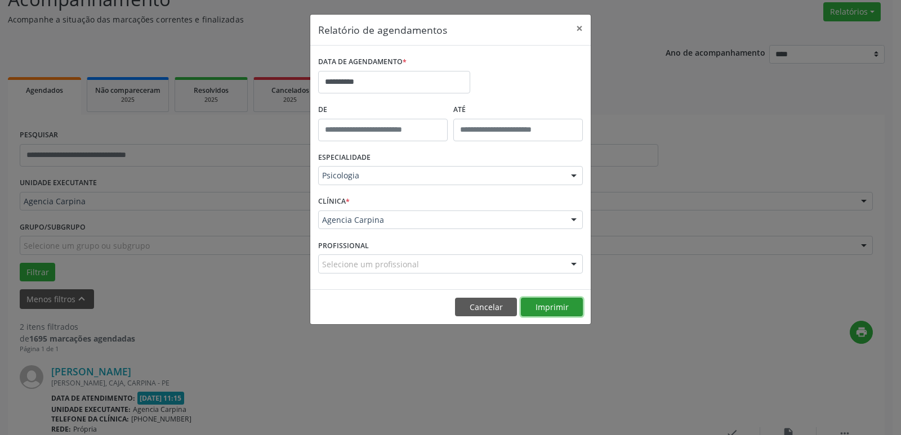
click at [555, 302] on button "Imprimir" at bounding box center [552, 307] width 62 height 19
click at [578, 30] on button "×" at bounding box center [579, 29] width 23 height 28
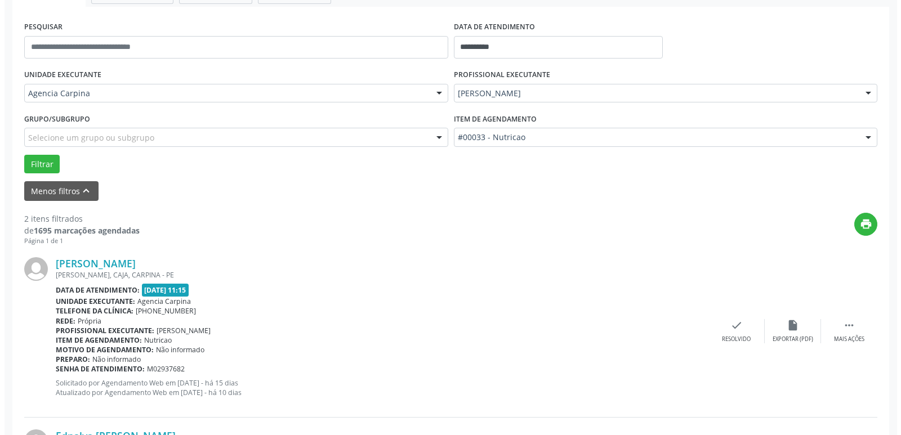
scroll to position [204, 0]
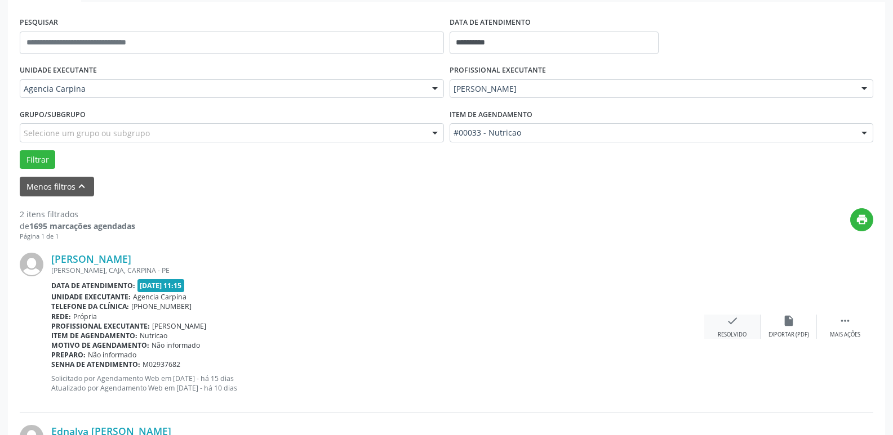
click at [732, 323] on icon "check" at bounding box center [732, 321] width 12 height 12
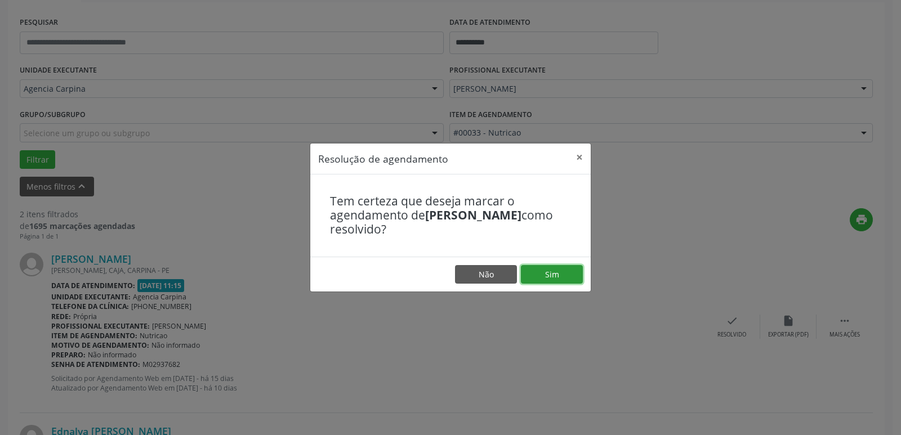
click at [558, 269] on button "Sim" at bounding box center [552, 274] width 62 height 19
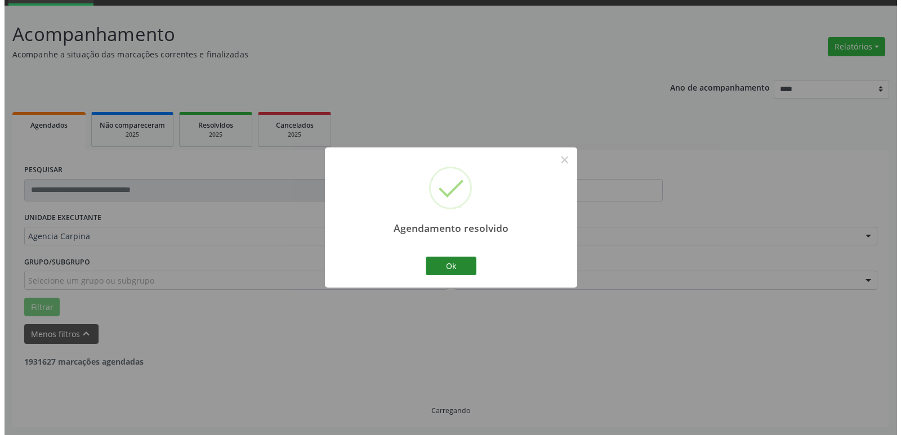
scroll to position [201, 0]
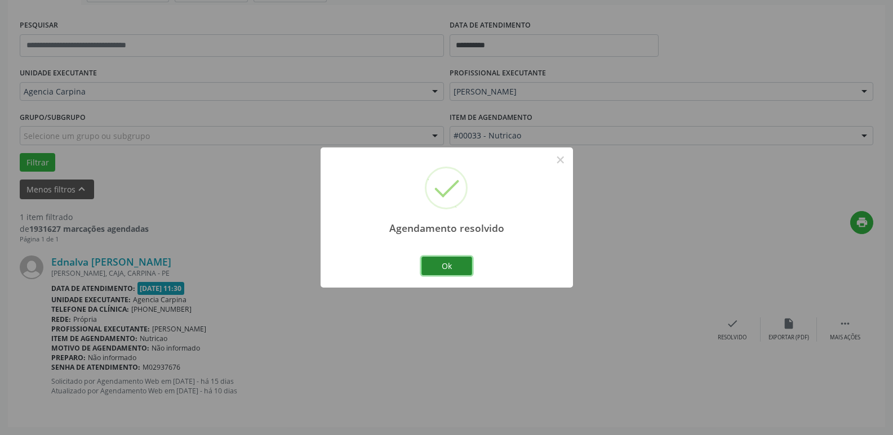
click at [457, 265] on button "Ok" at bounding box center [446, 266] width 51 height 19
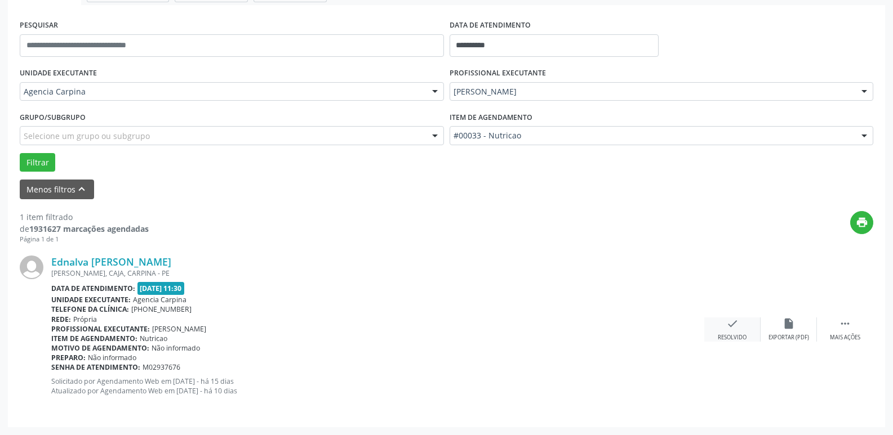
click at [732, 323] on icon "check" at bounding box center [732, 324] width 12 height 12
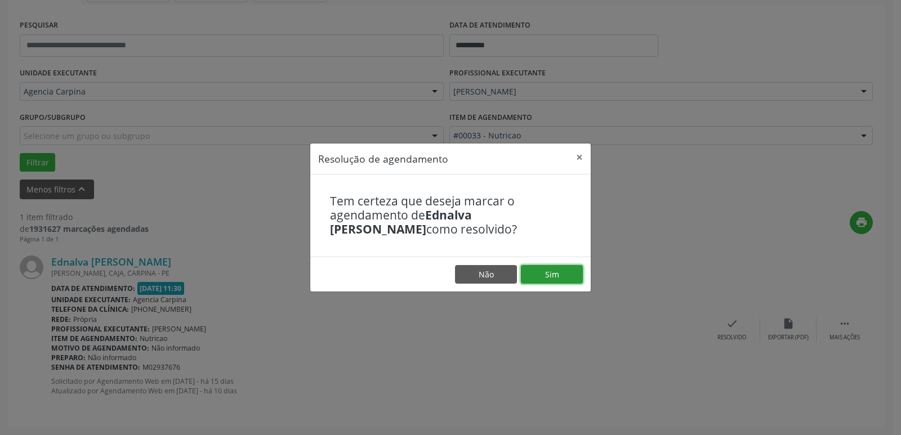
click at [560, 274] on button "Sim" at bounding box center [552, 274] width 62 height 19
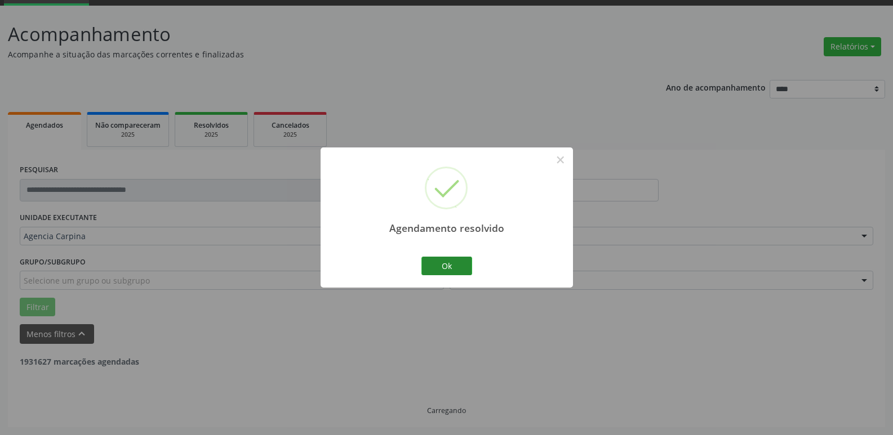
scroll to position [20, 0]
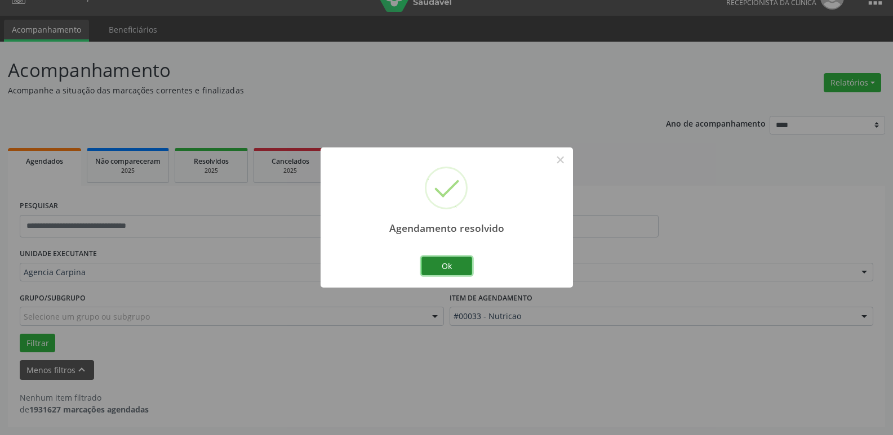
click at [453, 269] on button "Ok" at bounding box center [446, 266] width 51 height 19
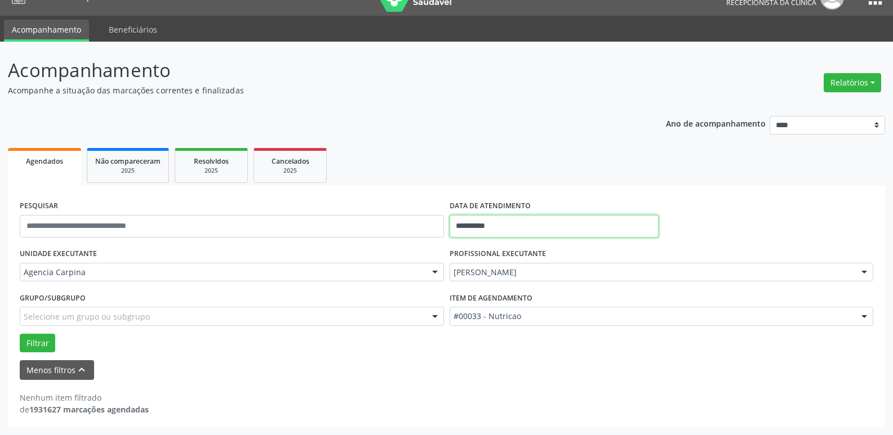
click at [546, 224] on input "**********" at bounding box center [553, 226] width 209 height 23
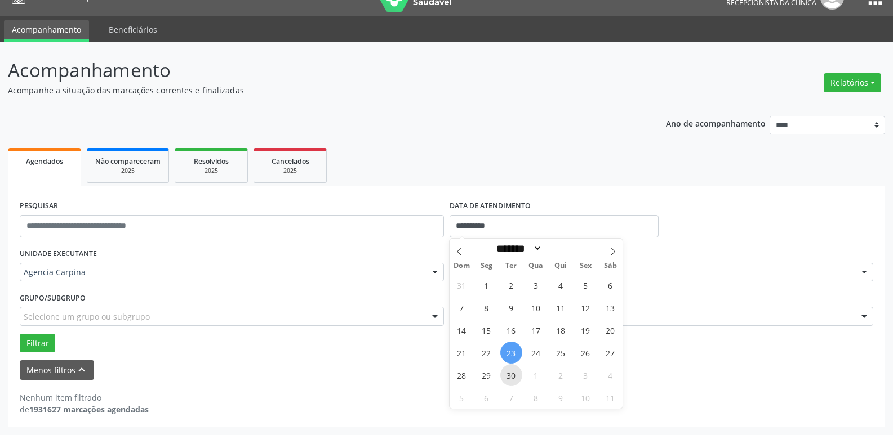
click at [508, 373] on span "30" at bounding box center [511, 375] width 22 height 22
type input "**********"
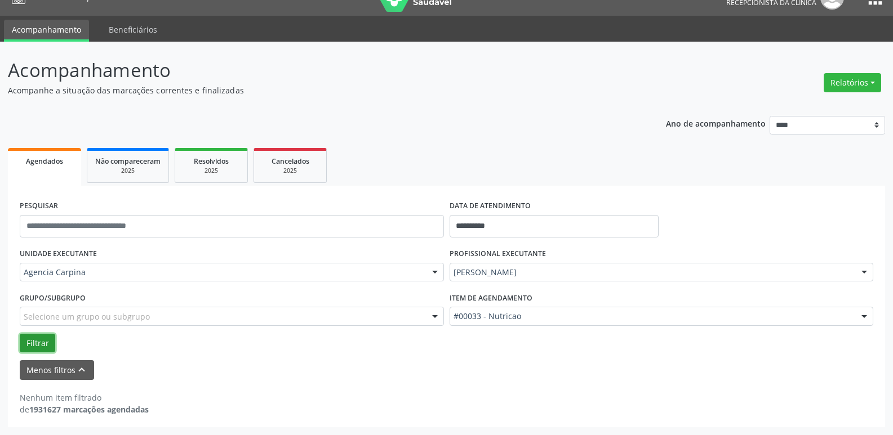
click at [44, 336] on button "Filtrar" at bounding box center [37, 343] width 35 height 19
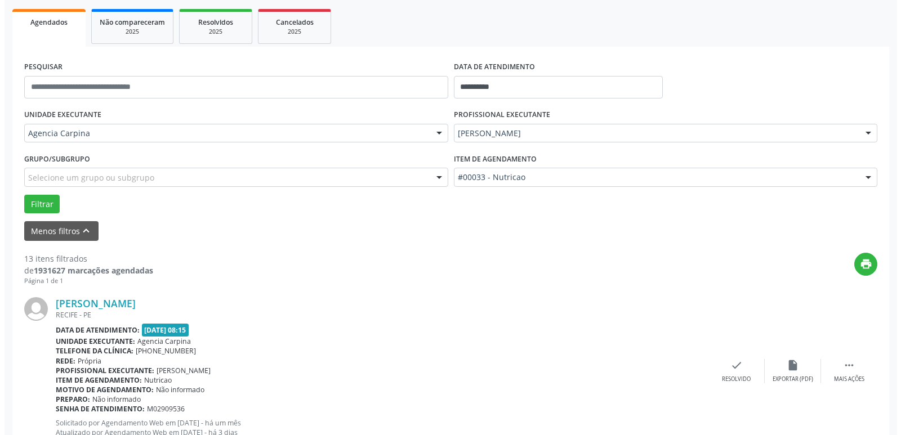
scroll to position [189, 0]
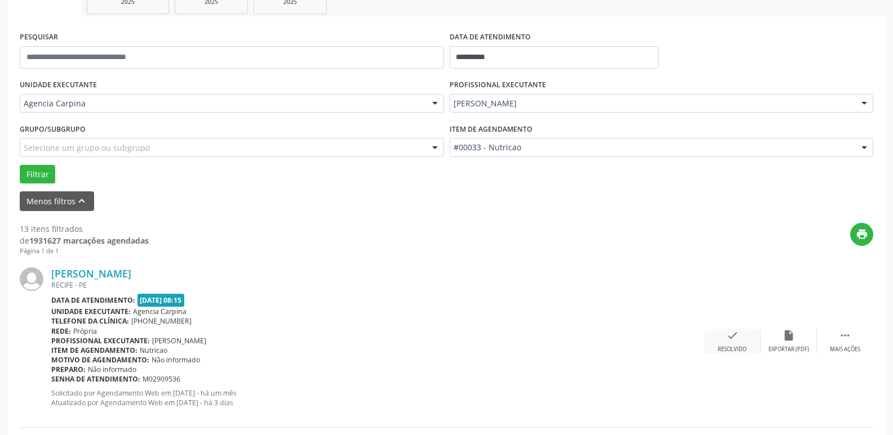
click at [736, 338] on icon "check" at bounding box center [732, 336] width 12 height 12
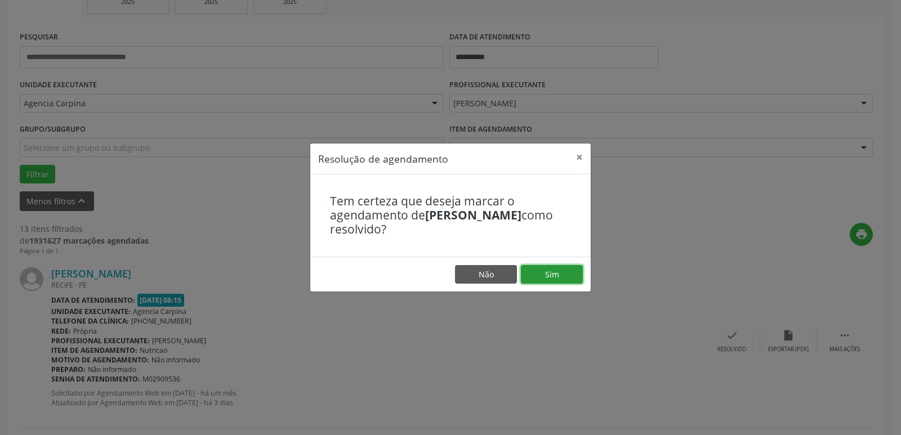
click at [554, 269] on button "Sim" at bounding box center [552, 274] width 62 height 19
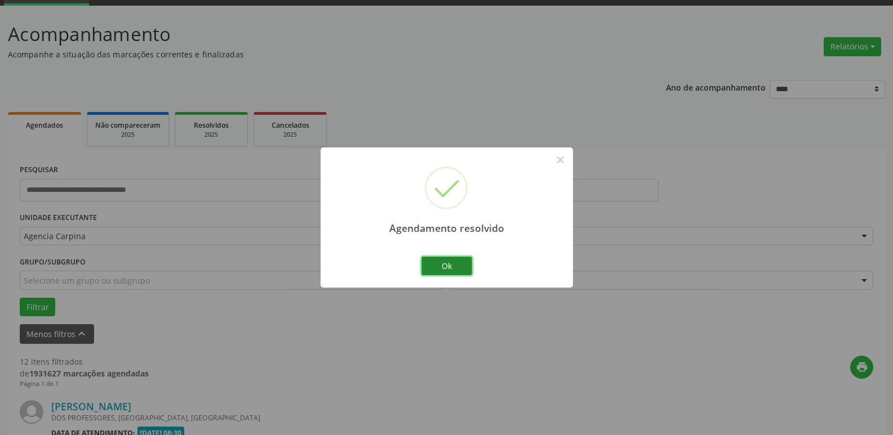
click at [457, 266] on button "Ok" at bounding box center [446, 266] width 51 height 19
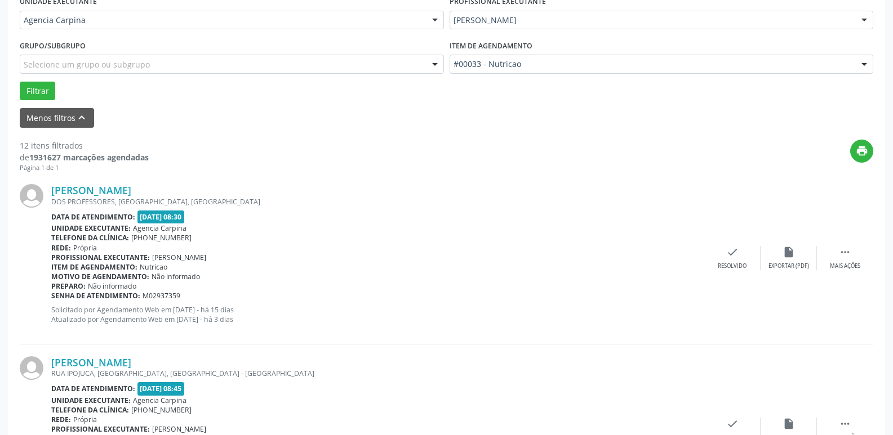
scroll to position [302, 0]
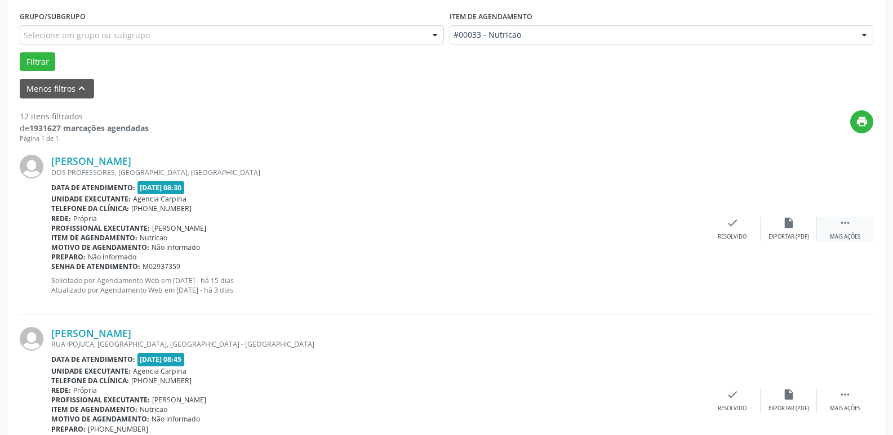
click at [840, 225] on icon "" at bounding box center [845, 223] width 12 height 12
click at [799, 226] on div "alarm_off Não compareceu" at bounding box center [788, 229] width 56 height 24
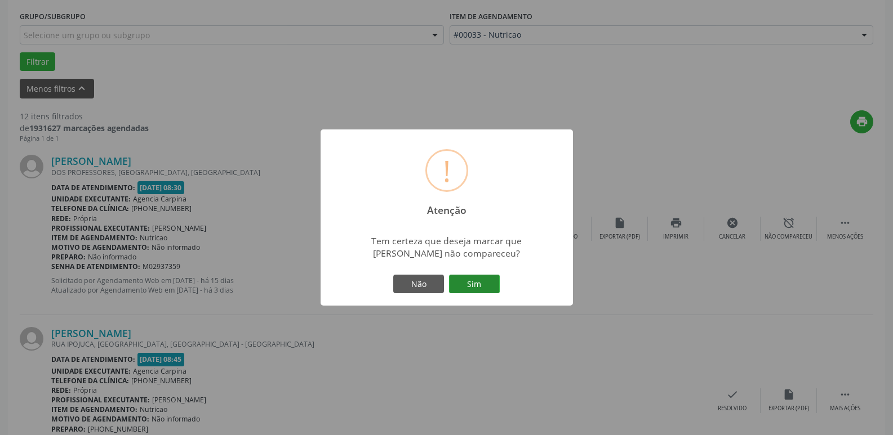
click at [484, 279] on button "Sim" at bounding box center [474, 284] width 51 height 19
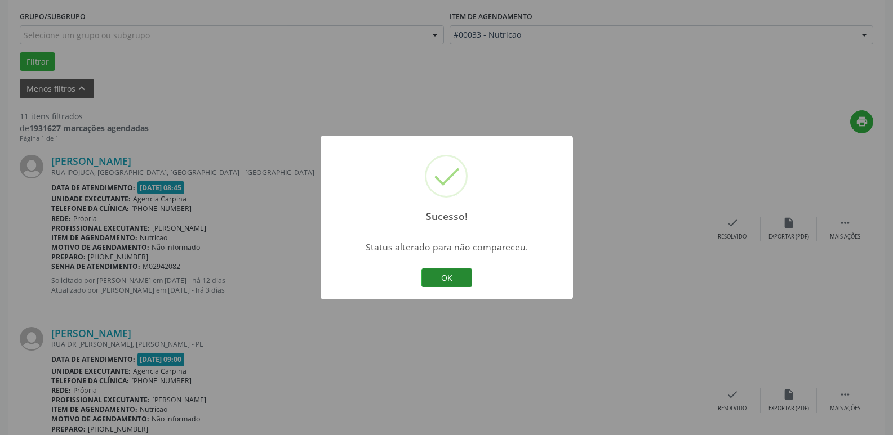
click at [460, 278] on button "OK" at bounding box center [446, 278] width 51 height 19
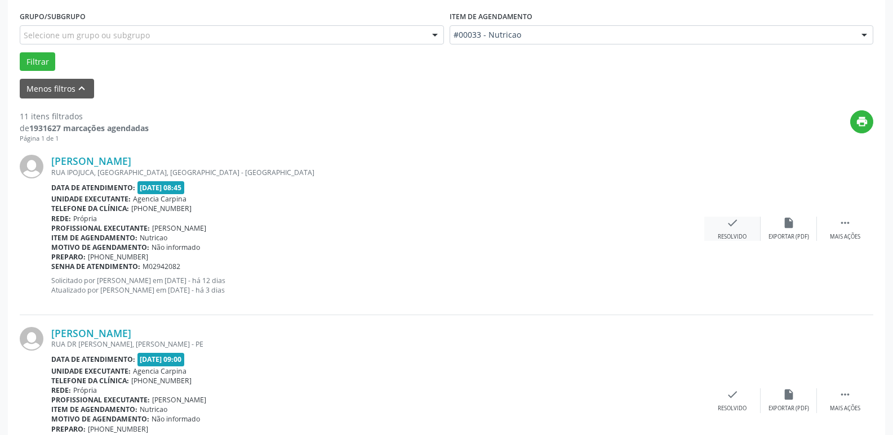
click at [728, 229] on icon "check" at bounding box center [732, 223] width 12 height 12
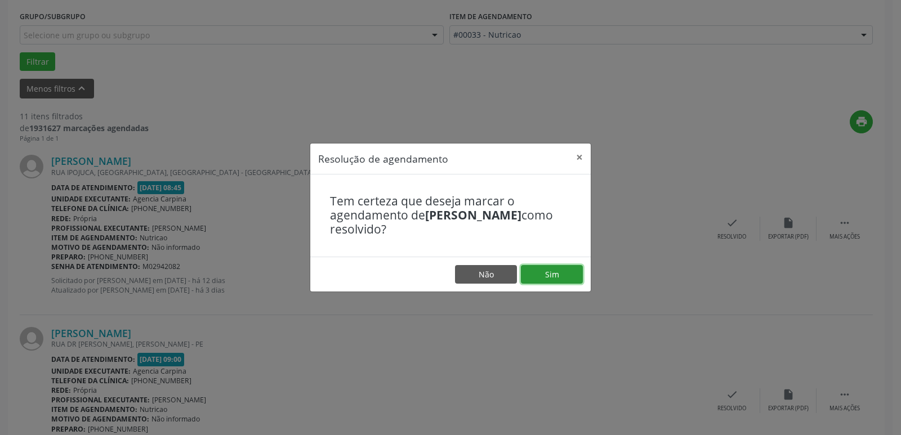
click at [562, 275] on button "Sim" at bounding box center [552, 274] width 62 height 19
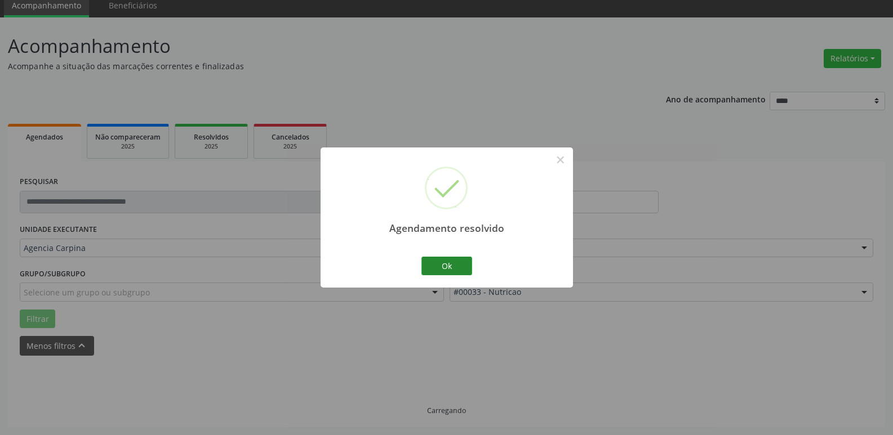
scroll to position [56, 0]
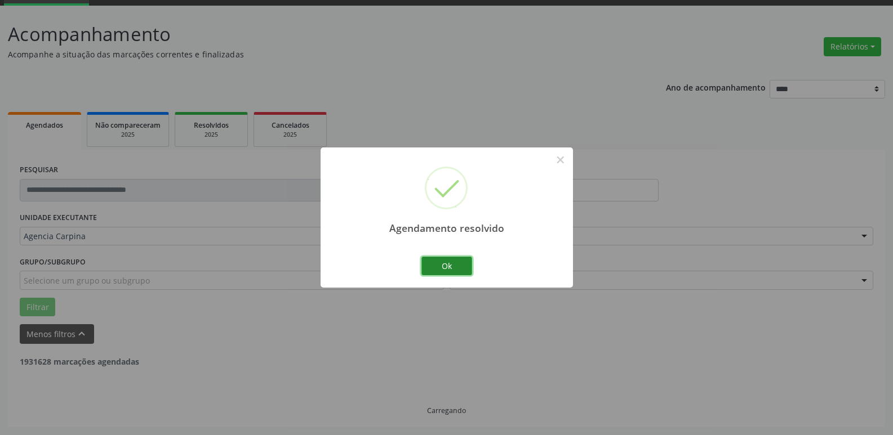
click at [448, 268] on button "Ok" at bounding box center [446, 266] width 51 height 19
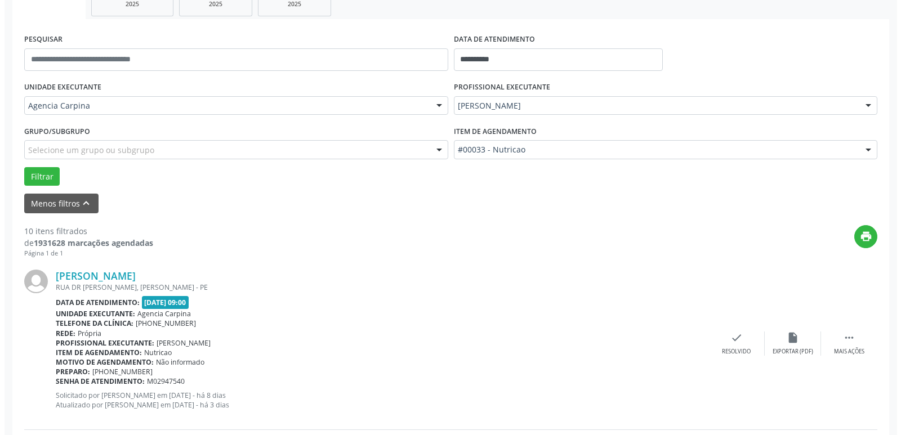
scroll to position [225, 0]
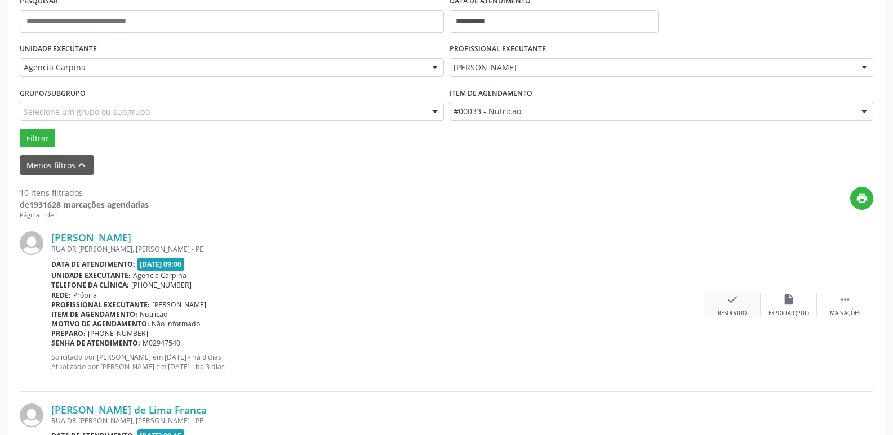
click at [734, 309] on div "check Resolvido" at bounding box center [732, 305] width 56 height 24
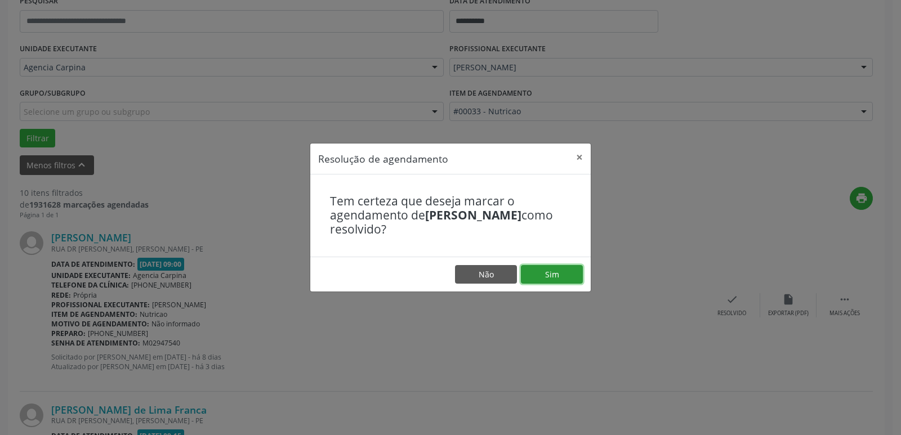
click at [562, 279] on button "Sim" at bounding box center [552, 274] width 62 height 19
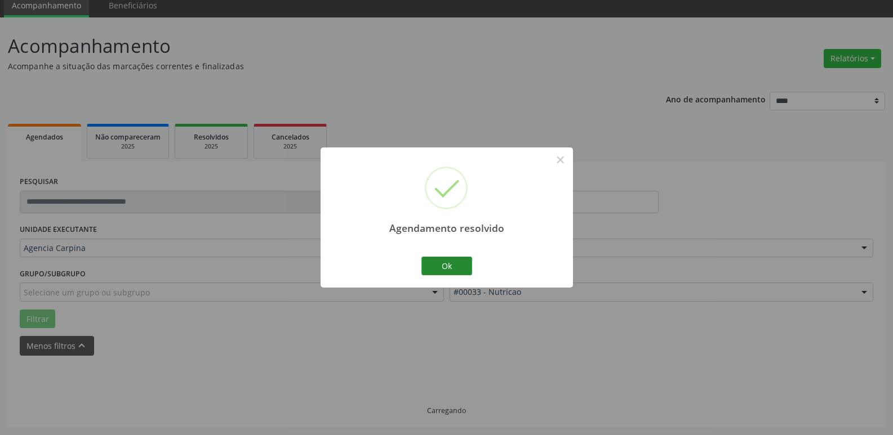
scroll to position [56, 0]
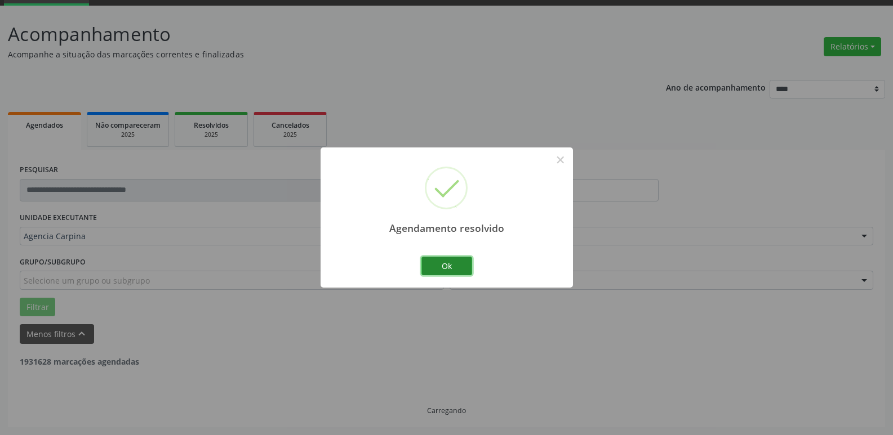
click at [449, 266] on button "Ok" at bounding box center [446, 266] width 51 height 19
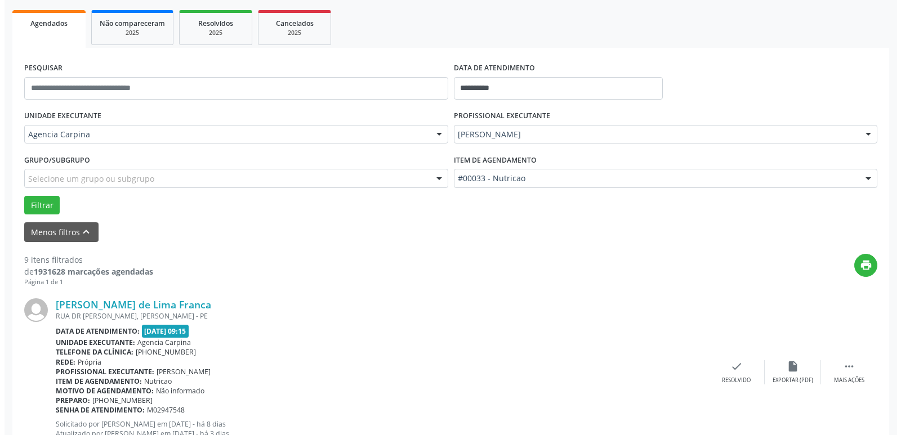
scroll to position [169, 0]
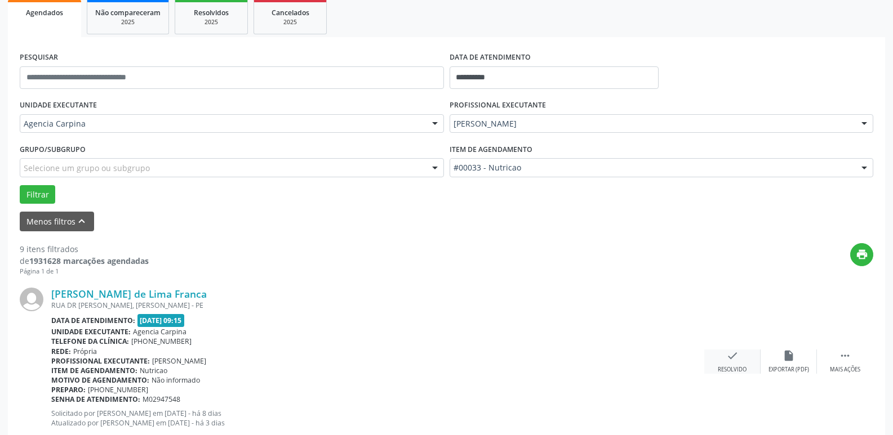
click at [734, 356] on icon "check" at bounding box center [732, 356] width 12 height 12
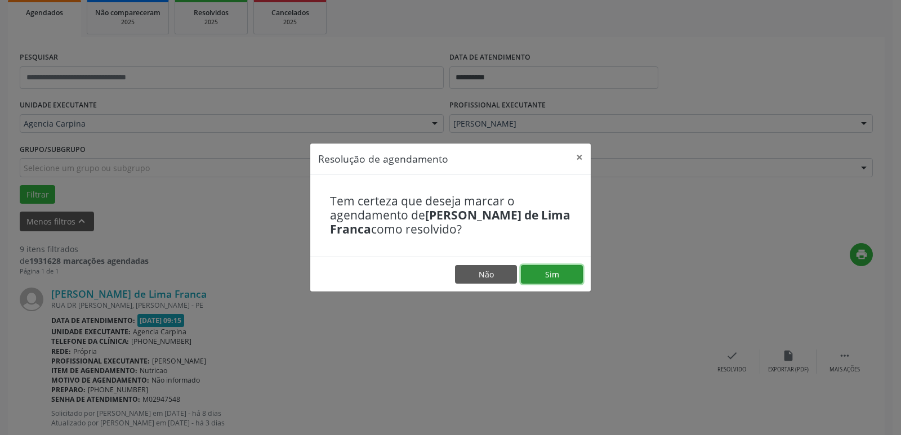
click at [553, 274] on button "Sim" at bounding box center [552, 274] width 62 height 19
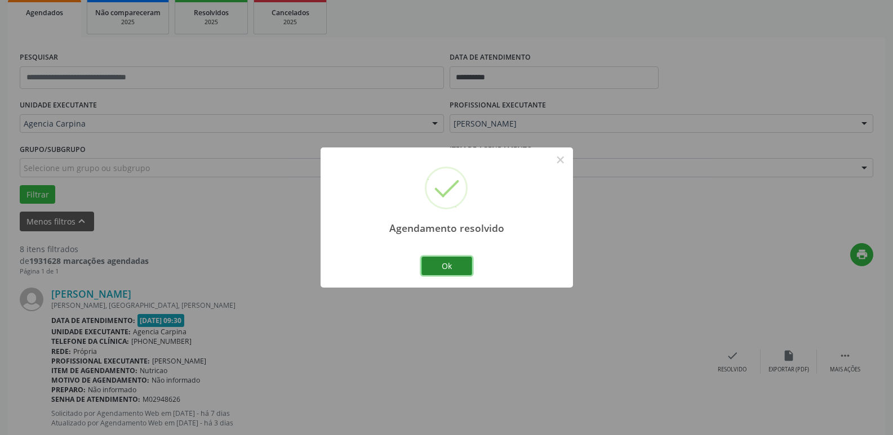
click at [445, 266] on button "Ok" at bounding box center [446, 266] width 51 height 19
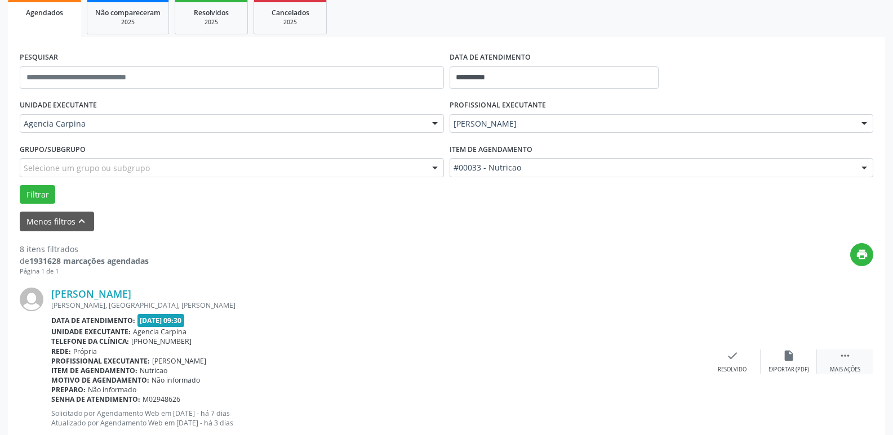
click at [848, 366] on div "Mais ações" at bounding box center [845, 370] width 30 height 8
click at [787, 360] on icon "alarm_off" at bounding box center [788, 356] width 12 height 12
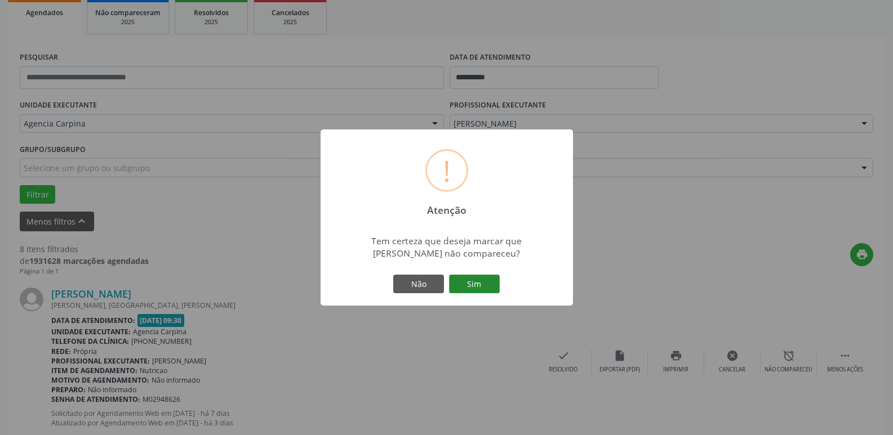
click at [484, 283] on button "Sim" at bounding box center [474, 284] width 51 height 19
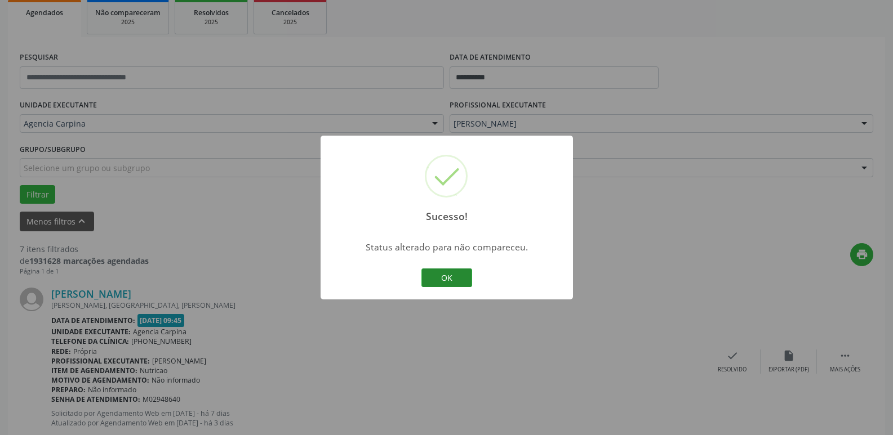
click at [444, 281] on button "OK" at bounding box center [446, 278] width 51 height 19
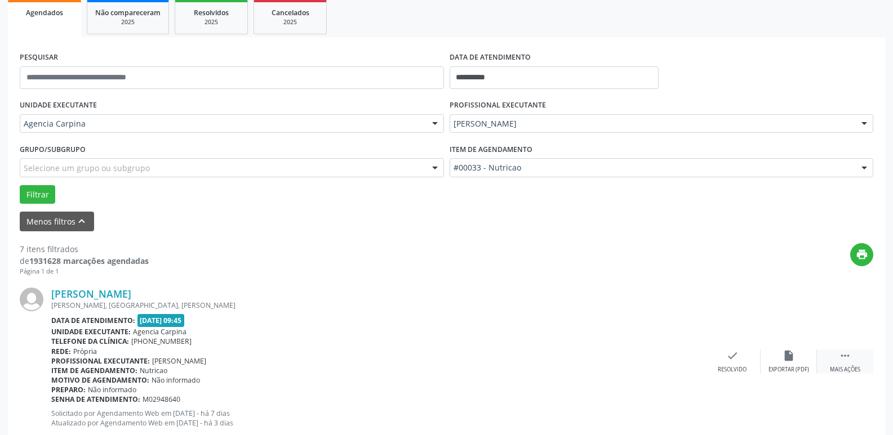
click at [854, 365] on div " Mais ações" at bounding box center [845, 362] width 56 height 24
click at [795, 359] on div "alarm_off Não compareceu" at bounding box center [788, 362] width 56 height 24
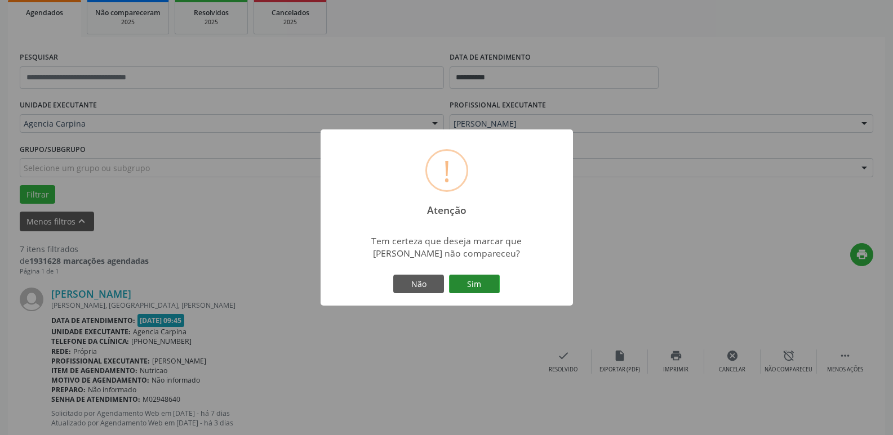
click at [490, 282] on button "Sim" at bounding box center [474, 284] width 51 height 19
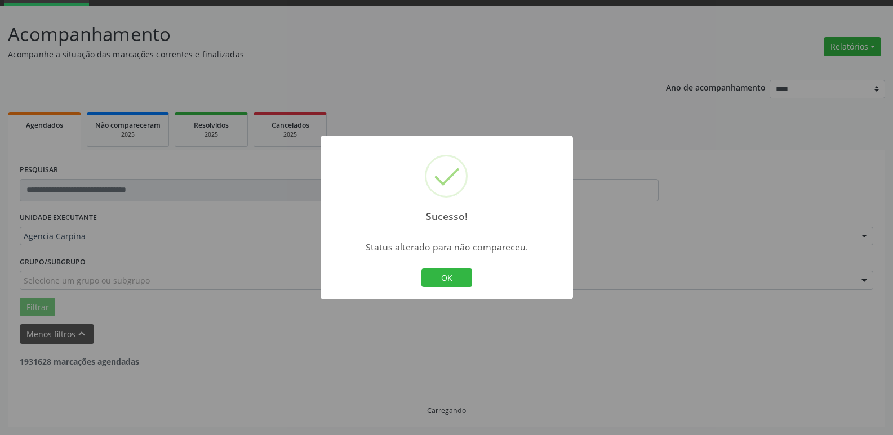
click at [452, 282] on button "OK" at bounding box center [446, 278] width 51 height 19
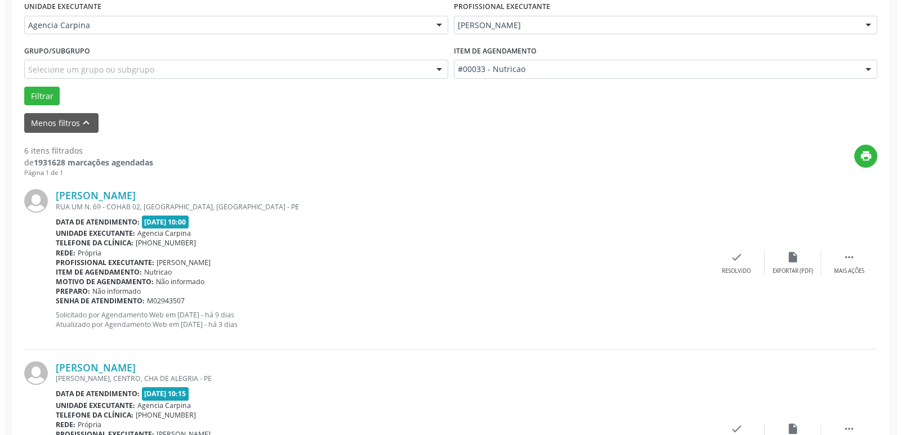
scroll to position [282, 0]
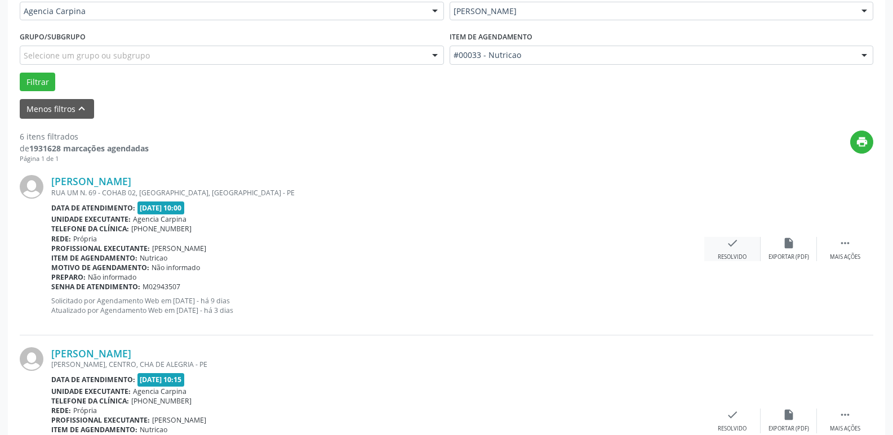
click at [729, 247] on icon "check" at bounding box center [732, 243] width 12 height 12
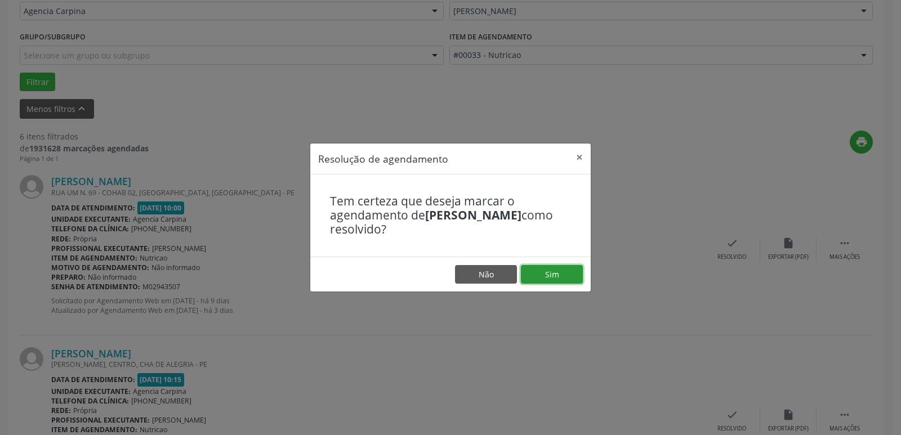
click at [549, 278] on button "Sim" at bounding box center [552, 274] width 62 height 19
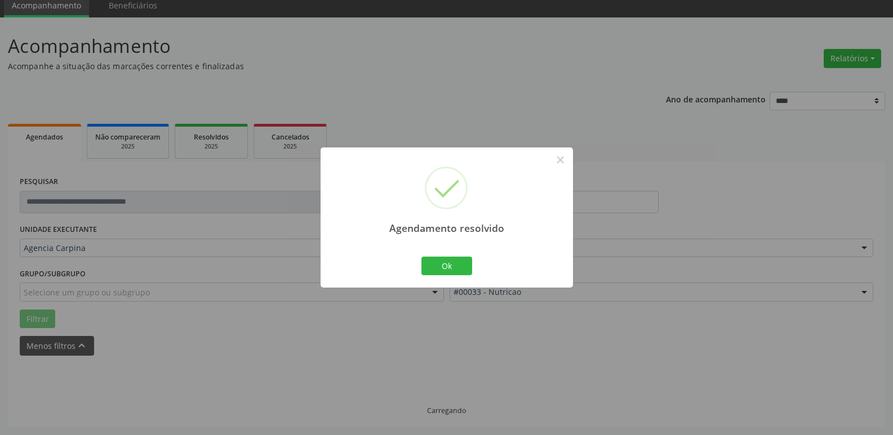
scroll to position [56, 0]
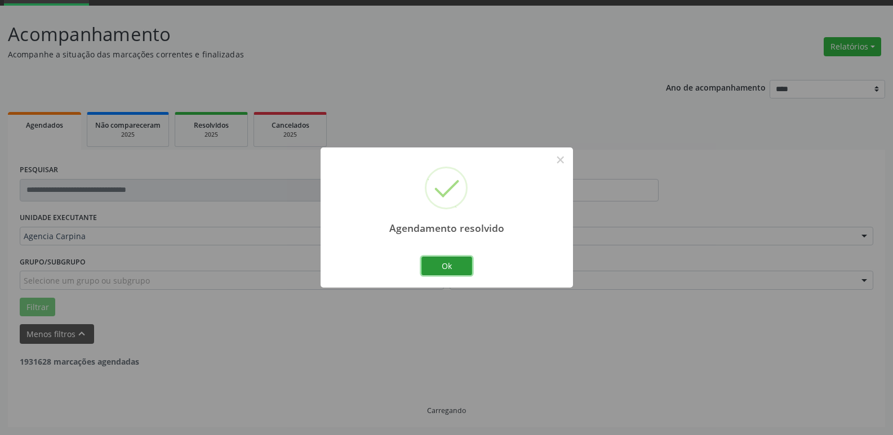
click at [453, 267] on button "Ok" at bounding box center [446, 266] width 51 height 19
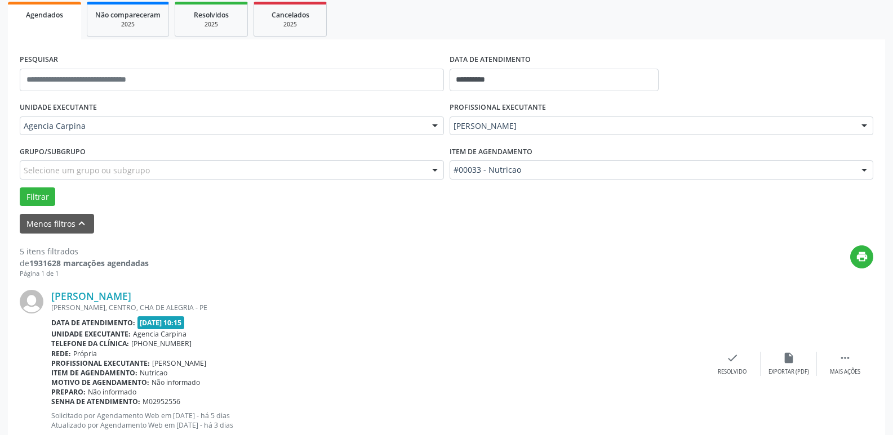
scroll to position [169, 0]
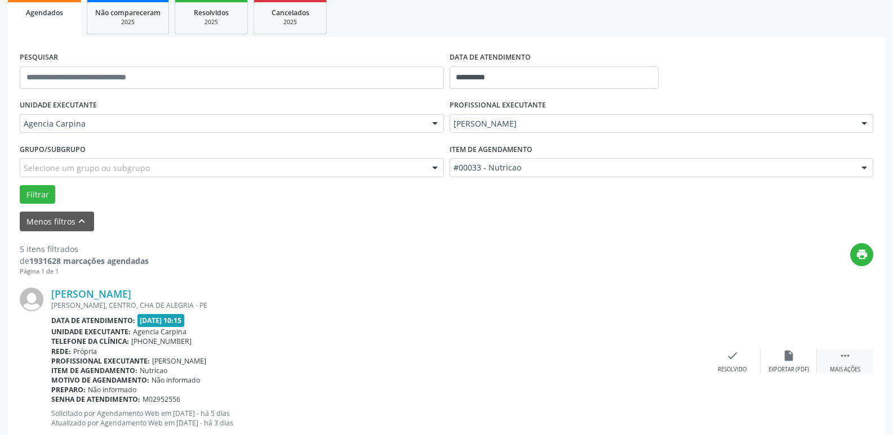
click at [848, 355] on icon "" at bounding box center [845, 356] width 12 height 12
click at [789, 363] on div "alarm_off Não compareceu" at bounding box center [788, 362] width 56 height 24
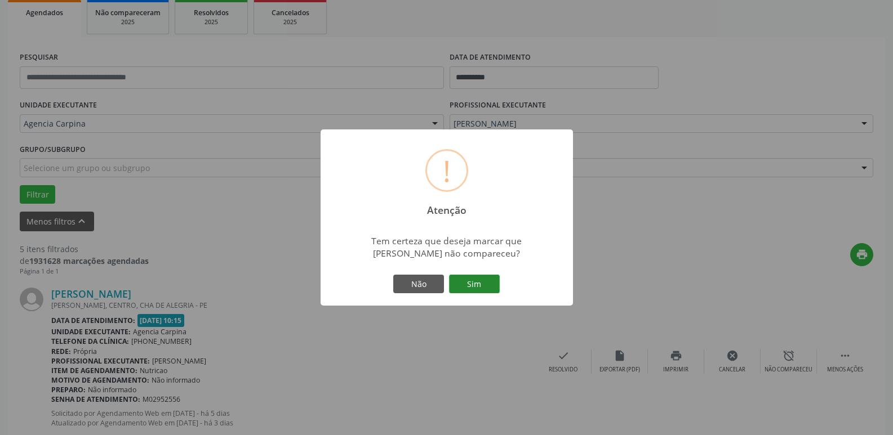
click at [474, 287] on button "Sim" at bounding box center [474, 284] width 51 height 19
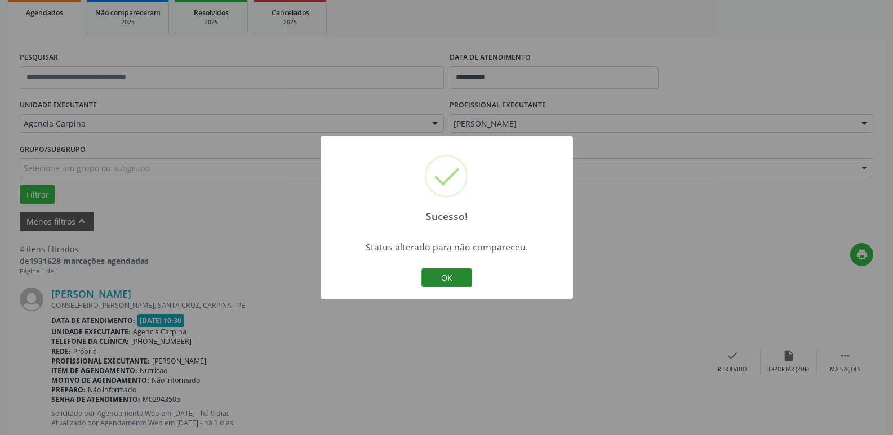
click at [433, 281] on button "OK" at bounding box center [446, 278] width 51 height 19
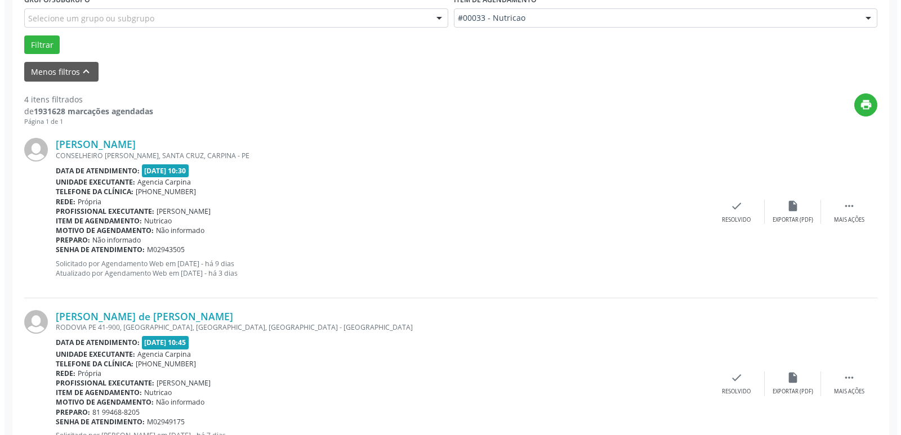
scroll to position [338, 0]
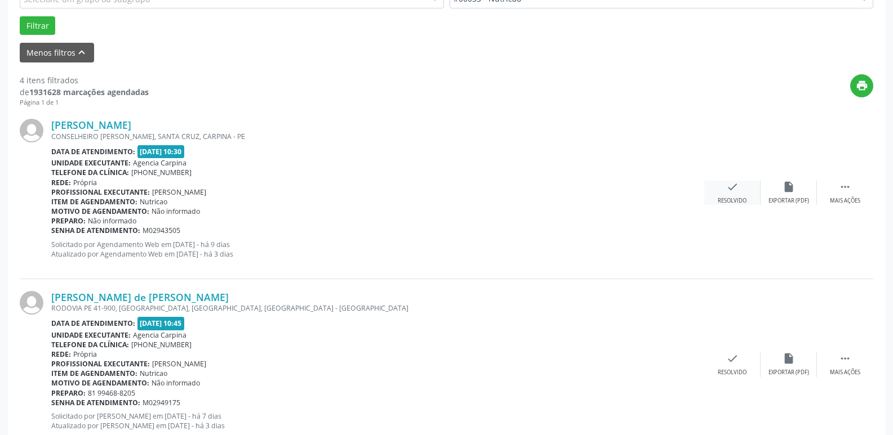
click at [729, 193] on icon "check" at bounding box center [732, 187] width 12 height 12
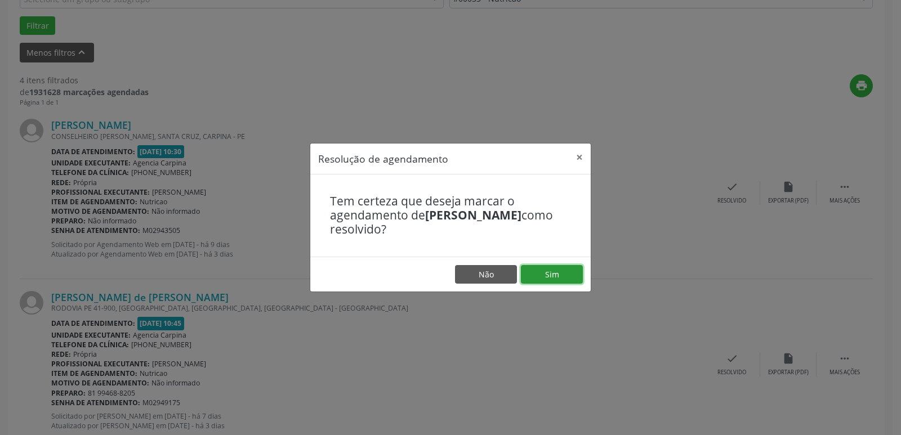
click at [568, 270] on button "Sim" at bounding box center [552, 274] width 62 height 19
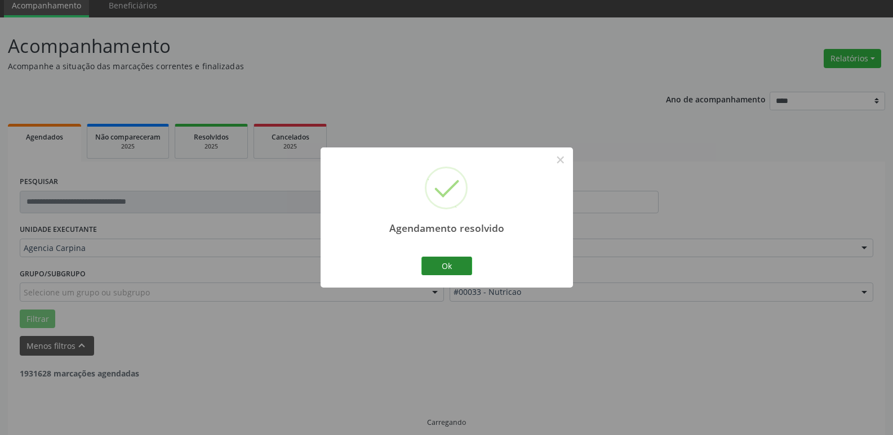
scroll to position [56, 0]
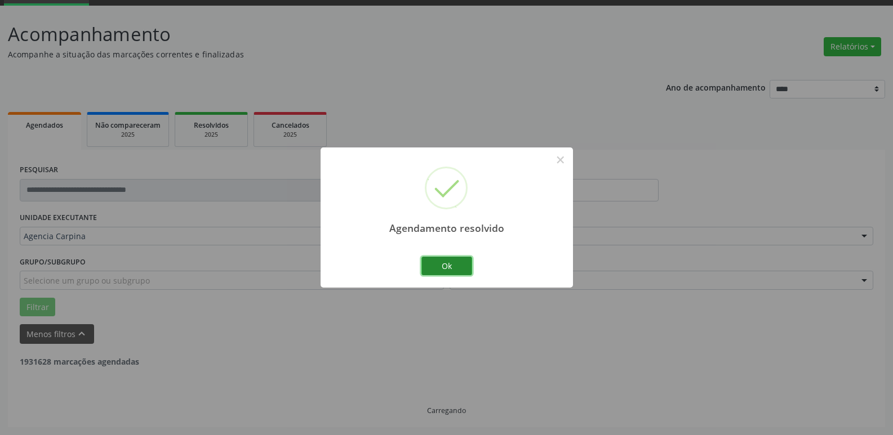
click at [461, 260] on button "Ok" at bounding box center [446, 266] width 51 height 19
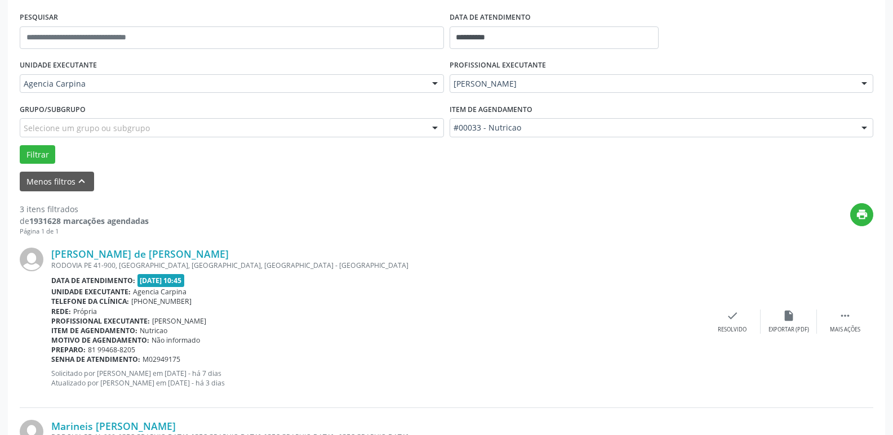
scroll to position [225, 0]
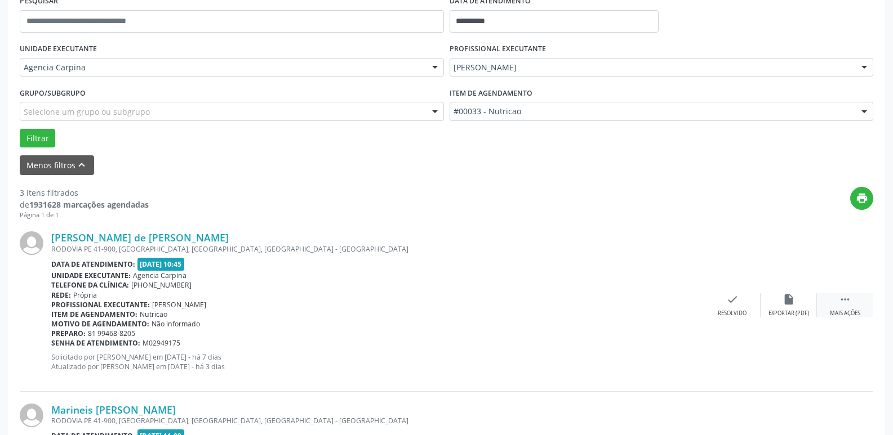
click at [849, 306] on div " Mais ações" at bounding box center [845, 305] width 56 height 24
click at [785, 311] on div "Não compareceu" at bounding box center [788, 314] width 48 height 8
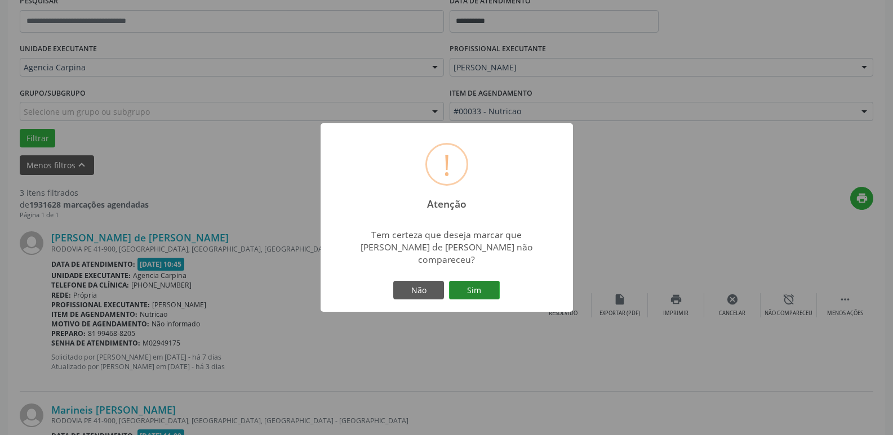
click at [487, 283] on button "Sim" at bounding box center [474, 290] width 51 height 19
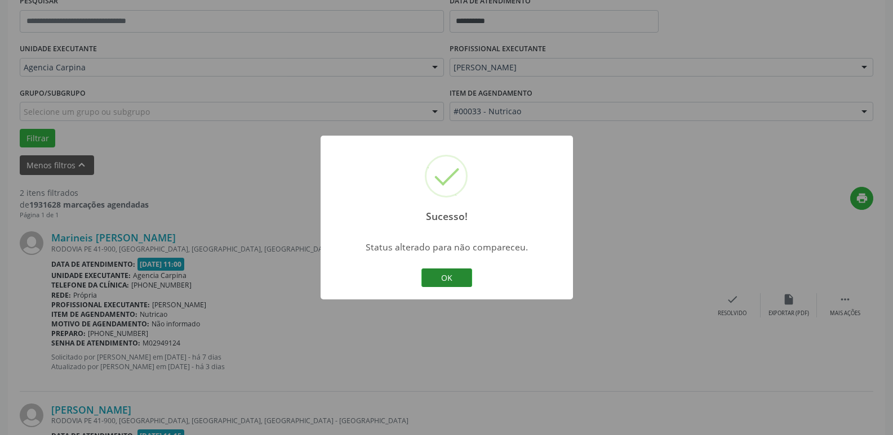
click at [443, 280] on button "OK" at bounding box center [446, 278] width 51 height 19
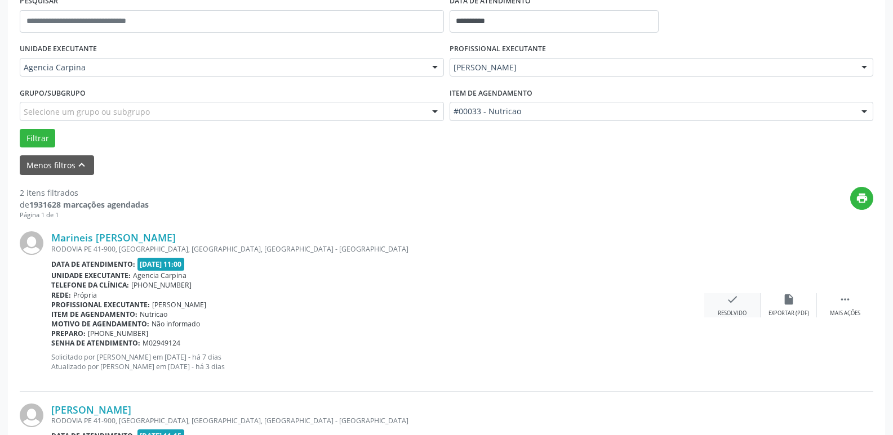
click at [733, 302] on icon "check" at bounding box center [732, 299] width 12 height 12
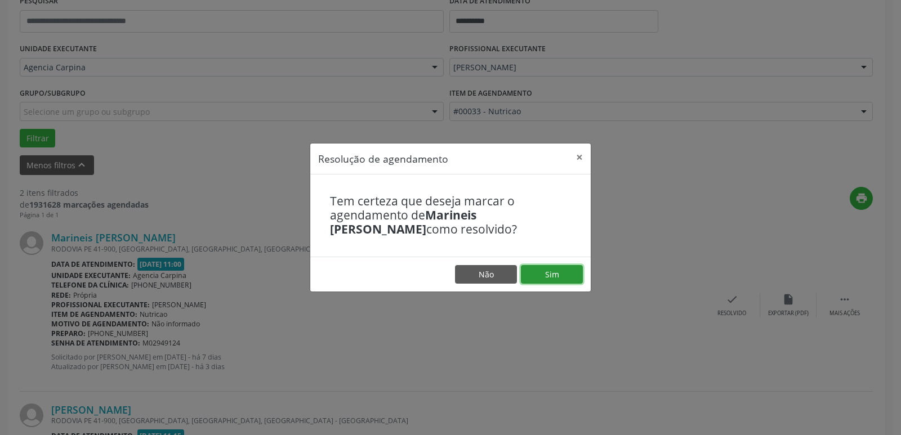
click at [551, 282] on button "Sim" at bounding box center [552, 274] width 62 height 19
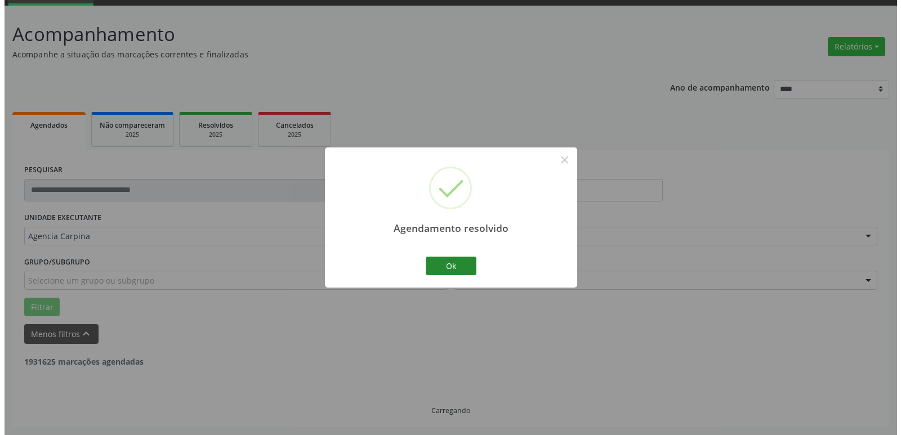
scroll to position [201, 0]
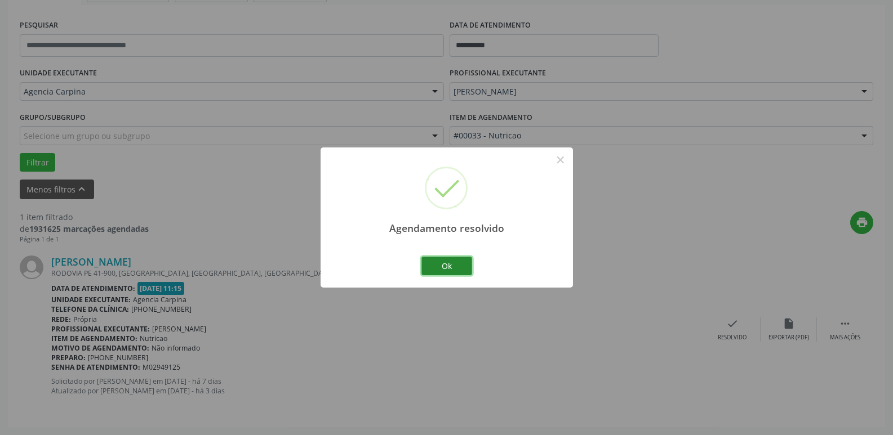
click at [455, 270] on button "Ok" at bounding box center [446, 266] width 51 height 19
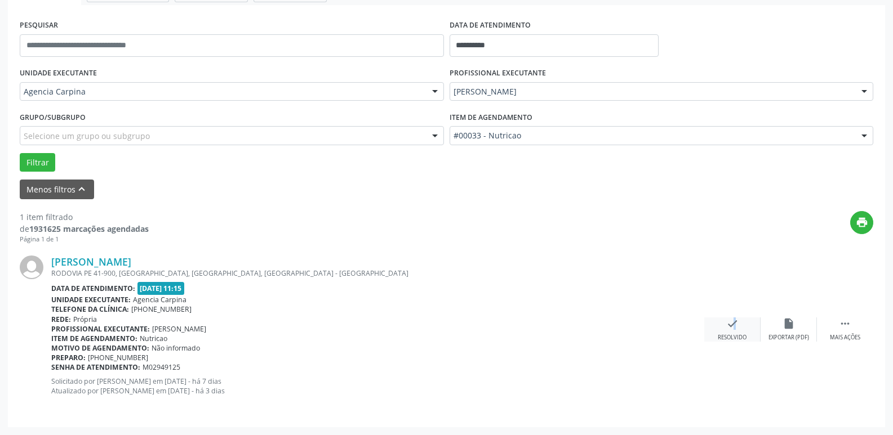
click at [727, 328] on icon "check" at bounding box center [732, 324] width 12 height 12
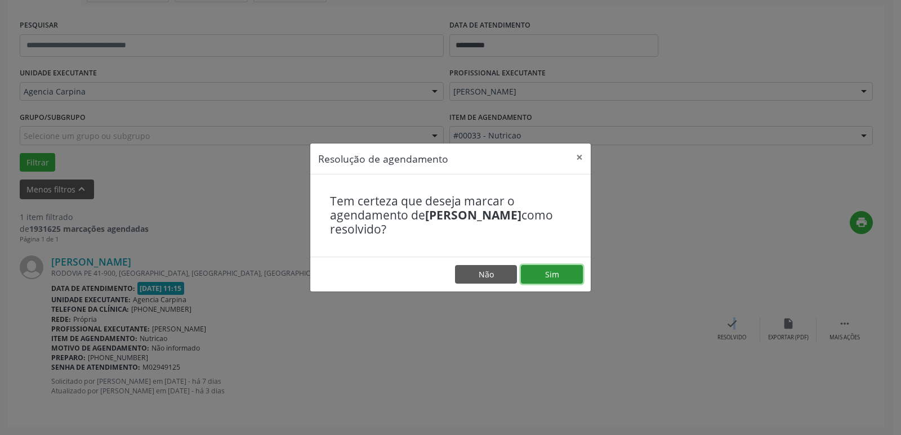
click at [551, 274] on button "Sim" at bounding box center [552, 274] width 62 height 19
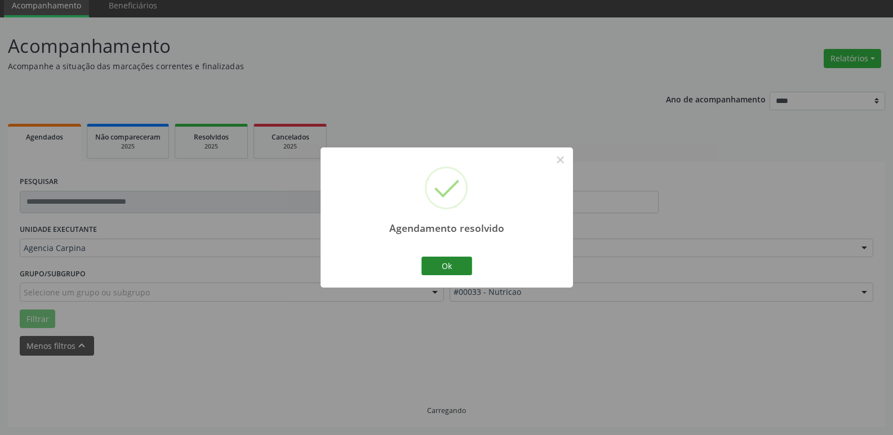
scroll to position [20, 0]
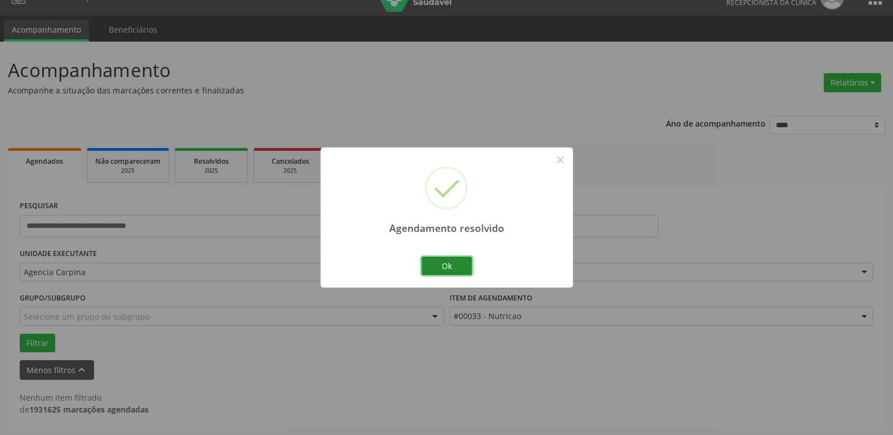
click at [449, 262] on button "Ok" at bounding box center [446, 266] width 51 height 19
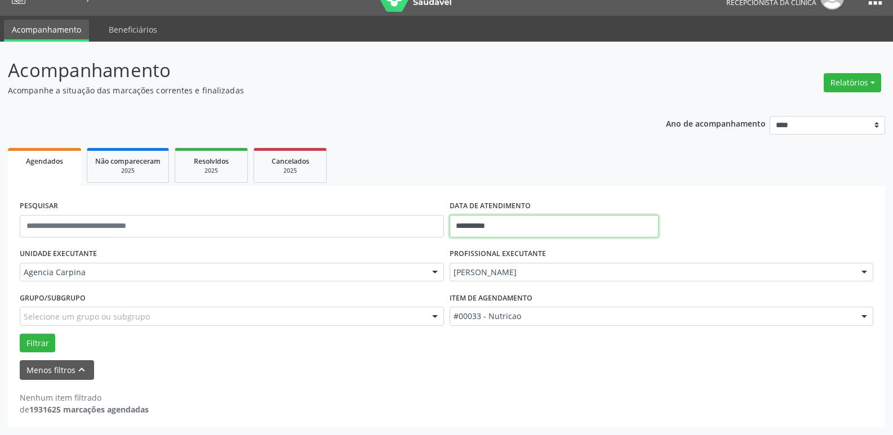
click at [502, 220] on input "**********" at bounding box center [553, 226] width 209 height 23
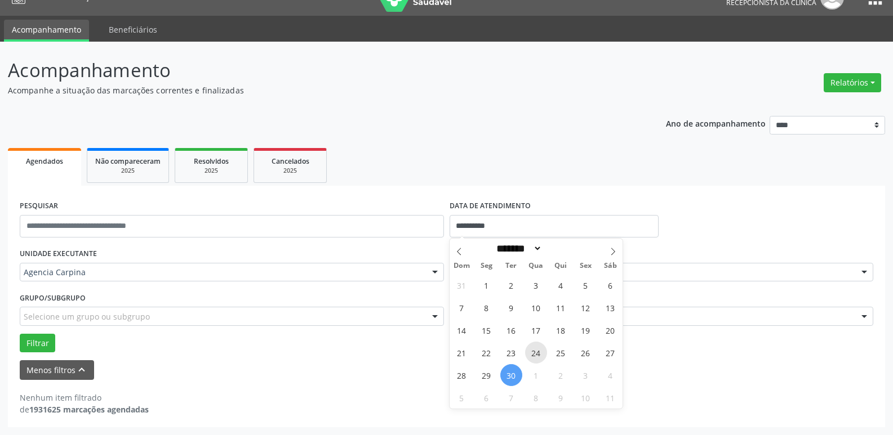
click at [533, 351] on span "24" at bounding box center [536, 353] width 22 height 22
type input "**********"
click at [533, 351] on span "24" at bounding box center [536, 353] width 22 height 22
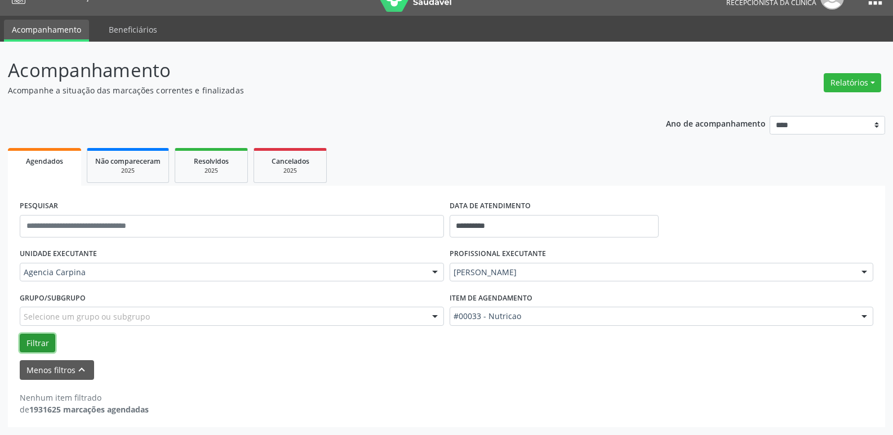
click at [35, 344] on button "Filtrar" at bounding box center [37, 343] width 35 height 19
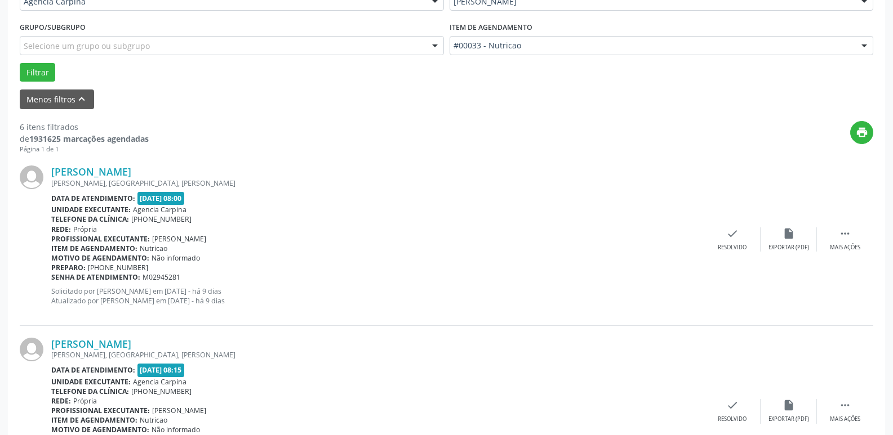
scroll to position [302, 0]
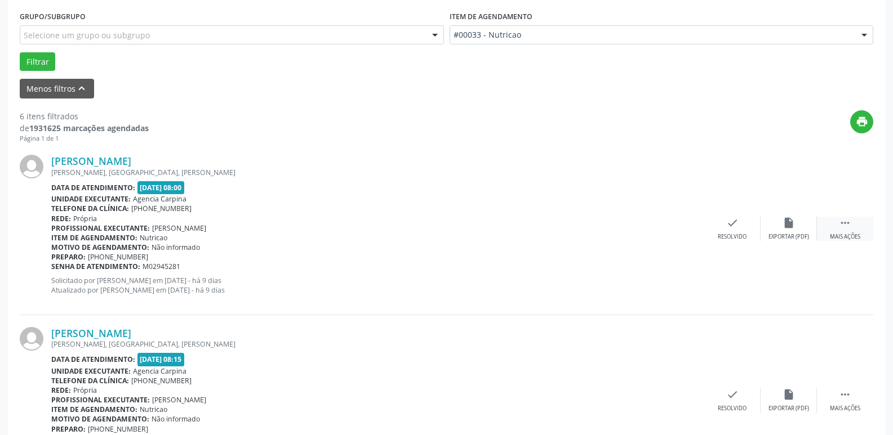
click at [845, 233] on div "Mais ações" at bounding box center [845, 237] width 30 height 8
click at [789, 237] on div "Não compareceu" at bounding box center [788, 237] width 48 height 8
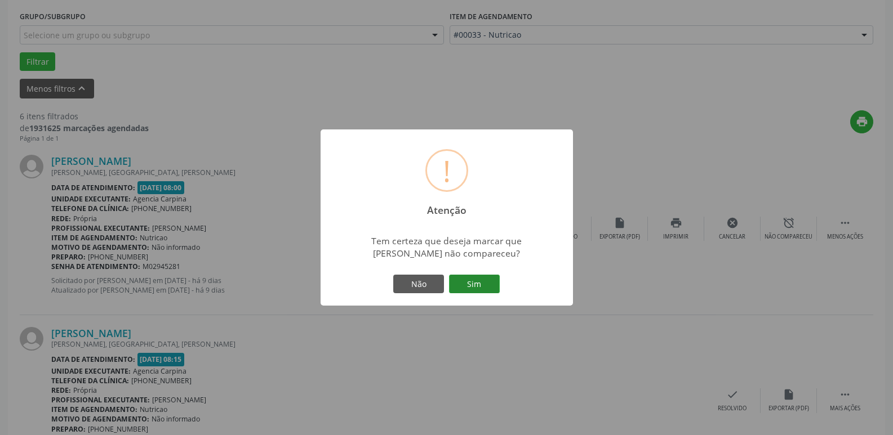
click at [496, 280] on button "Sim" at bounding box center [474, 284] width 51 height 19
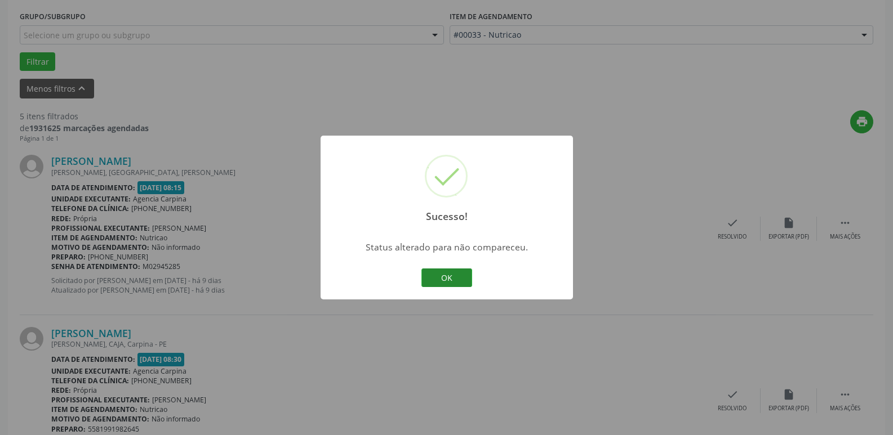
click at [465, 277] on button "OK" at bounding box center [446, 278] width 51 height 19
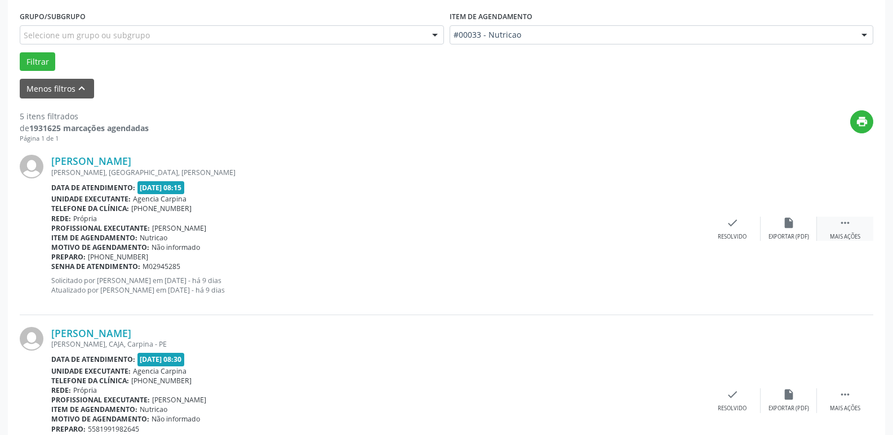
click at [843, 220] on icon "" at bounding box center [845, 223] width 12 height 12
click at [790, 231] on div "alarm_off Não compareceu" at bounding box center [788, 229] width 56 height 24
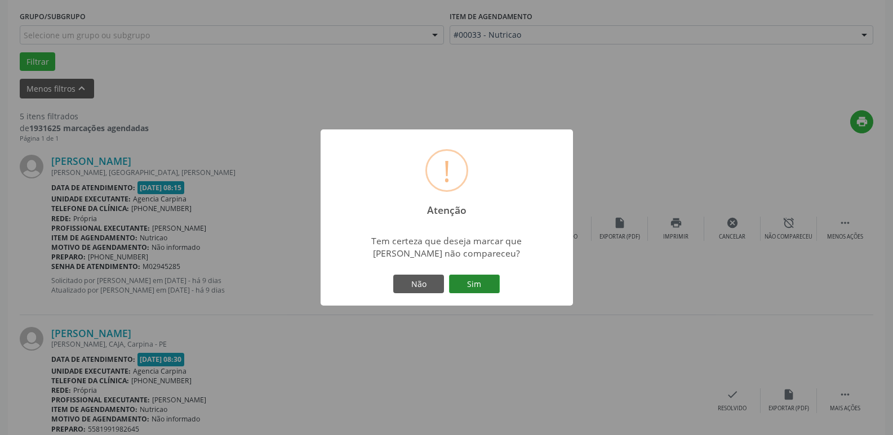
click at [466, 288] on button "Sim" at bounding box center [474, 284] width 51 height 19
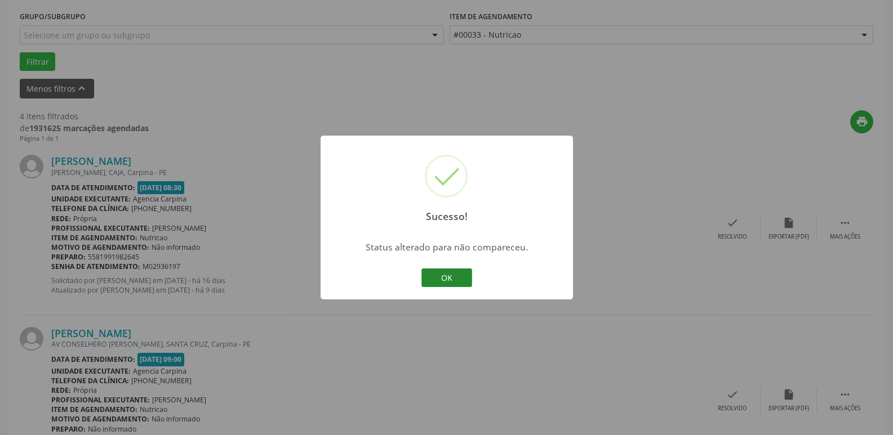
click at [447, 280] on button "OK" at bounding box center [446, 278] width 51 height 19
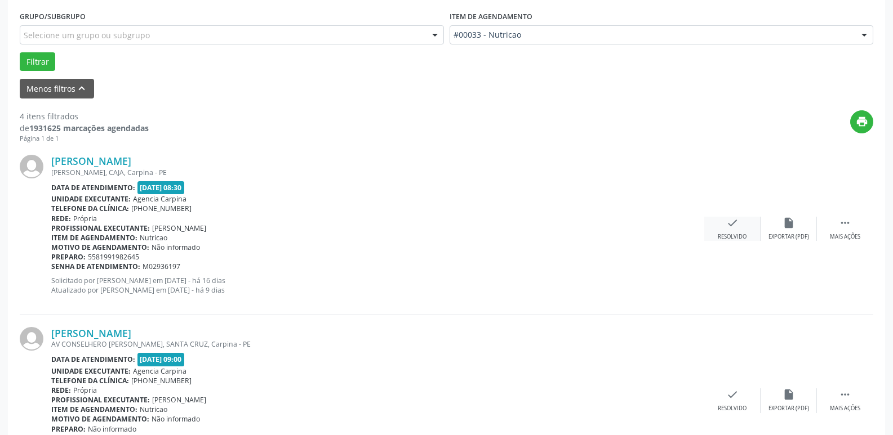
click at [722, 233] on div "Resolvido" at bounding box center [732, 237] width 29 height 8
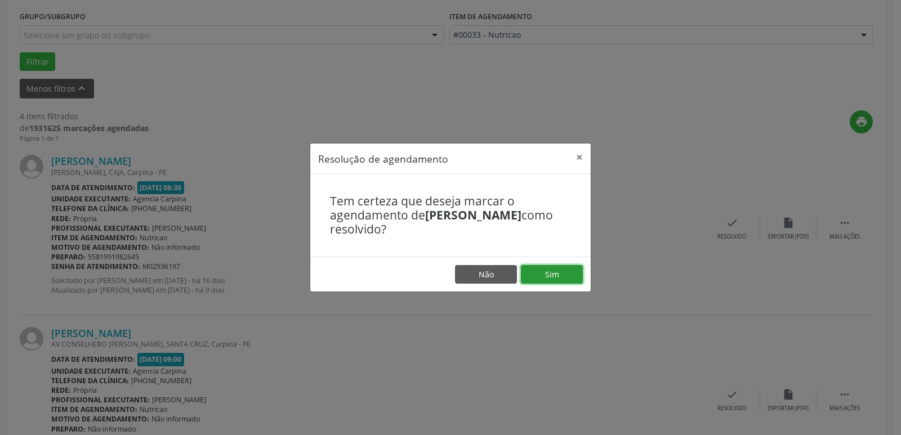
click at [544, 279] on button "Sim" at bounding box center [552, 274] width 62 height 19
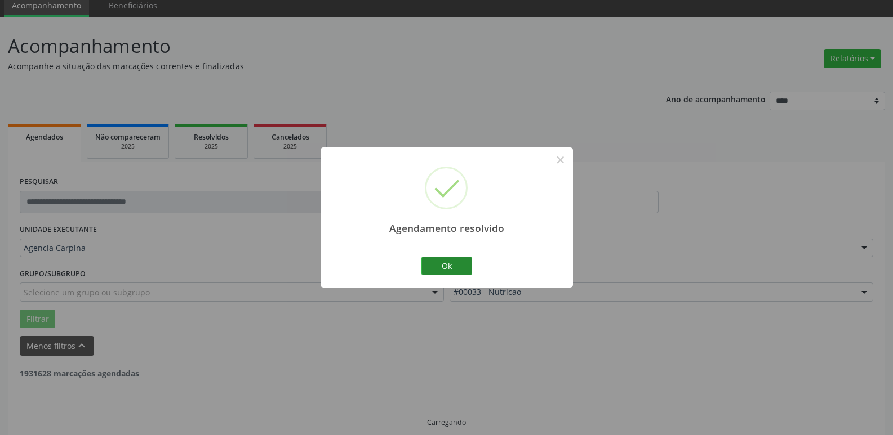
scroll to position [56, 0]
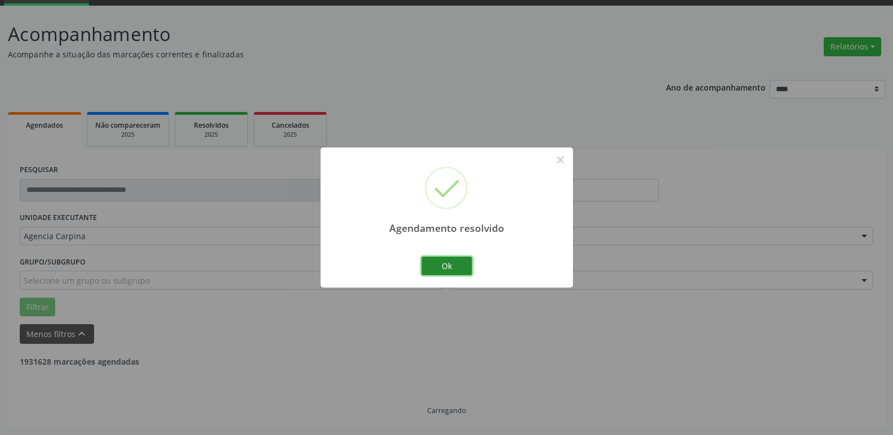
click at [464, 266] on button "Ok" at bounding box center [446, 266] width 51 height 19
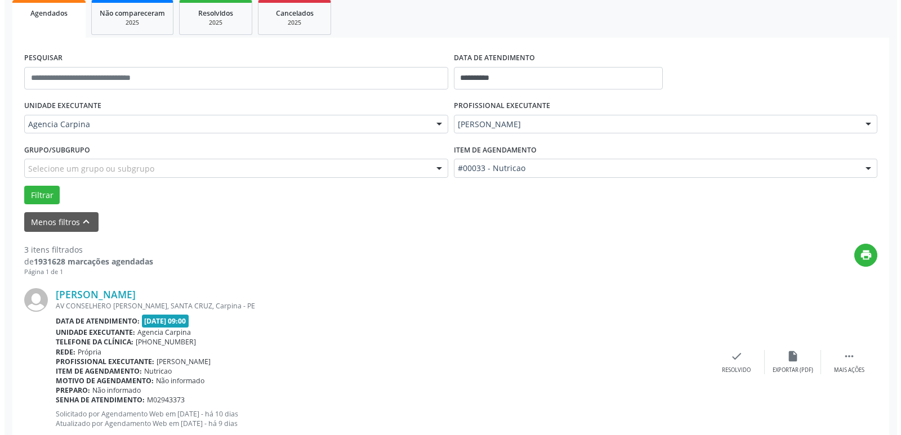
scroll to position [225, 0]
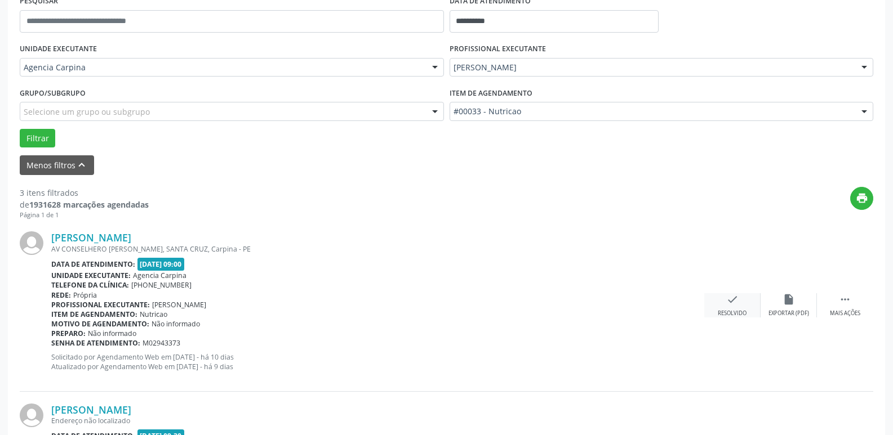
click at [735, 298] on icon "check" at bounding box center [732, 299] width 12 height 12
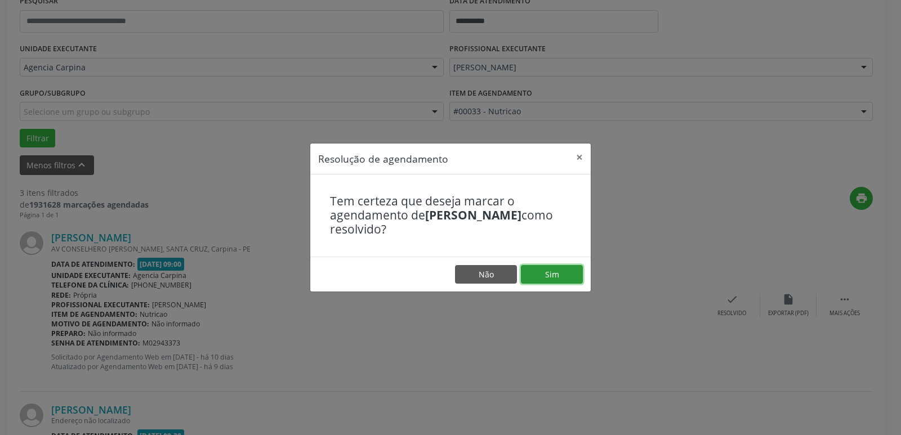
click at [560, 272] on button "Sim" at bounding box center [552, 274] width 62 height 19
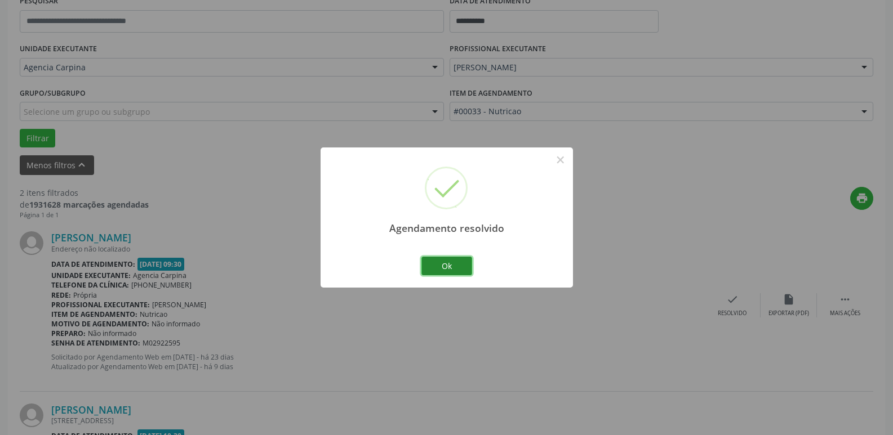
click at [435, 266] on button "Ok" at bounding box center [446, 266] width 51 height 19
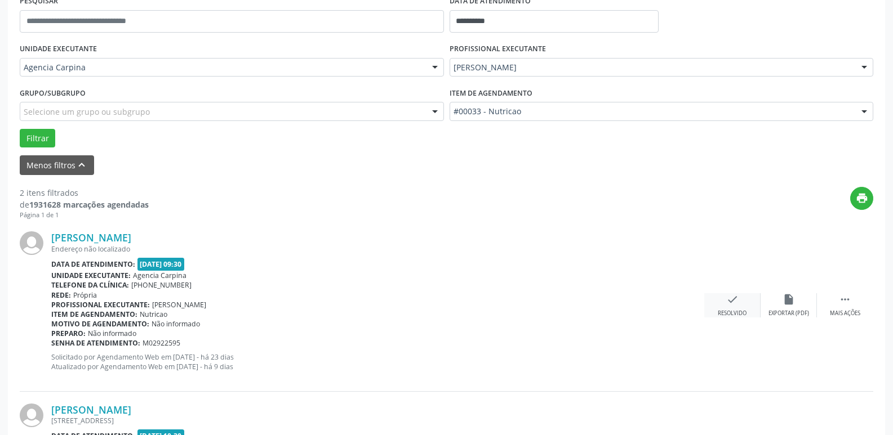
click at [729, 300] on icon "check" at bounding box center [732, 299] width 12 height 12
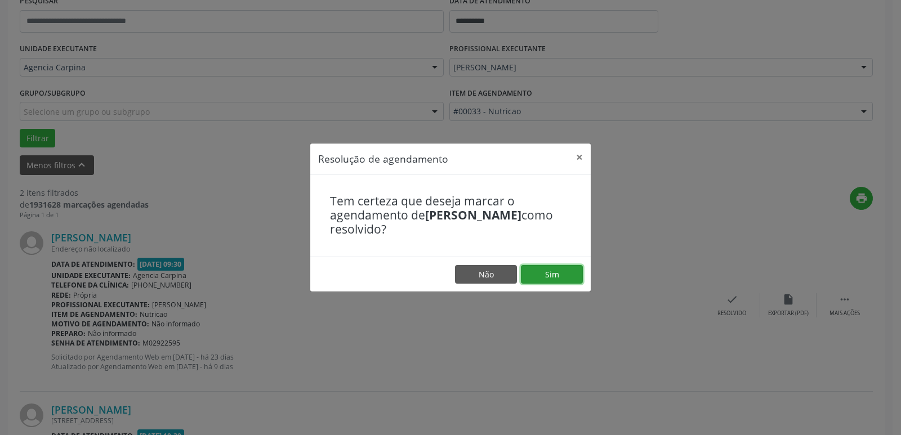
click at [567, 271] on button "Sim" at bounding box center [552, 274] width 62 height 19
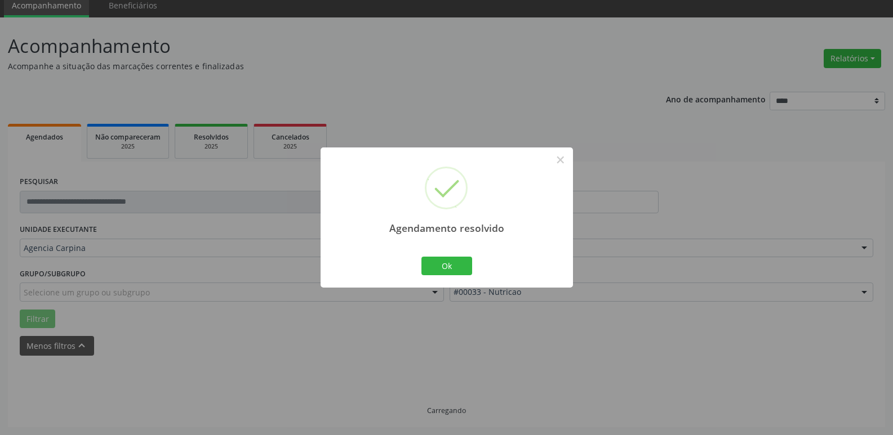
scroll to position [56, 0]
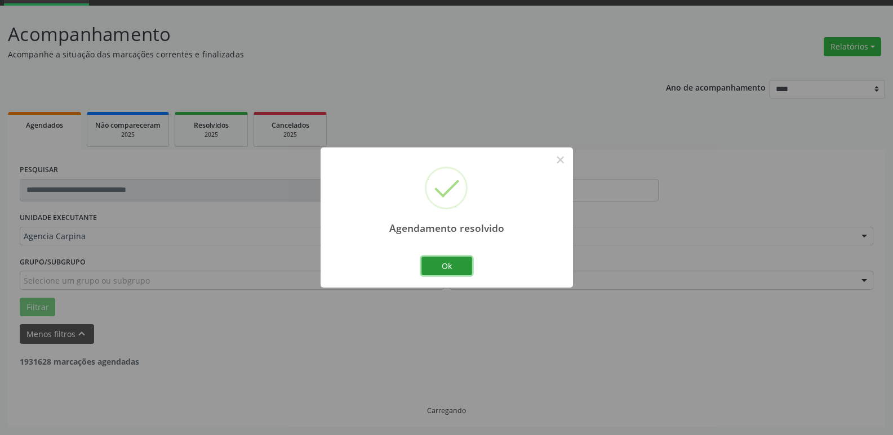
click at [443, 268] on button "Ok" at bounding box center [446, 266] width 51 height 19
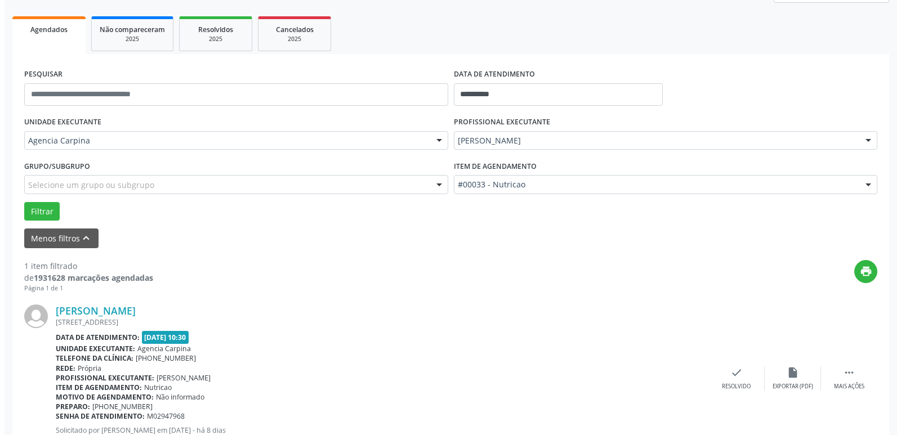
scroll to position [169, 0]
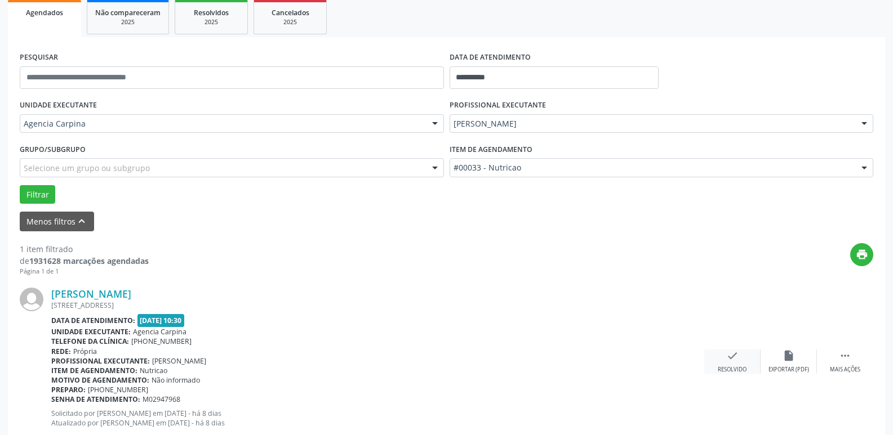
click at [729, 359] on icon "check" at bounding box center [732, 356] width 12 height 12
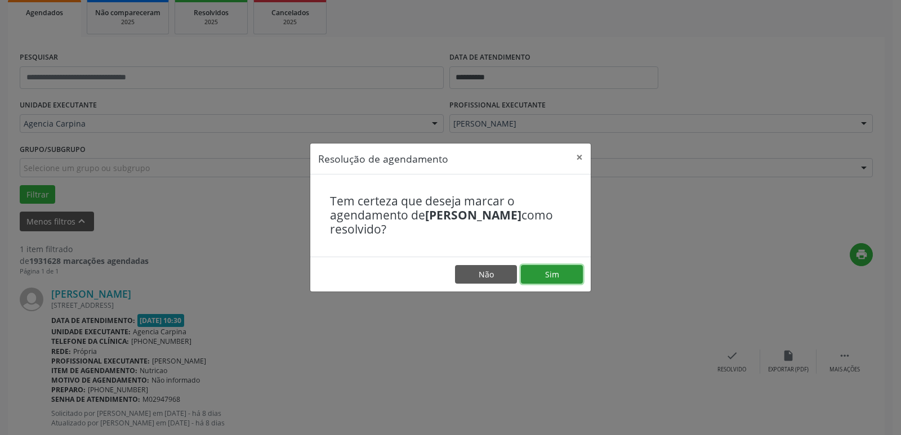
click at [563, 284] on button "Sim" at bounding box center [552, 274] width 62 height 19
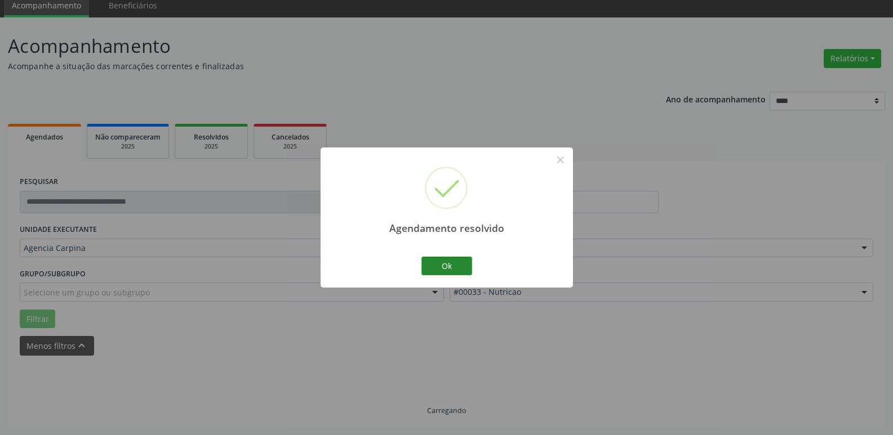
scroll to position [20, 0]
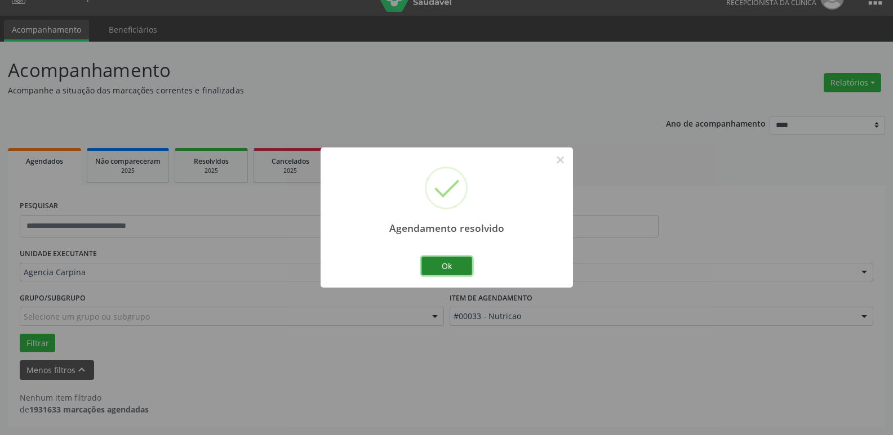
click at [448, 270] on button "Ok" at bounding box center [446, 266] width 51 height 19
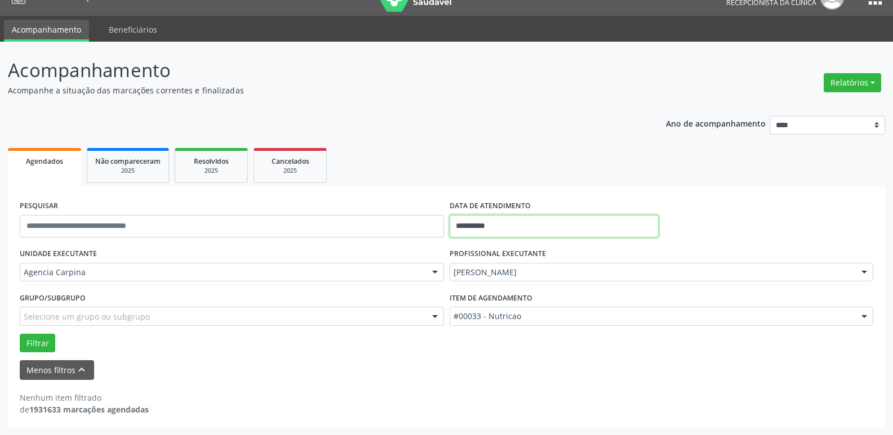
click at [465, 225] on input "**********" at bounding box center [553, 226] width 209 height 23
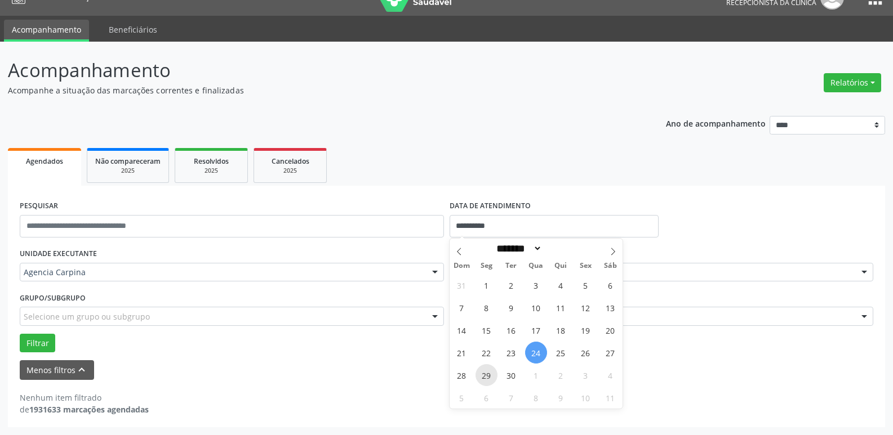
click at [485, 377] on span "29" at bounding box center [486, 375] width 22 height 22
type input "**********"
click at [485, 377] on span "29" at bounding box center [486, 375] width 22 height 22
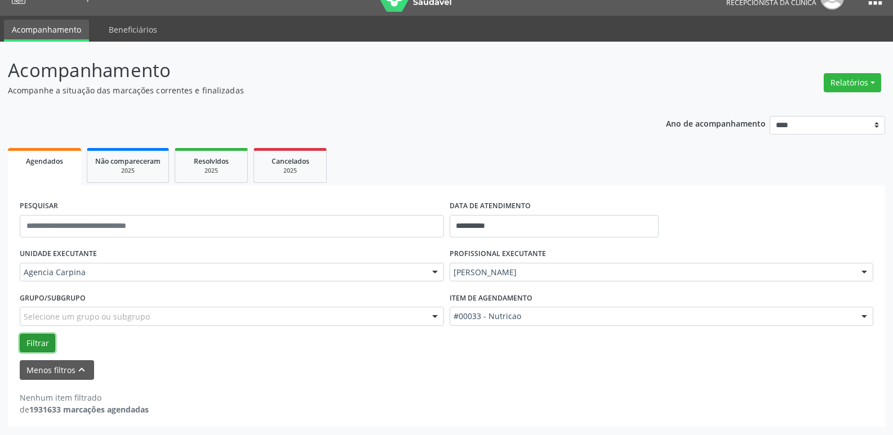
click at [46, 343] on button "Filtrar" at bounding box center [37, 343] width 35 height 19
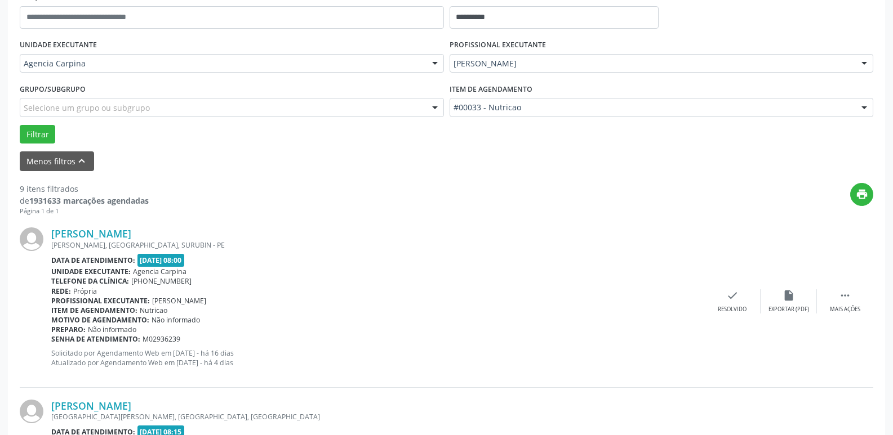
scroll to position [246, 0]
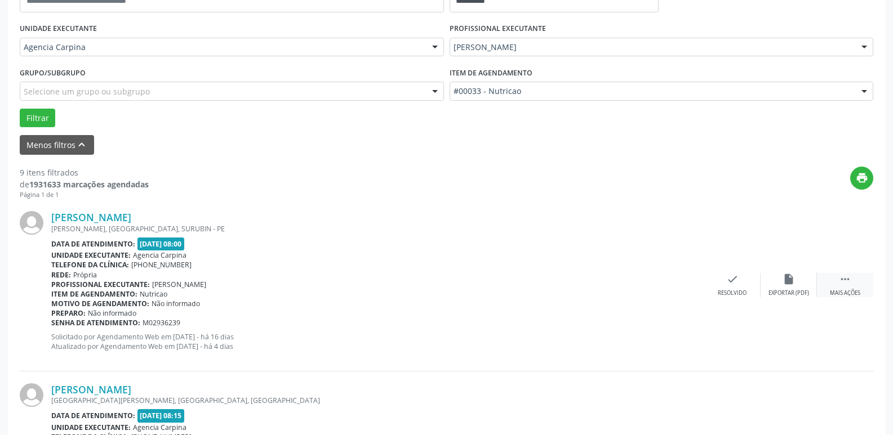
click at [844, 284] on icon "" at bounding box center [845, 279] width 12 height 12
click at [790, 286] on icon "alarm_off" at bounding box center [788, 279] width 12 height 12
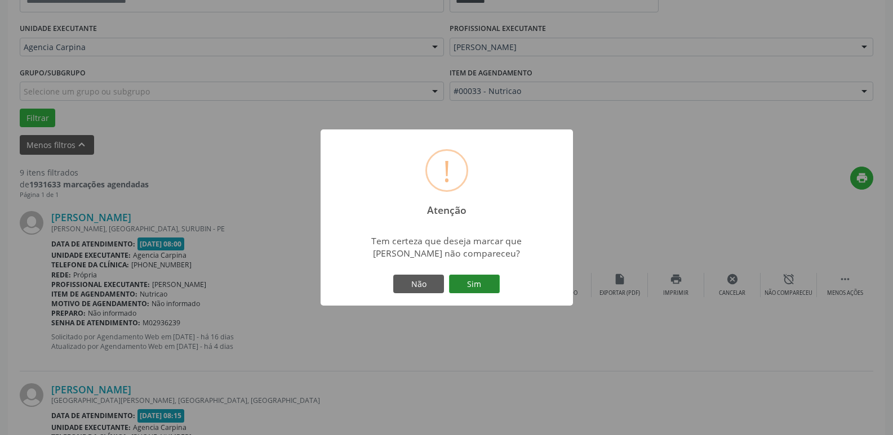
click at [475, 286] on button "Sim" at bounding box center [474, 284] width 51 height 19
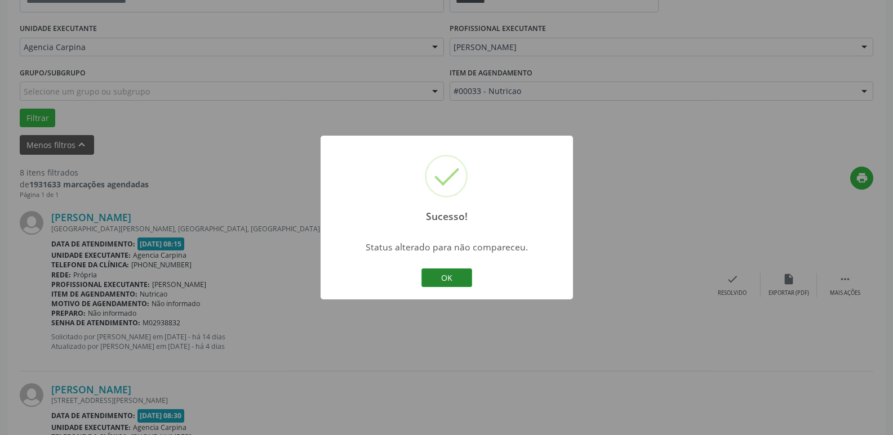
click at [431, 277] on button "OK" at bounding box center [446, 278] width 51 height 19
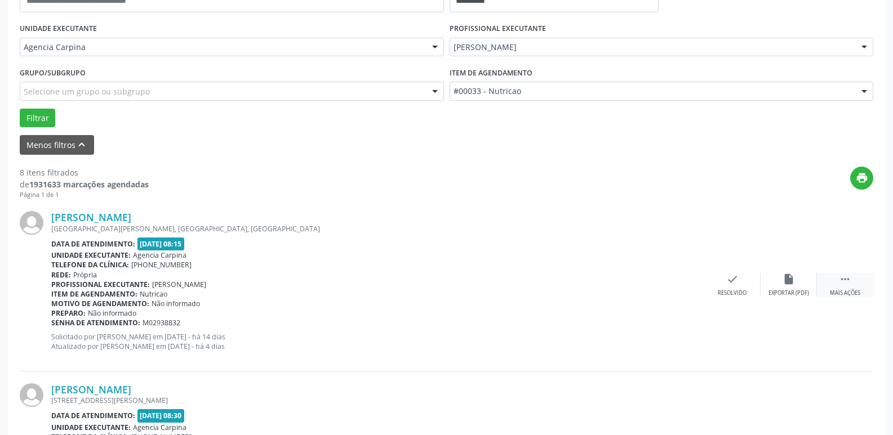
click at [851, 278] on div " Mais ações" at bounding box center [845, 285] width 56 height 24
click at [787, 286] on icon "alarm_off" at bounding box center [788, 279] width 12 height 12
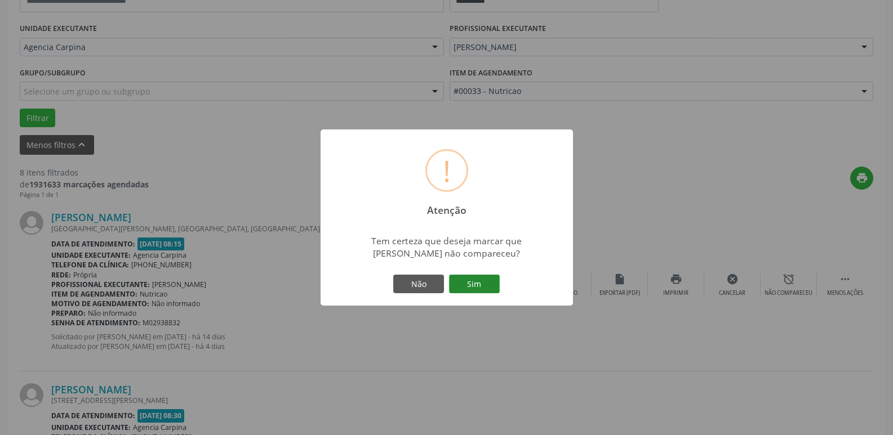
click at [488, 279] on button "Sim" at bounding box center [474, 284] width 51 height 19
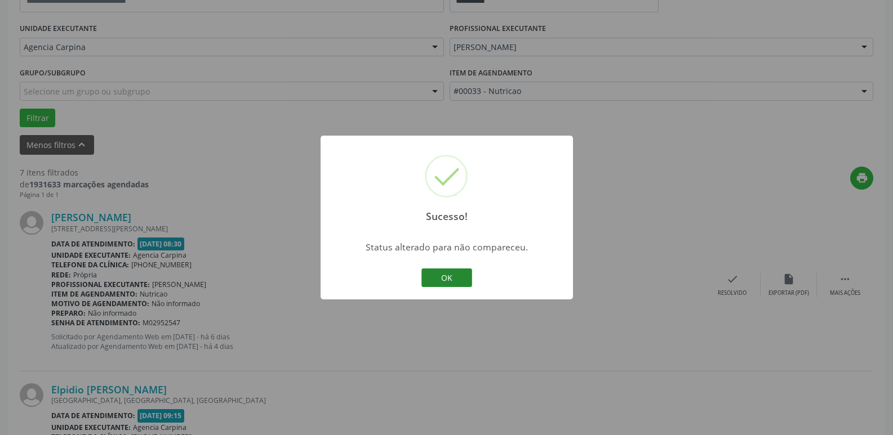
click at [458, 275] on button "OK" at bounding box center [446, 278] width 51 height 19
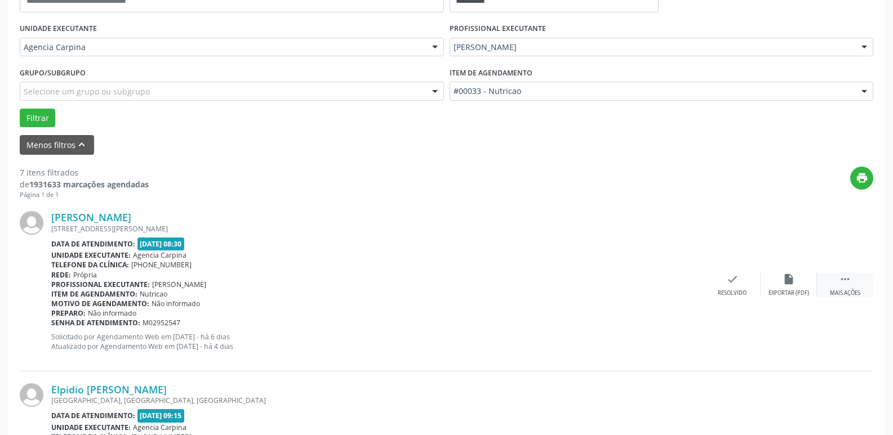
click at [850, 284] on icon "" at bounding box center [845, 279] width 12 height 12
click at [777, 286] on div "alarm_off Não compareceu" at bounding box center [788, 285] width 56 height 24
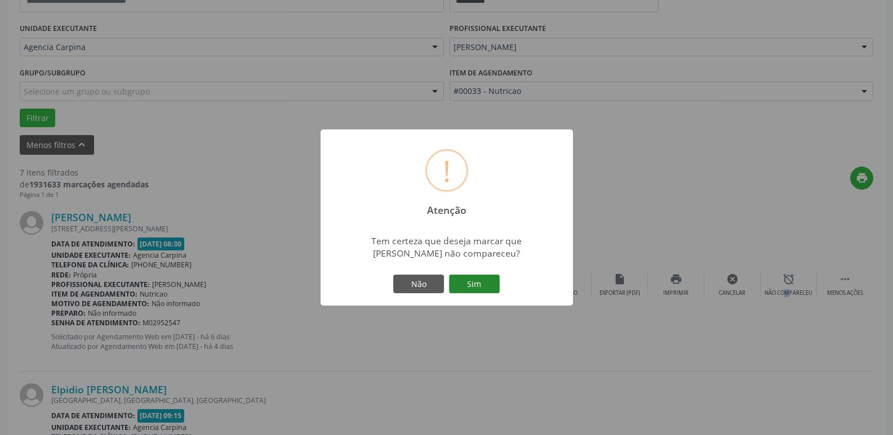
click at [491, 287] on button "Sim" at bounding box center [474, 284] width 51 height 19
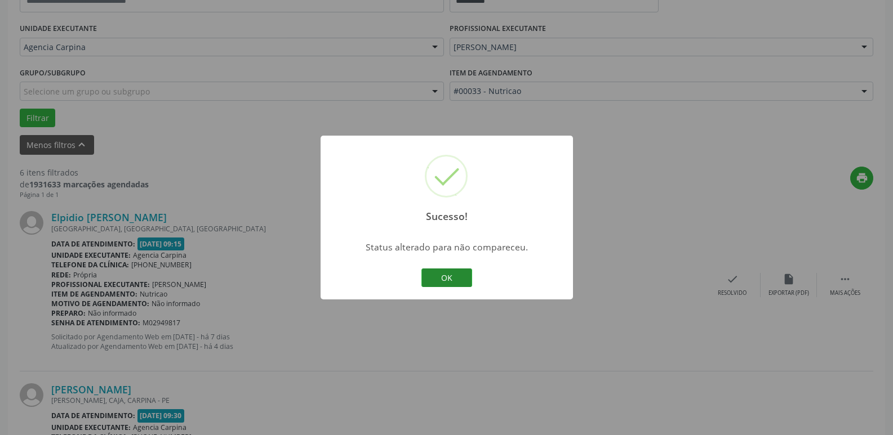
click at [440, 273] on button "OK" at bounding box center [446, 278] width 51 height 19
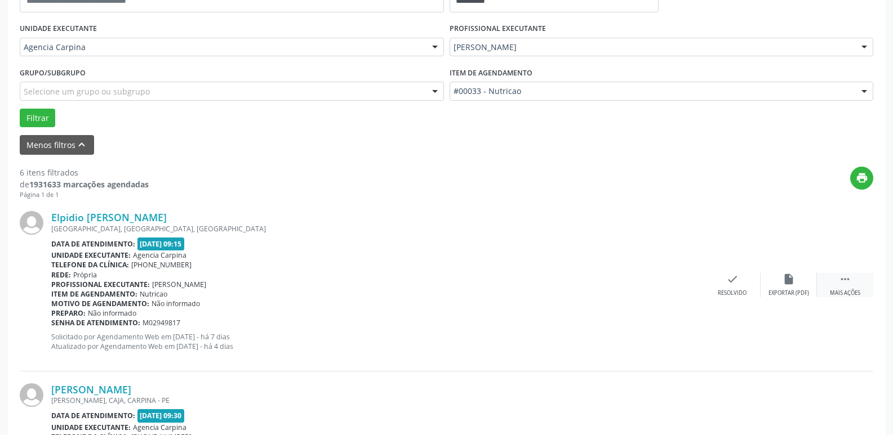
click at [842, 285] on icon "" at bounding box center [845, 279] width 12 height 12
click at [785, 284] on icon "alarm_off" at bounding box center [788, 279] width 12 height 12
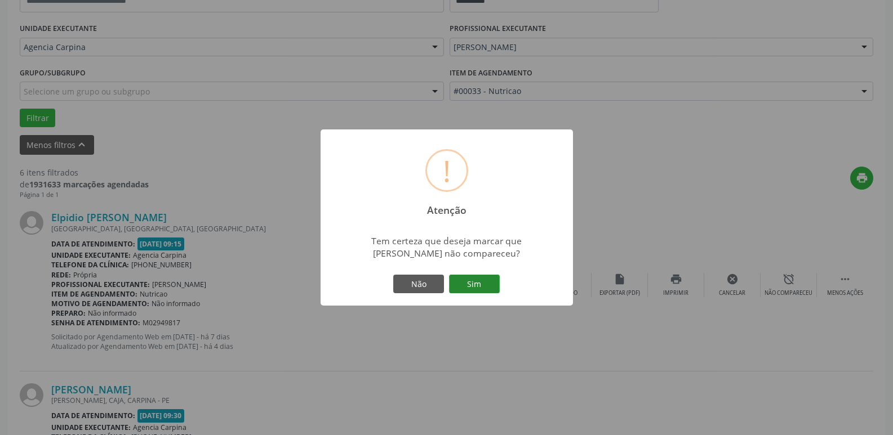
click at [474, 283] on button "Sim" at bounding box center [474, 284] width 51 height 19
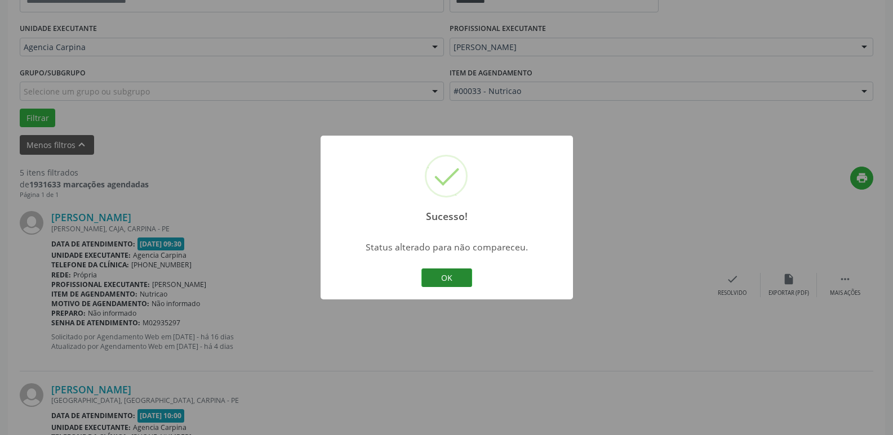
click at [437, 275] on button "OK" at bounding box center [446, 278] width 51 height 19
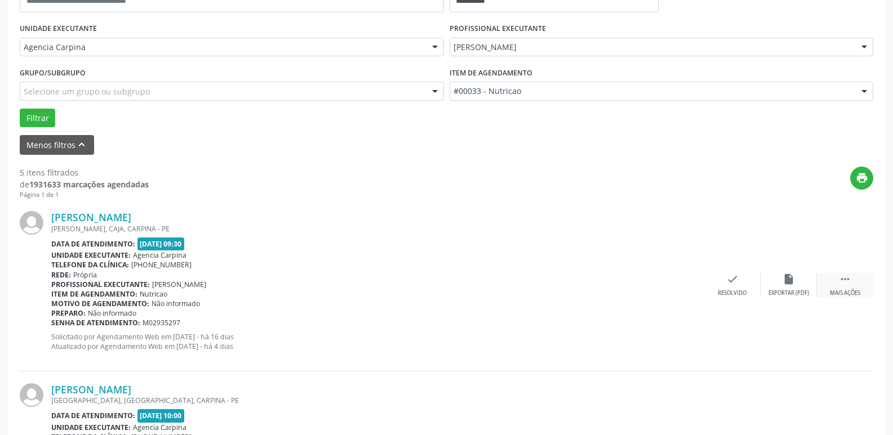
click at [843, 278] on icon "" at bounding box center [845, 279] width 12 height 12
click at [796, 287] on div "alarm_off Não compareceu" at bounding box center [788, 285] width 56 height 24
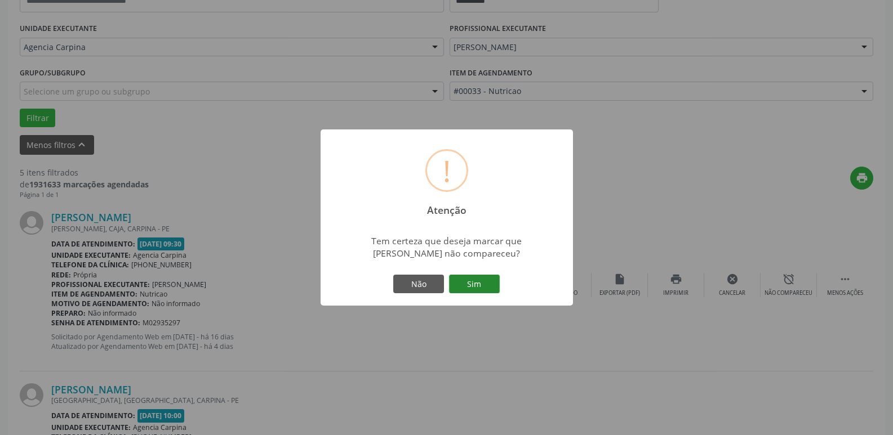
click at [483, 284] on button "Sim" at bounding box center [474, 284] width 51 height 19
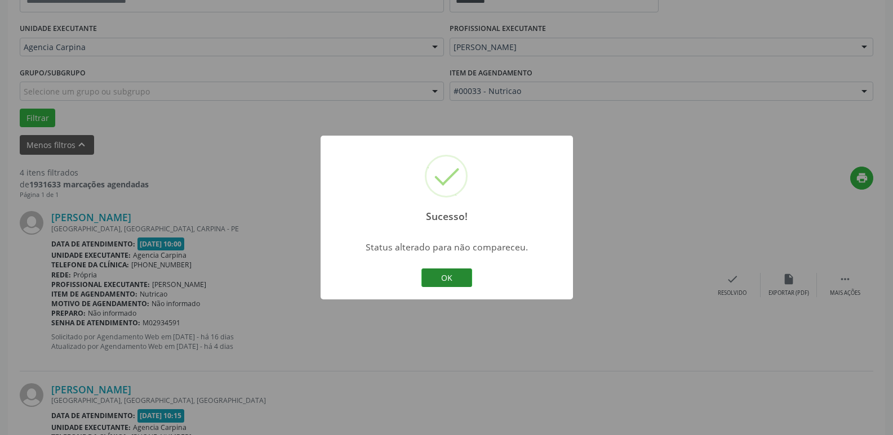
click at [438, 273] on button "OK" at bounding box center [446, 278] width 51 height 19
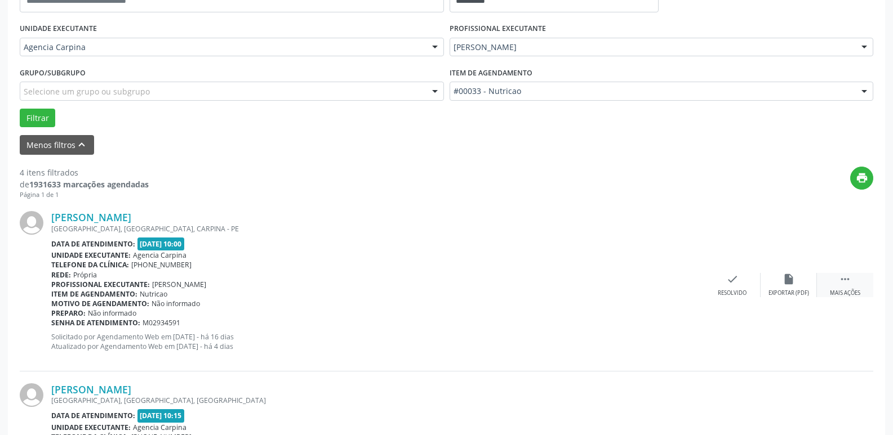
click at [844, 282] on icon "" at bounding box center [845, 279] width 12 height 12
click at [781, 283] on div "alarm_off Não compareceu" at bounding box center [788, 285] width 56 height 24
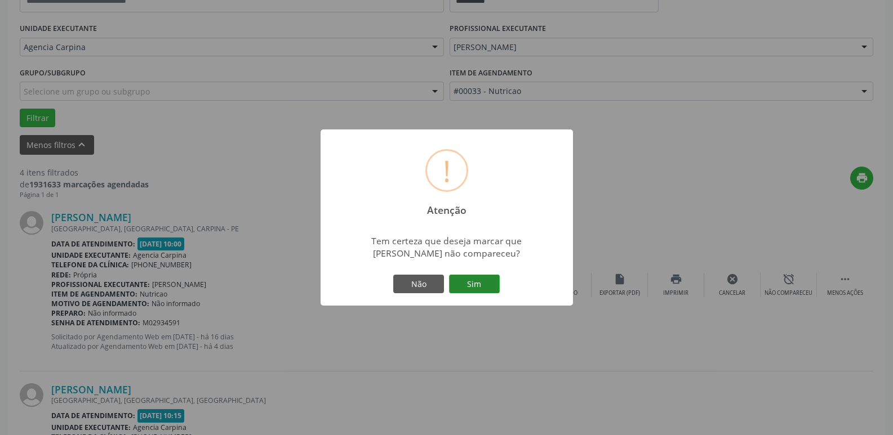
click at [466, 286] on button "Sim" at bounding box center [474, 284] width 51 height 19
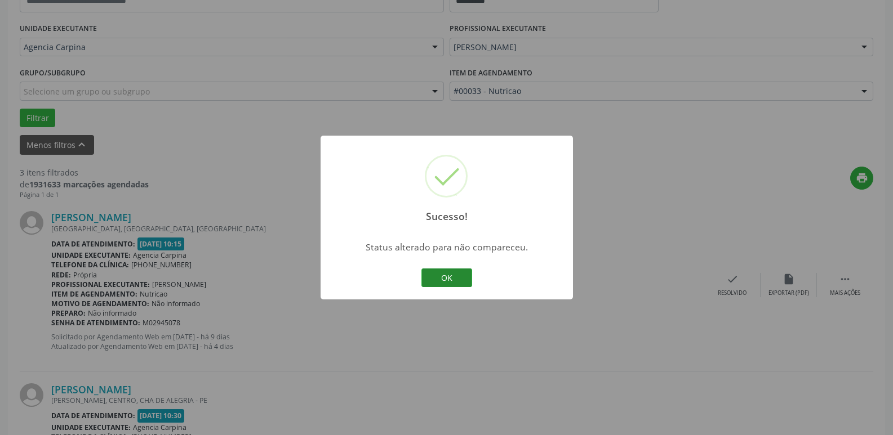
click at [431, 278] on button "OK" at bounding box center [446, 278] width 51 height 19
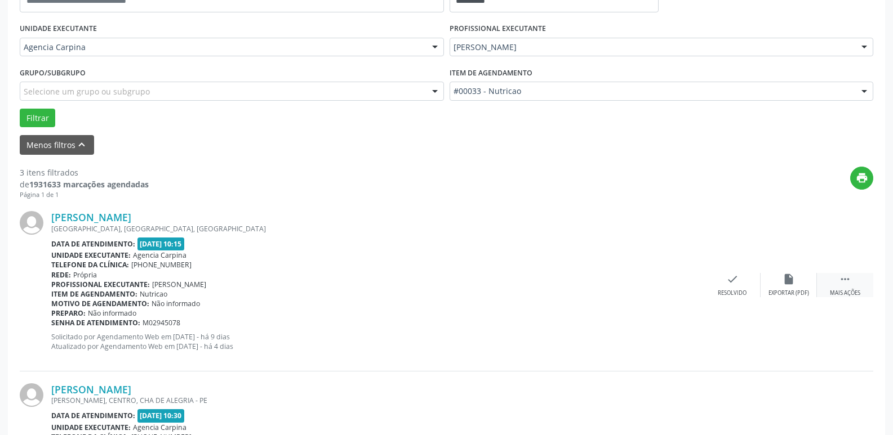
click at [842, 282] on icon "" at bounding box center [845, 279] width 12 height 12
click at [783, 283] on icon "alarm_off" at bounding box center [788, 279] width 12 height 12
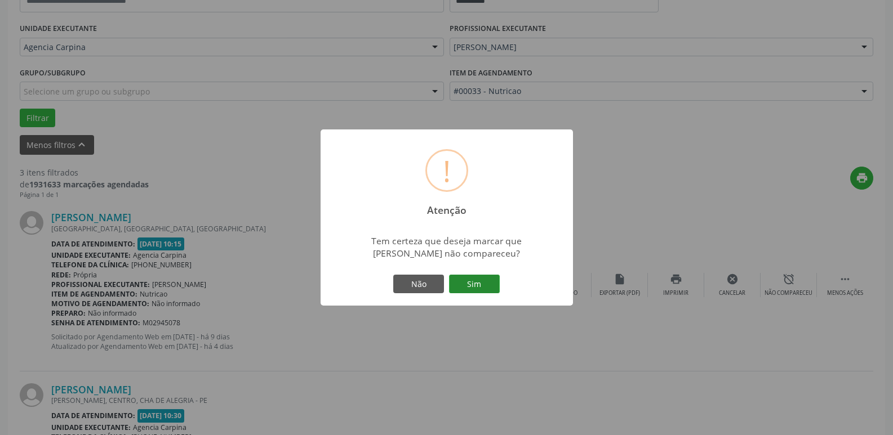
click at [480, 287] on button "Sim" at bounding box center [474, 284] width 51 height 19
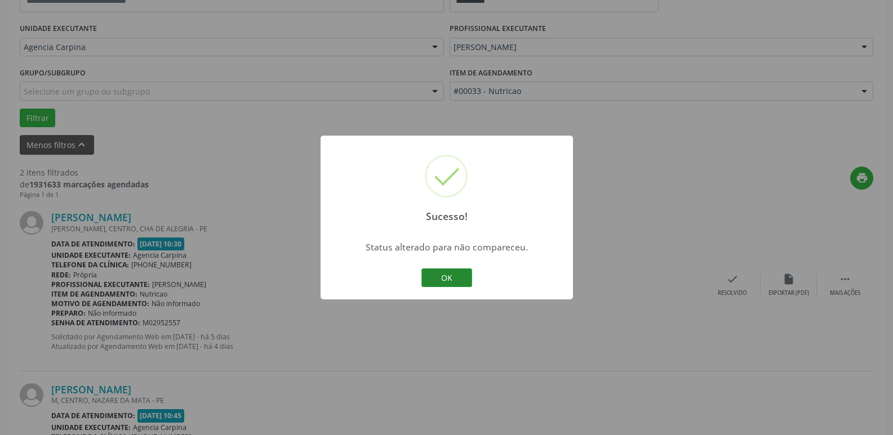
click at [461, 281] on button "OK" at bounding box center [446, 278] width 51 height 19
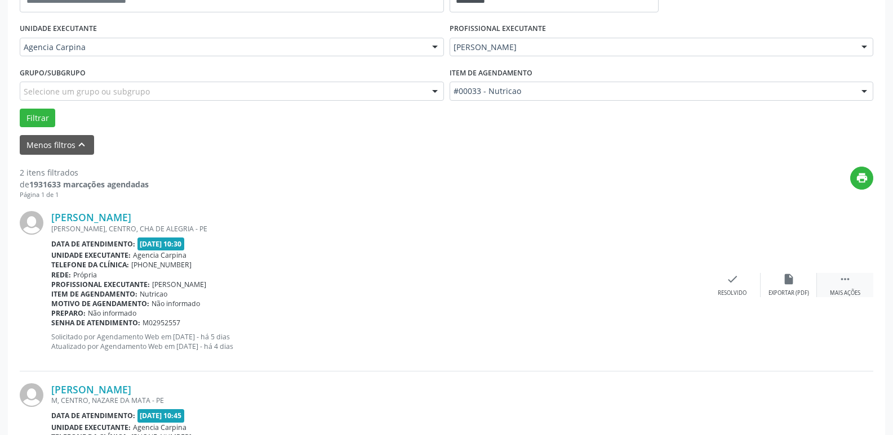
click at [840, 275] on icon "" at bounding box center [845, 279] width 12 height 12
click at [781, 283] on div "alarm_off Não compareceu" at bounding box center [788, 285] width 56 height 24
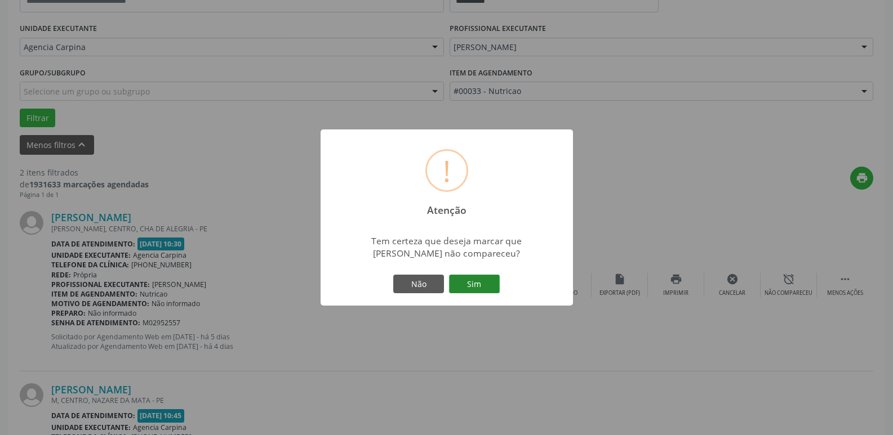
click at [489, 286] on button "Sim" at bounding box center [474, 284] width 51 height 19
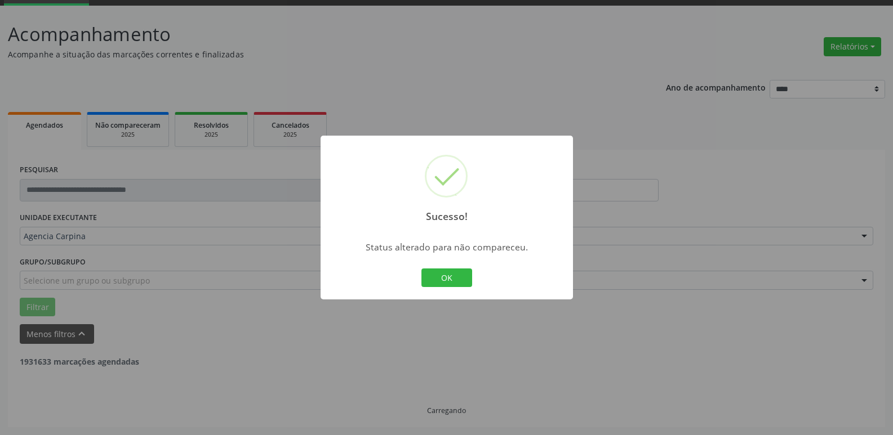
scroll to position [201, 0]
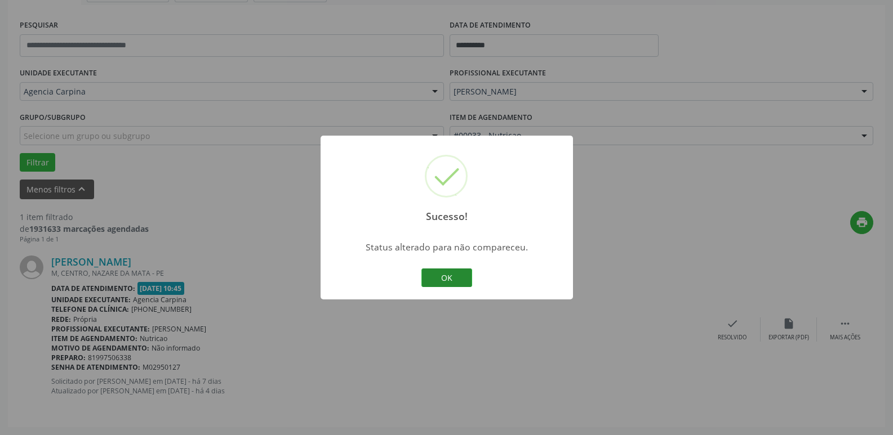
click at [450, 274] on button "OK" at bounding box center [446, 278] width 51 height 19
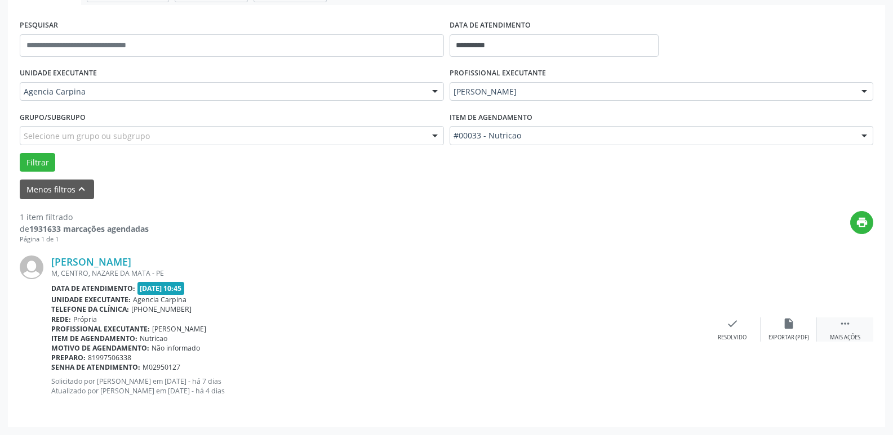
click at [843, 330] on icon "" at bounding box center [845, 324] width 12 height 12
click at [786, 327] on icon "alarm_off" at bounding box center [788, 324] width 12 height 12
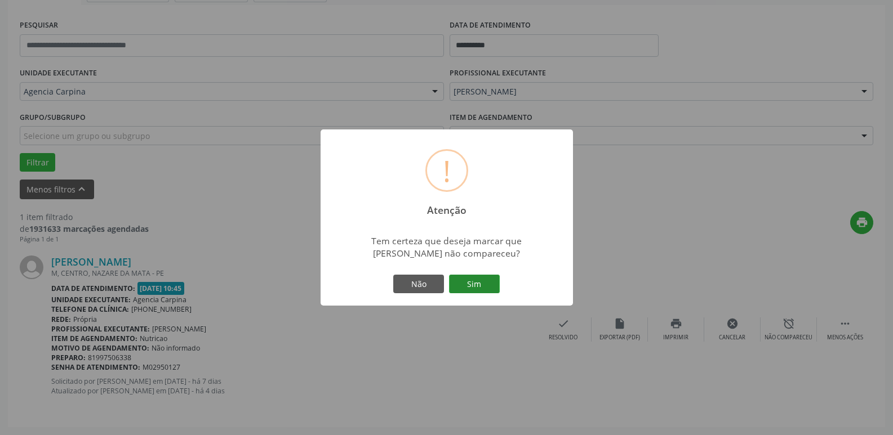
click at [481, 289] on button "Sim" at bounding box center [474, 284] width 51 height 19
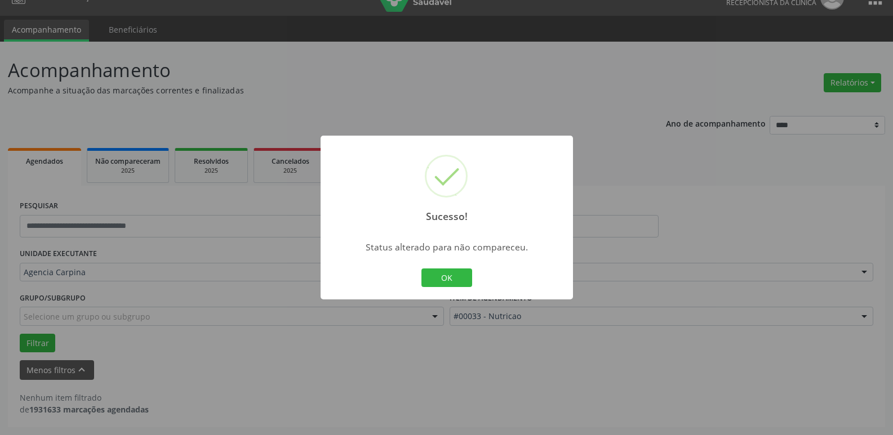
scroll to position [20, 0]
click at [429, 275] on button "OK" at bounding box center [446, 278] width 51 height 19
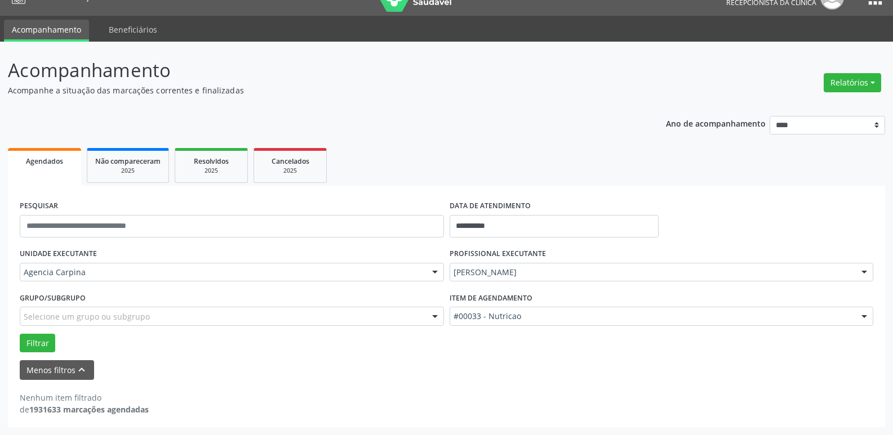
click at [866, 276] on div at bounding box center [864, 273] width 17 height 19
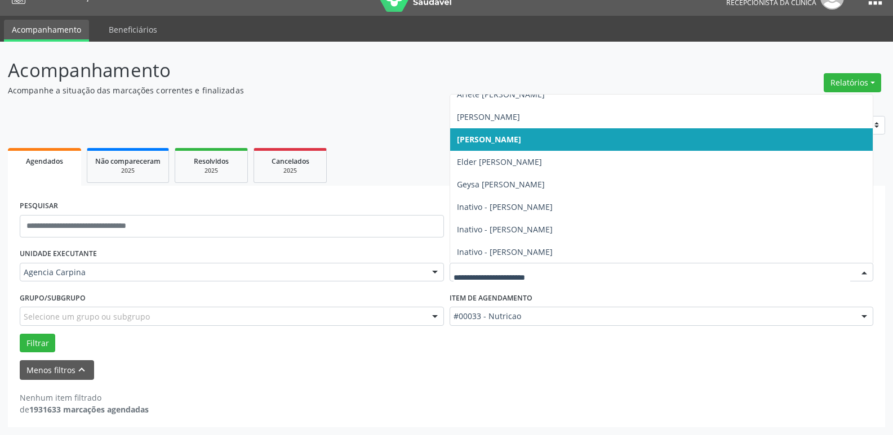
scroll to position [0, 0]
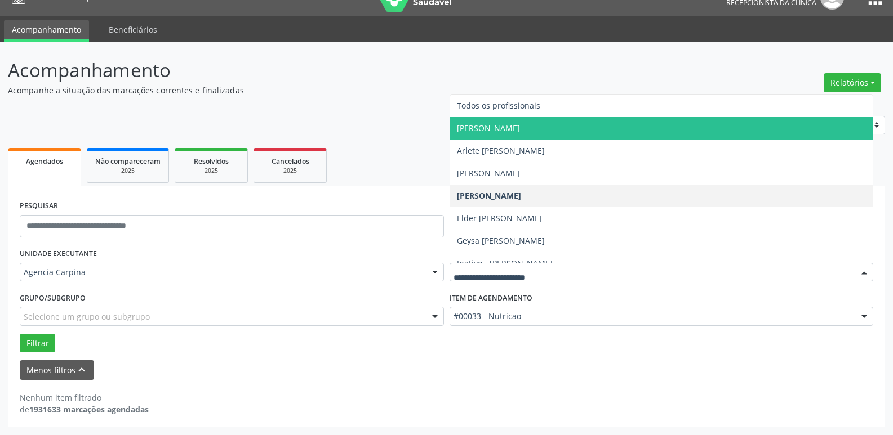
click at [551, 126] on span "[PERSON_NAME]" at bounding box center [661, 128] width 423 height 23
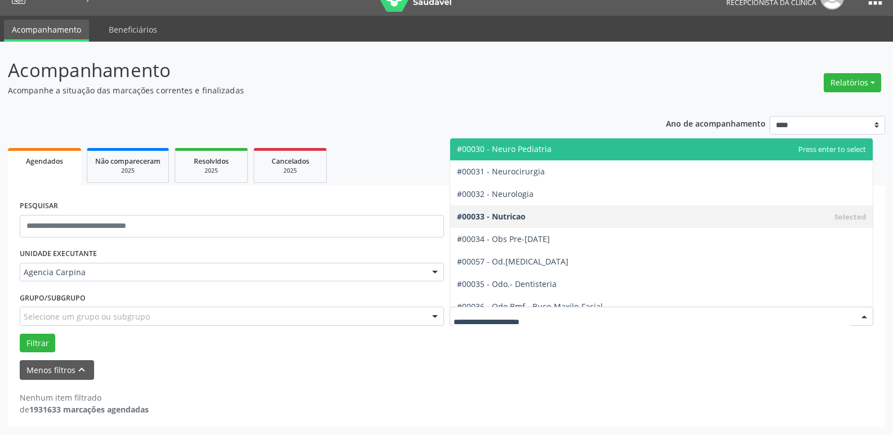
click at [863, 318] on div at bounding box center [864, 317] width 17 height 19
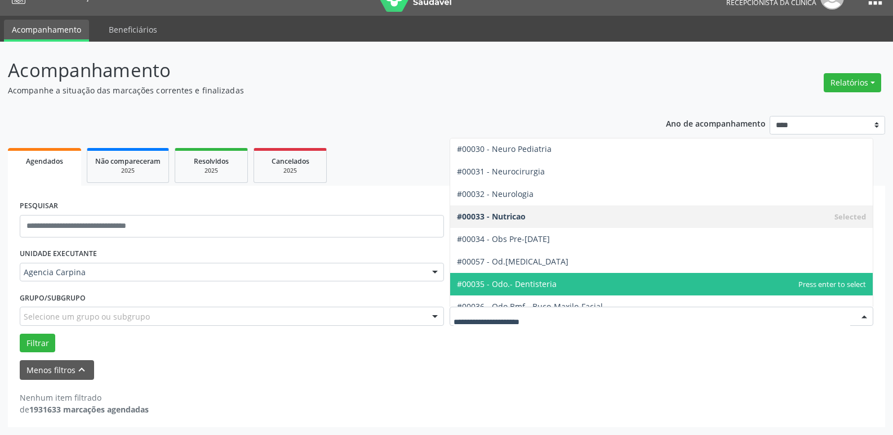
click at [702, 286] on span "#00035 - Odo.- Dentisteria" at bounding box center [661, 284] width 423 height 23
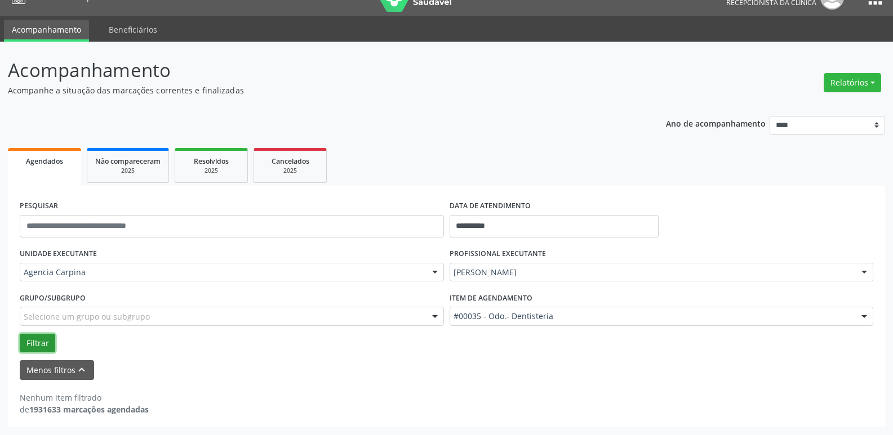
click at [44, 339] on button "Filtrar" at bounding box center [37, 343] width 35 height 19
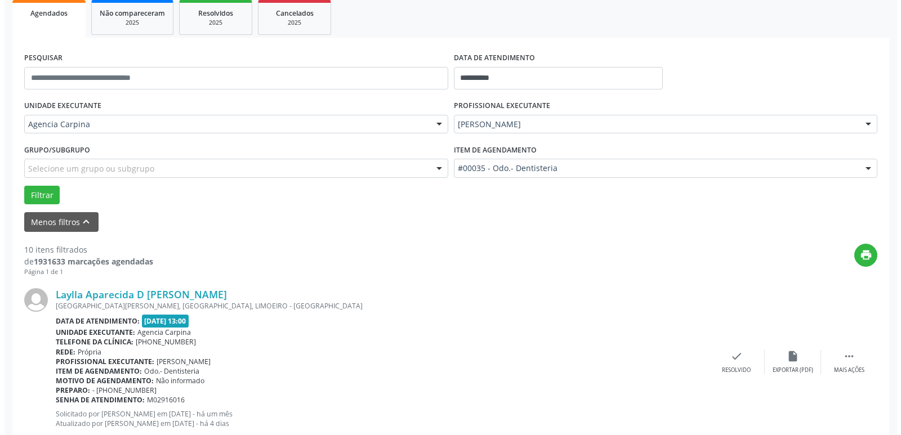
scroll to position [189, 0]
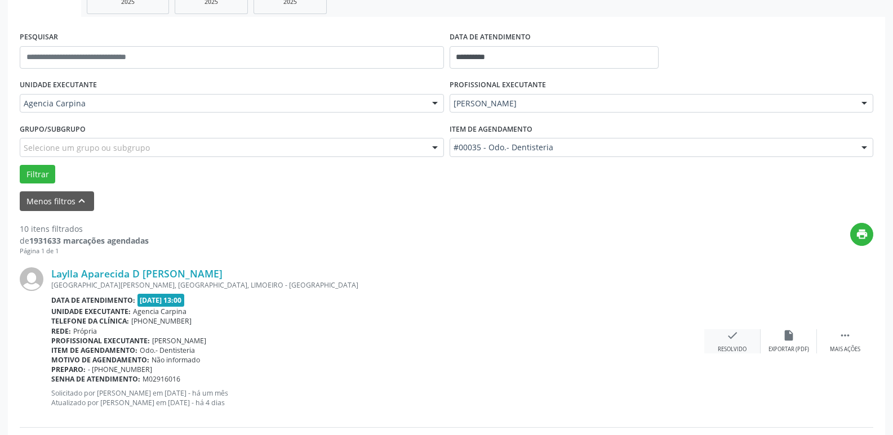
click at [734, 331] on icon "check" at bounding box center [732, 336] width 12 height 12
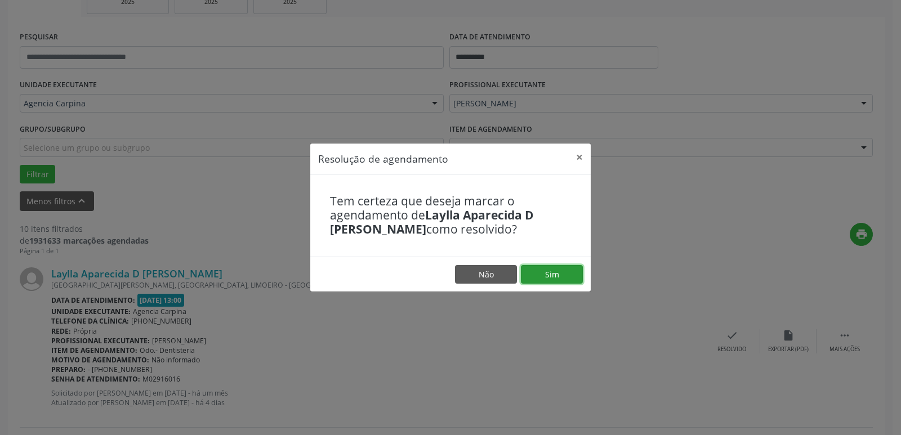
click at [562, 275] on button "Sim" at bounding box center [552, 274] width 62 height 19
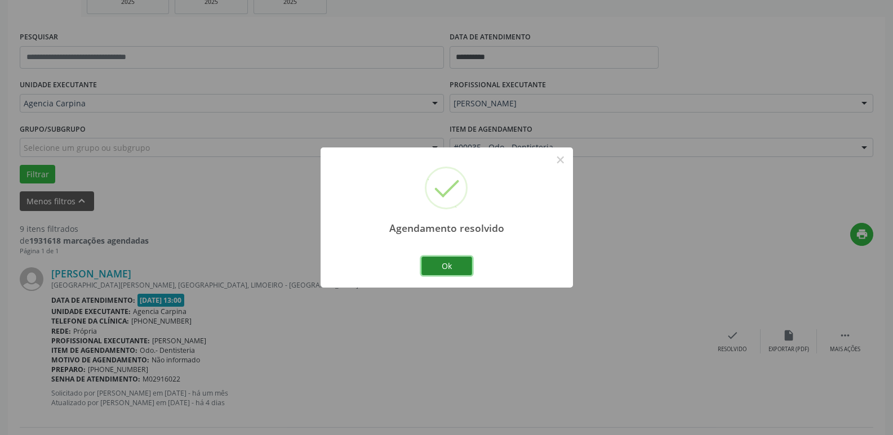
click at [458, 270] on button "Ok" at bounding box center [446, 266] width 51 height 19
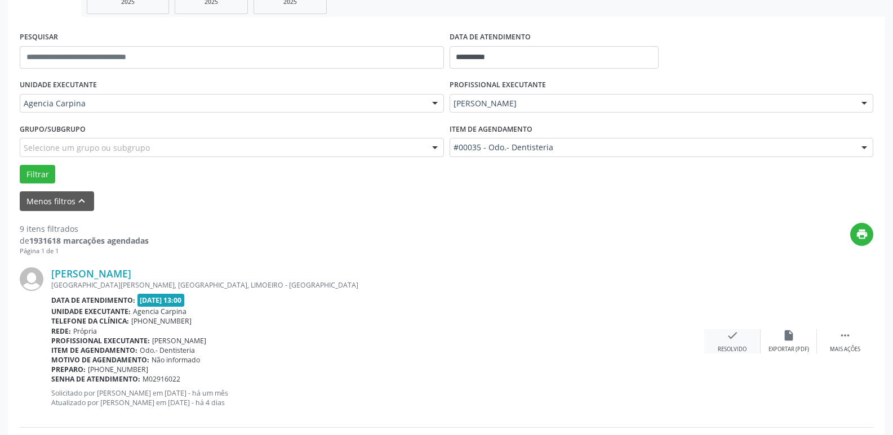
click at [724, 342] on div "check Resolvido" at bounding box center [732, 342] width 56 height 24
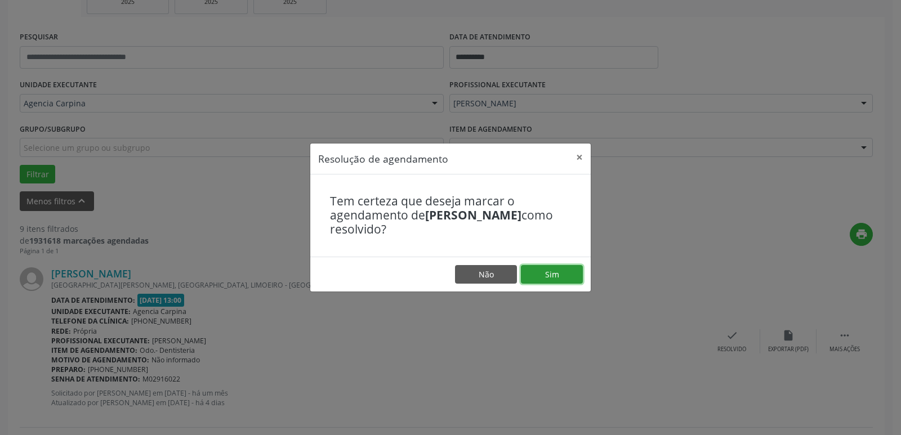
click at [567, 278] on button "Sim" at bounding box center [552, 274] width 62 height 19
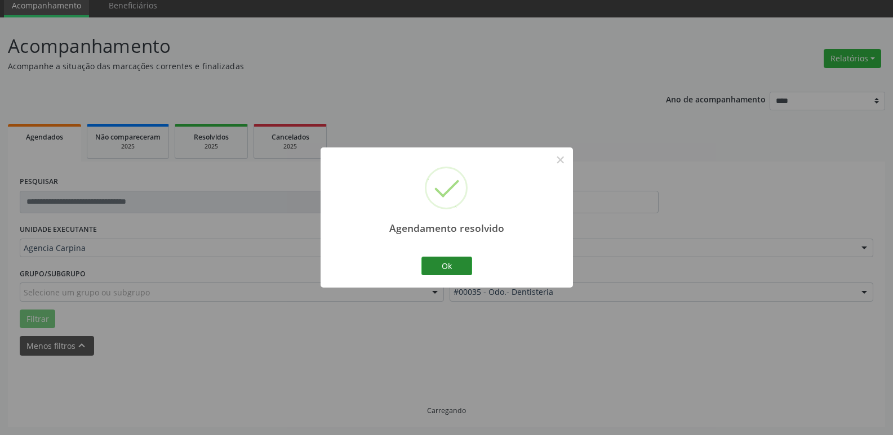
scroll to position [56, 0]
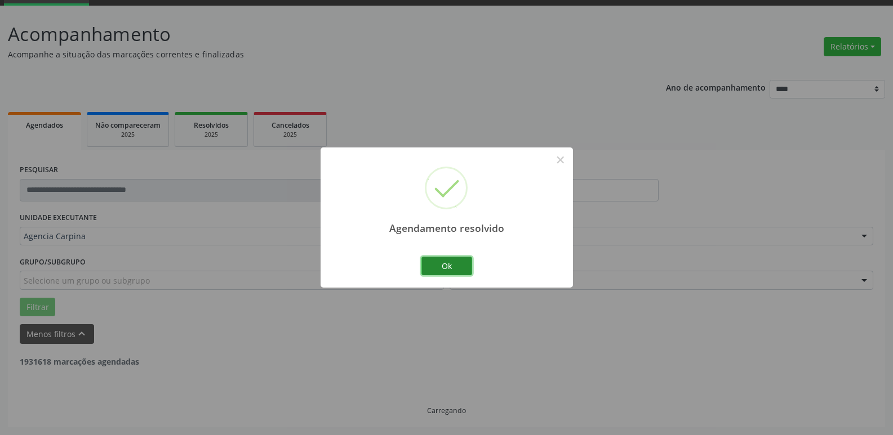
click at [453, 262] on button "Ok" at bounding box center [446, 266] width 51 height 19
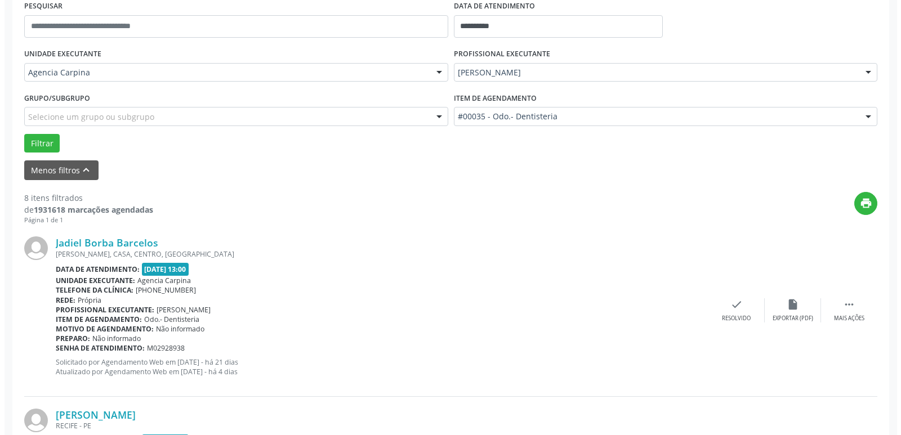
scroll to position [225, 0]
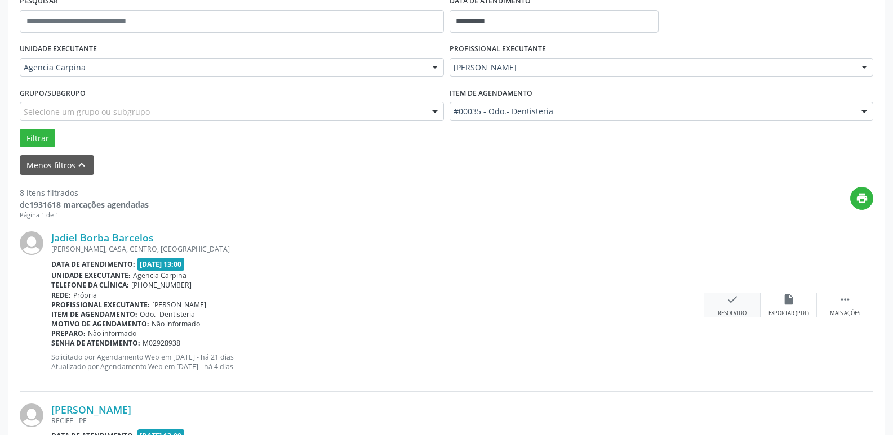
click at [727, 304] on icon "check" at bounding box center [732, 299] width 12 height 12
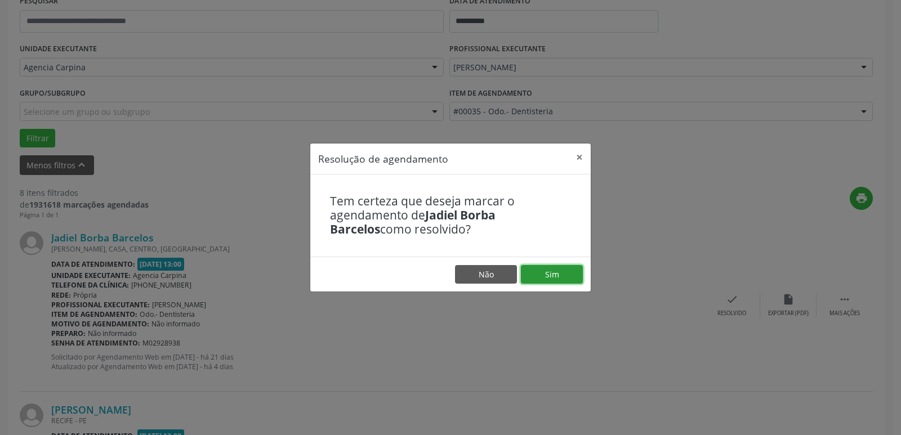
click at [562, 269] on button "Sim" at bounding box center [552, 274] width 62 height 19
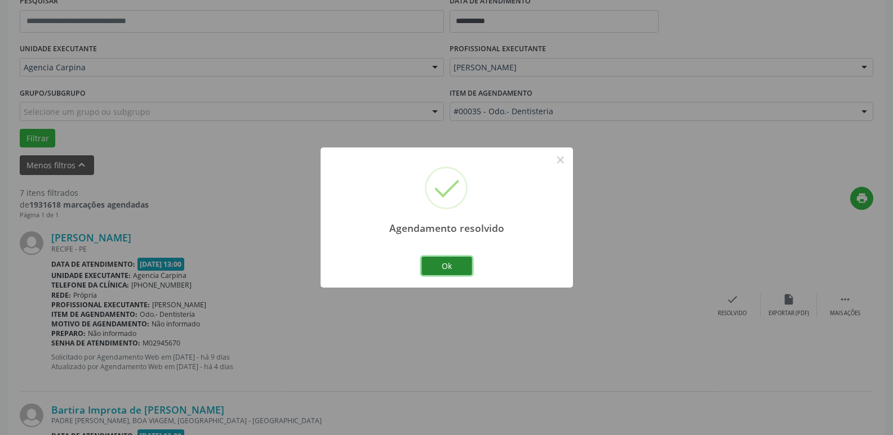
click at [456, 260] on button "Ok" at bounding box center [446, 266] width 51 height 19
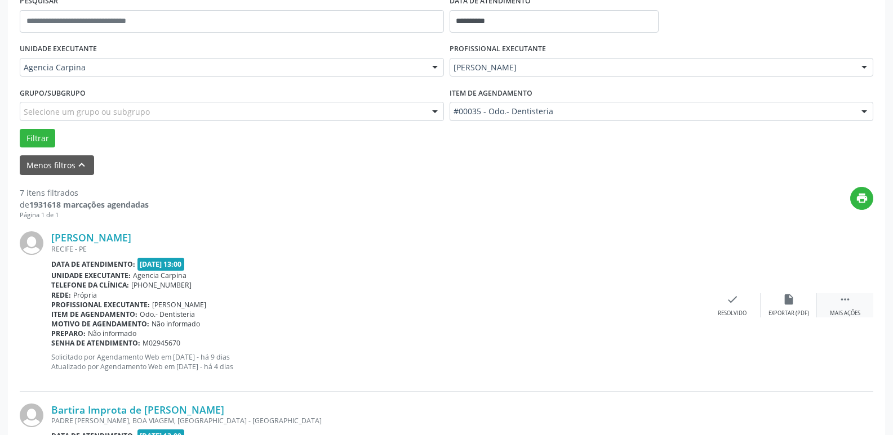
click at [848, 300] on icon "" at bounding box center [845, 299] width 12 height 12
click at [780, 305] on div "alarm_off Não compareceu" at bounding box center [788, 305] width 56 height 24
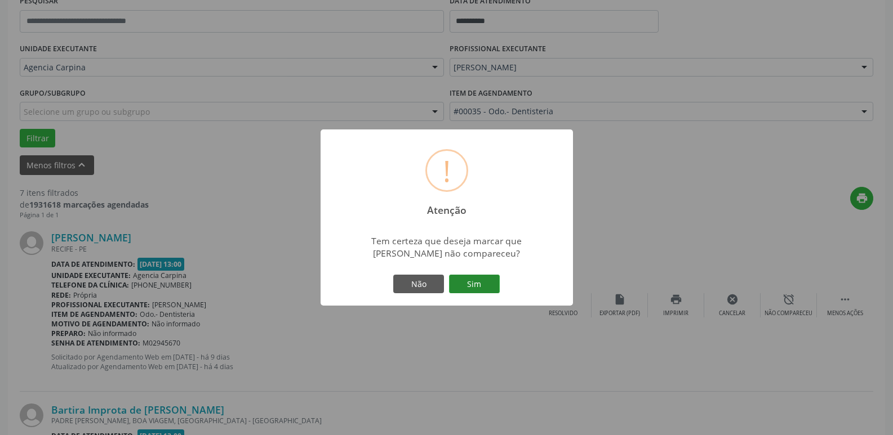
click at [465, 282] on button "Sim" at bounding box center [474, 284] width 51 height 19
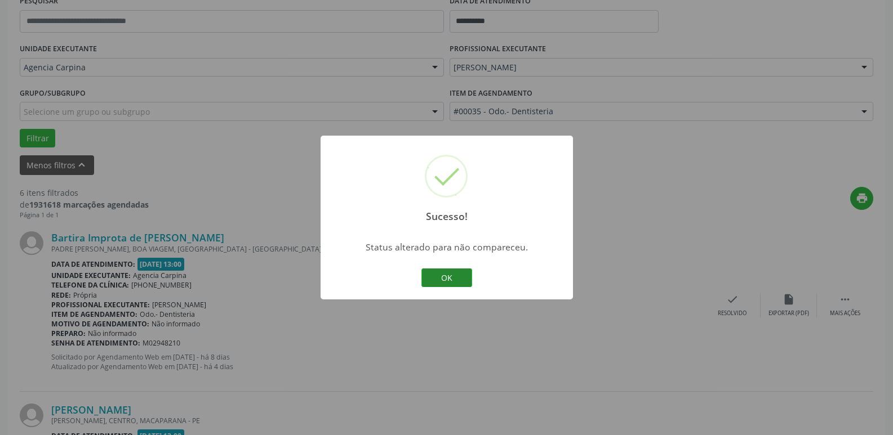
click at [433, 275] on button "OK" at bounding box center [446, 278] width 51 height 19
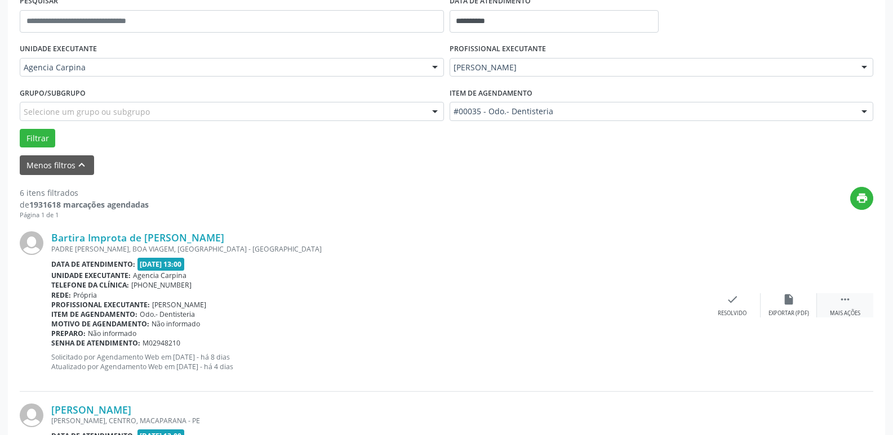
click at [847, 301] on icon "" at bounding box center [845, 299] width 12 height 12
click at [783, 305] on icon "alarm_off" at bounding box center [788, 299] width 12 height 12
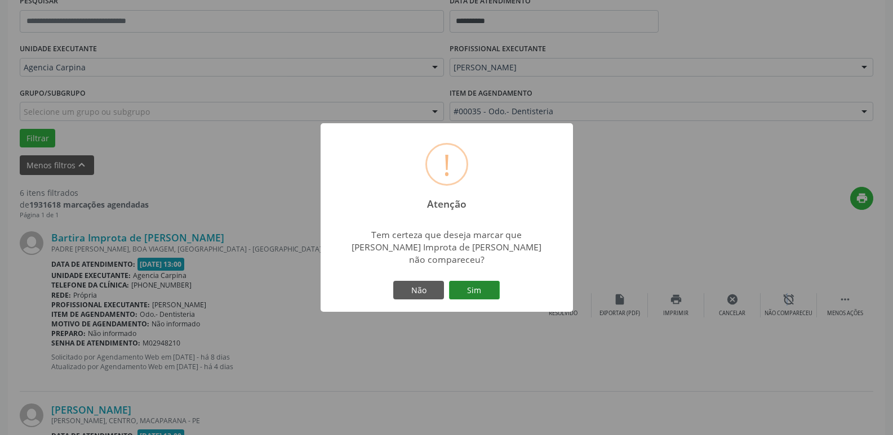
click at [481, 282] on button "Sim" at bounding box center [474, 290] width 51 height 19
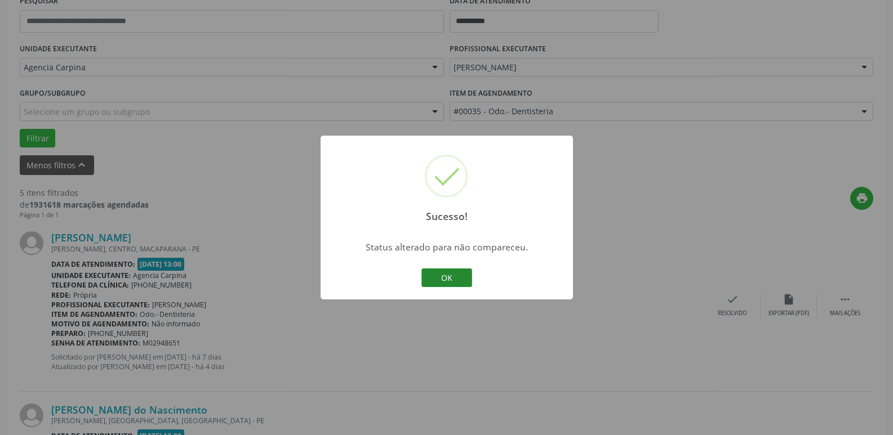
click at [439, 279] on button "OK" at bounding box center [446, 278] width 51 height 19
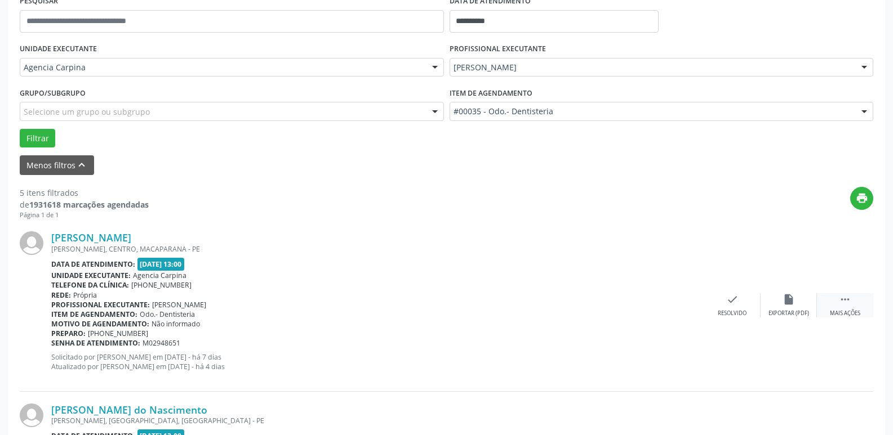
click at [847, 309] on div " Mais ações" at bounding box center [845, 305] width 56 height 24
click at [777, 300] on div "alarm_off Não compareceu" at bounding box center [788, 305] width 56 height 24
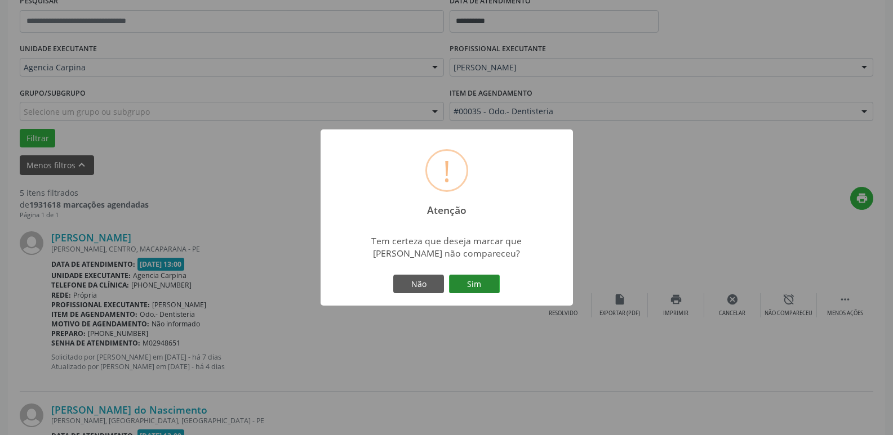
click at [478, 291] on button "Sim" at bounding box center [474, 284] width 51 height 19
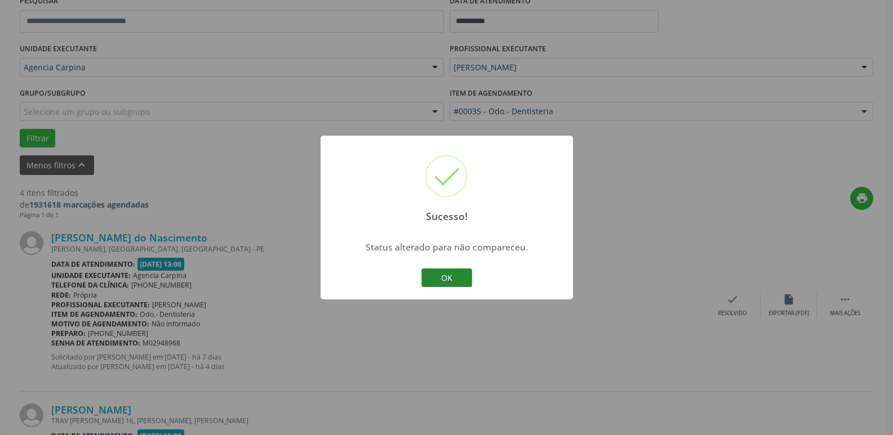
click at [460, 279] on button "OK" at bounding box center [446, 278] width 51 height 19
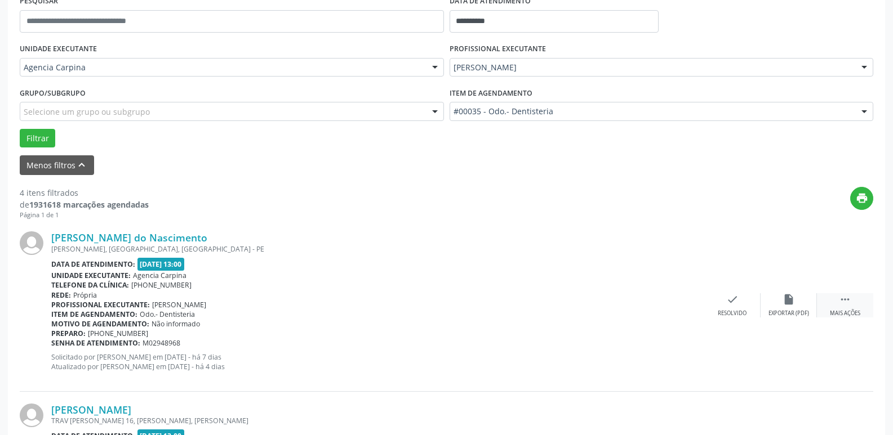
click at [843, 311] on div "Mais ações" at bounding box center [845, 314] width 30 height 8
click at [787, 307] on div "alarm_off Não compareceu" at bounding box center [788, 305] width 56 height 24
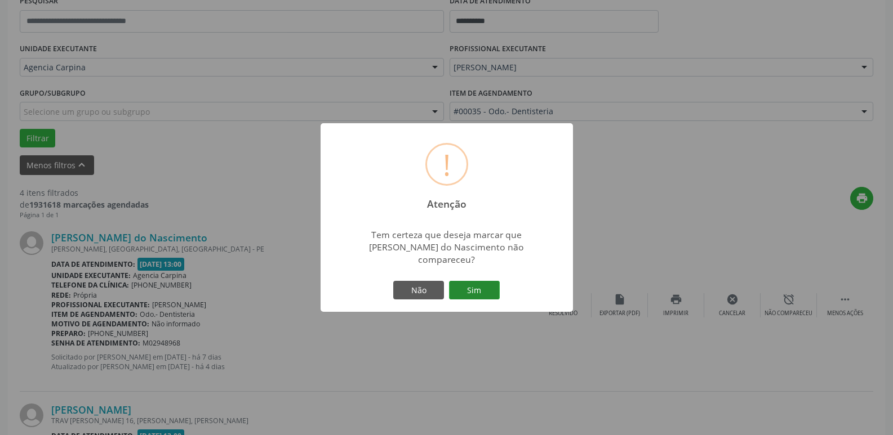
click at [486, 293] on button "Sim" at bounding box center [474, 290] width 51 height 19
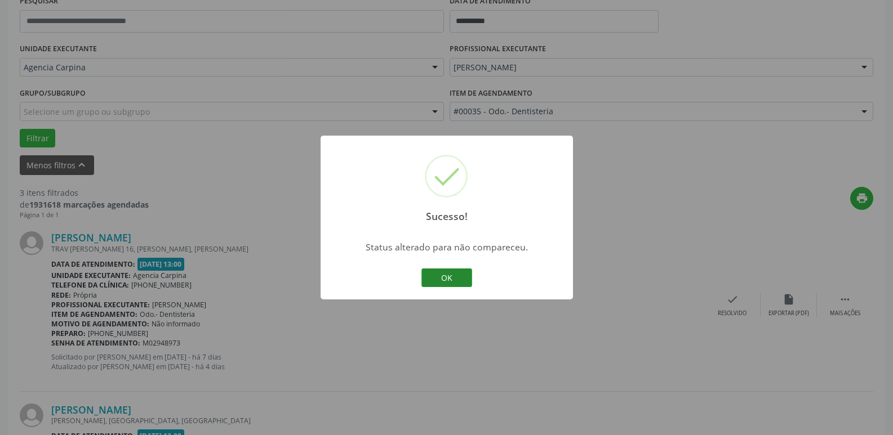
click at [453, 276] on button "OK" at bounding box center [446, 278] width 51 height 19
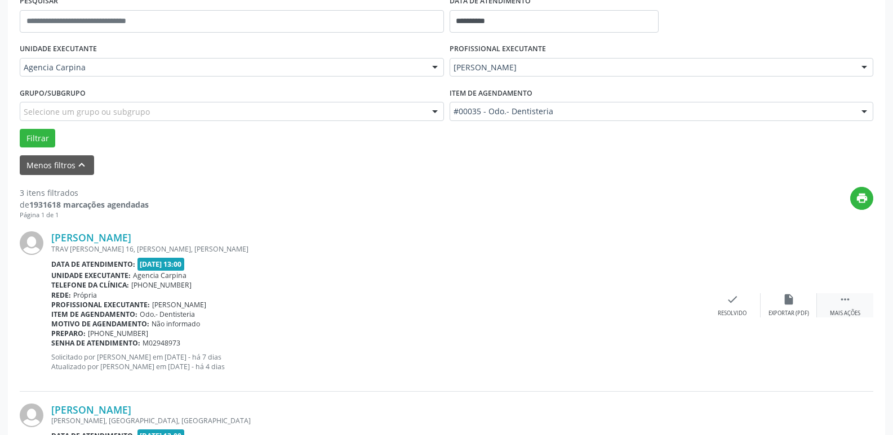
click at [836, 302] on div " Mais ações" at bounding box center [845, 305] width 56 height 24
click at [789, 311] on div "Não compareceu" at bounding box center [788, 314] width 48 height 8
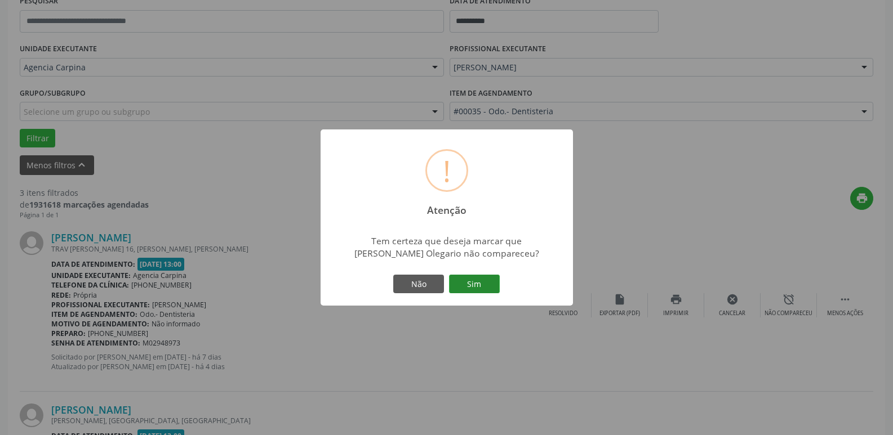
click at [477, 288] on button "Sim" at bounding box center [474, 284] width 51 height 19
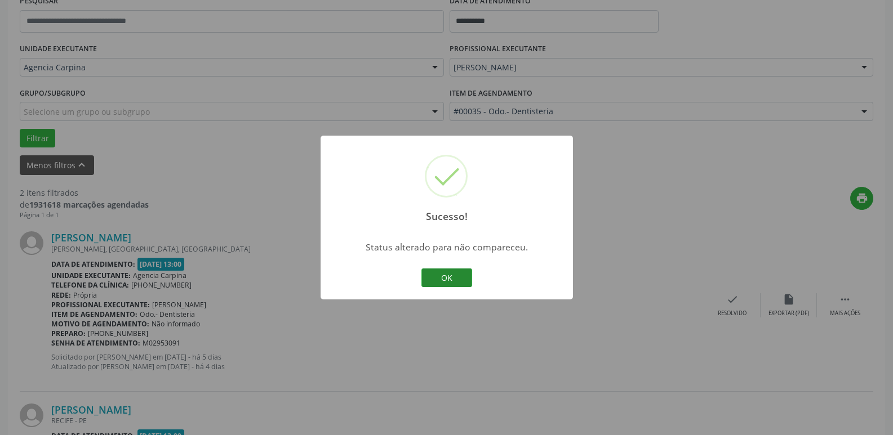
click at [457, 274] on button "OK" at bounding box center [446, 278] width 51 height 19
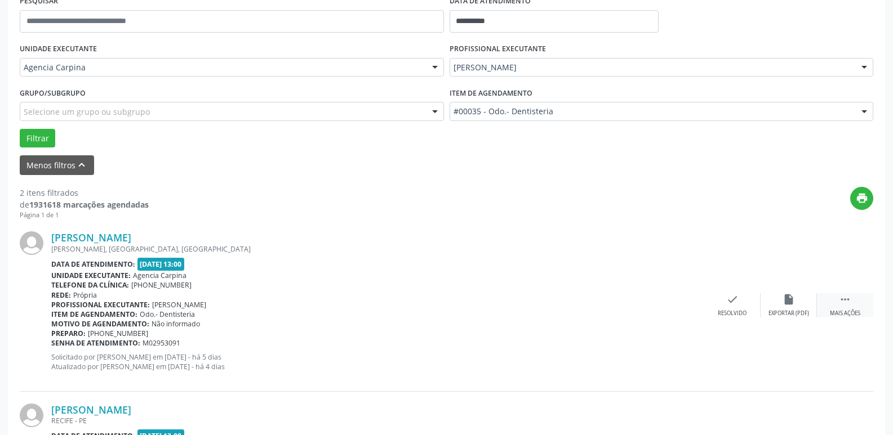
click at [841, 301] on icon "" at bounding box center [845, 299] width 12 height 12
click at [783, 302] on icon "alarm_off" at bounding box center [788, 299] width 12 height 12
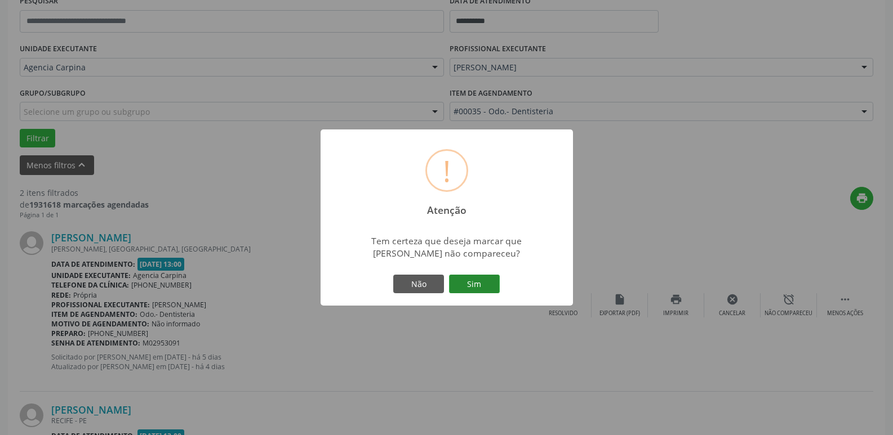
click at [481, 287] on button "Sim" at bounding box center [474, 284] width 51 height 19
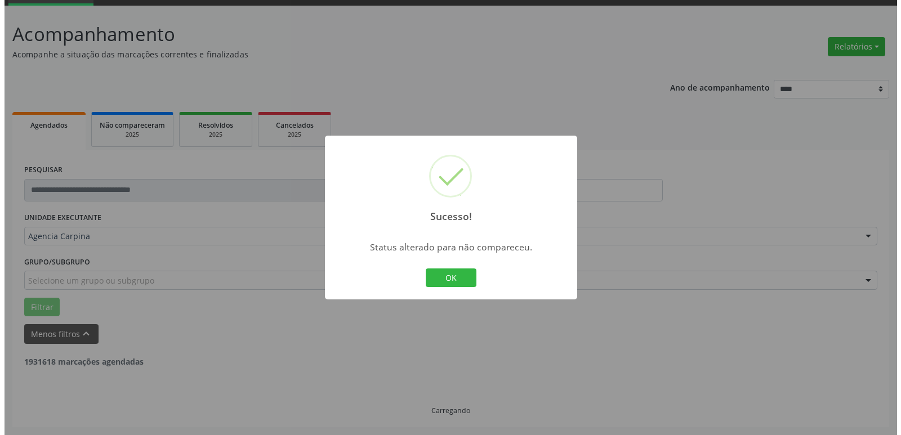
scroll to position [201, 0]
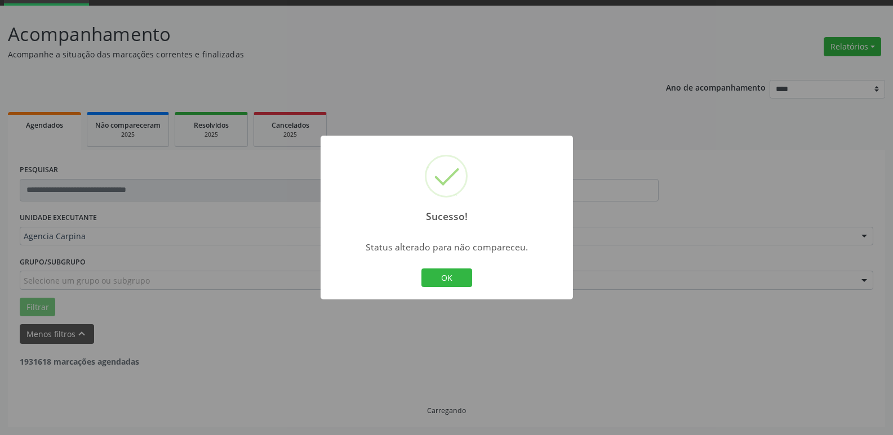
click at [469, 282] on button "OK" at bounding box center [446, 278] width 51 height 19
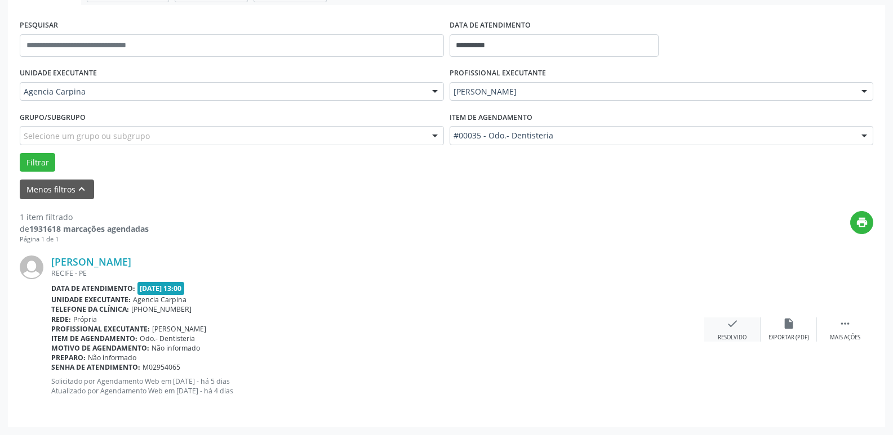
click at [732, 329] on icon "check" at bounding box center [732, 324] width 12 height 12
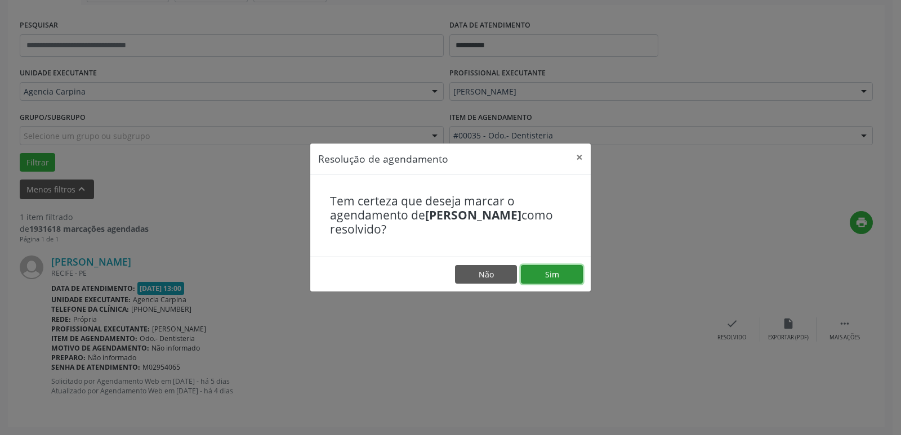
click at [559, 267] on button "Sim" at bounding box center [552, 274] width 62 height 19
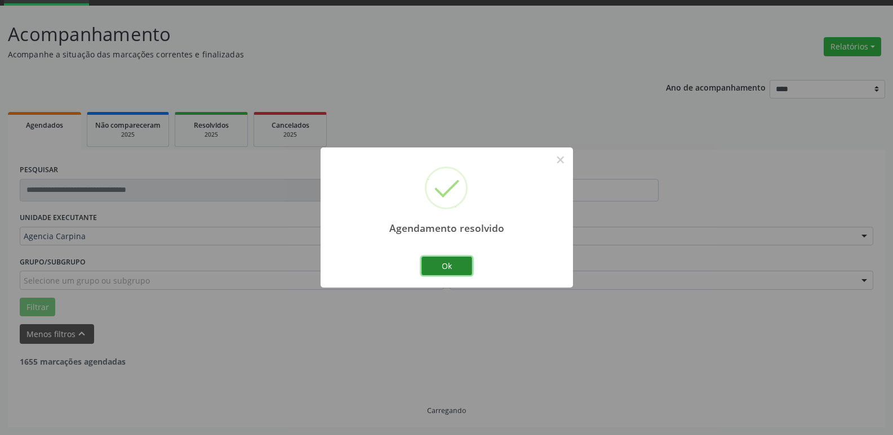
scroll to position [20, 0]
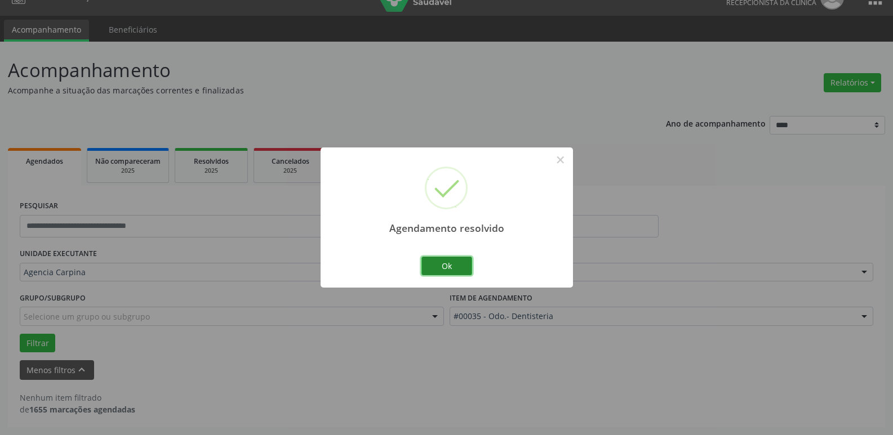
click at [460, 266] on button "Ok" at bounding box center [446, 266] width 51 height 19
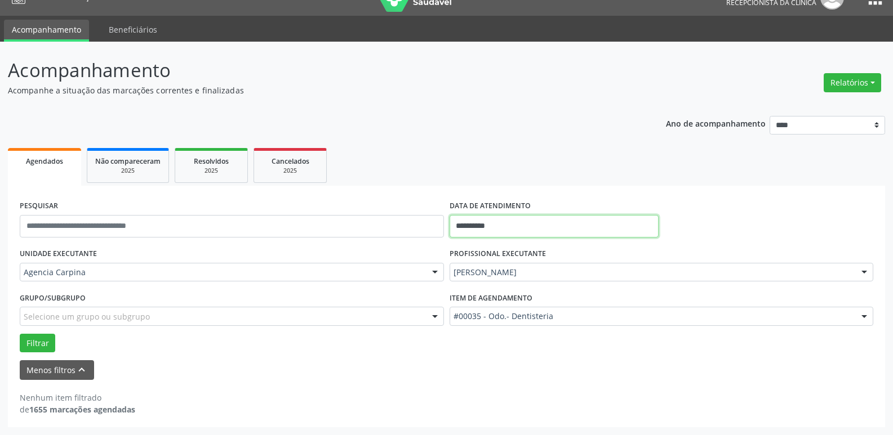
click at [519, 229] on input "**********" at bounding box center [553, 226] width 209 height 23
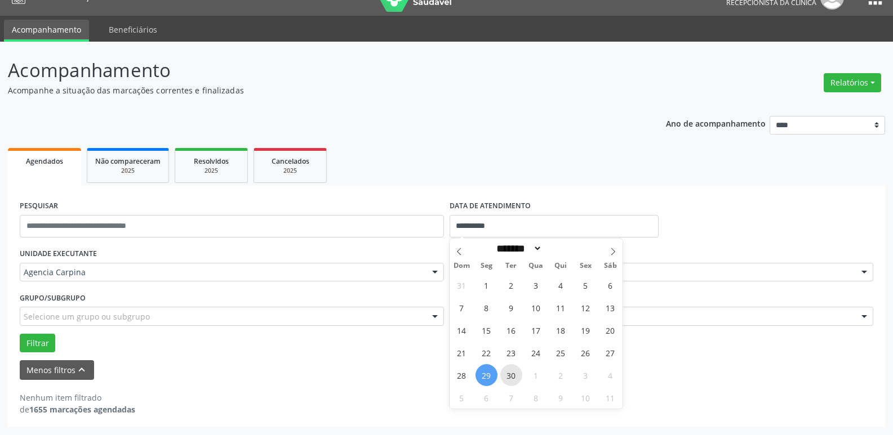
click at [513, 380] on span "30" at bounding box center [511, 375] width 22 height 22
type input "**********"
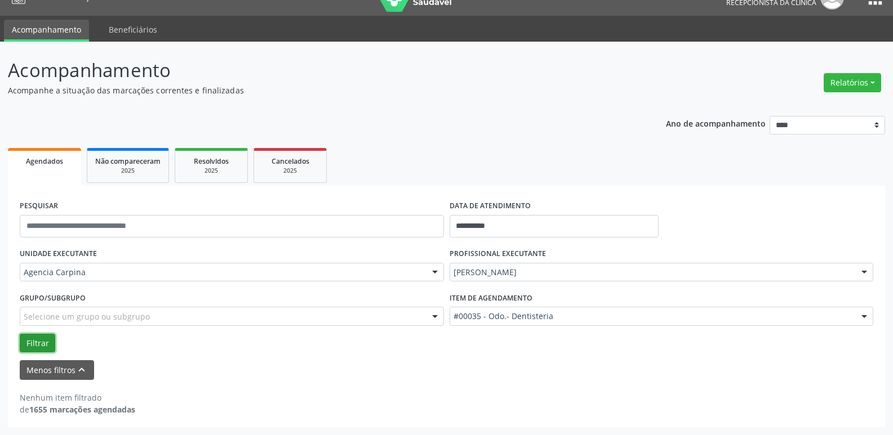
click at [45, 342] on button "Filtrar" at bounding box center [37, 343] width 35 height 19
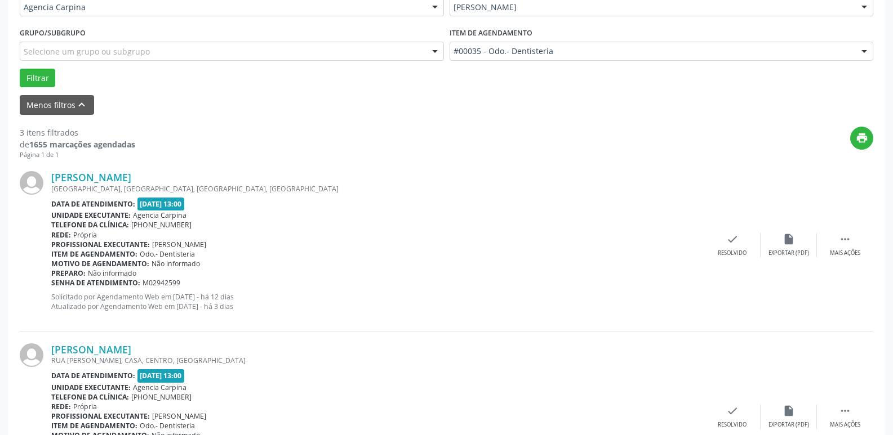
scroll to position [302, 0]
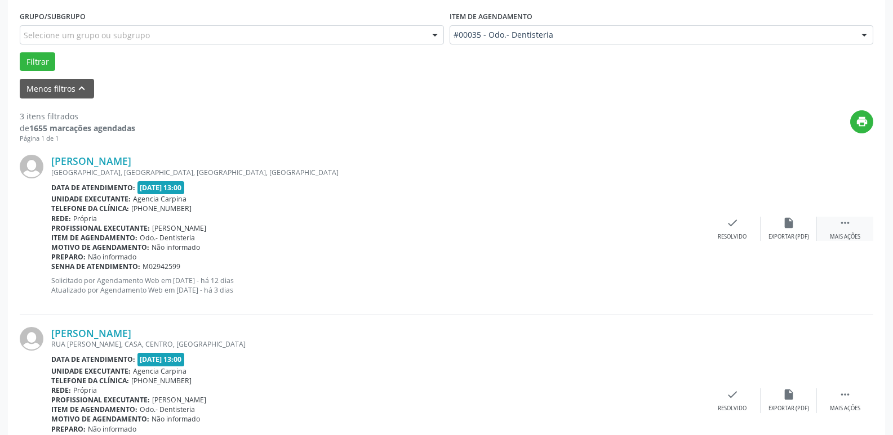
click at [849, 222] on icon "" at bounding box center [845, 223] width 12 height 12
click at [796, 223] on div "alarm_off Não compareceu" at bounding box center [788, 229] width 56 height 24
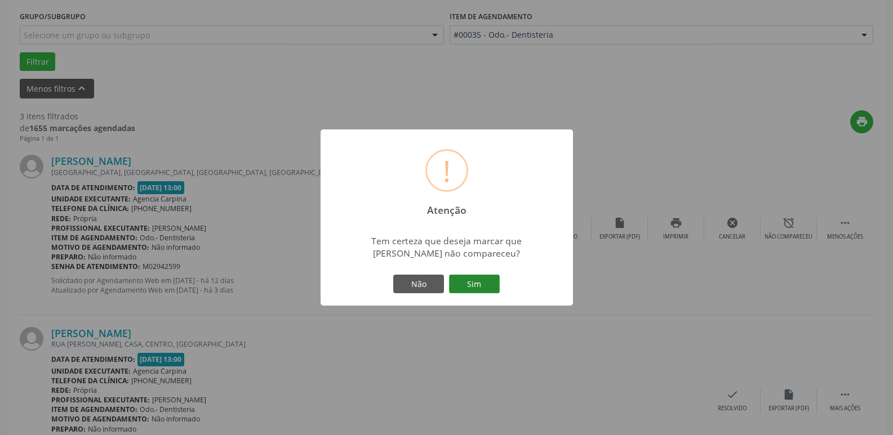
click at [477, 284] on button "Sim" at bounding box center [474, 284] width 51 height 19
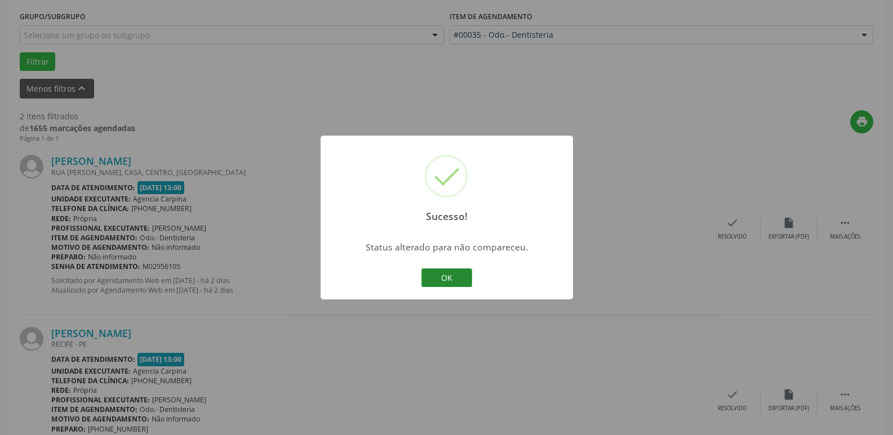
click at [451, 277] on button "OK" at bounding box center [446, 278] width 51 height 19
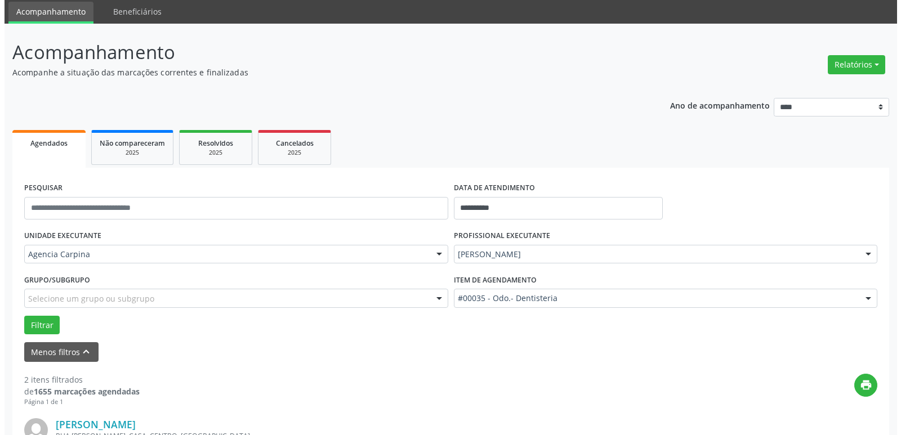
scroll to position [0, 0]
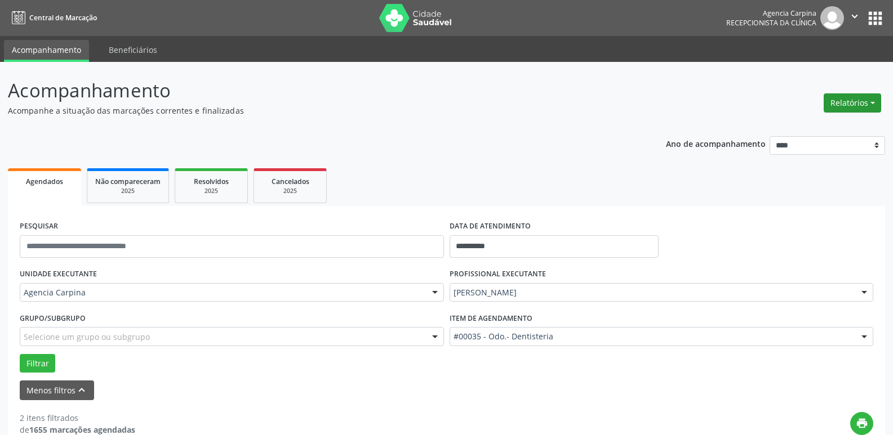
click at [871, 103] on button "Relatórios" at bounding box center [851, 103] width 57 height 19
click at [816, 126] on link "Agendamentos" at bounding box center [820, 127] width 121 height 16
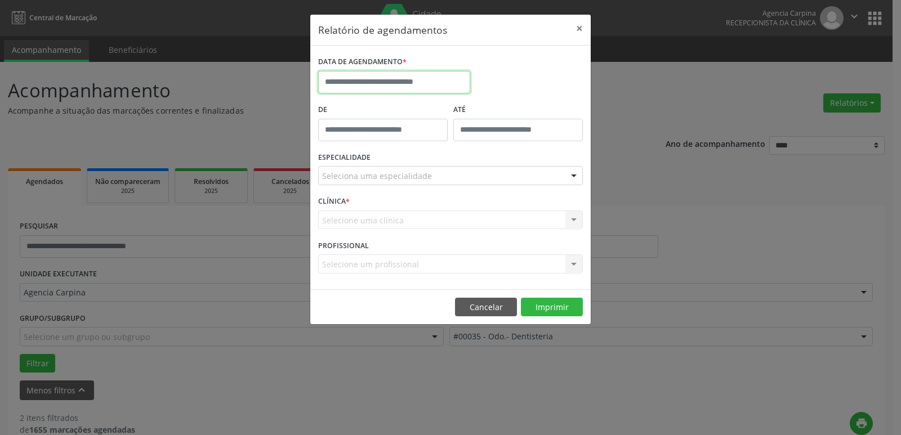
click at [362, 78] on input "text" at bounding box center [394, 82] width 152 height 23
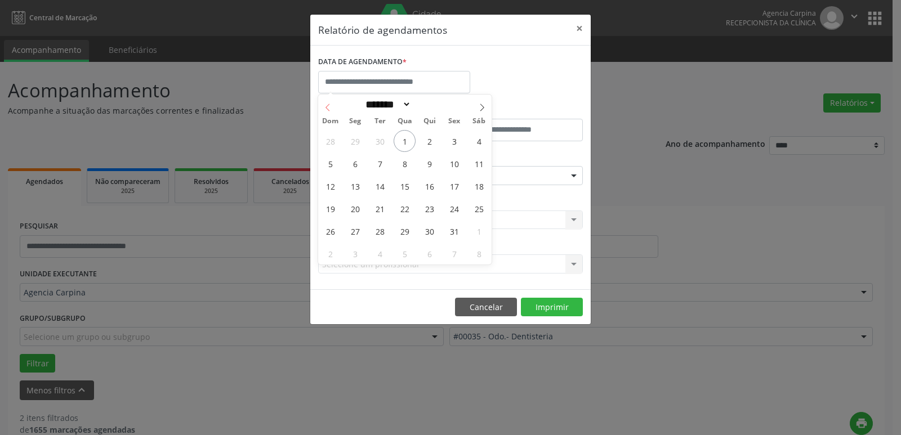
click at [332, 107] on span at bounding box center [327, 104] width 19 height 19
select select "*"
click at [373, 236] on span "30" at bounding box center [380, 231] width 22 height 22
type input "**********"
click at [373, 236] on span "30" at bounding box center [380, 231] width 22 height 22
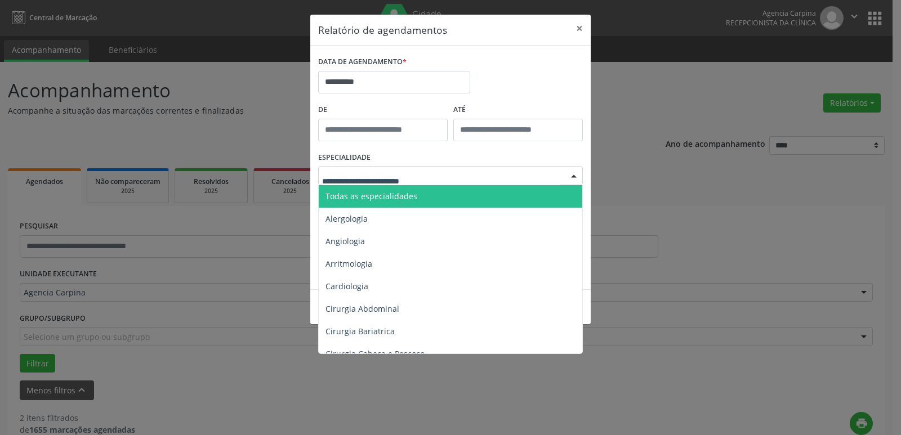
click at [575, 177] on div at bounding box center [574, 176] width 17 height 19
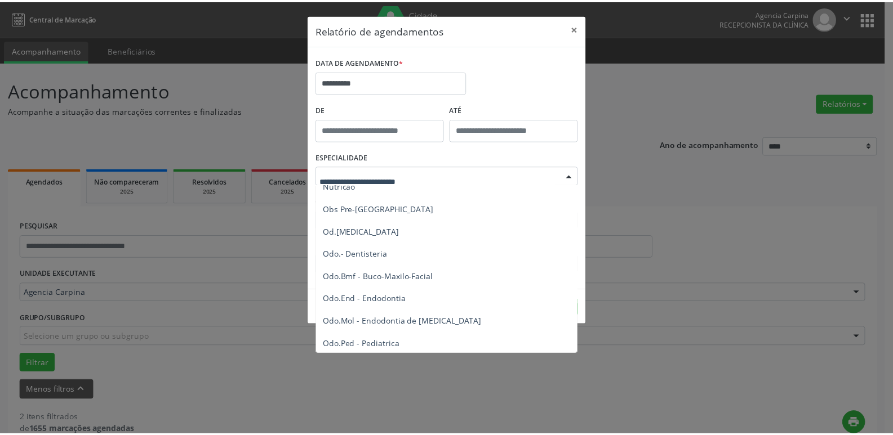
scroll to position [1183, 0]
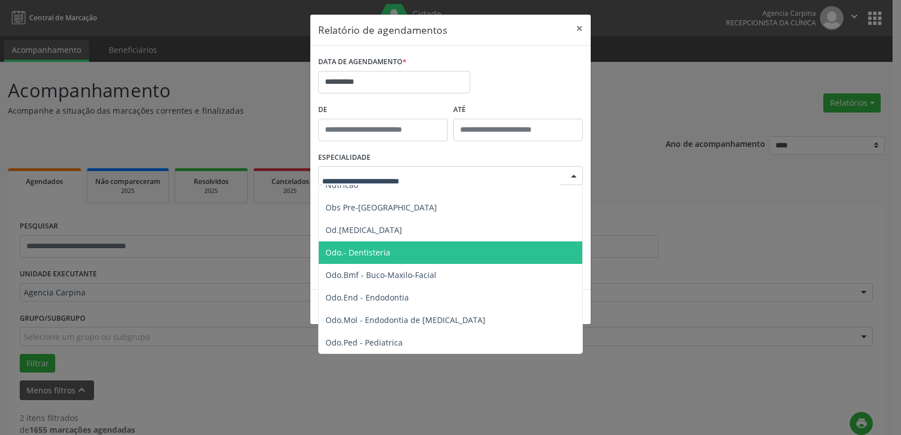
click at [442, 253] on span "Odo.- Dentisteria" at bounding box center [451, 253] width 265 height 23
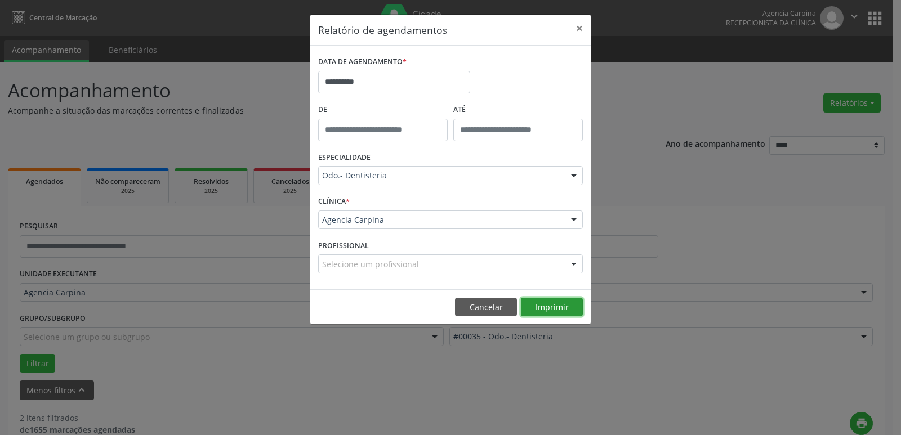
click at [568, 310] on button "Imprimir" at bounding box center [552, 307] width 62 height 19
click at [580, 28] on button "×" at bounding box center [579, 29] width 23 height 28
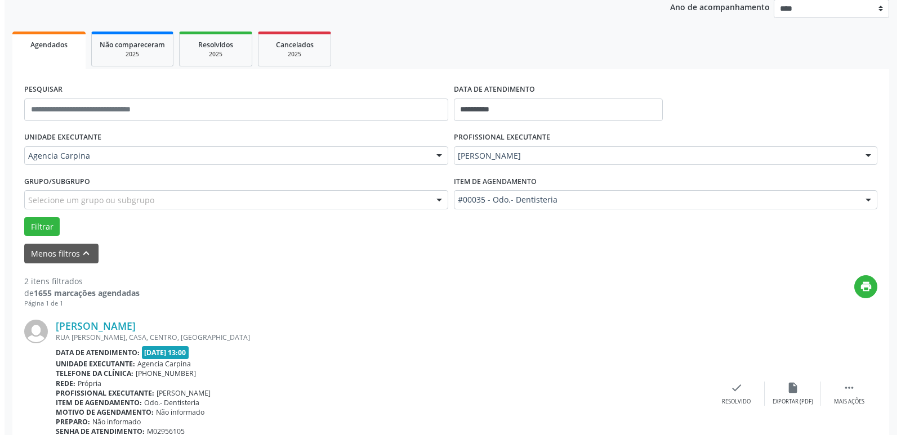
scroll to position [0, 0]
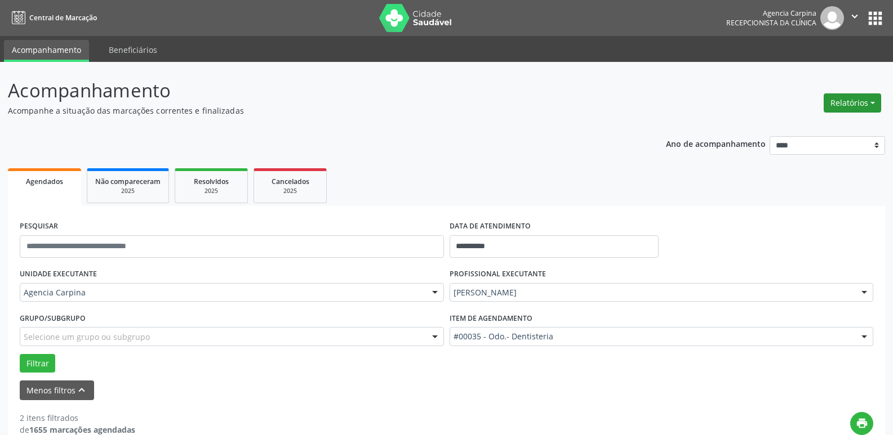
click at [871, 101] on button "Relatórios" at bounding box center [851, 103] width 57 height 19
click at [827, 127] on link "Agendamentos" at bounding box center [820, 127] width 121 height 16
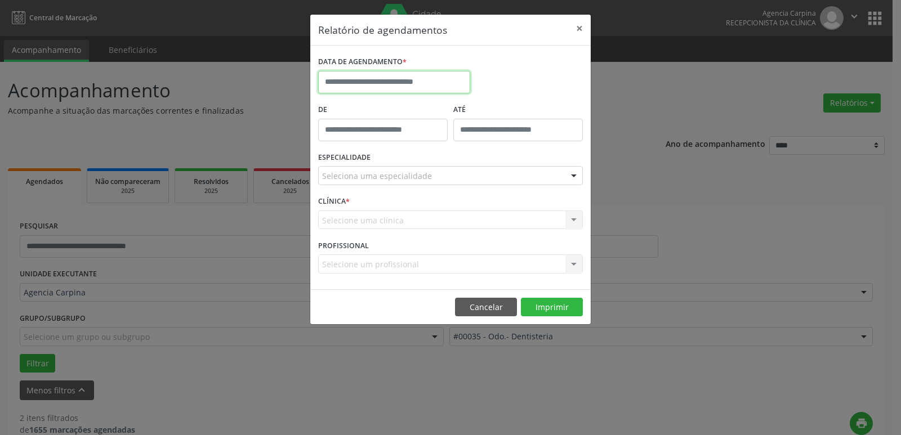
click at [429, 78] on input "text" at bounding box center [394, 82] width 152 height 23
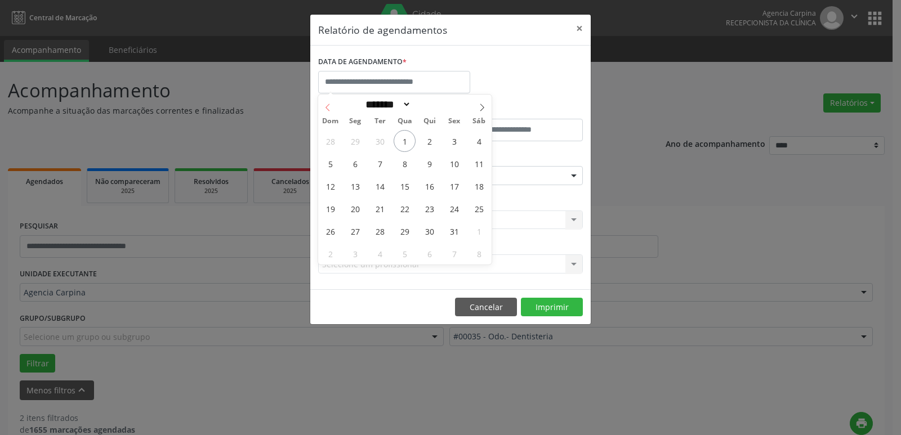
click at [324, 102] on span at bounding box center [327, 104] width 19 height 19
select select "*"
click at [379, 235] on span "30" at bounding box center [380, 231] width 22 height 22
type input "**********"
click at [379, 235] on span "30" at bounding box center [380, 231] width 22 height 22
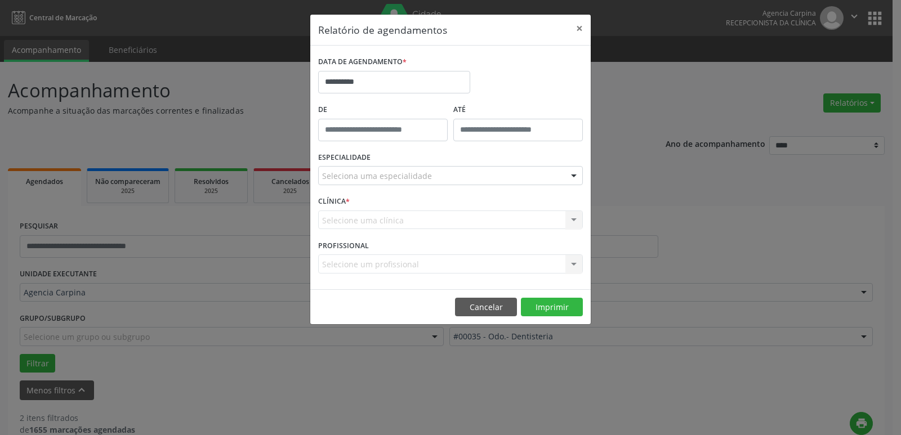
click at [571, 179] on div at bounding box center [574, 176] width 17 height 19
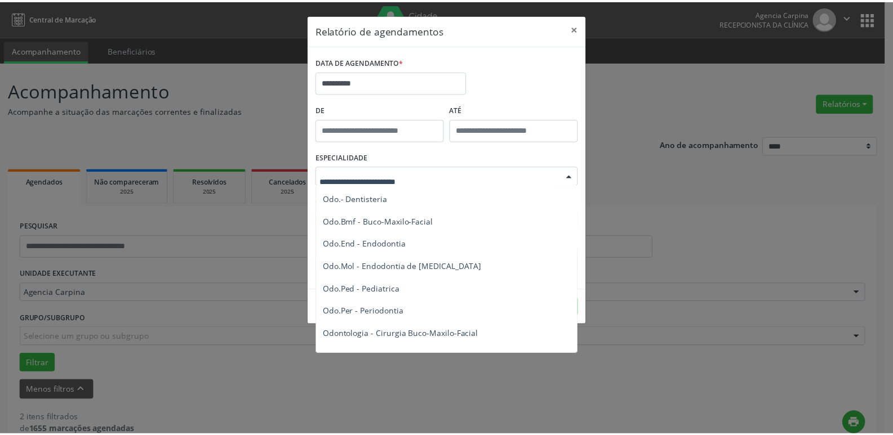
scroll to position [1239, 0]
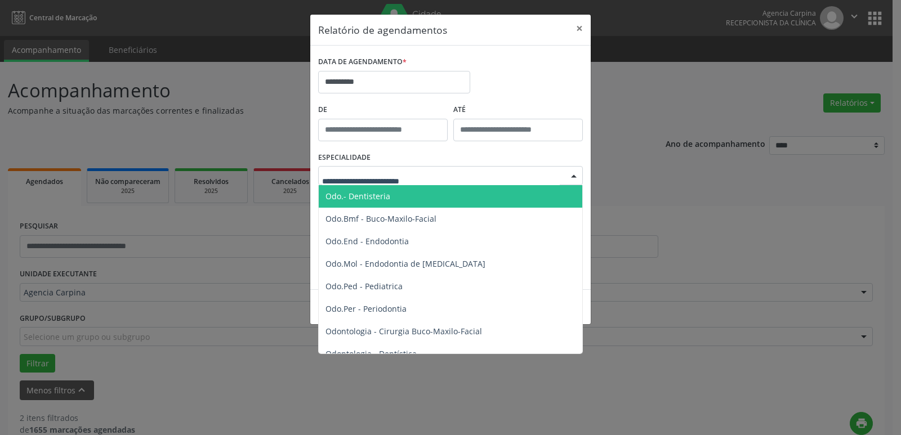
click at [464, 200] on span "Odo.- Dentisteria" at bounding box center [451, 196] width 265 height 23
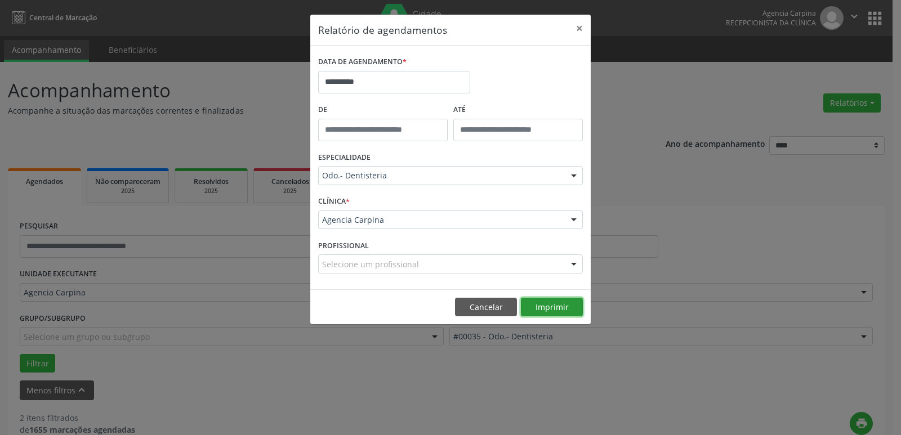
click at [555, 311] on button "Imprimir" at bounding box center [552, 307] width 62 height 19
click at [362, 79] on input "**********" at bounding box center [394, 82] width 152 height 23
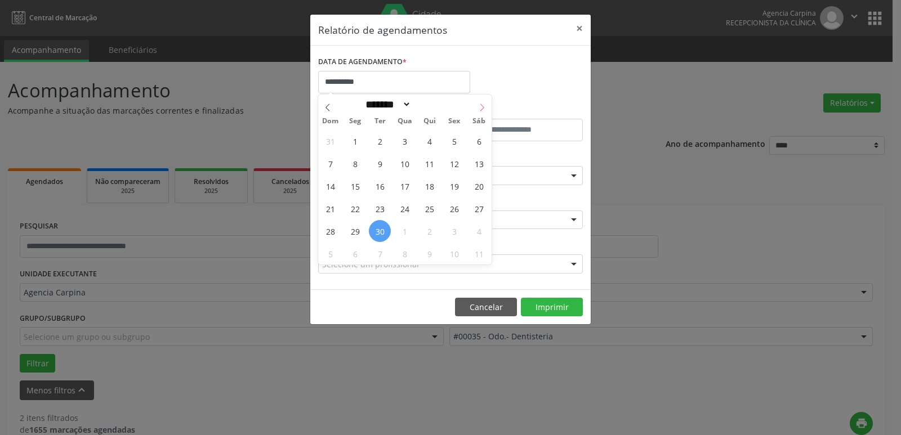
click at [481, 105] on icon at bounding box center [482, 108] width 8 height 8
select select "*"
click at [578, 26] on button "×" at bounding box center [579, 29] width 23 height 28
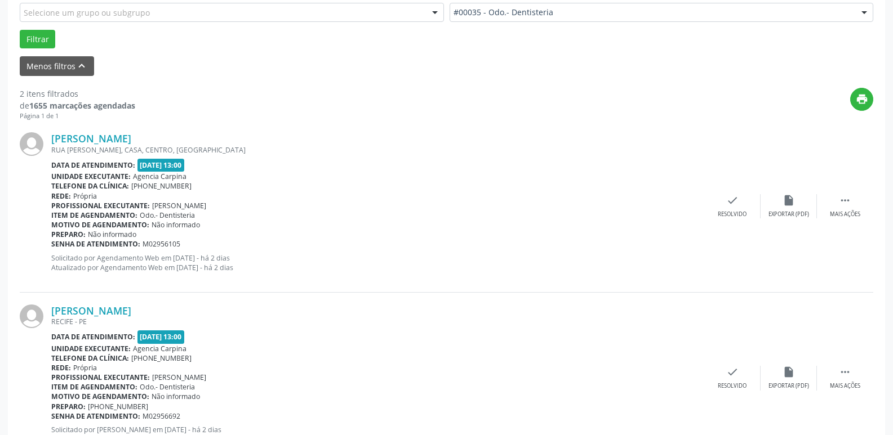
scroll to position [373, 0]
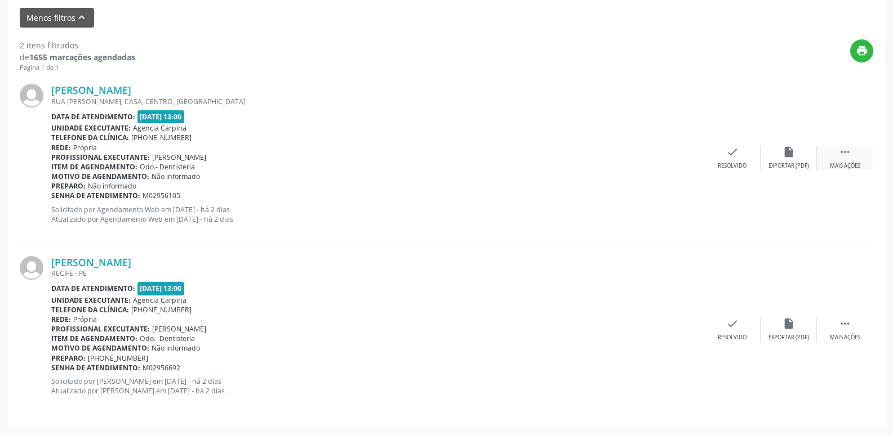
click at [848, 157] on icon "" at bounding box center [845, 152] width 12 height 12
click at [782, 157] on div "alarm_off Não compareceu" at bounding box center [788, 158] width 56 height 24
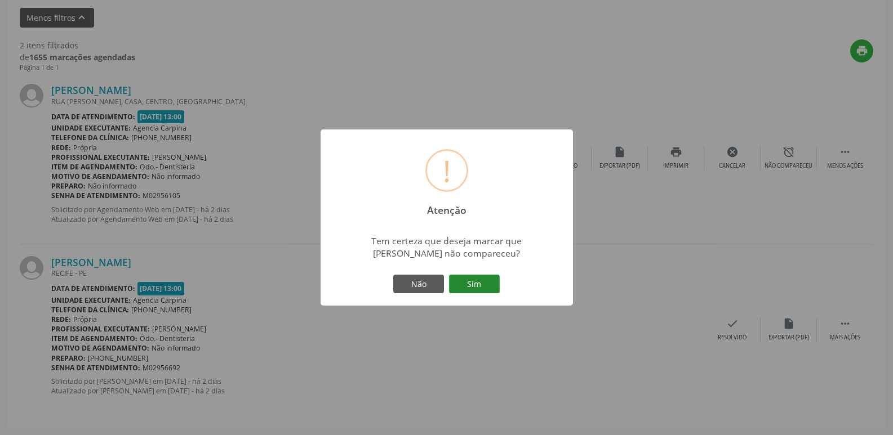
click at [461, 284] on button "Sim" at bounding box center [474, 284] width 51 height 19
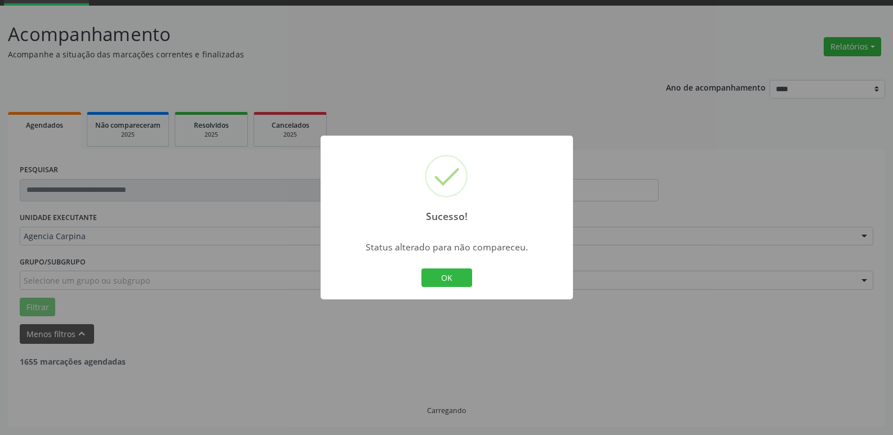
scroll to position [201, 0]
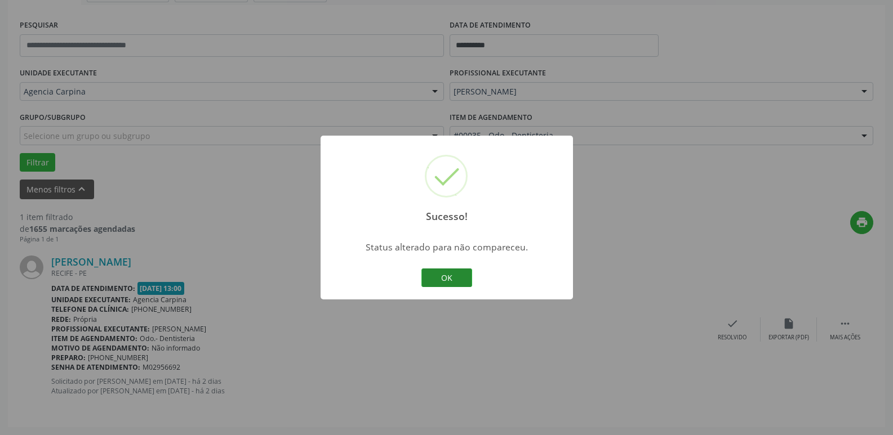
click at [449, 281] on button "OK" at bounding box center [446, 278] width 51 height 19
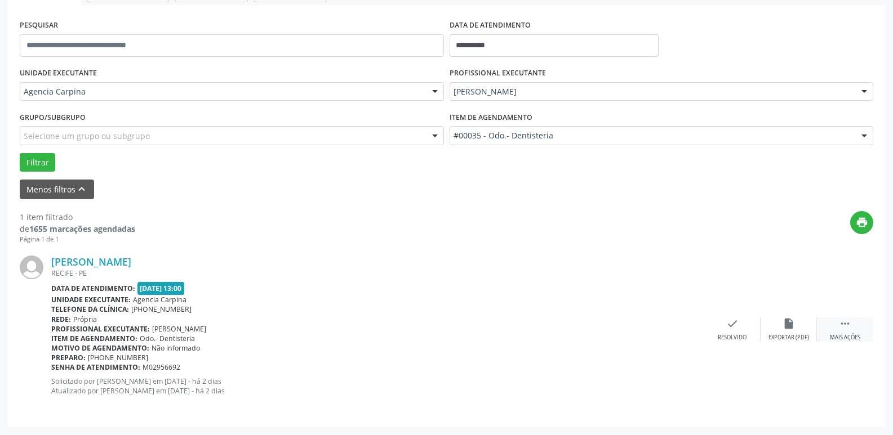
click at [842, 331] on div " Mais ações" at bounding box center [845, 330] width 56 height 24
click at [787, 328] on icon "alarm_off" at bounding box center [788, 324] width 12 height 12
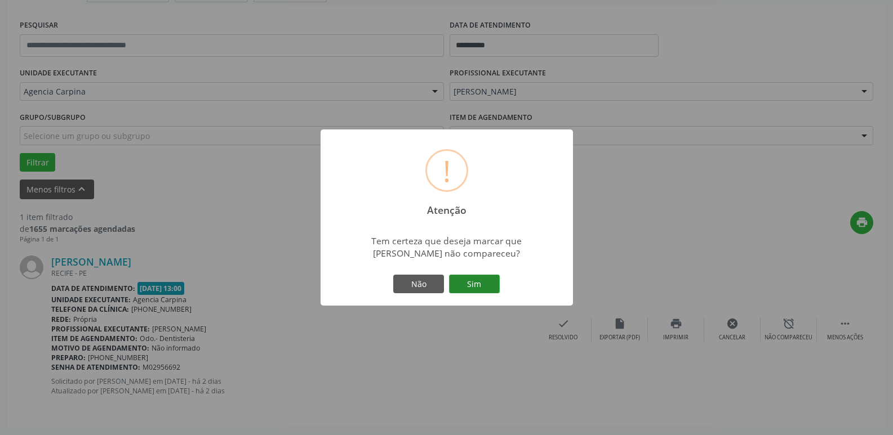
click at [482, 289] on button "Sim" at bounding box center [474, 284] width 51 height 19
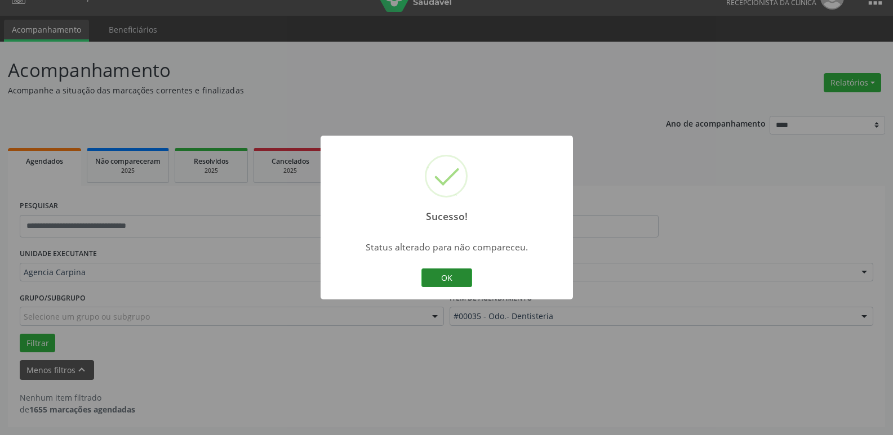
scroll to position [20, 0]
click at [450, 279] on button "OK" at bounding box center [446, 278] width 51 height 19
